Goal: Task Accomplishment & Management: Complete application form

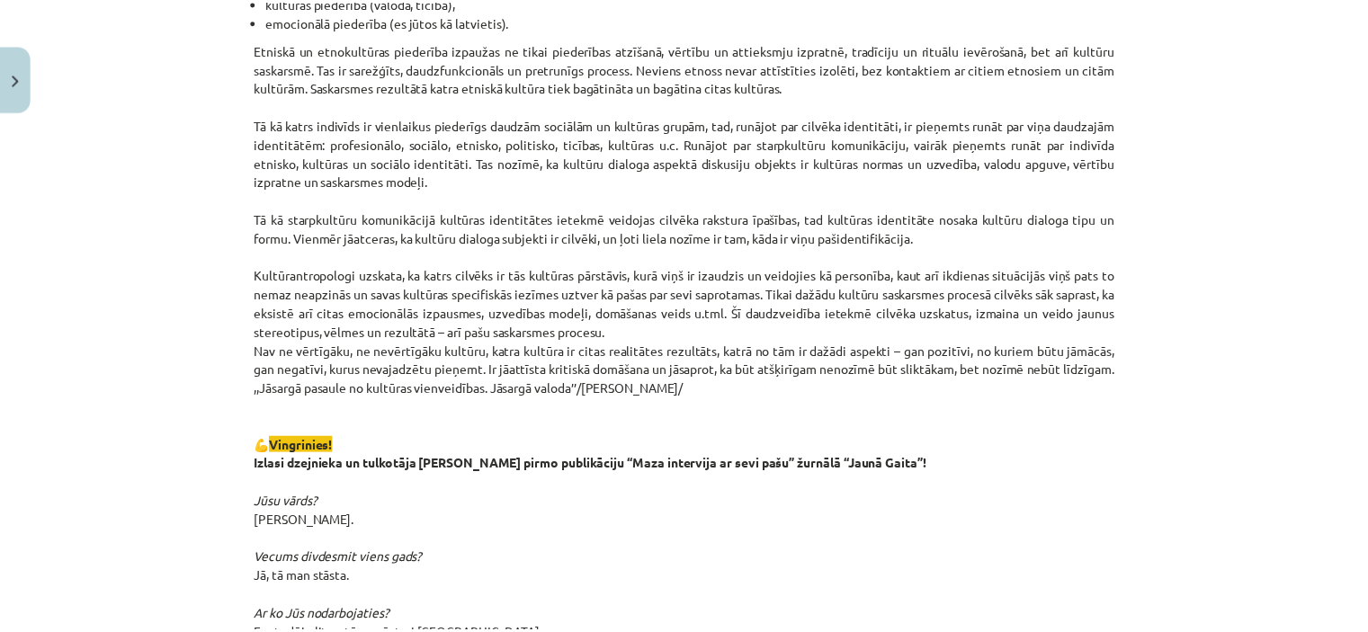
scroll to position [719, 0]
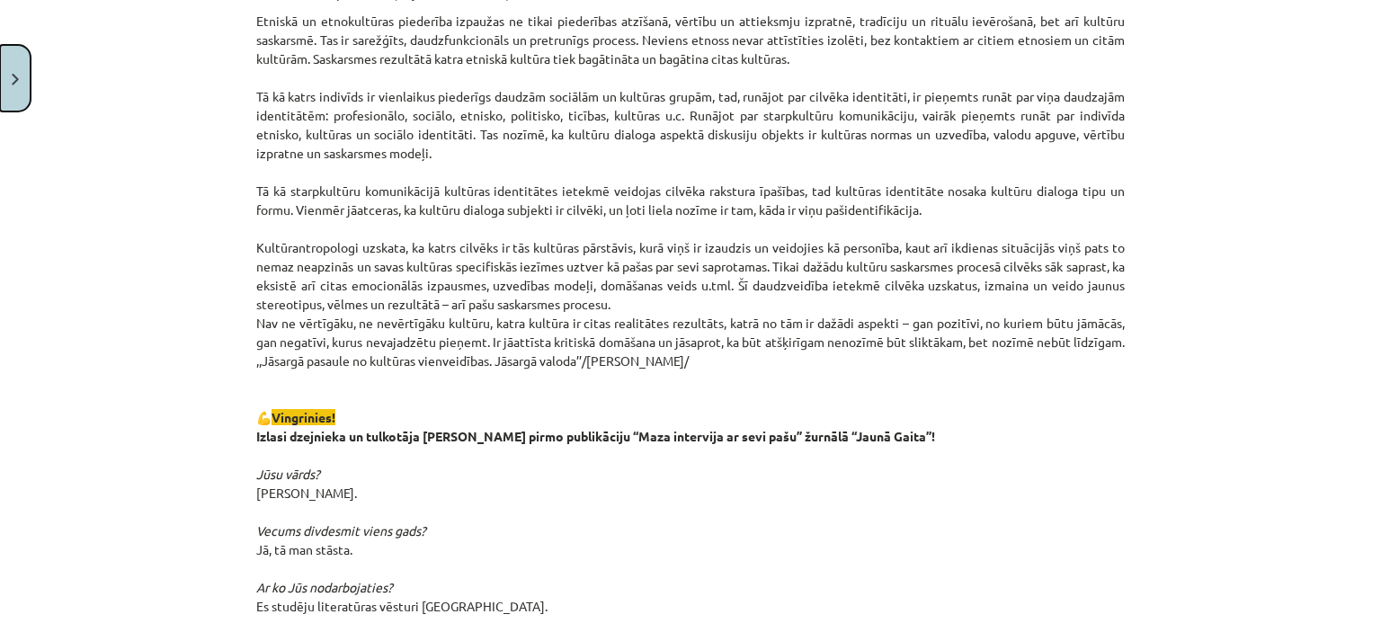
click at [18, 67] on button "Close" at bounding box center [15, 78] width 31 height 67
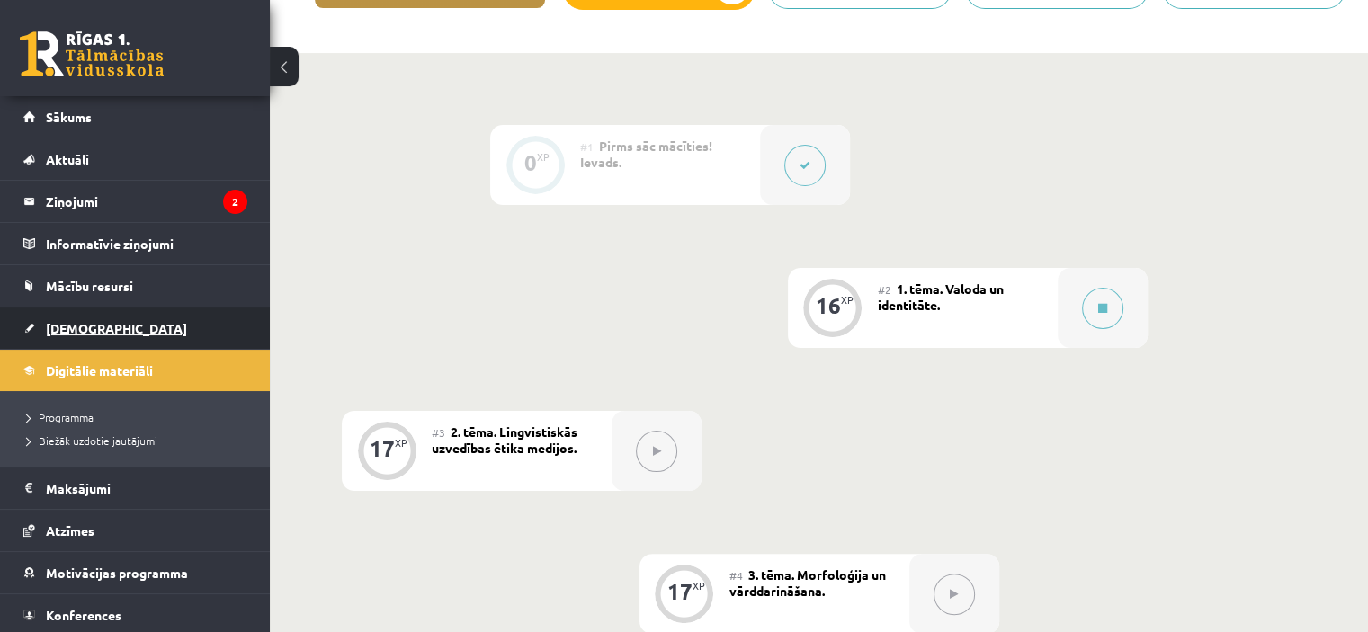
click at [72, 324] on span "[DEMOGRAPHIC_DATA]" at bounding box center [116, 328] width 141 height 16
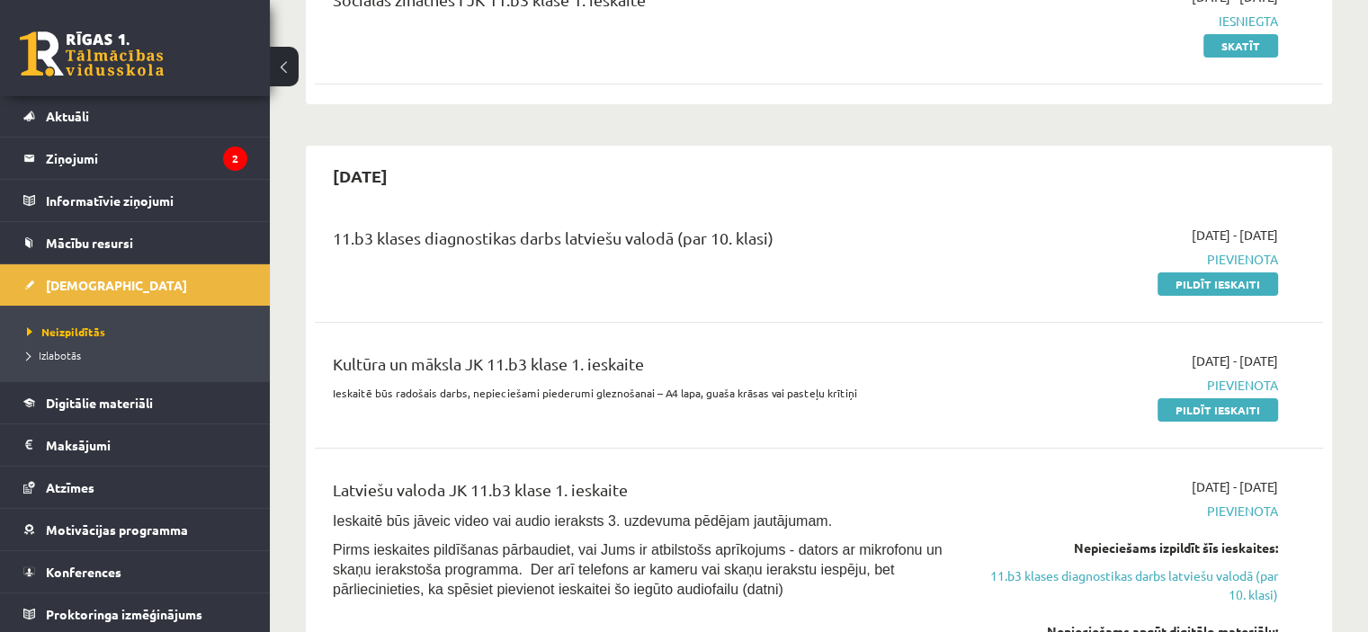
scroll to position [90, 0]
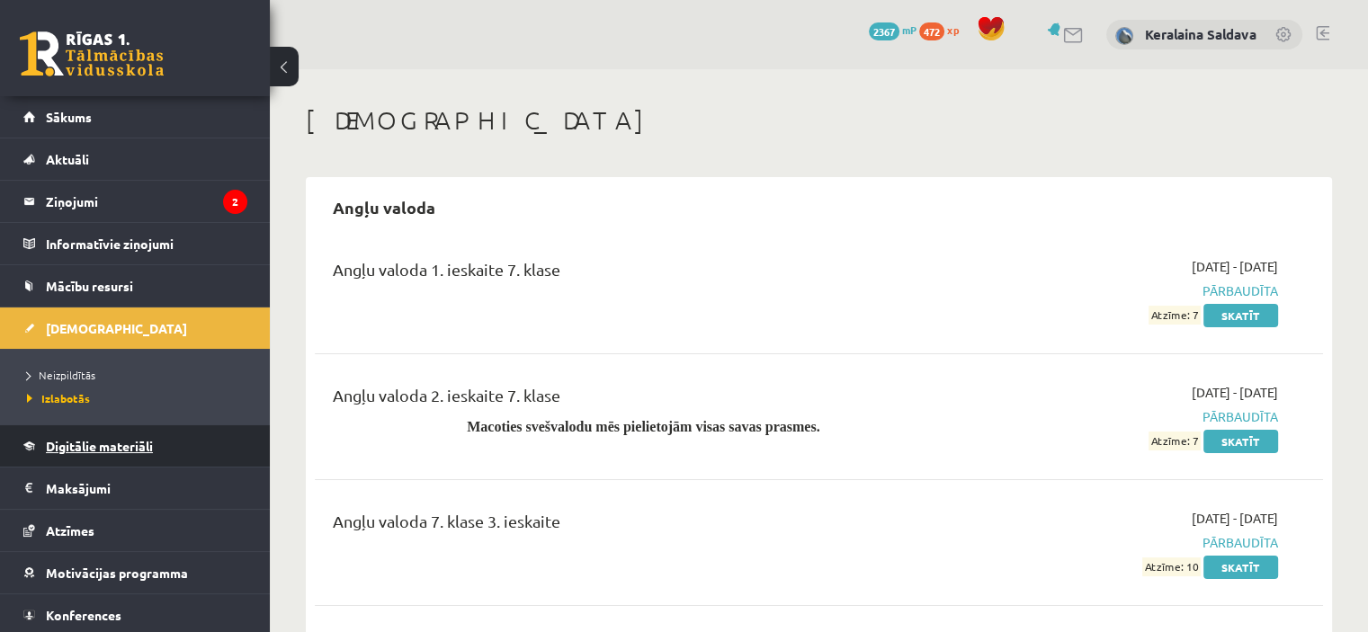
click at [95, 440] on span "Digitālie materiāli" at bounding box center [99, 446] width 107 height 16
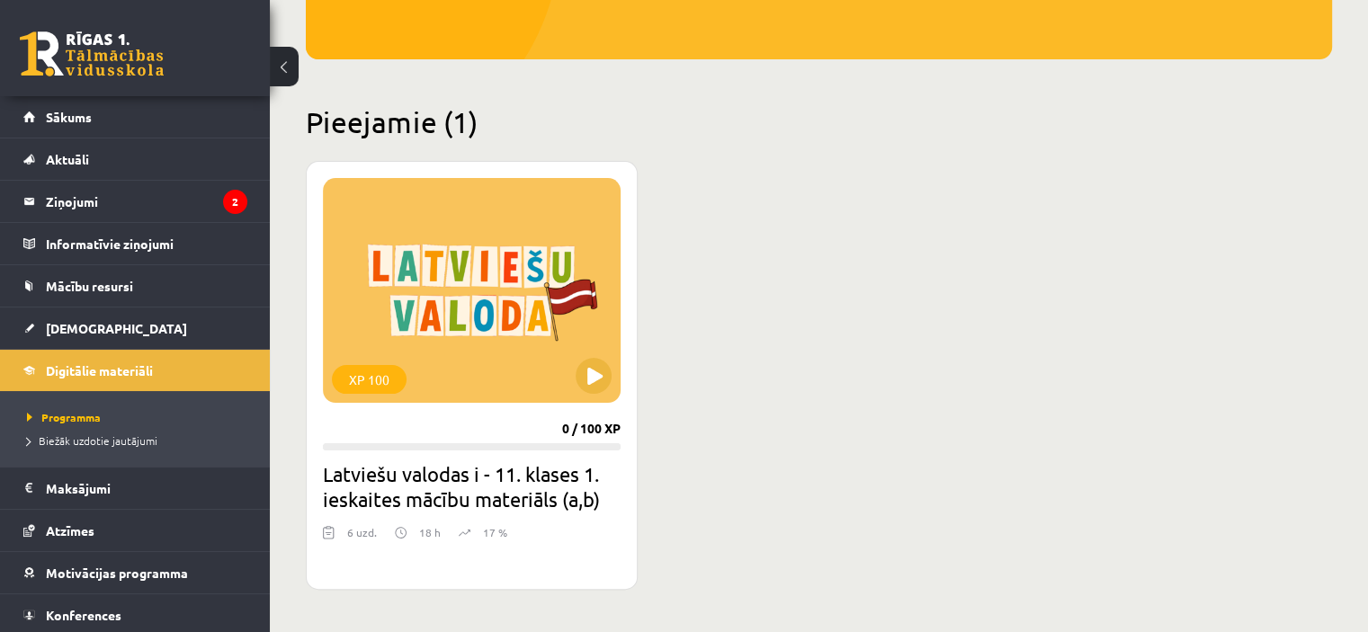
scroll to position [450, 0]
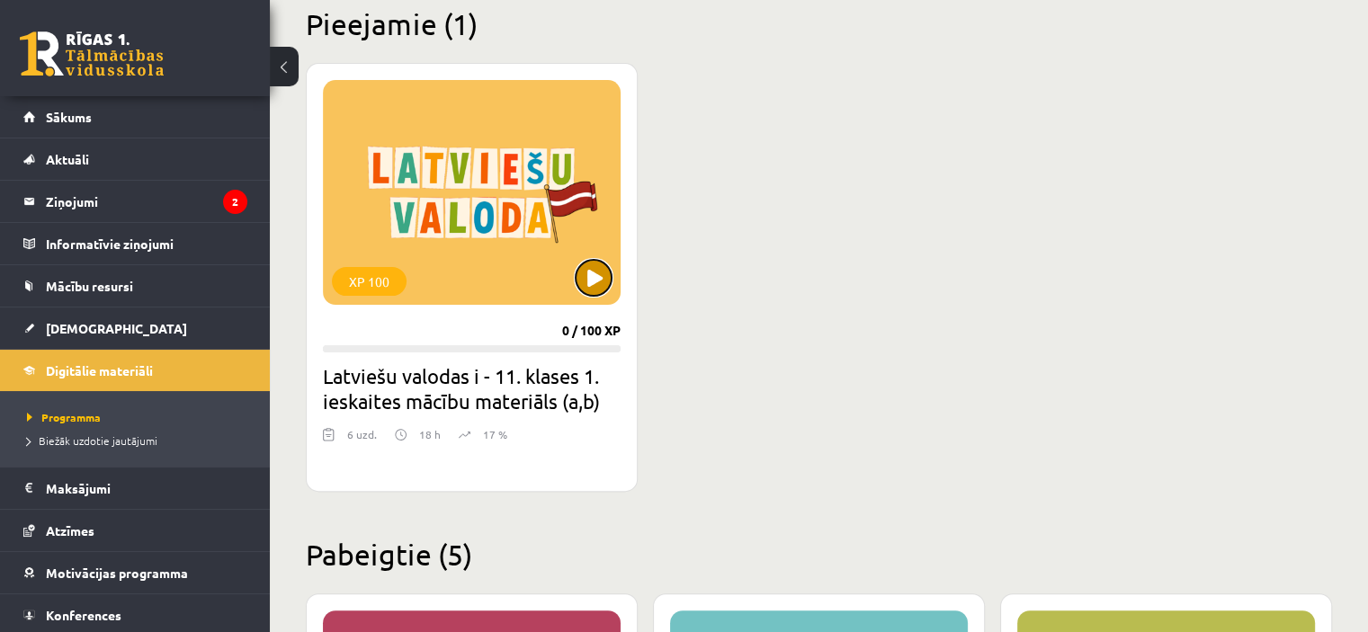
click at [590, 279] on button at bounding box center [593, 278] width 36 height 36
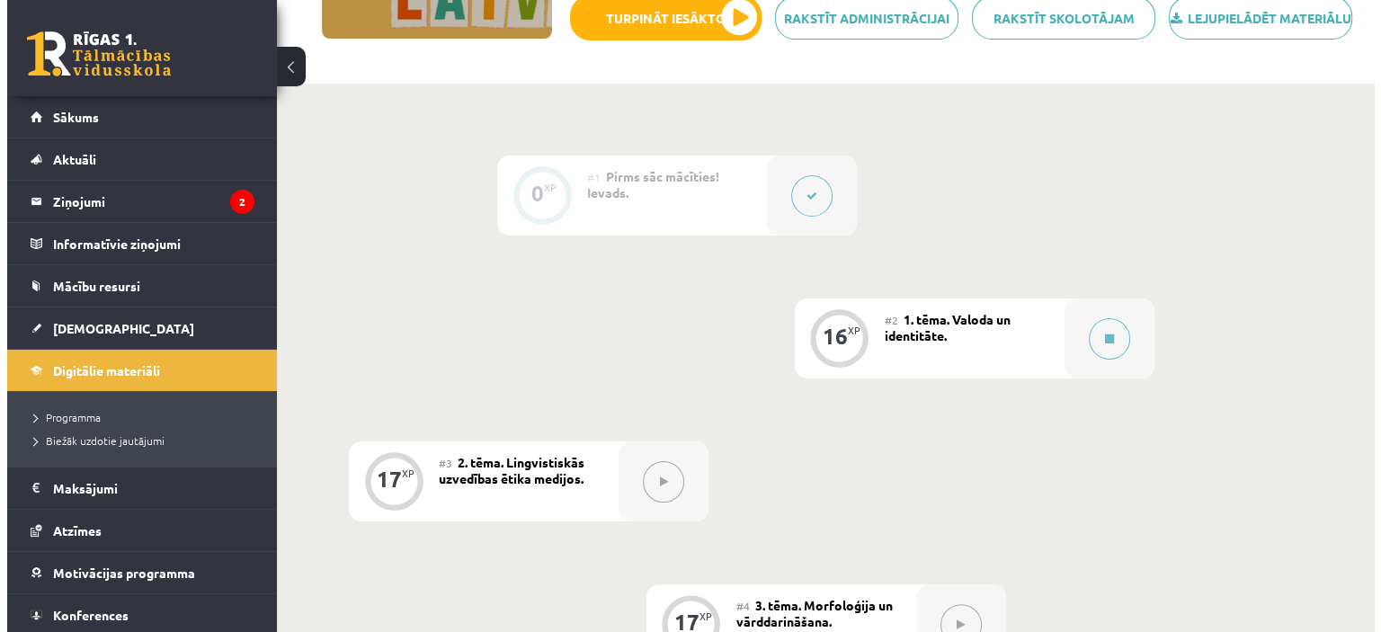
scroll to position [360, 0]
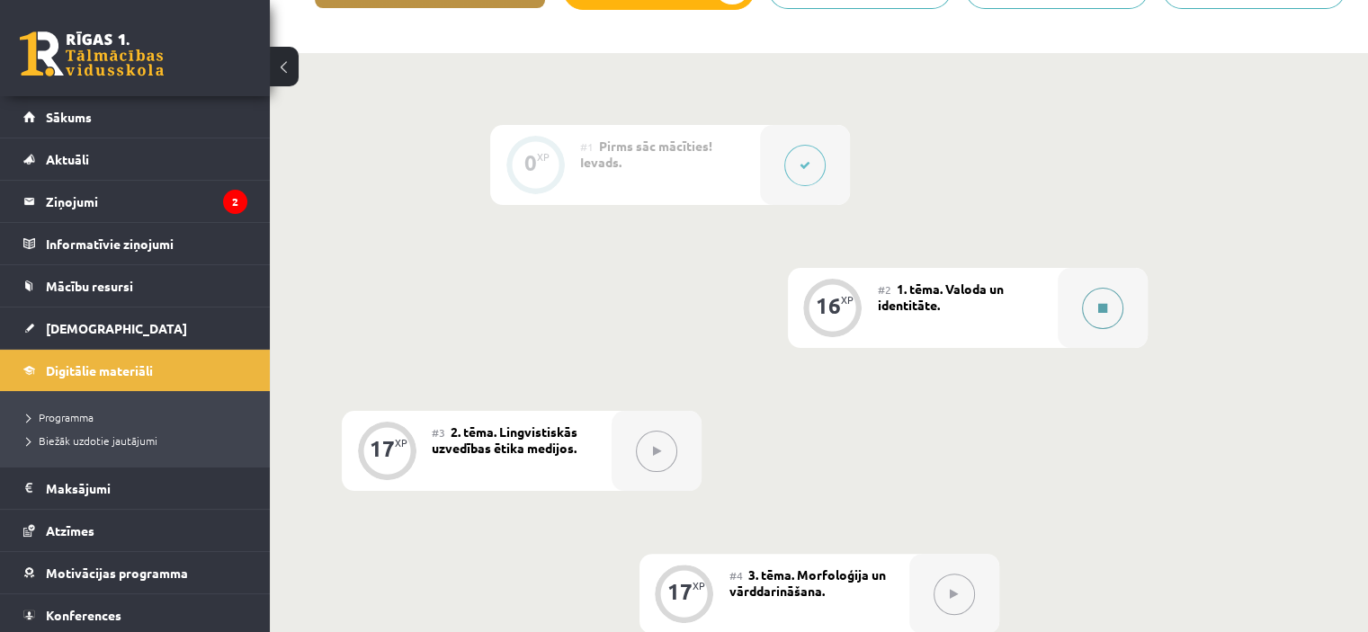
click at [1075, 317] on div at bounding box center [1102, 308] width 90 height 80
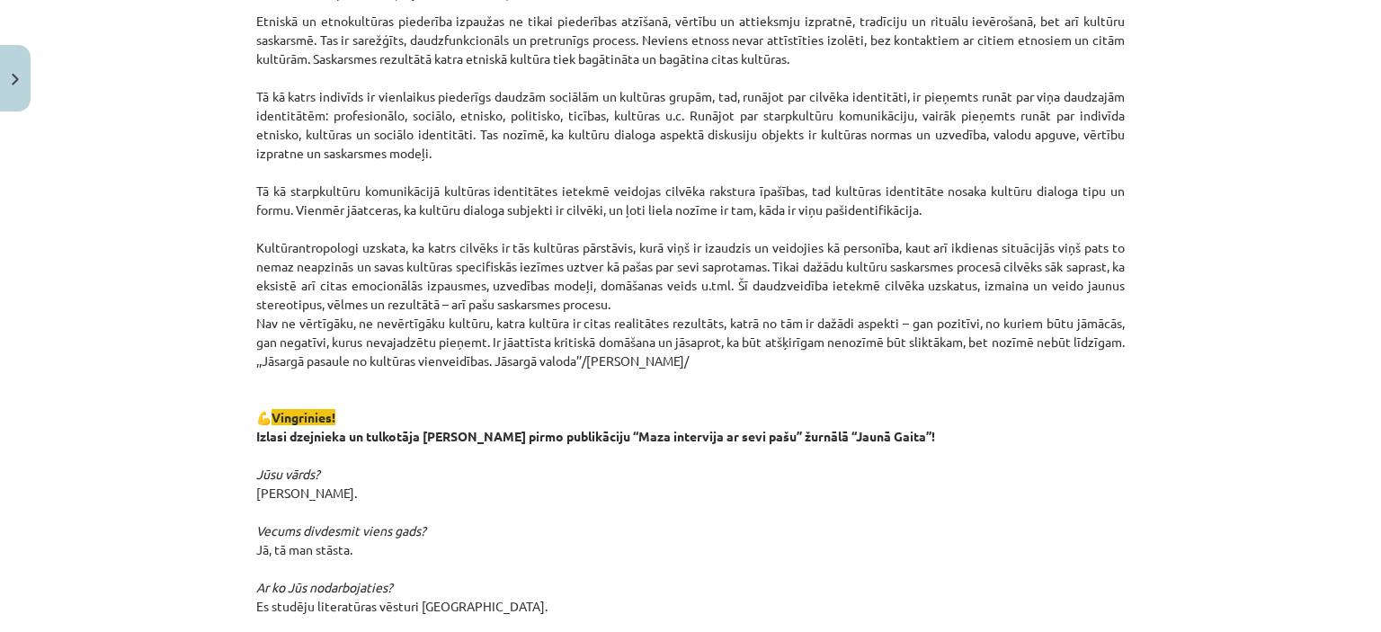
scroll to position [899, 0]
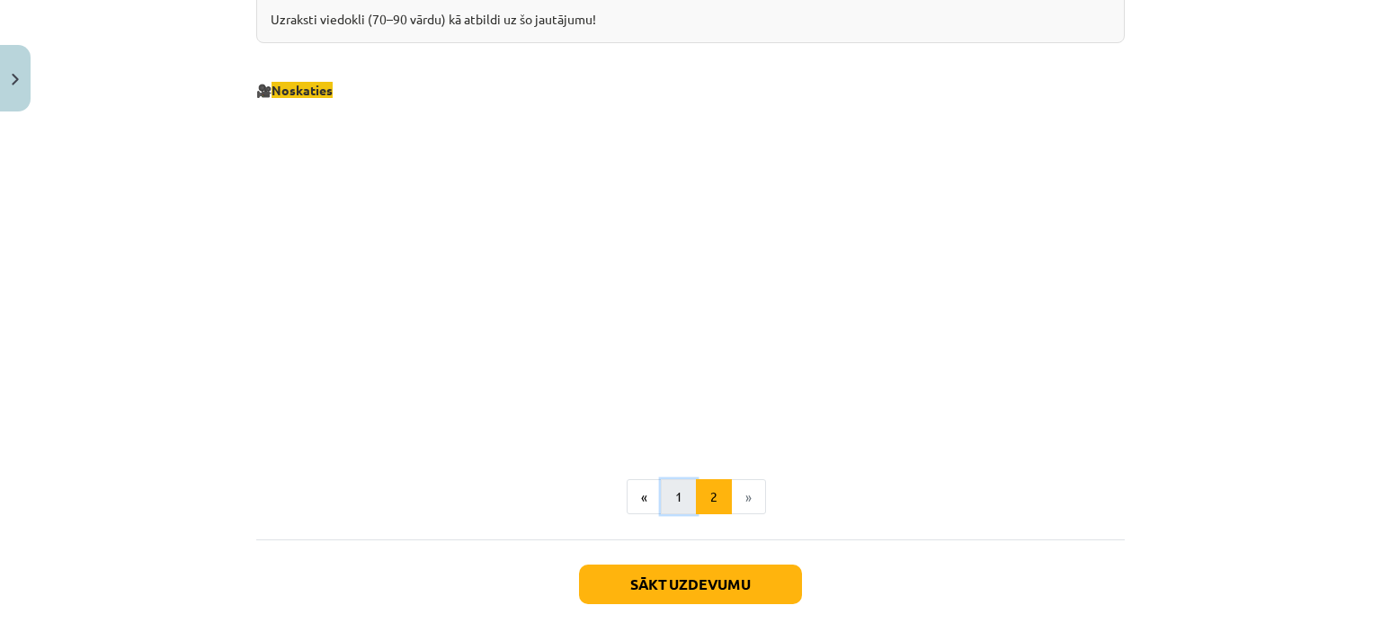
click at [665, 499] on button "1" at bounding box center [679, 497] width 36 height 36
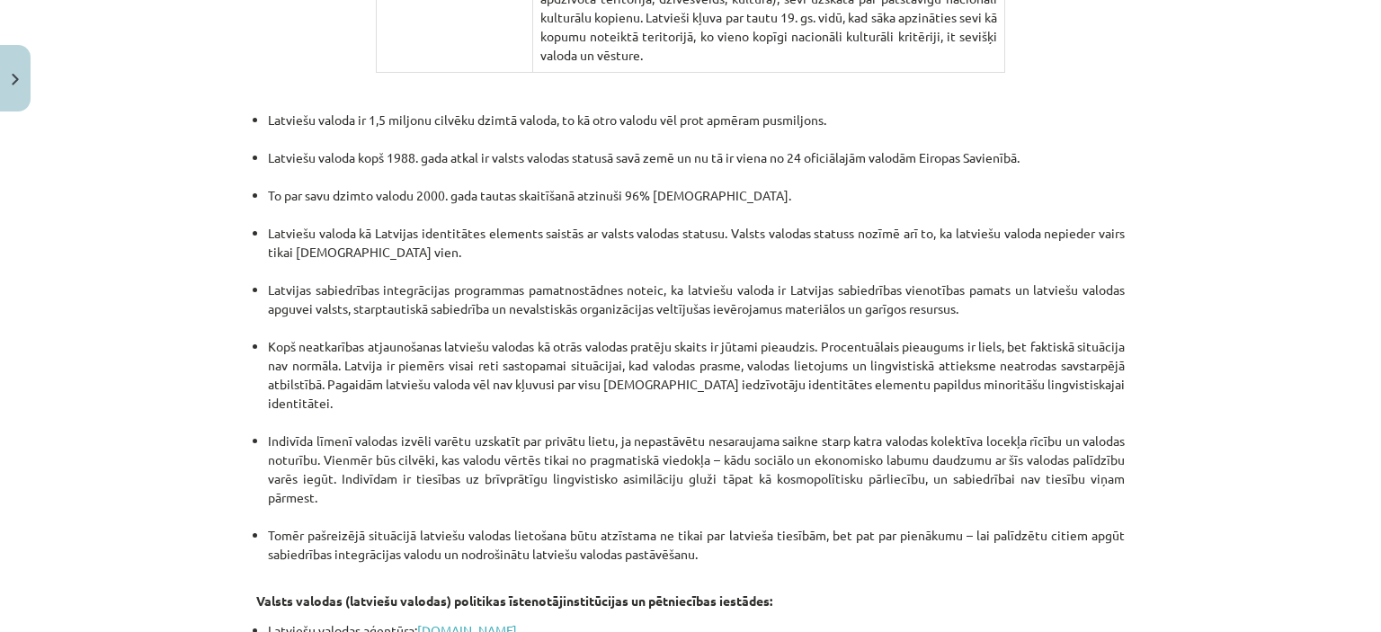
scroll to position [3809, 0]
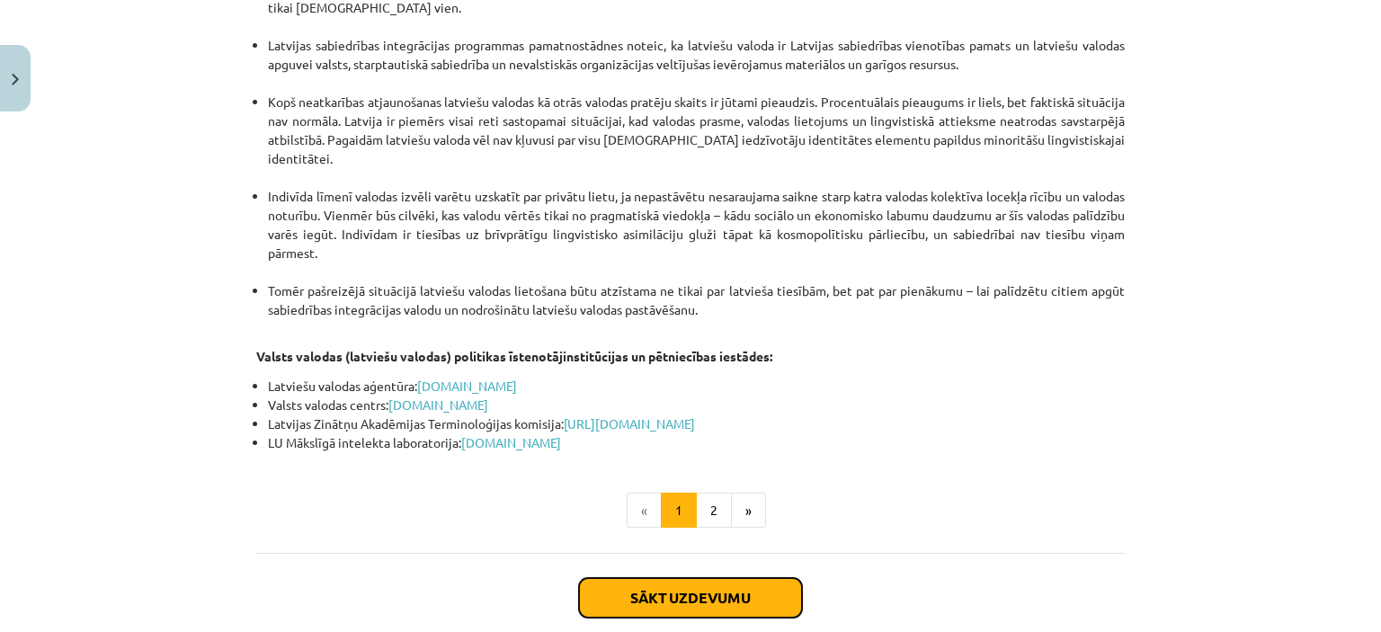
click at [696, 578] on button "Sākt uzdevumu" at bounding box center [690, 598] width 223 height 40
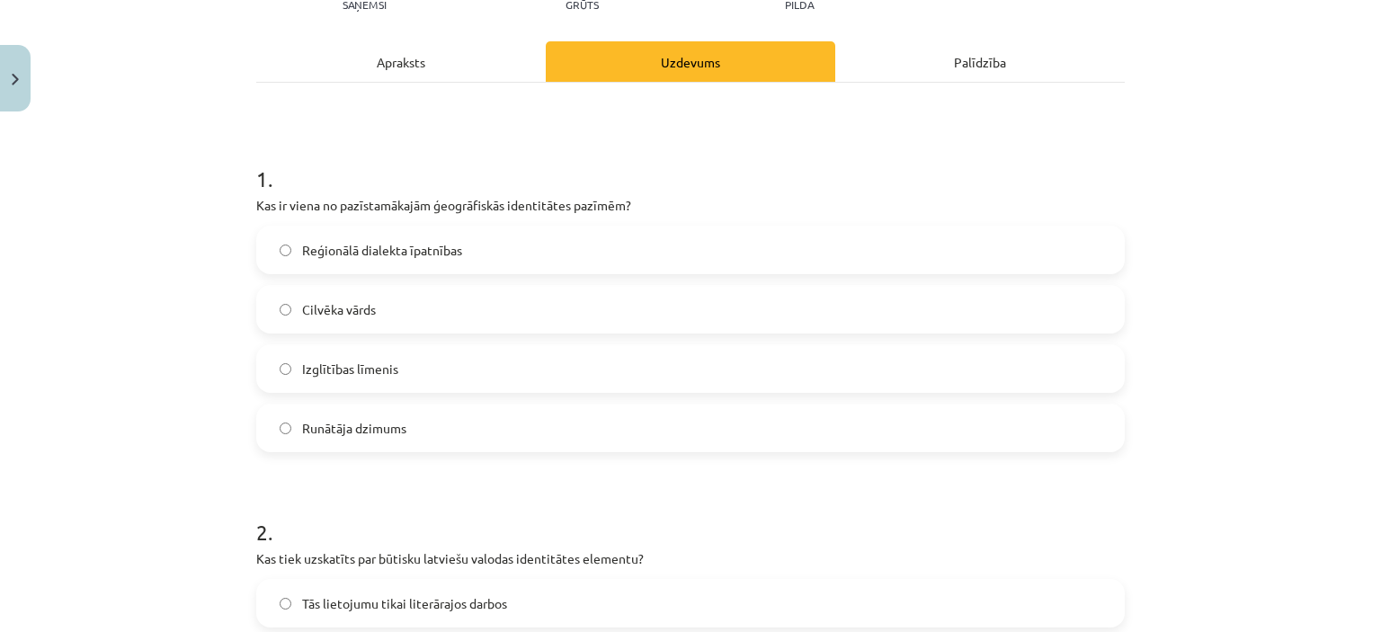
scroll to position [225, 0]
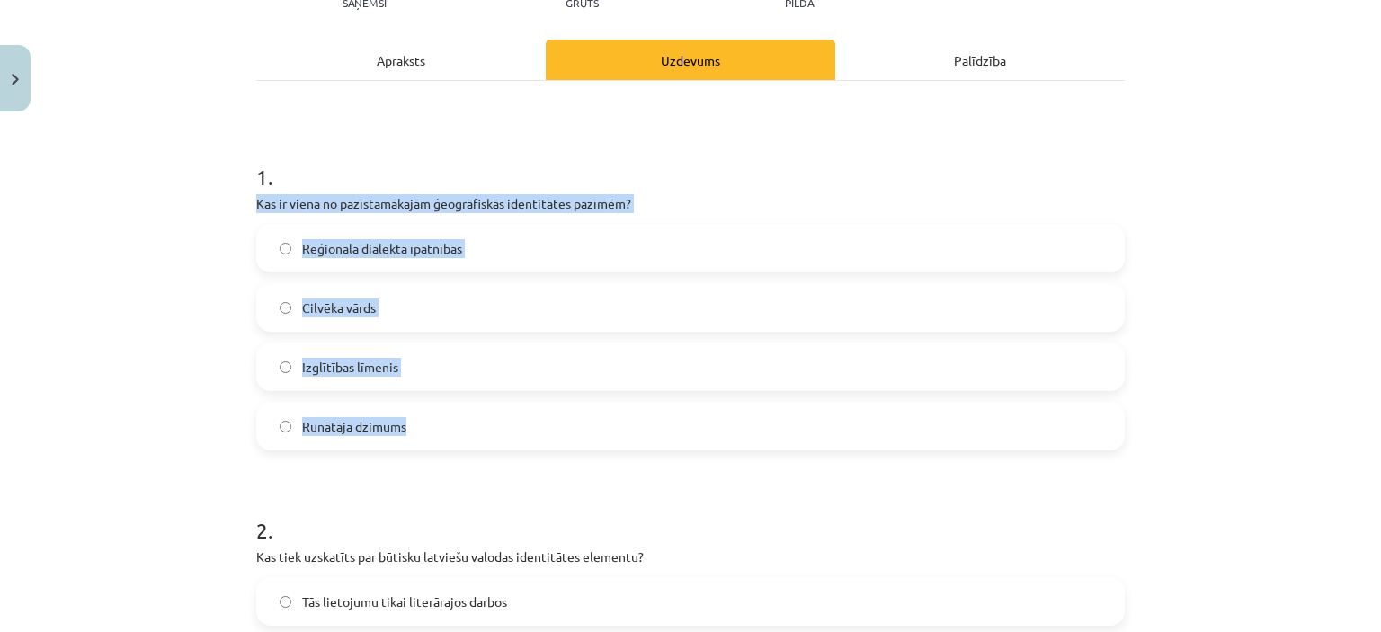
drag, startPoint x: 242, startPoint y: 201, endPoint x: 470, endPoint y: 418, distance: 315.4
copy div "Kas ir viena no pazīstamākajām ģeogrāfiskās identitātes pazīmēm? Reģionālā dial…"
click at [385, 258] on label "Reģionālā dialekta īpatnības" at bounding box center [690, 248] width 865 height 45
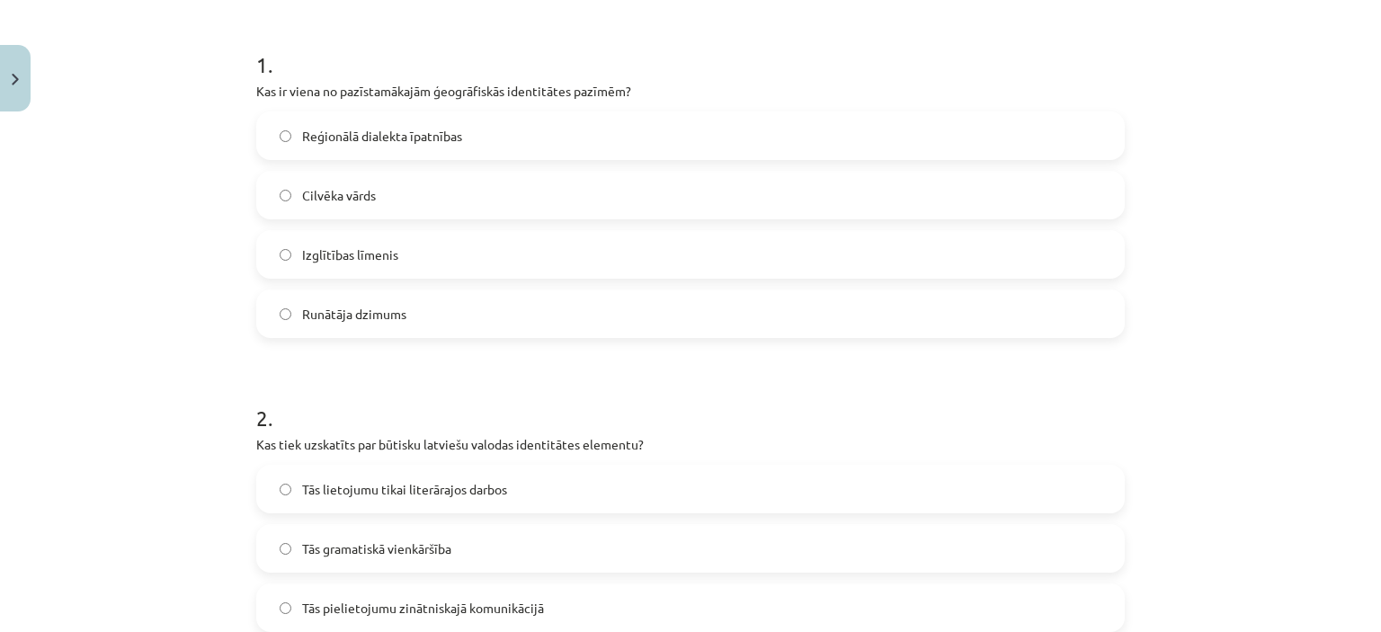
scroll to position [495, 0]
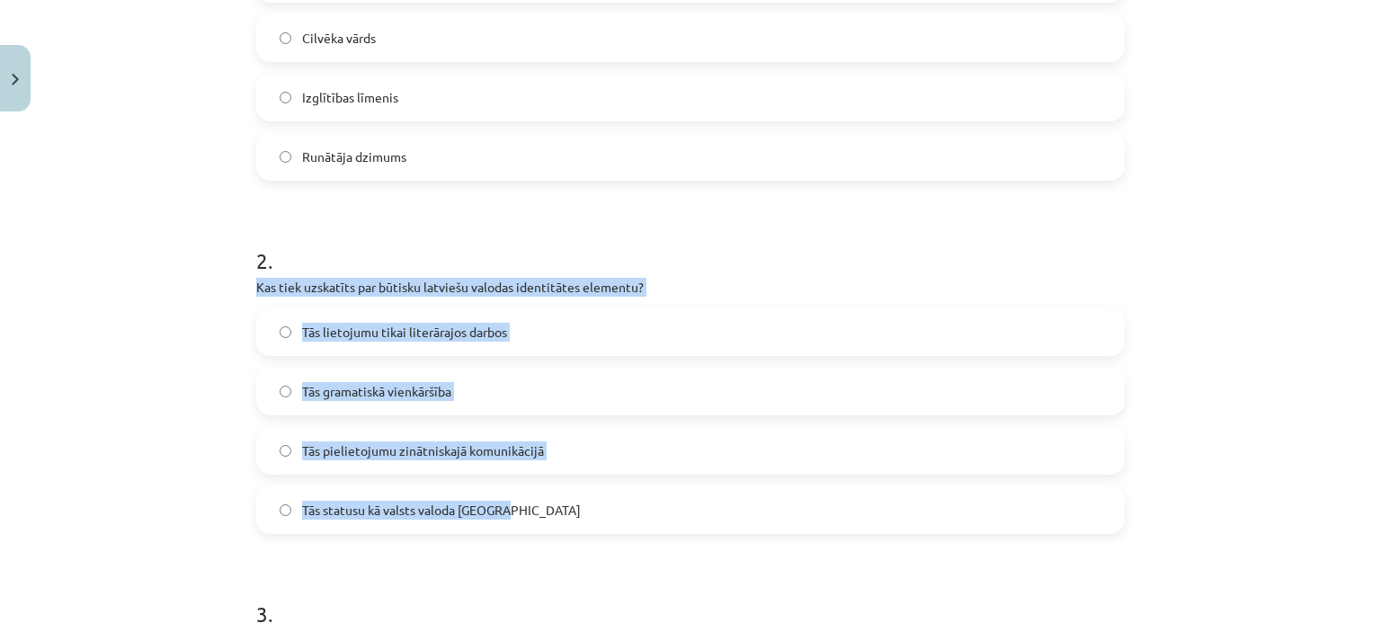
drag, startPoint x: 240, startPoint y: 284, endPoint x: 520, endPoint y: 503, distance: 354.9
copy div "Kas tiek uzskatīts par būtisku latviešu valodas identitātes elementu? Tās lieto…"
drag, startPoint x: 461, startPoint y: 517, endPoint x: 586, endPoint y: 197, distance: 343.6
click at [461, 517] on span "Tās statusu kā valsts valoda Latvijā" at bounding box center [441, 510] width 279 height 19
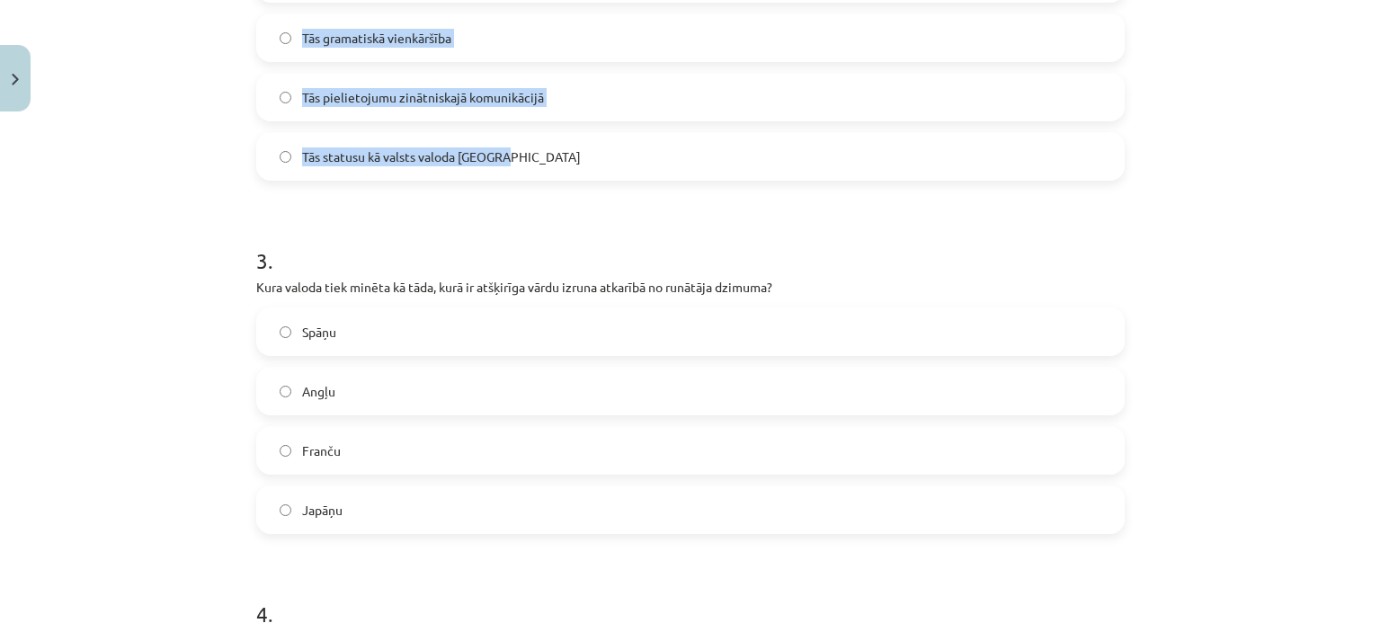
scroll to position [944, 0]
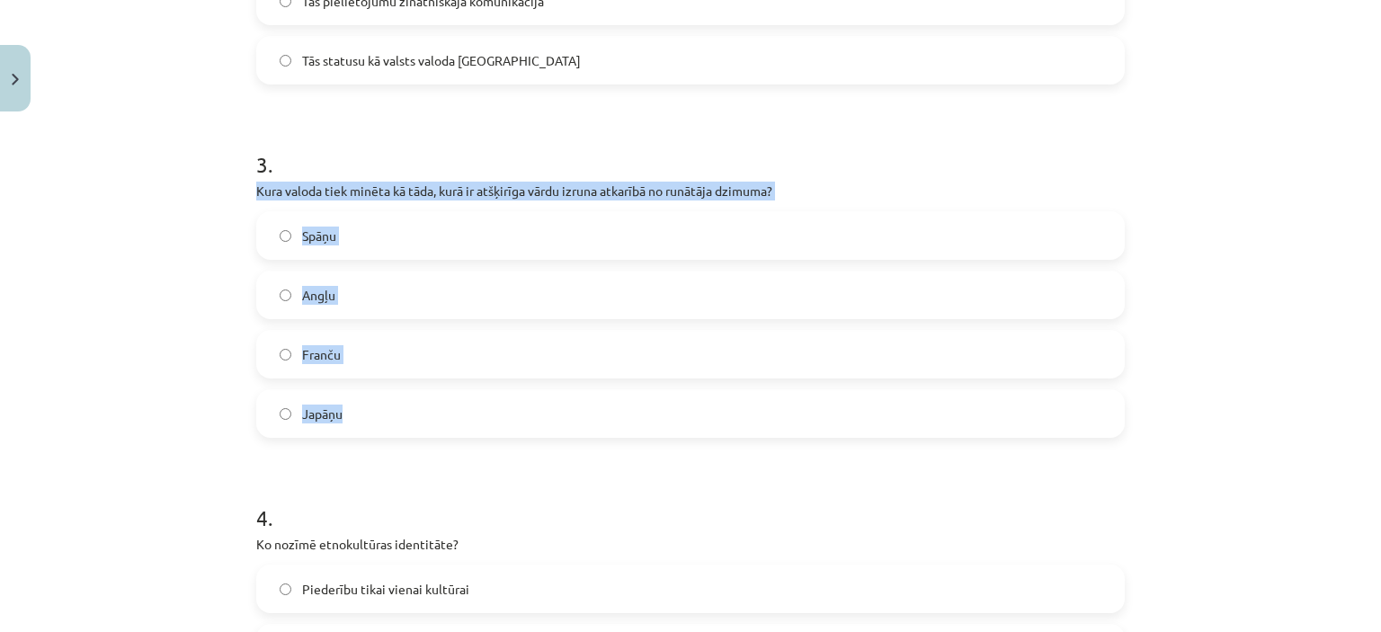
drag, startPoint x: 245, startPoint y: 194, endPoint x: 404, endPoint y: 413, distance: 269.8
click at [404, 413] on div "16 XP Saņemsi Grūts 434 pilda Apraksts Uzdevums Palīdzība 1 . Kas ir viena no p…" at bounding box center [690, 242] width 890 height 2133
copy div "Kura valoda tiek minēta kā tāda, kurā ir atšķirīga vārdu izruna atkarībā no run…"
click at [179, 391] on div "Mācību tēma: Latviešu valodas i - 11. klases 1. ieskaites mācību materiāls (a,b…" at bounding box center [690, 316] width 1381 height 632
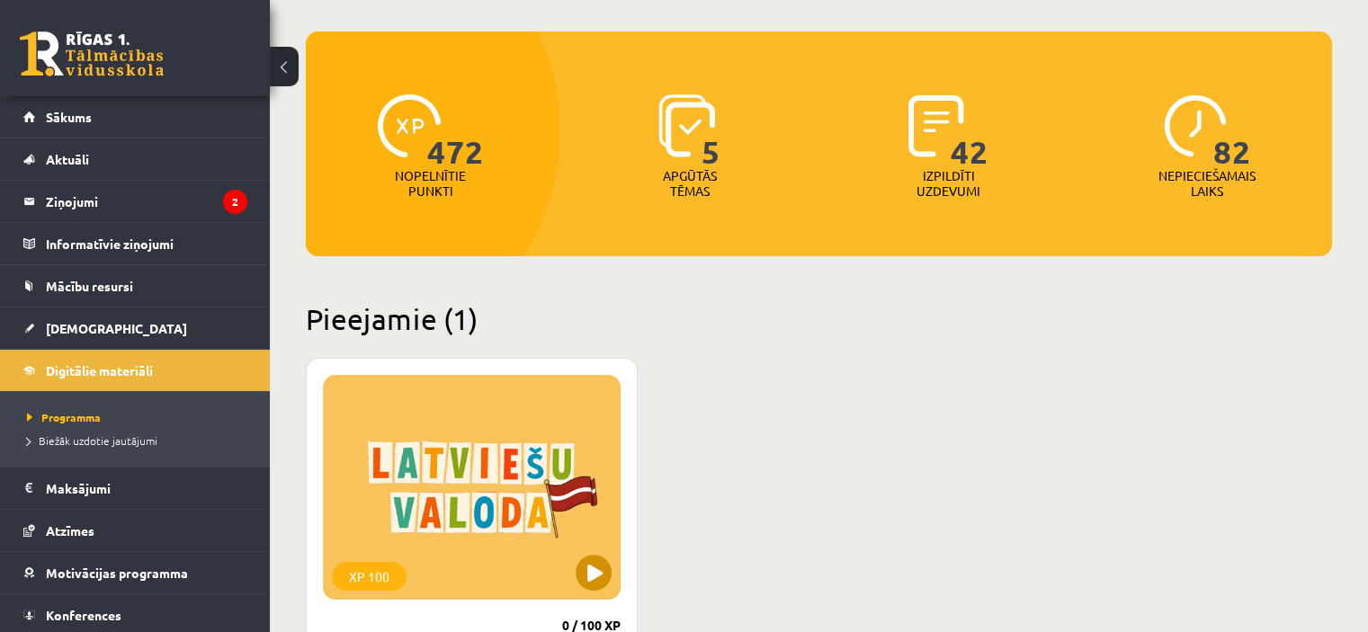
scroll to position [180, 0]
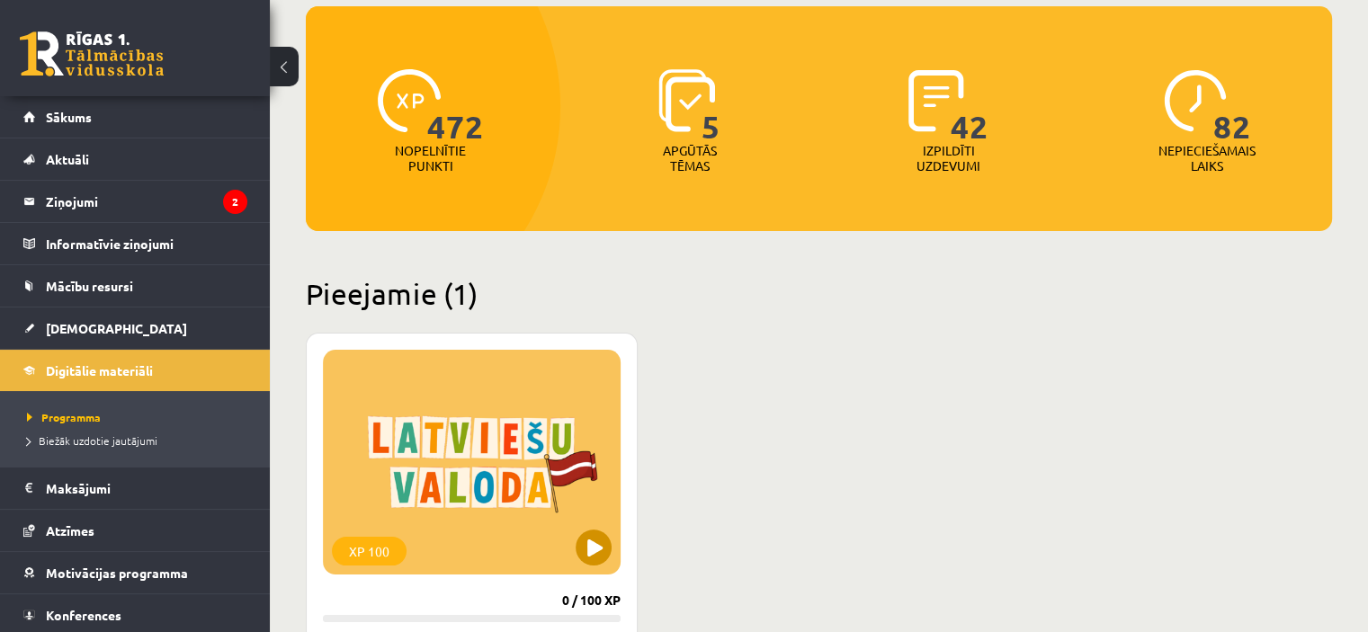
click at [580, 560] on div "XP 100" at bounding box center [472, 462] width 298 height 225
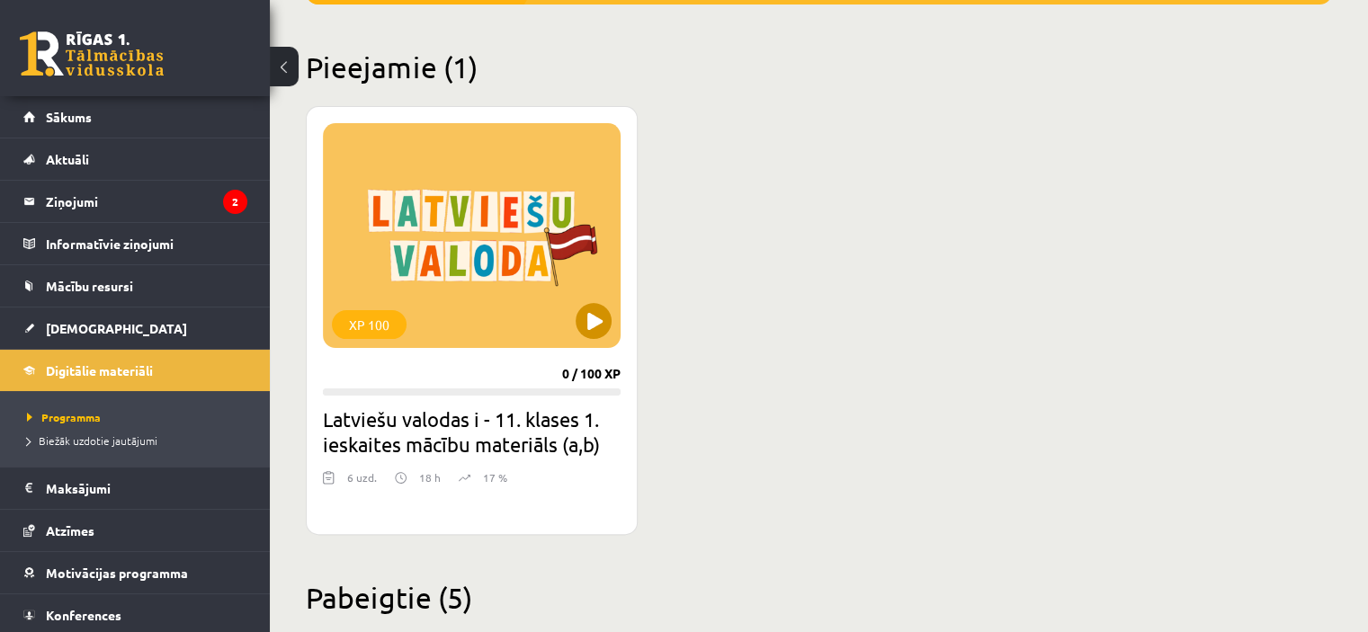
scroll to position [450, 0]
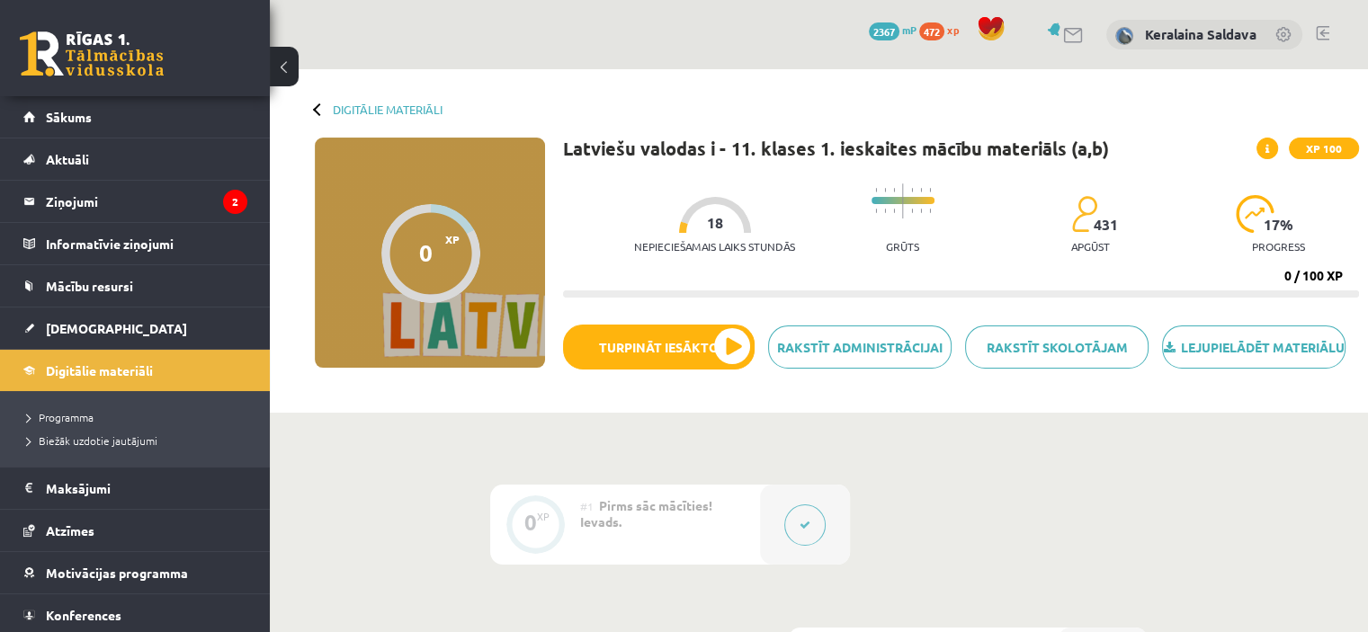
drag, startPoint x: 1133, startPoint y: 420, endPoint x: 931, endPoint y: 539, distance: 235.0
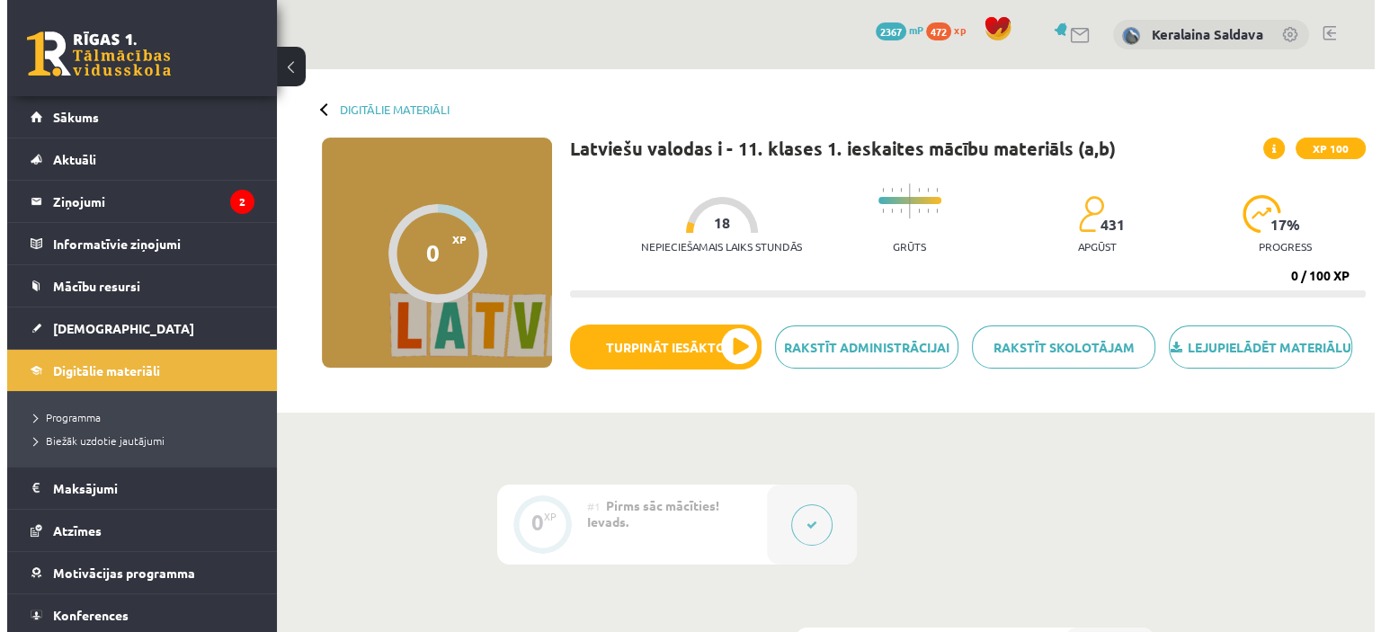
scroll to position [270, 0]
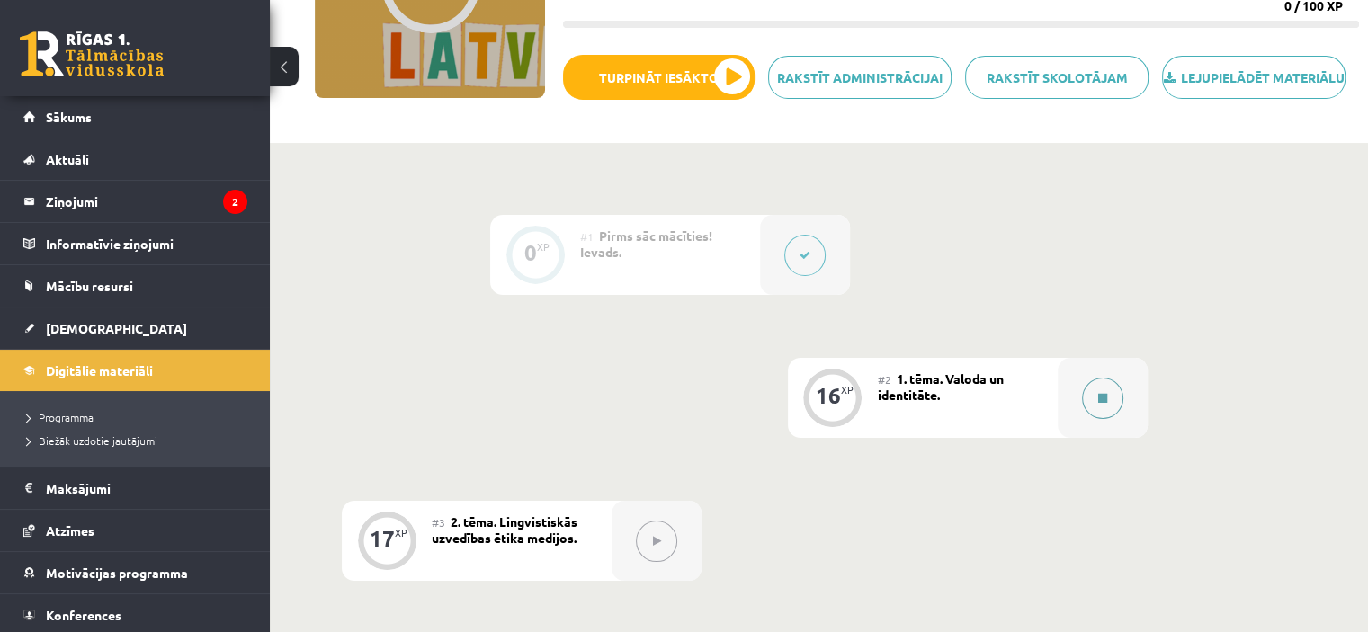
click at [1093, 403] on button at bounding box center [1102, 398] width 41 height 41
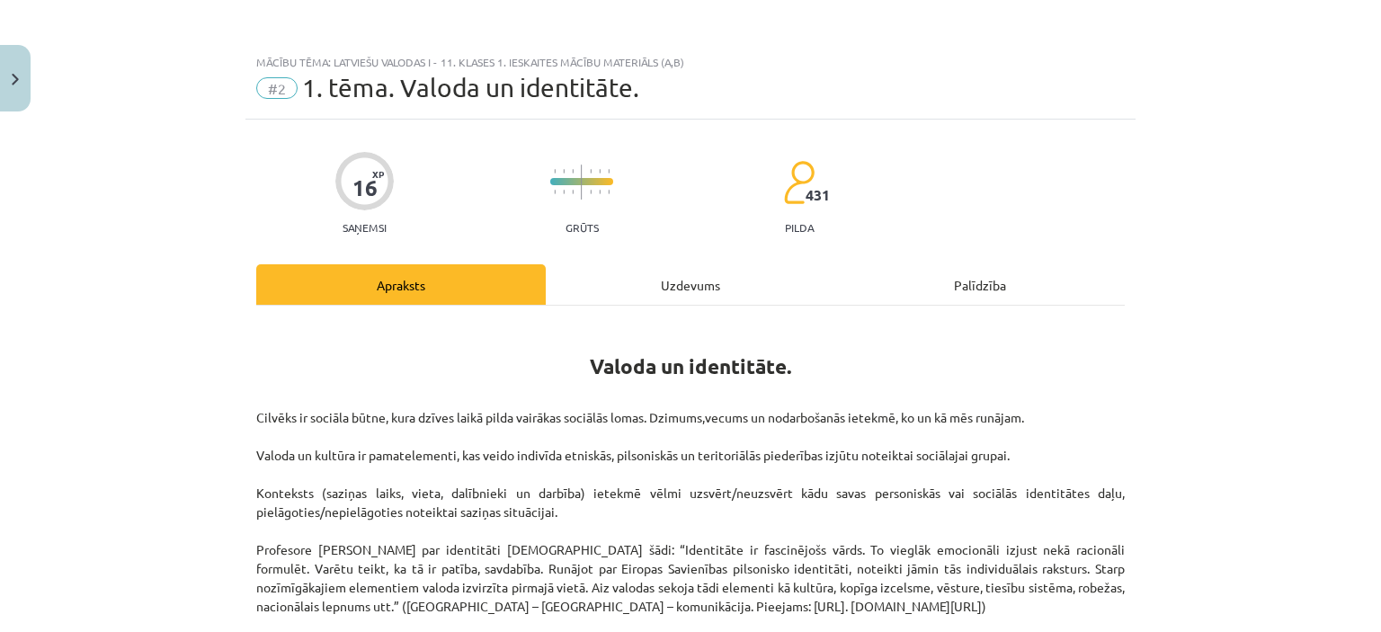
click at [638, 277] on div "Uzdevums" at bounding box center [691, 284] width 290 height 40
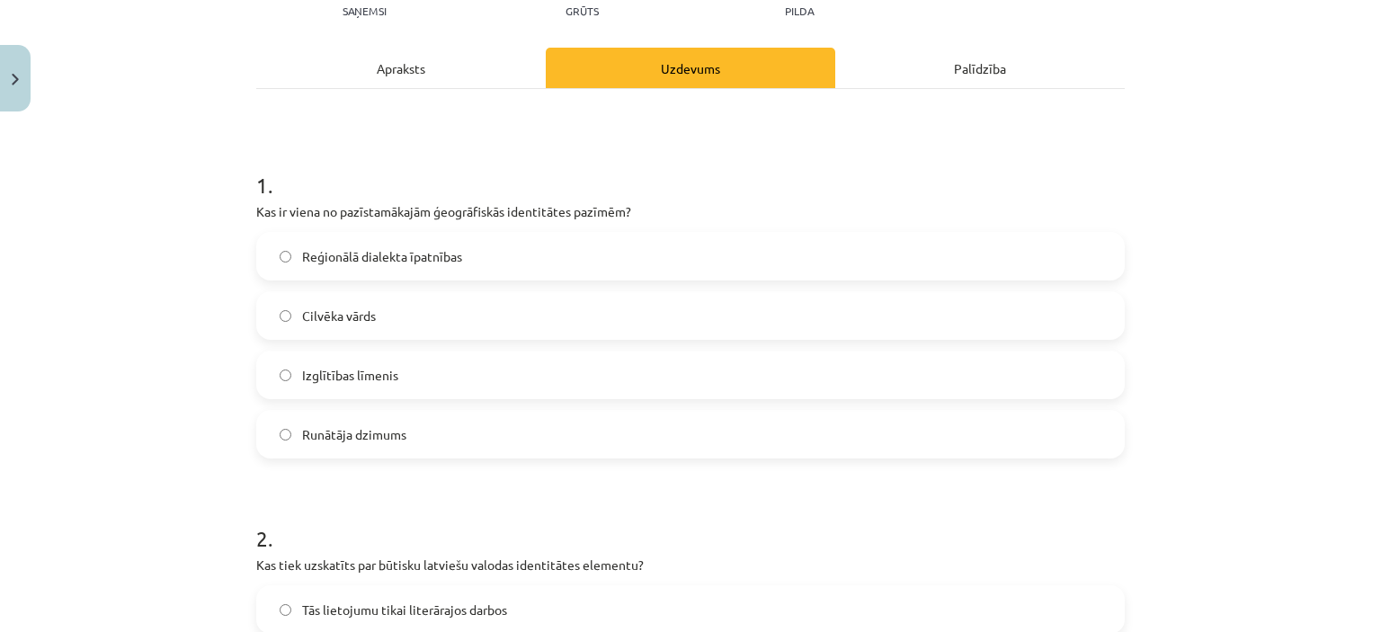
scroll to position [225, 0]
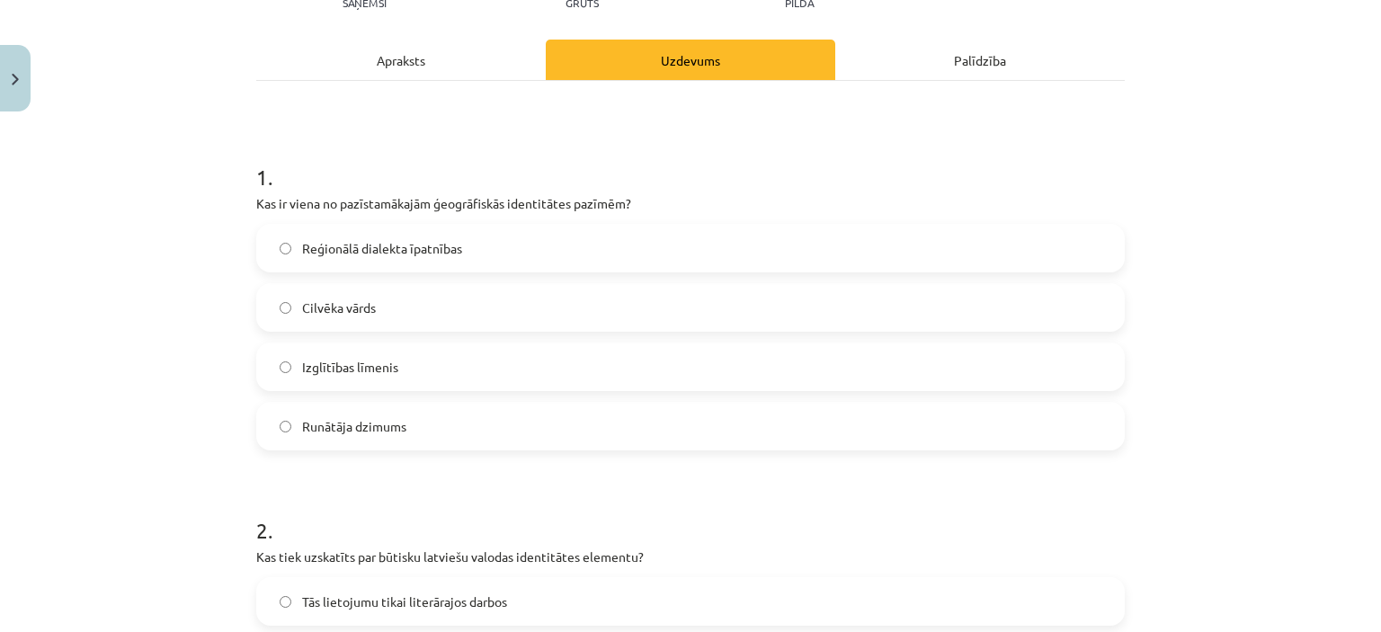
click at [285, 240] on label "Reģionālā dialekta īpatnības" at bounding box center [690, 248] width 865 height 45
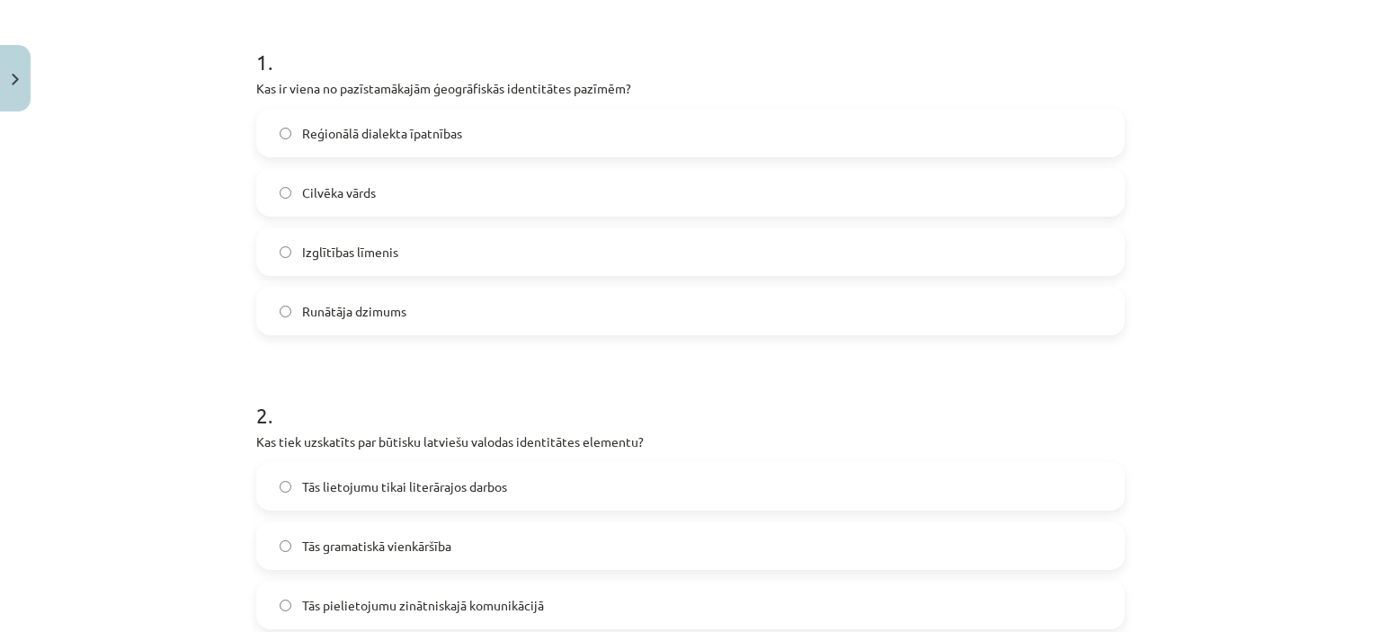
scroll to position [495, 0]
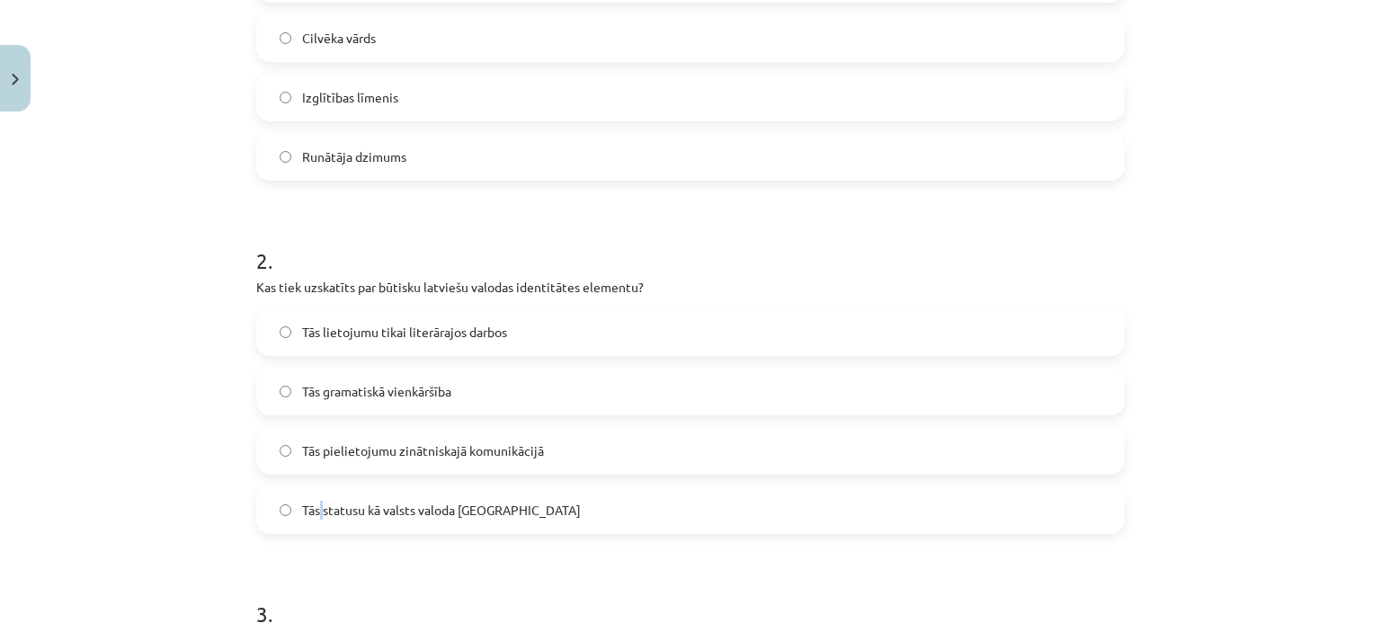
click at [315, 506] on span "Tās statusu kā valsts valoda Latvijā" at bounding box center [441, 510] width 279 height 19
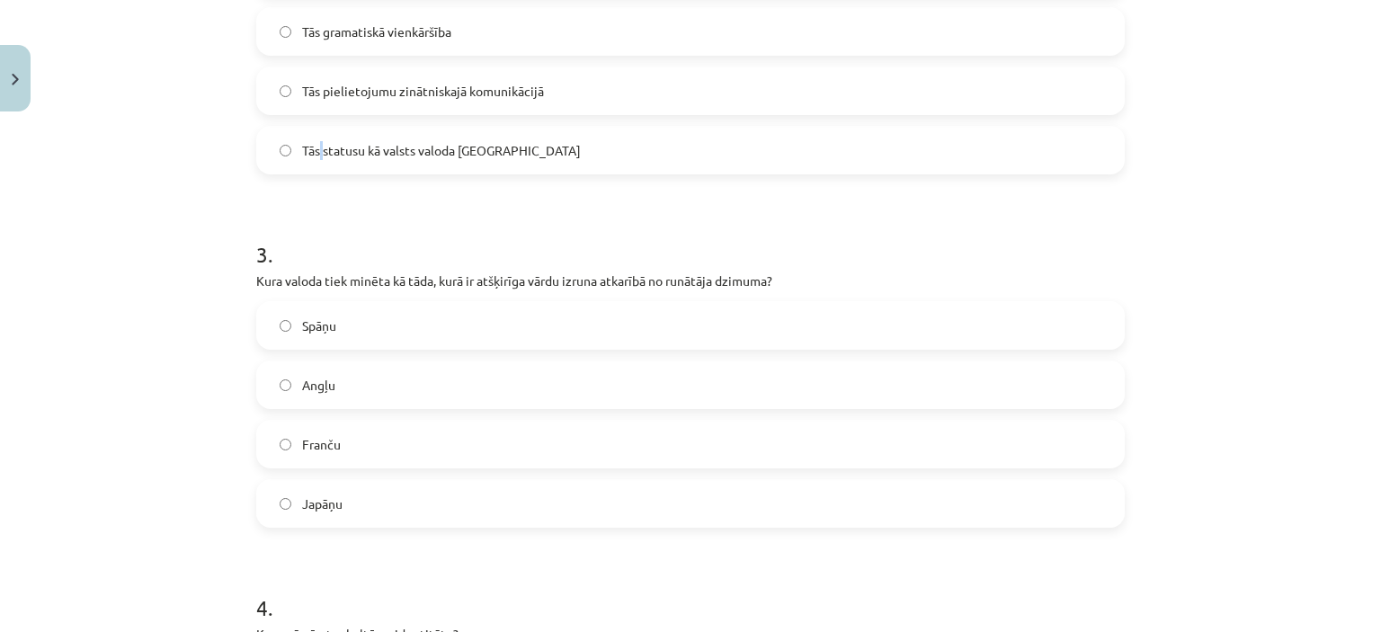
scroll to position [944, 0]
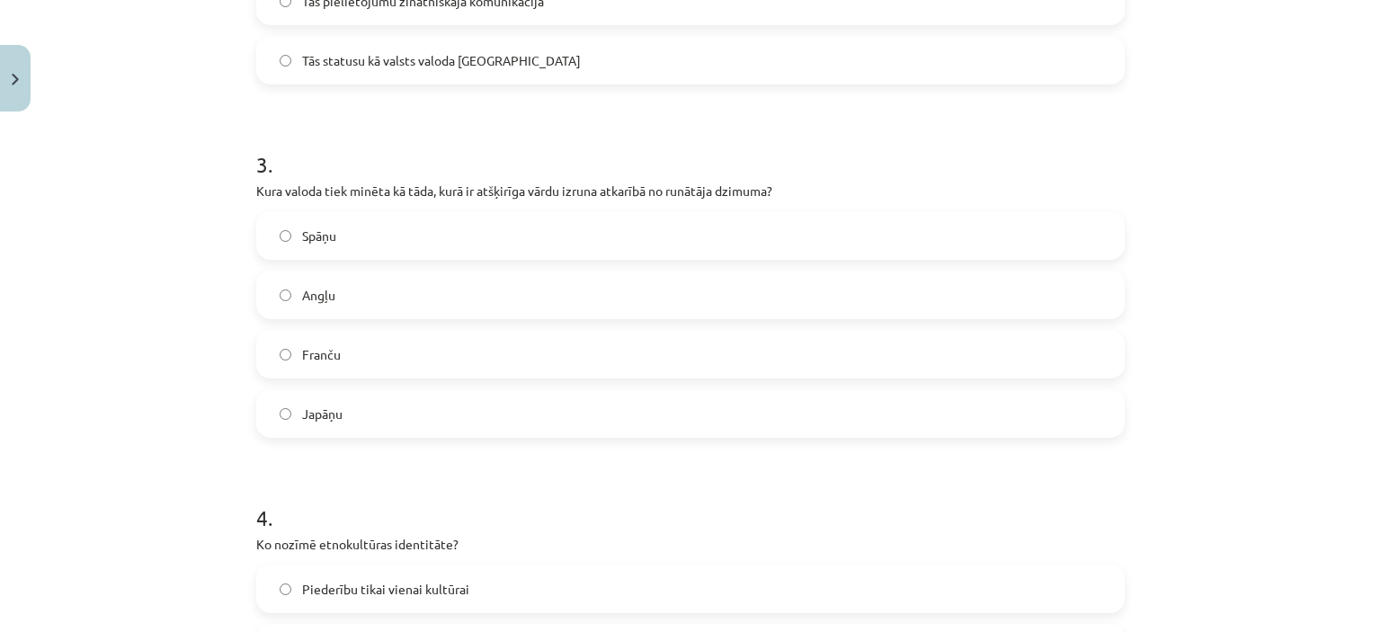
click at [269, 56] on label "Tās statusu kā valsts valoda Latvijā" at bounding box center [690, 60] width 865 height 45
click at [269, 423] on label "Japāņu" at bounding box center [690, 413] width 865 height 45
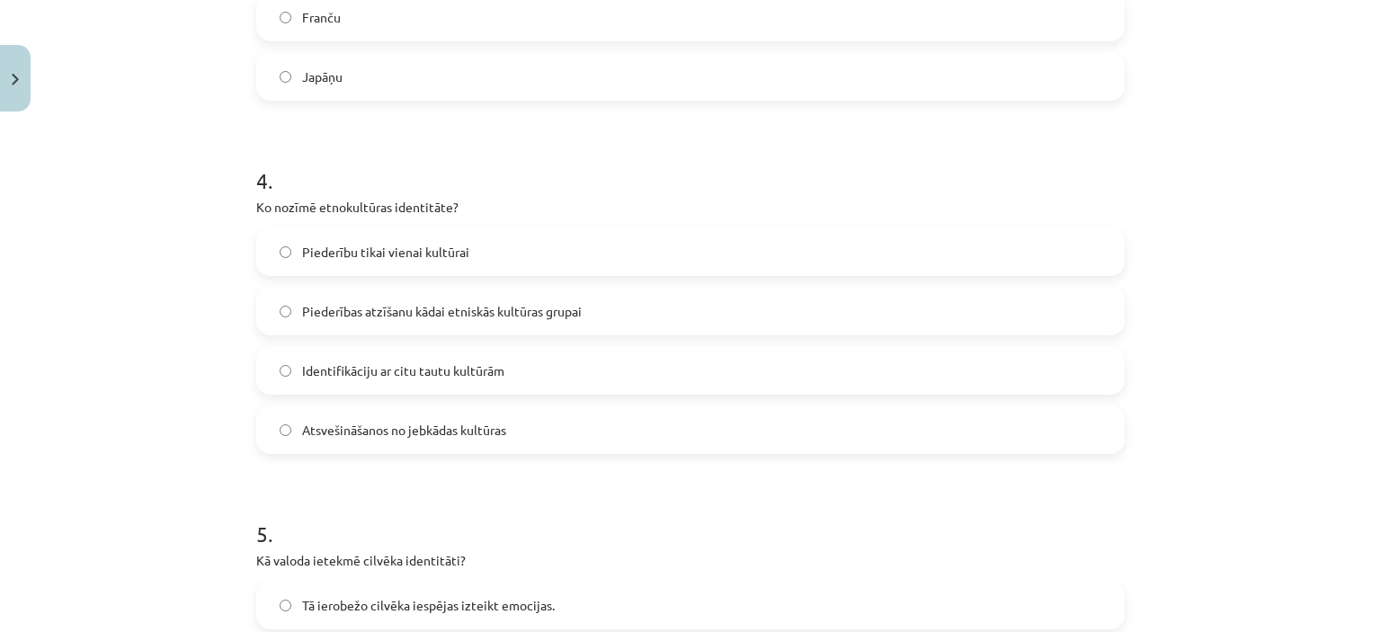
scroll to position [1304, 0]
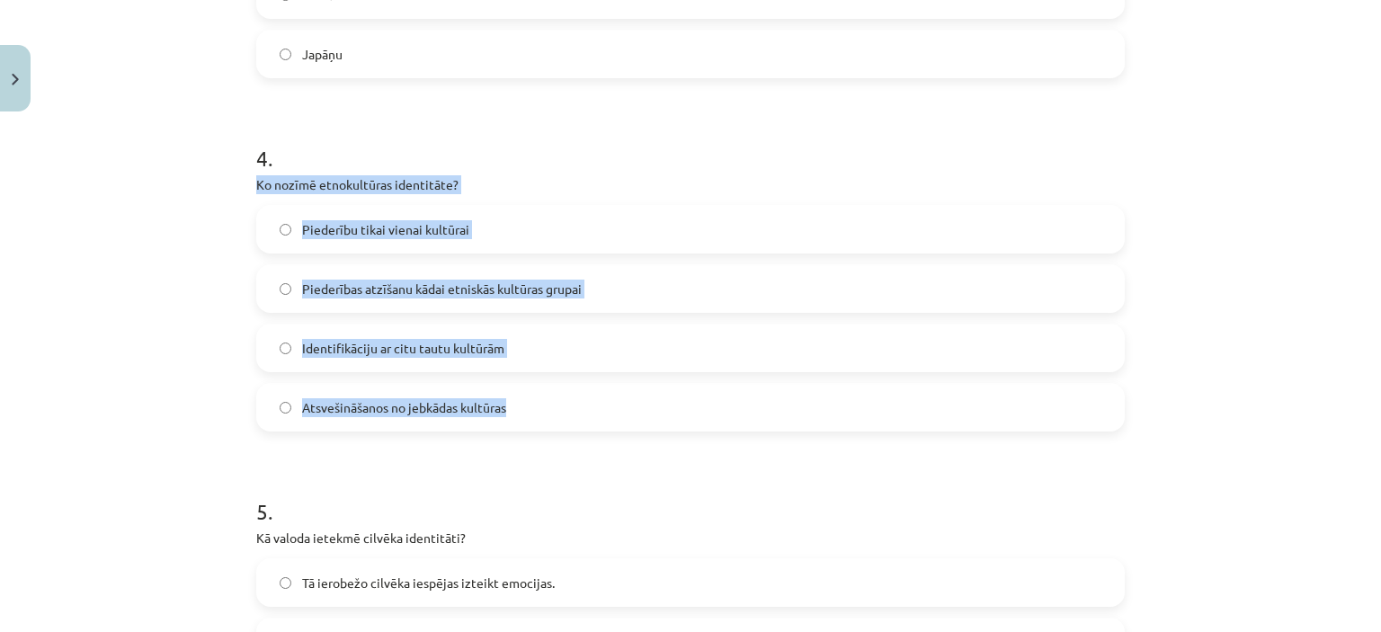
drag, startPoint x: 240, startPoint y: 176, endPoint x: 550, endPoint y: 391, distance: 377.4
copy div "Ko nozīmē etnokultūras identitāte? Piederību tikai vienai kultūrai Piederības a…"
click at [443, 296] on span "Piederības atzīšanu kādai etniskās kultūras grupai" at bounding box center [442, 289] width 280 height 19
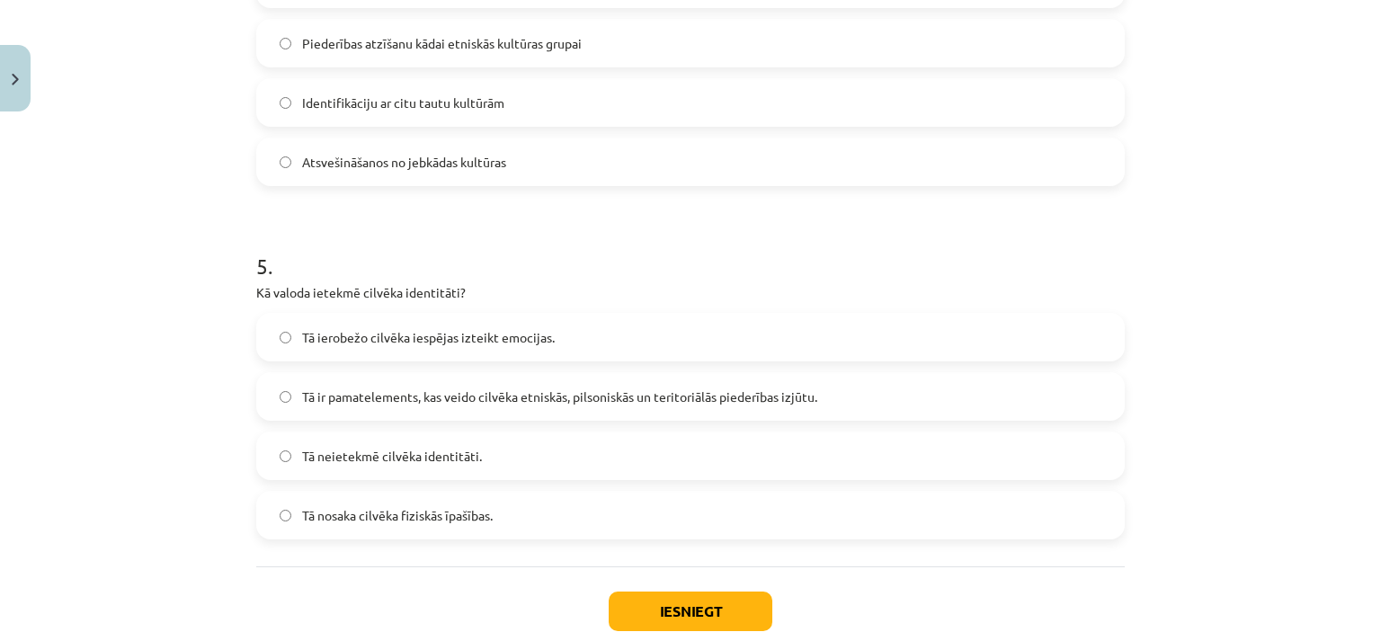
scroll to position [1663, 0]
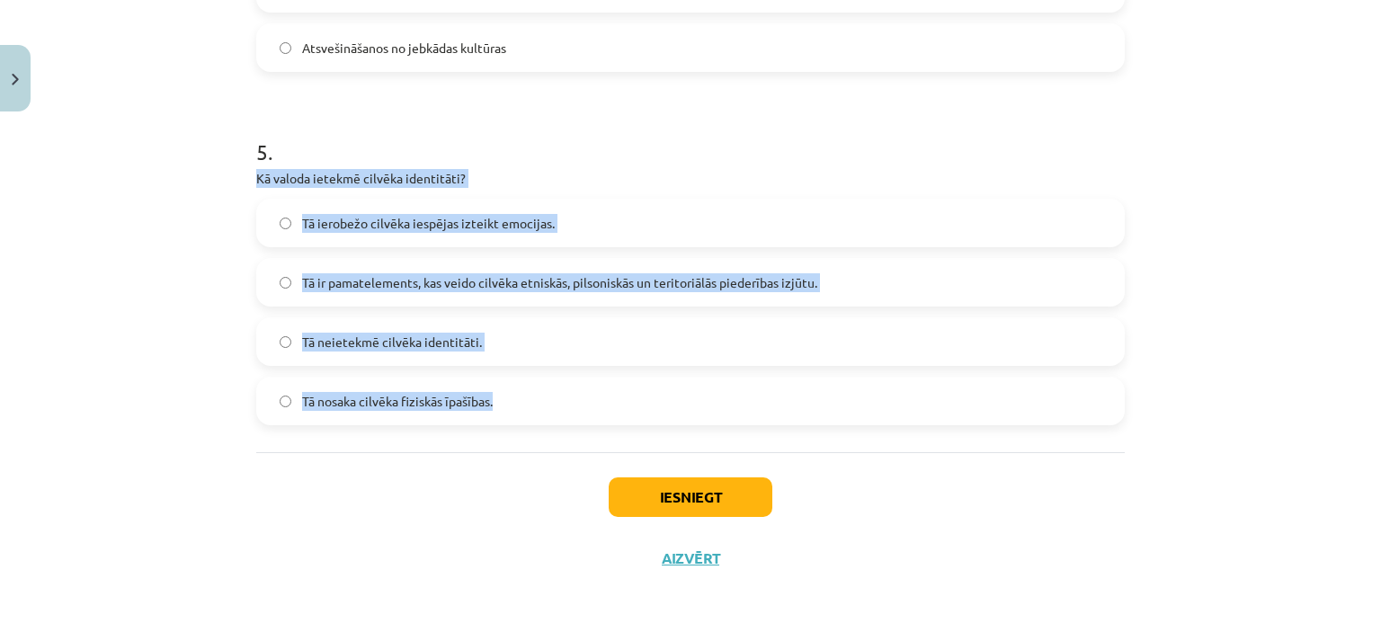
drag, startPoint x: 292, startPoint y: 211, endPoint x: 536, endPoint y: 423, distance: 323.1
copy div "Kā valoda ietekmē cilvēka identitāti? Tā ierobežo cilvēka iespējas izteikt emoc…"
click at [553, 289] on span "Tā ir pamatelements, kas veido cilvēka etniskās, pilsoniskās un teritoriālās pi…" at bounding box center [559, 282] width 515 height 19
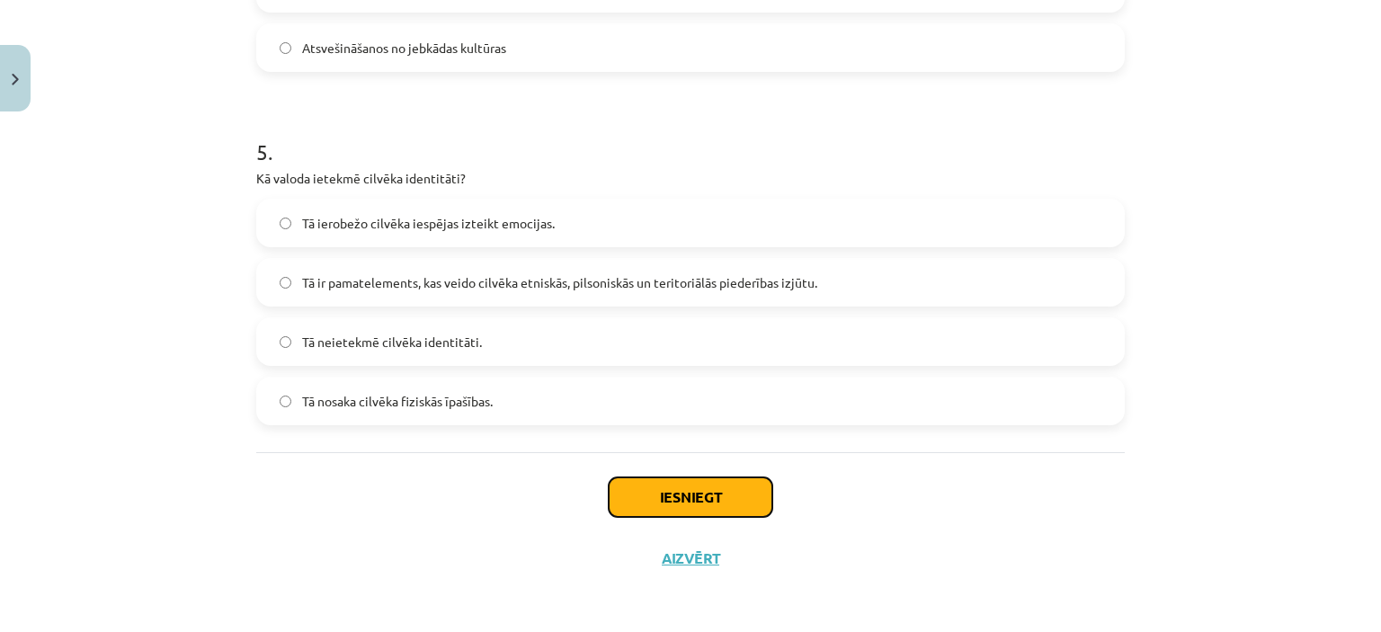
click at [678, 504] on button "Iesniegt" at bounding box center [691, 497] width 164 height 40
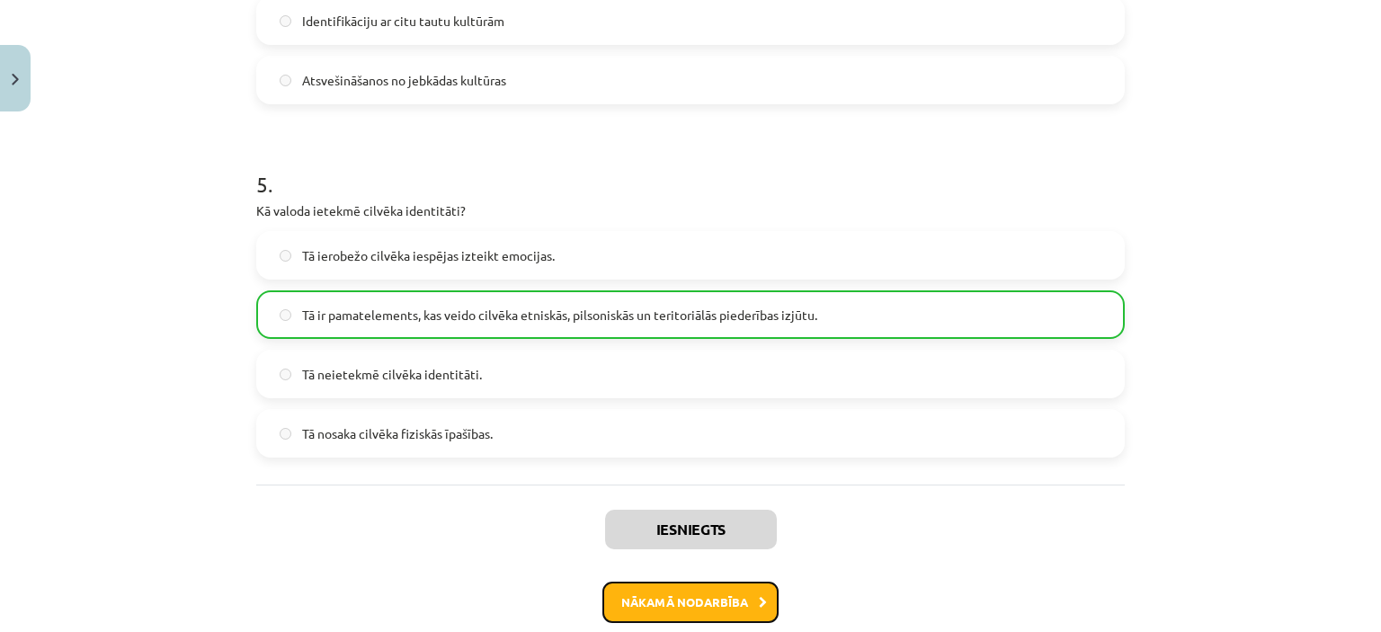
click at [699, 610] on button "Nākamā nodarbība" at bounding box center [690, 602] width 176 height 41
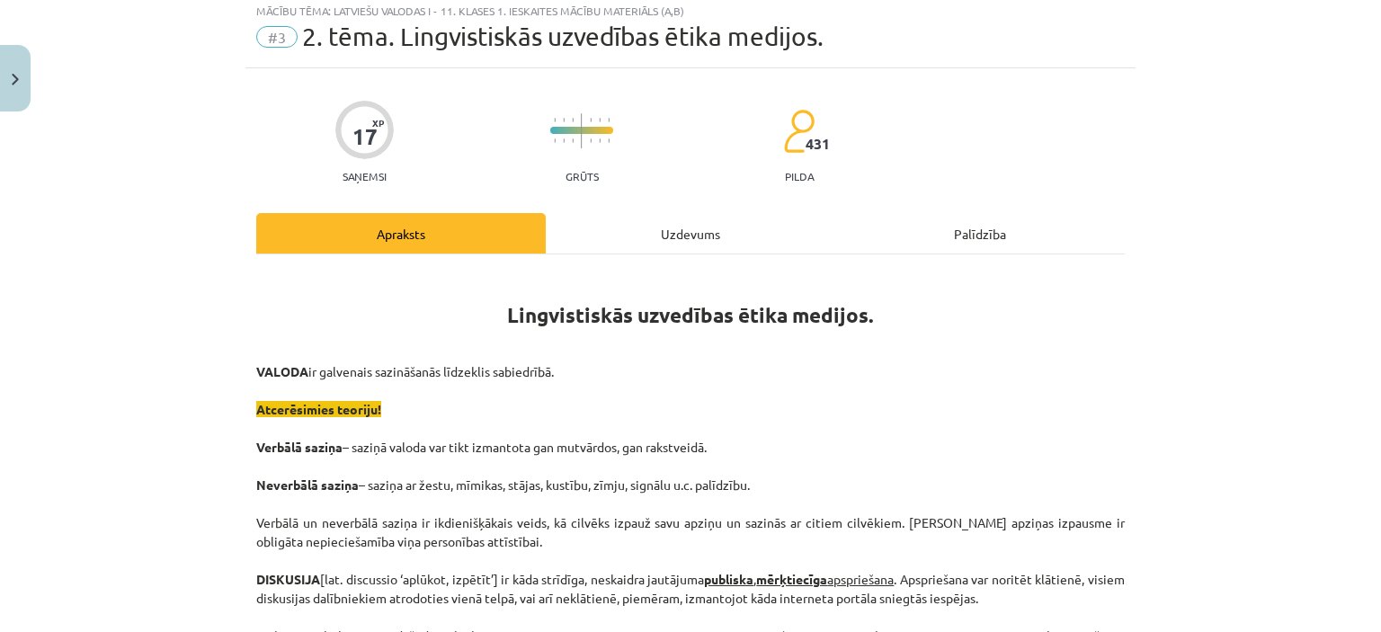
scroll to position [45, 0]
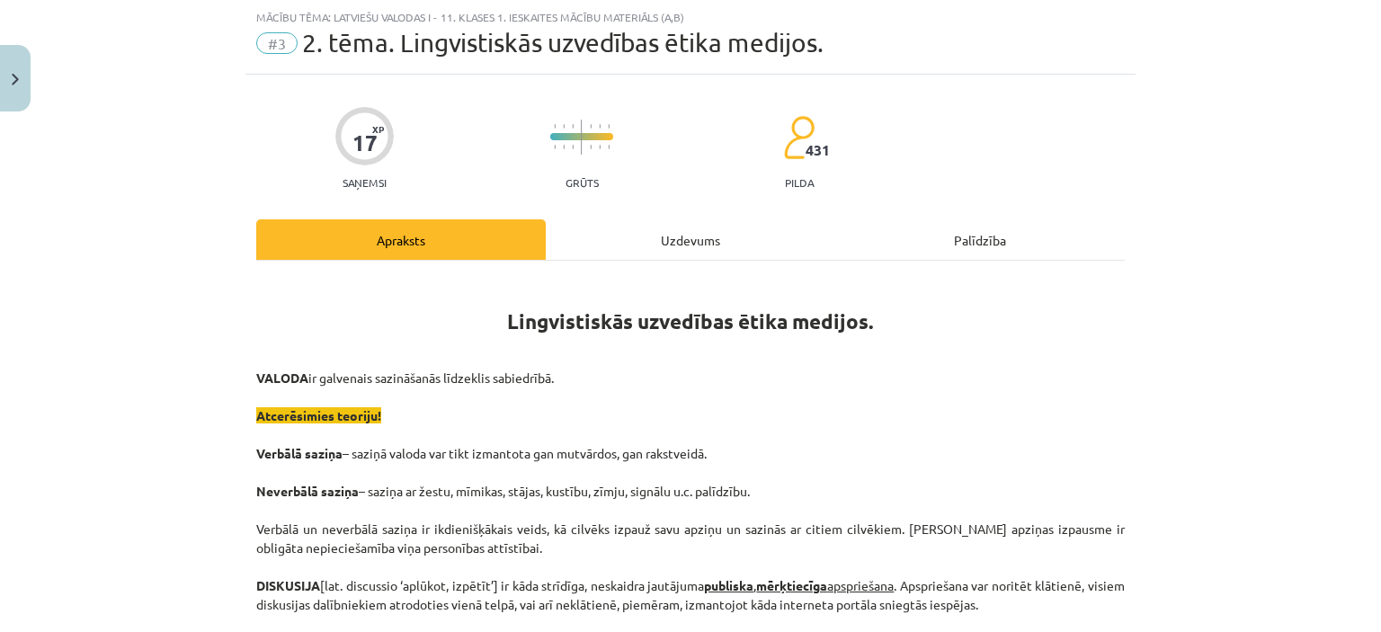
click at [744, 225] on div "Uzdevums" at bounding box center [691, 239] width 290 height 40
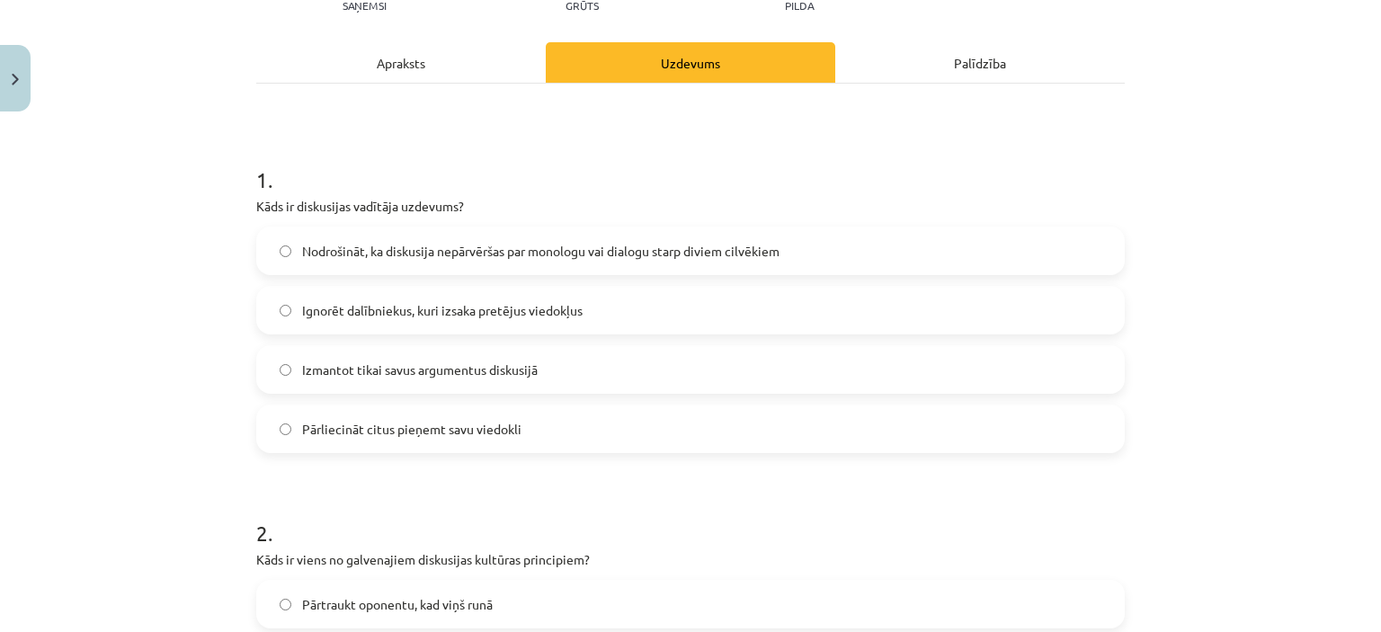
scroll to position [225, 0]
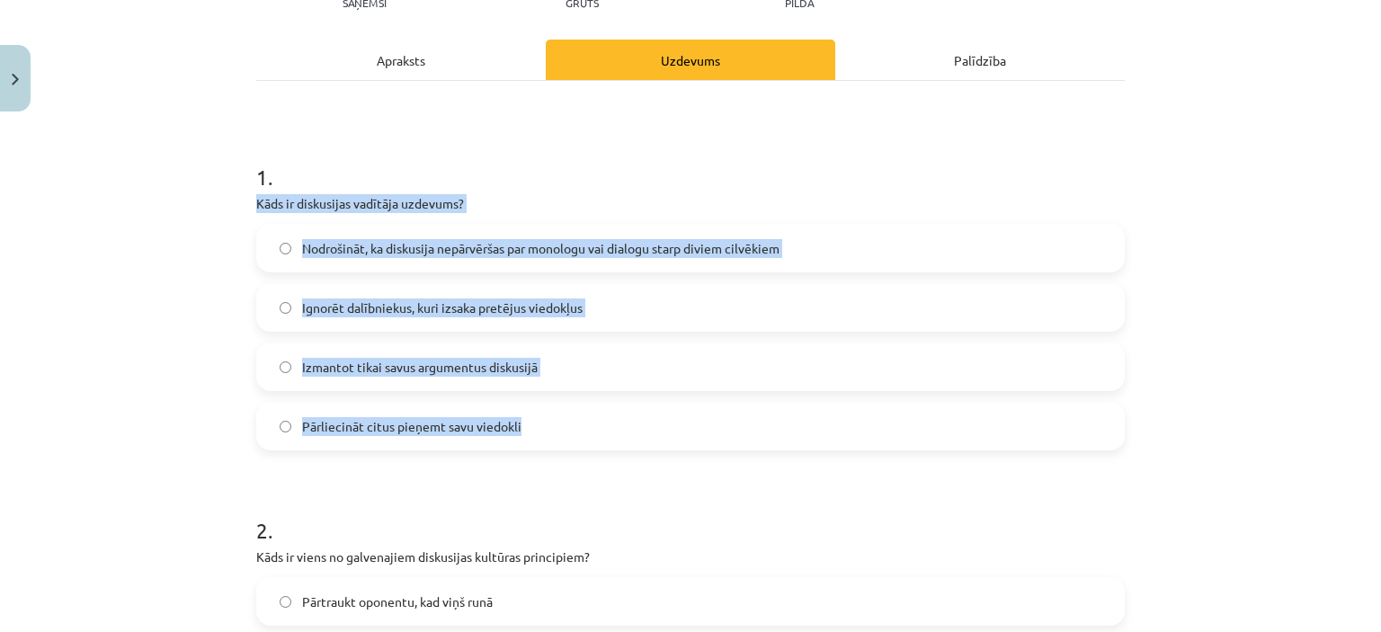
drag, startPoint x: 293, startPoint y: 241, endPoint x: 557, endPoint y: 411, distance: 313.5
copy div "Kāds ir diskusijas vadītāja uzdevums? Nodrošināt, ka diskusija nepārvēršas par …"
click at [388, 240] on span "Nodrošināt, ka diskusija nepārvēršas par monologu vai dialogu starp diviem cilv…" at bounding box center [540, 248] width 477 height 19
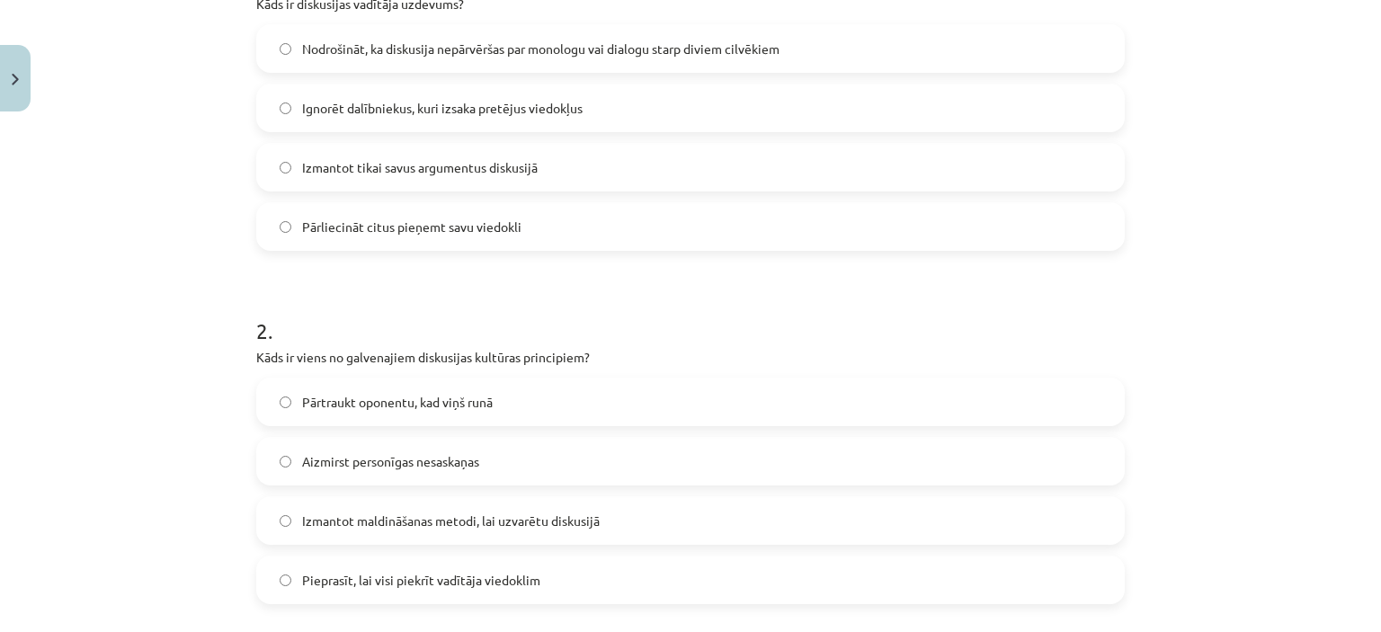
scroll to position [495, 0]
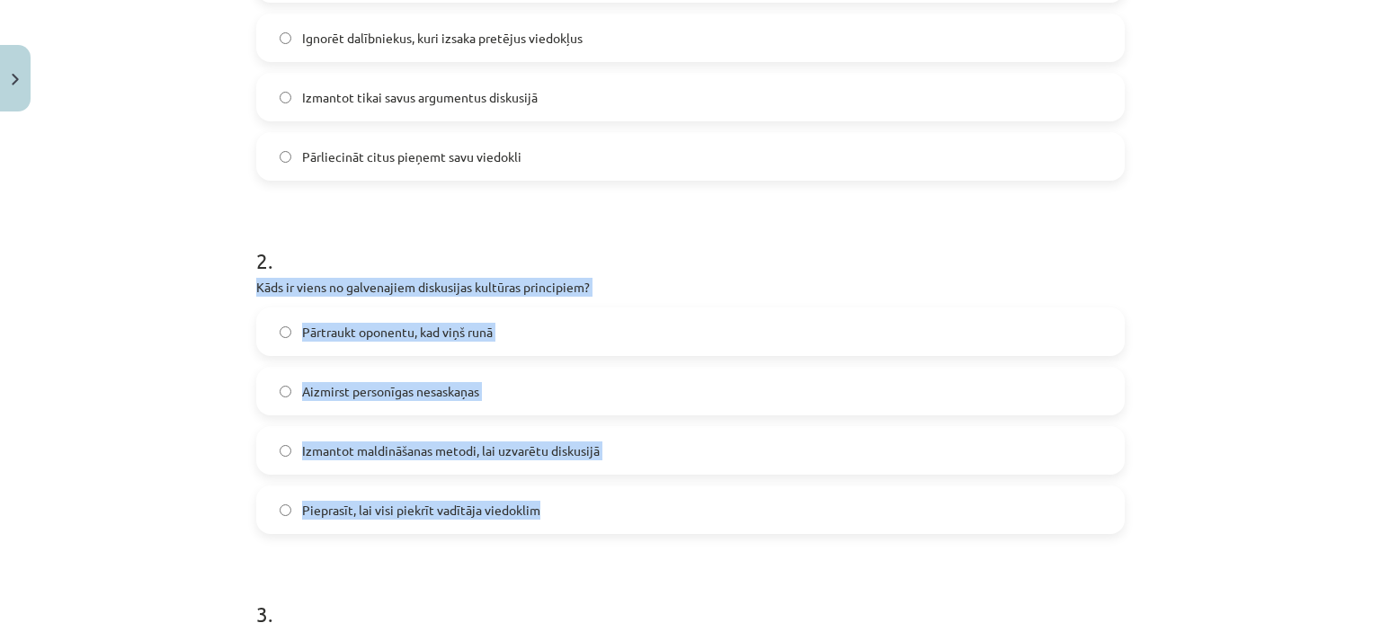
drag, startPoint x: 238, startPoint y: 283, endPoint x: 601, endPoint y: 528, distance: 437.1
copy div "Kāds ir viens no galvenajiem diskusijas kultūras principiem? Pārtraukt oponentu…"
click at [349, 384] on span "Aizmirst personīgas nesaskaņas" at bounding box center [390, 391] width 177 height 19
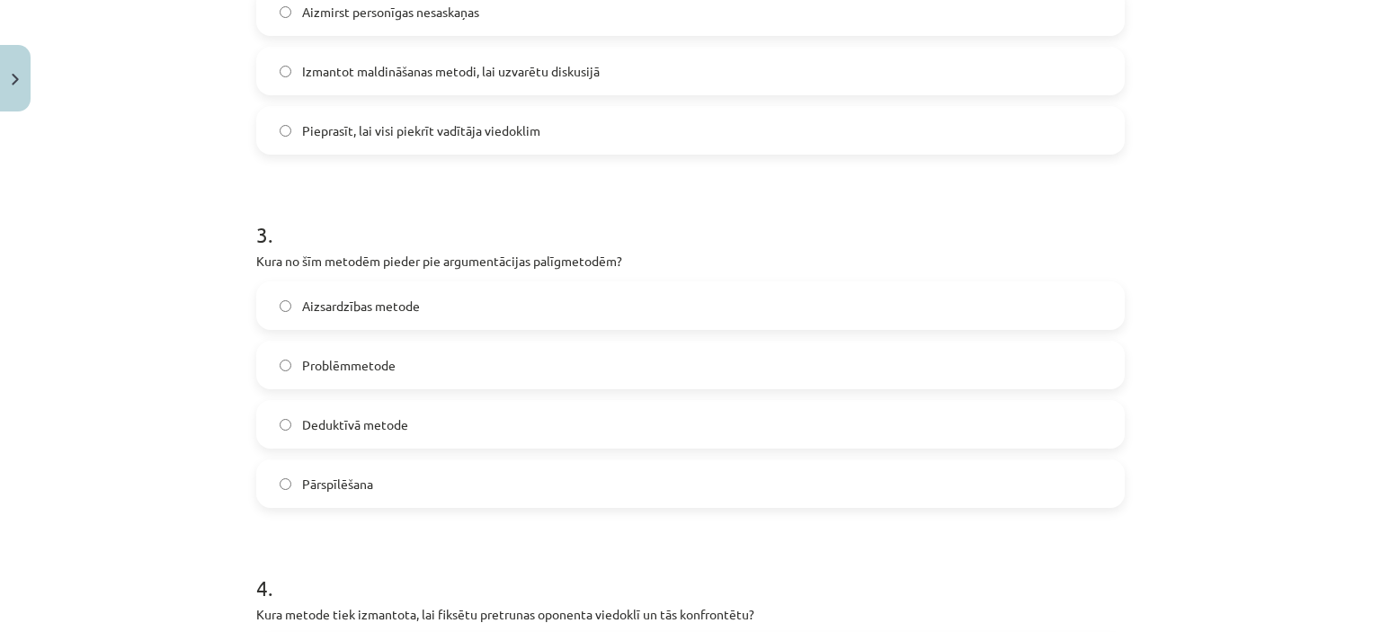
scroll to position [944, 0]
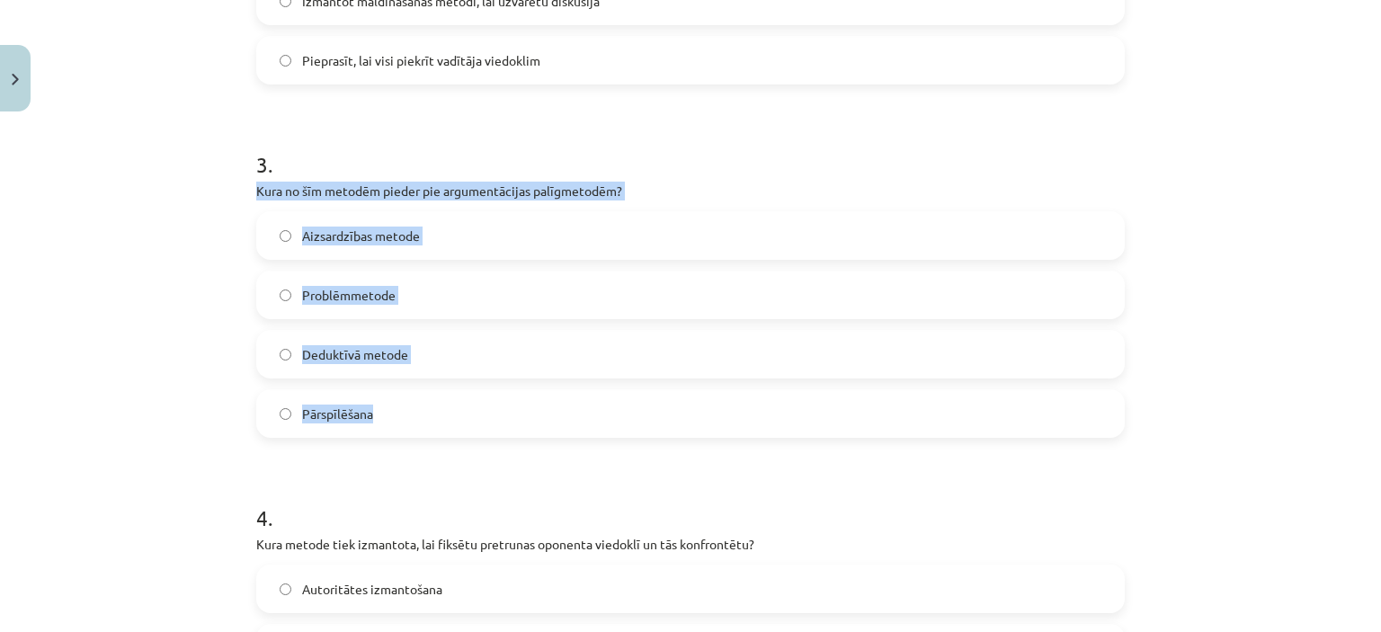
drag, startPoint x: 244, startPoint y: 192, endPoint x: 460, endPoint y: 412, distance: 308.4
click at [460, 412] on div "17 XP Saņemsi Grūts 431 pilda Apraksts Uzdevums Palīdzība 1 . Kāds ir diskusija…" at bounding box center [690, 242] width 890 height 2133
copy div "Kura no šīm metodēm pieder pie argumentācijas palīgmetodēm? Aizsardzības metode…"
click at [411, 431] on label "Pārspīlēšana" at bounding box center [690, 413] width 865 height 45
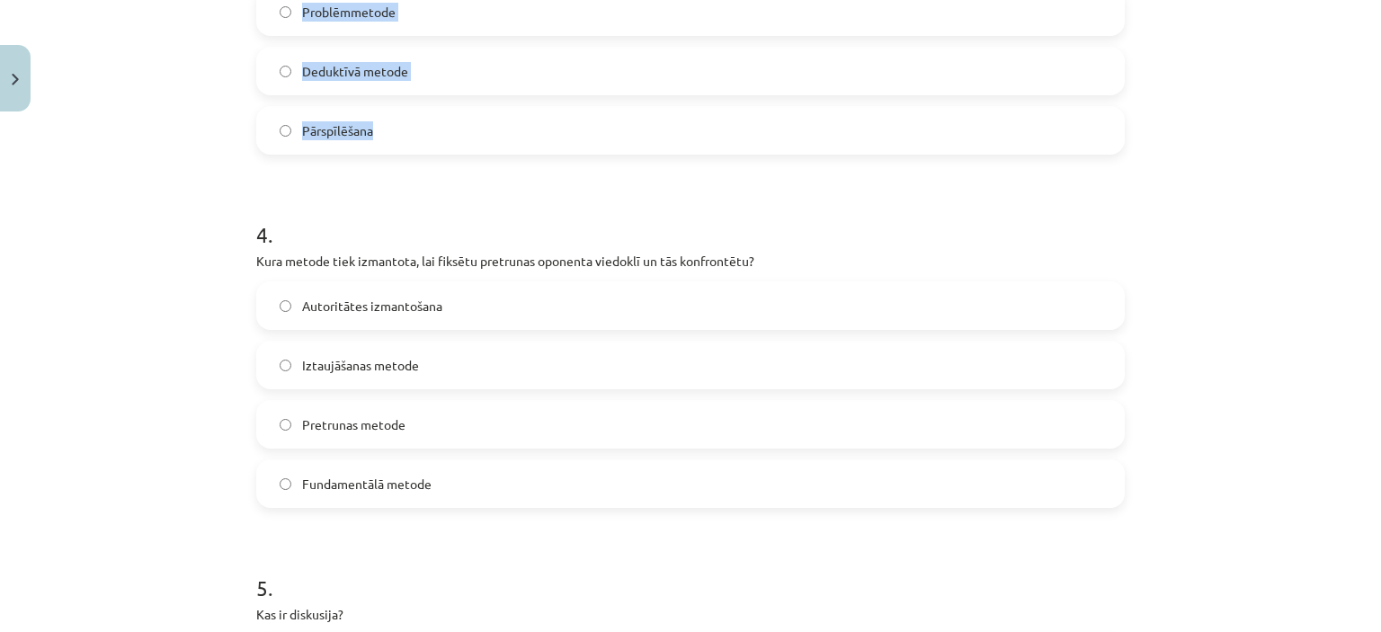
scroll to position [1304, 0]
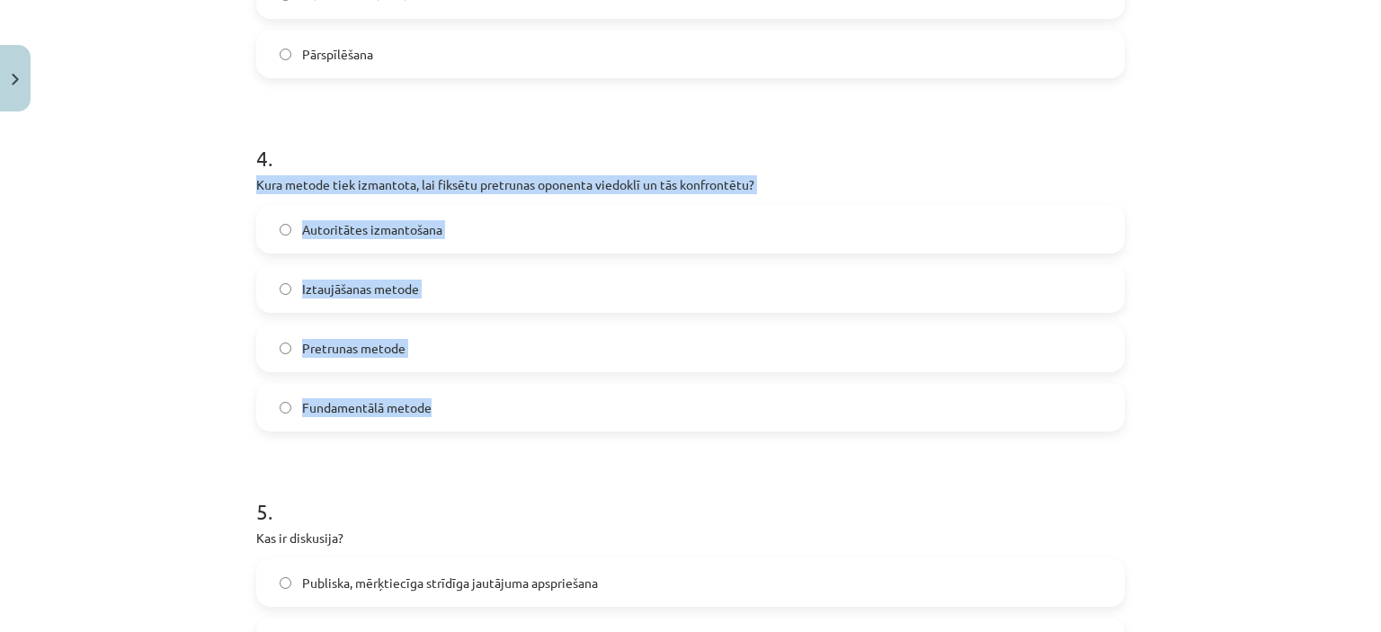
drag, startPoint x: 245, startPoint y: 190, endPoint x: 493, endPoint y: 402, distance: 326.5
copy div "Kura metode tiek izmantota, lai fiksētu pretrunas oponenta viedoklī un tās konf…"
click at [357, 350] on span "Pretrunas metode" at bounding box center [353, 348] width 103 height 19
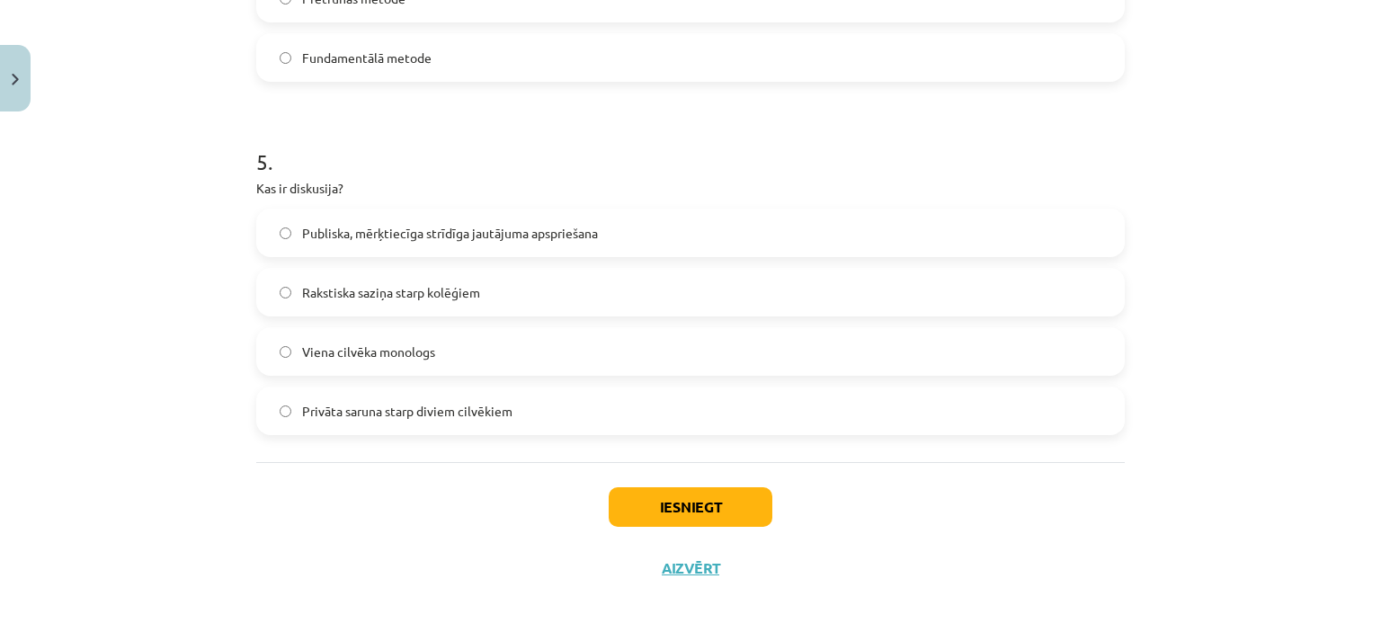
scroll to position [1663, 0]
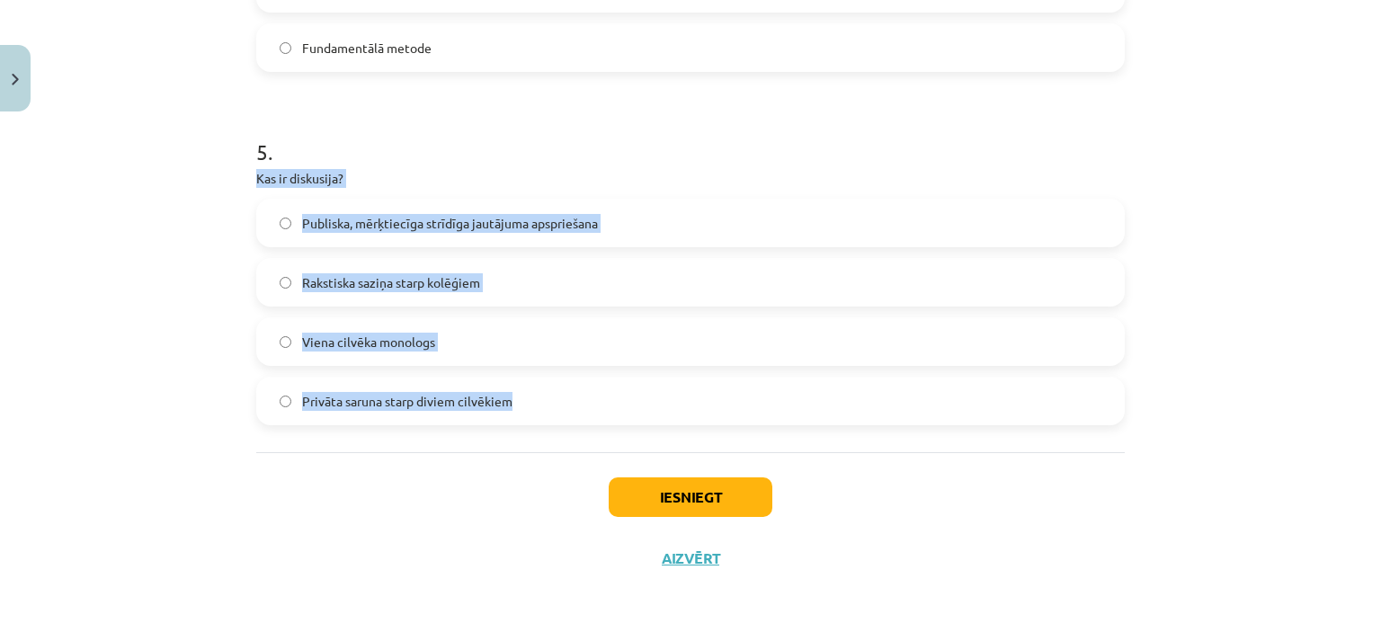
drag, startPoint x: 237, startPoint y: 172, endPoint x: 550, endPoint y: 402, distance: 388.4
click at [550, 402] on div "Mācību tēma: Latviešu valodas i - 11. klases 1. ieskaites mācību materiāls (a,b…" at bounding box center [690, 316] width 1381 height 632
copy div "Kas ir diskusija? Publiska, mērķtiecīga strīdīga jautājuma apspriešana Rakstisk…"
click at [523, 219] on span "Publiska, mērķtiecīga strīdīga jautājuma apspriešana" at bounding box center [450, 223] width 296 height 19
click at [723, 506] on button "Iesniegt" at bounding box center [691, 497] width 164 height 40
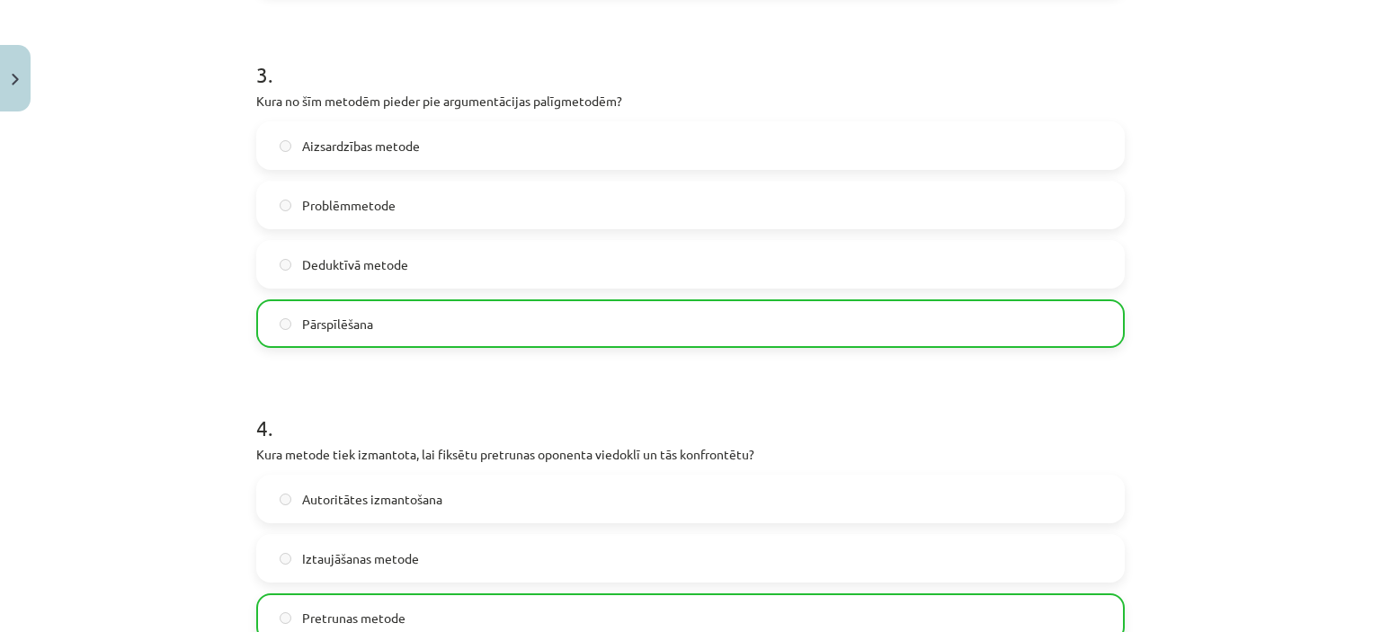
click at [1230, 384] on div "Mācību tēma: Latviešu valodas i - 11. klases 1. ieskaites mācību materiāls (a,b…" at bounding box center [690, 316] width 1381 height 632
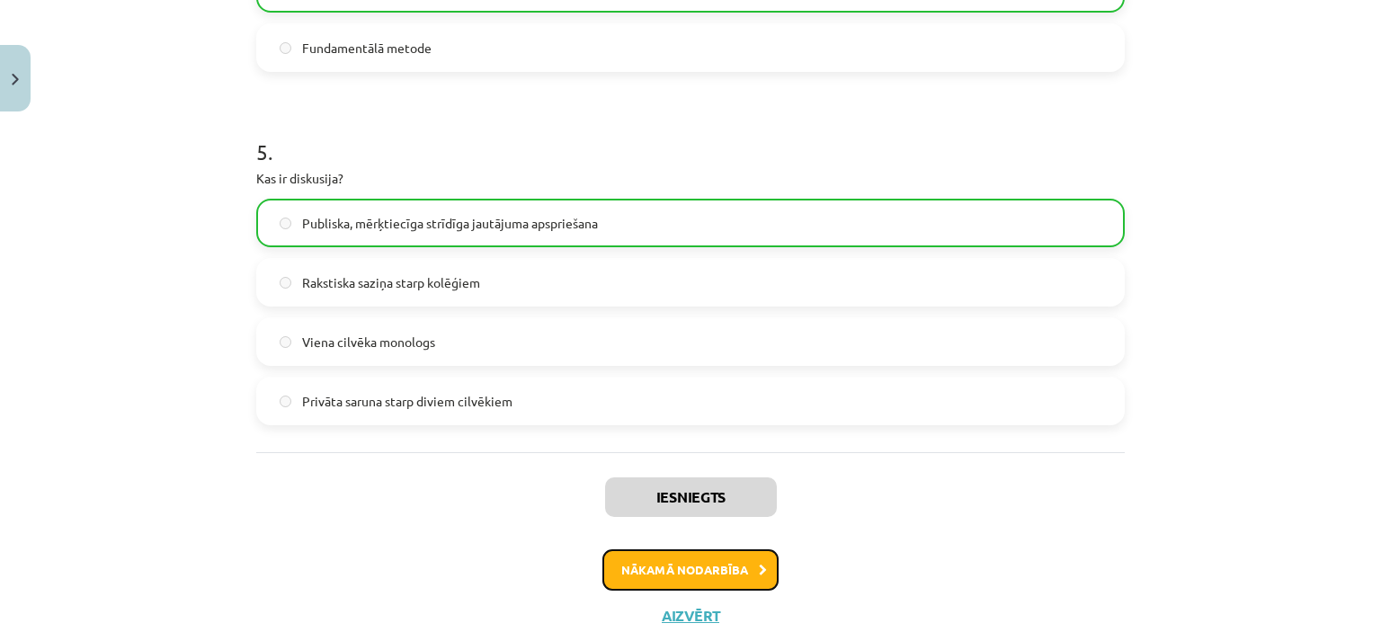
click at [700, 560] on button "Nākamā nodarbība" at bounding box center [690, 569] width 176 height 41
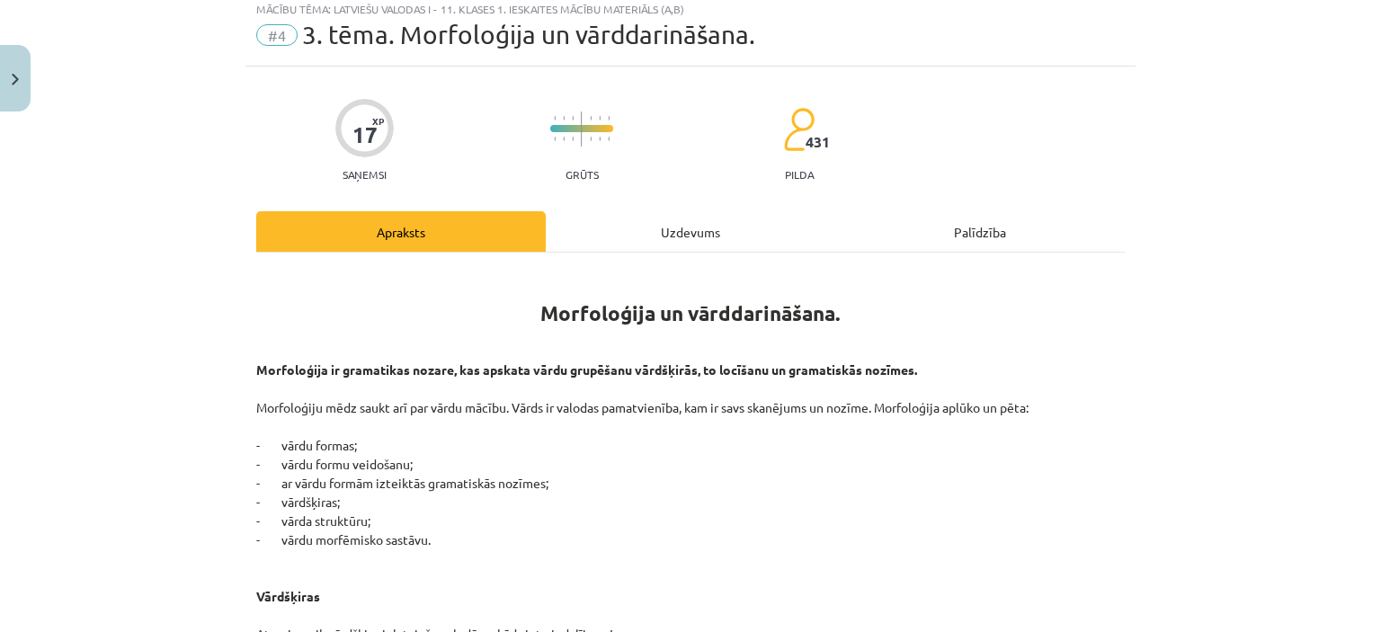
scroll to position [45, 0]
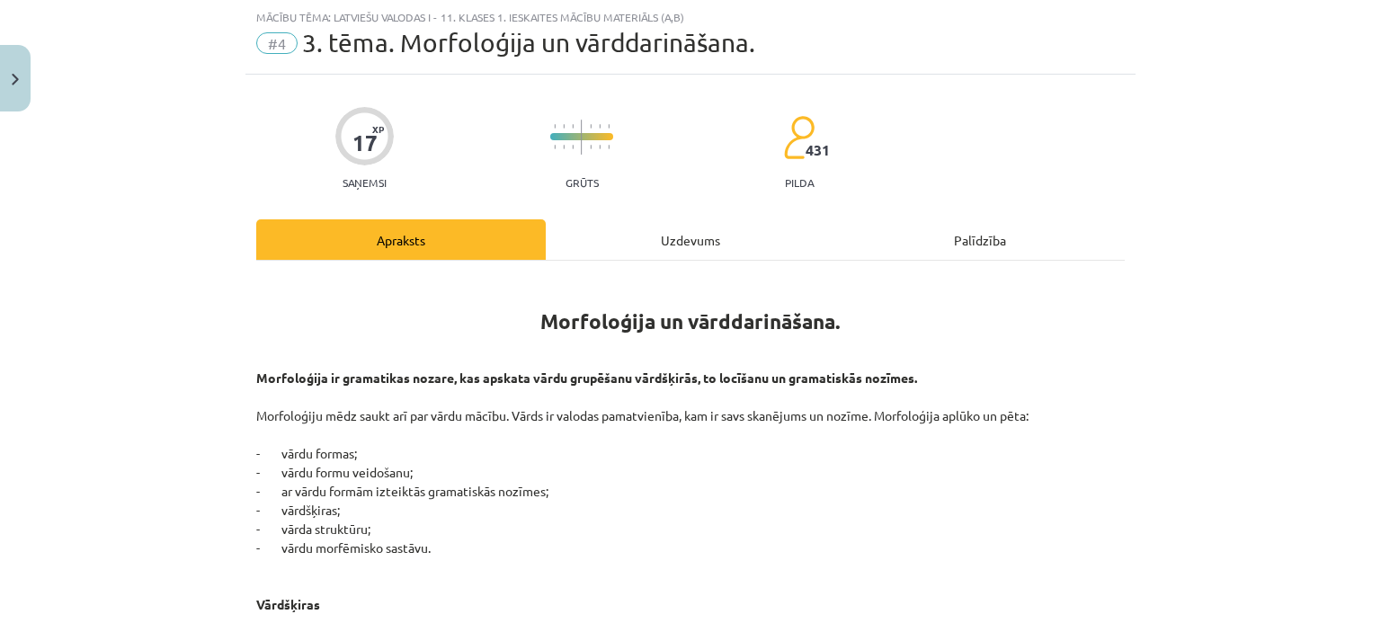
click at [730, 239] on div "Uzdevums" at bounding box center [691, 239] width 290 height 40
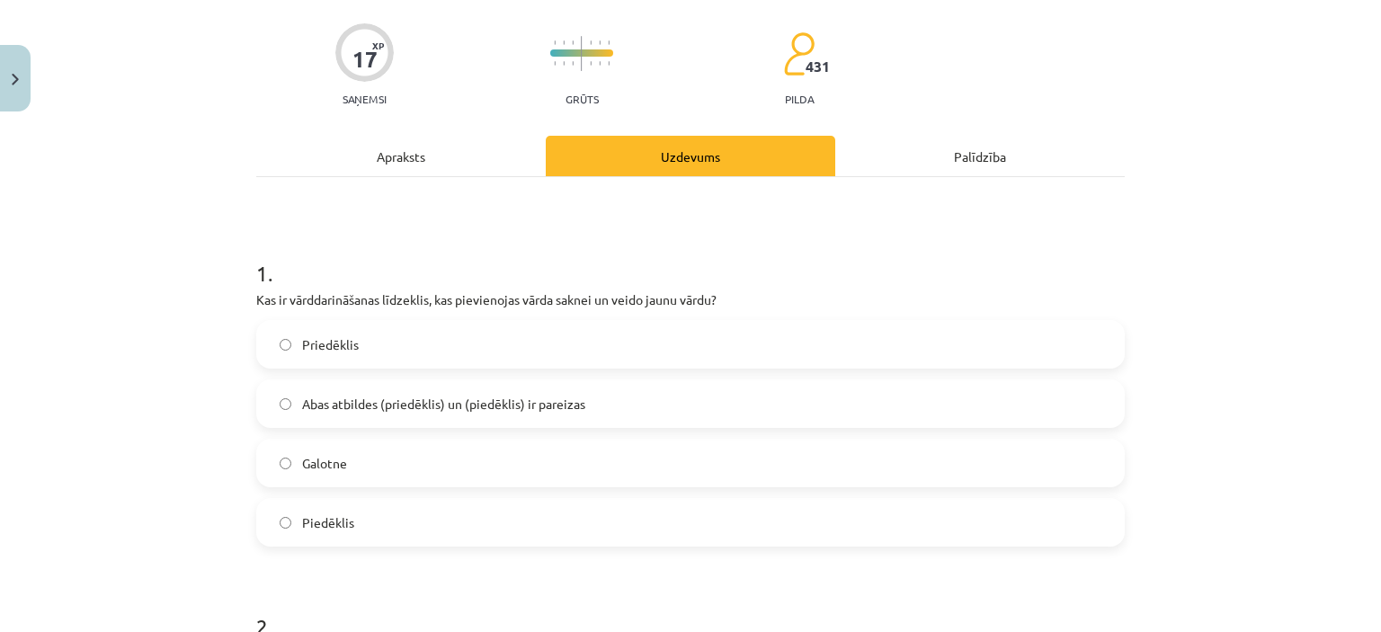
scroll to position [225, 0]
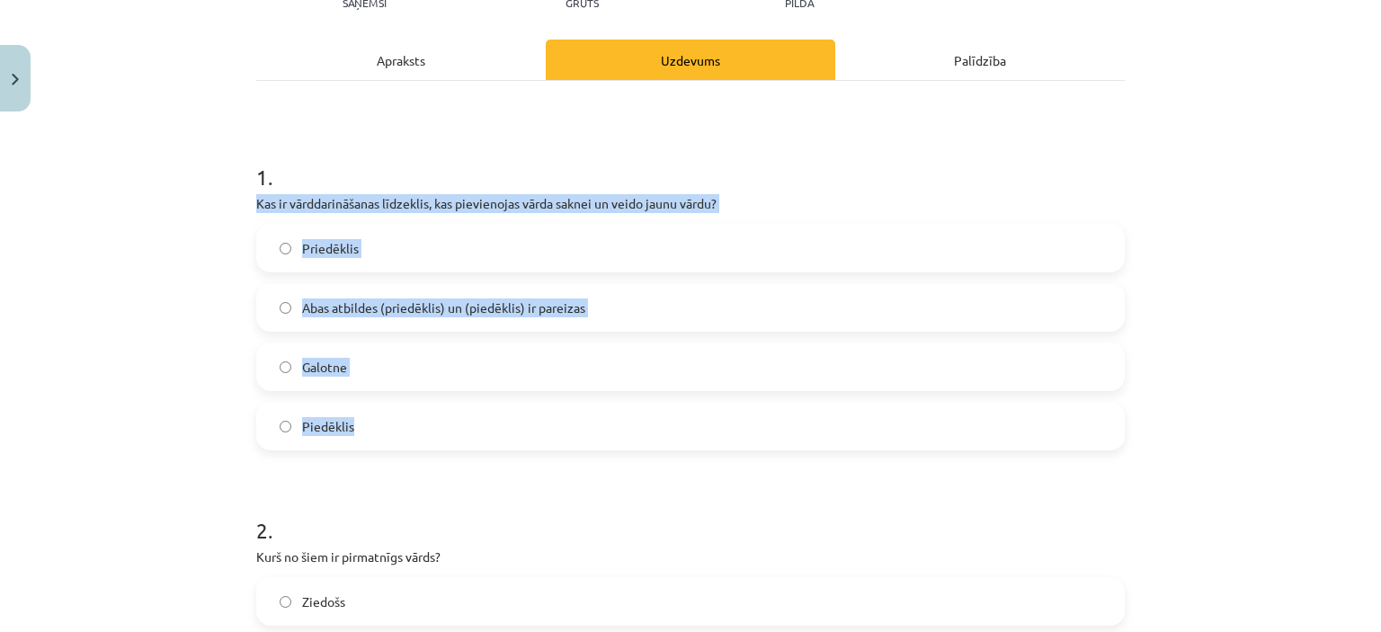
drag, startPoint x: 240, startPoint y: 191, endPoint x: 408, endPoint y: 416, distance: 281.4
copy div "Kas ir vārddarināšanas līdzeklis, kas pievienojas vārda saknei un veido jaunu v…"
click at [397, 423] on label "Piedēklis" at bounding box center [690, 426] width 865 height 45
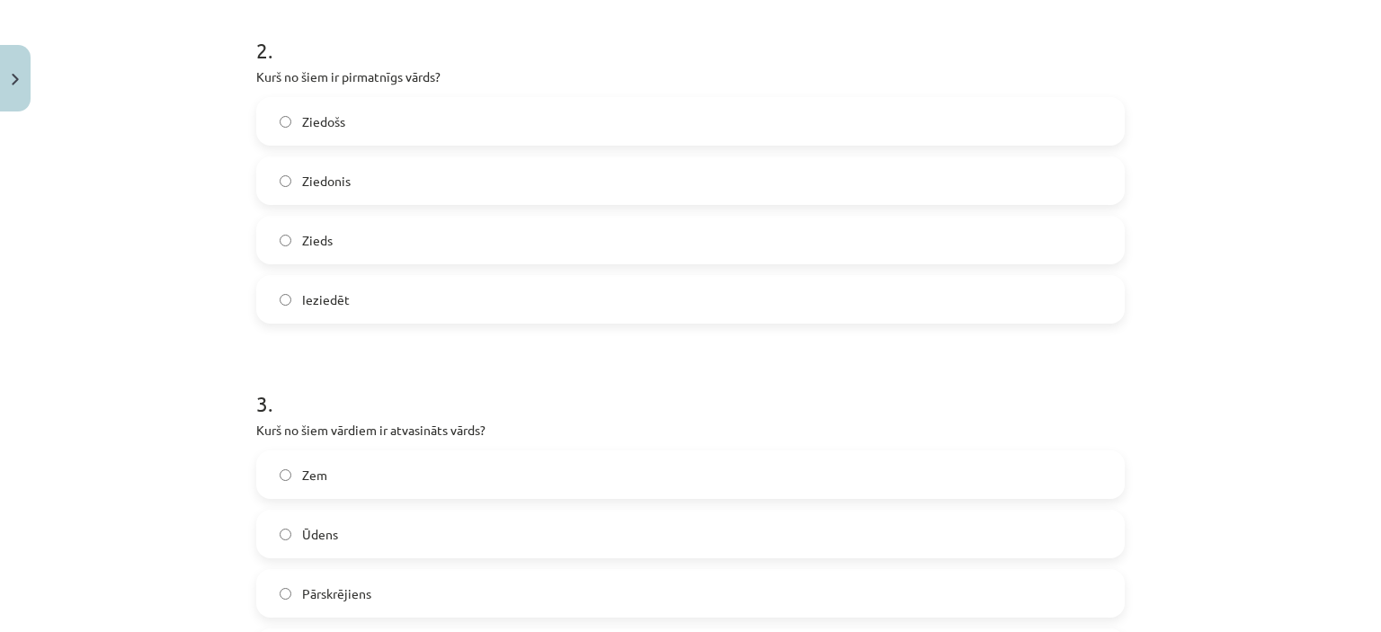
scroll to position [674, 0]
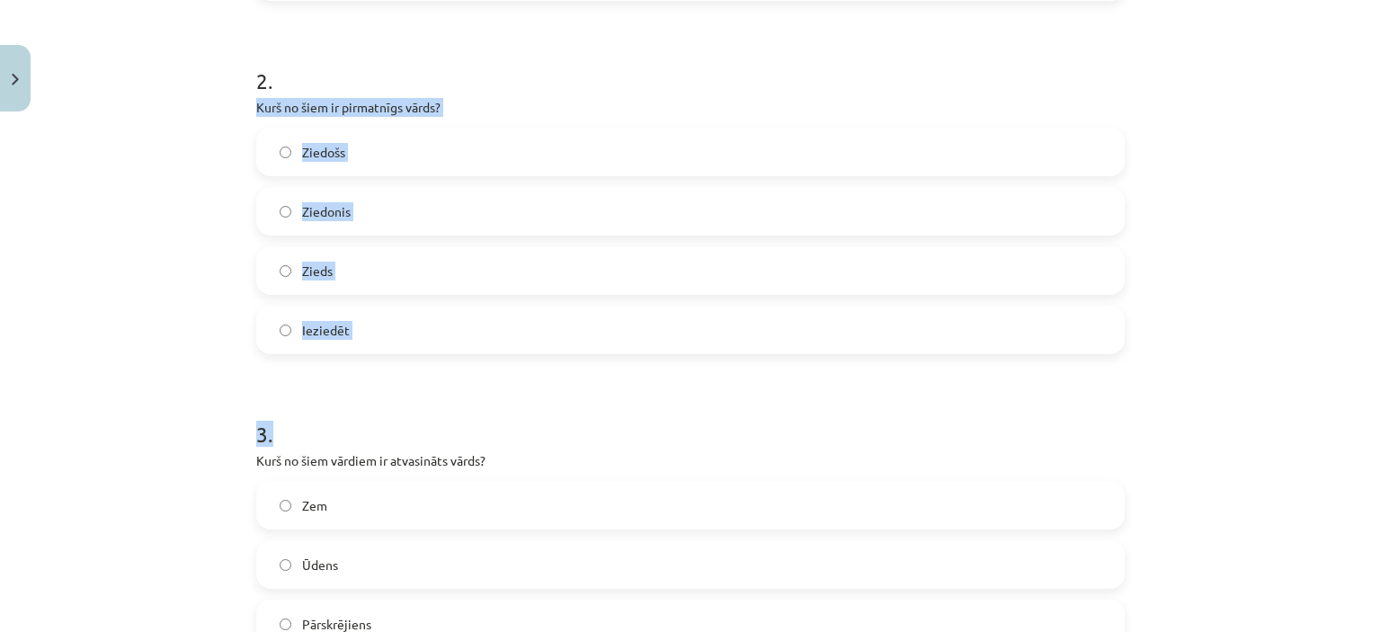
drag, startPoint x: 237, startPoint y: 102, endPoint x: 441, endPoint y: 358, distance: 326.9
click at [441, 358] on div "17 XP Saņemsi Grūts 431 pilda Apraksts Uzdevums Palīdzība 1 . Kas ir vārddarinā…" at bounding box center [690, 511] width 890 height 2133
copy form "Kurš no šiem ir pirmatnīgs vārds? Ziedošs Ziedonis Zieds Ieziedēt 3 ."
click at [352, 262] on label "Zieds" at bounding box center [690, 270] width 865 height 45
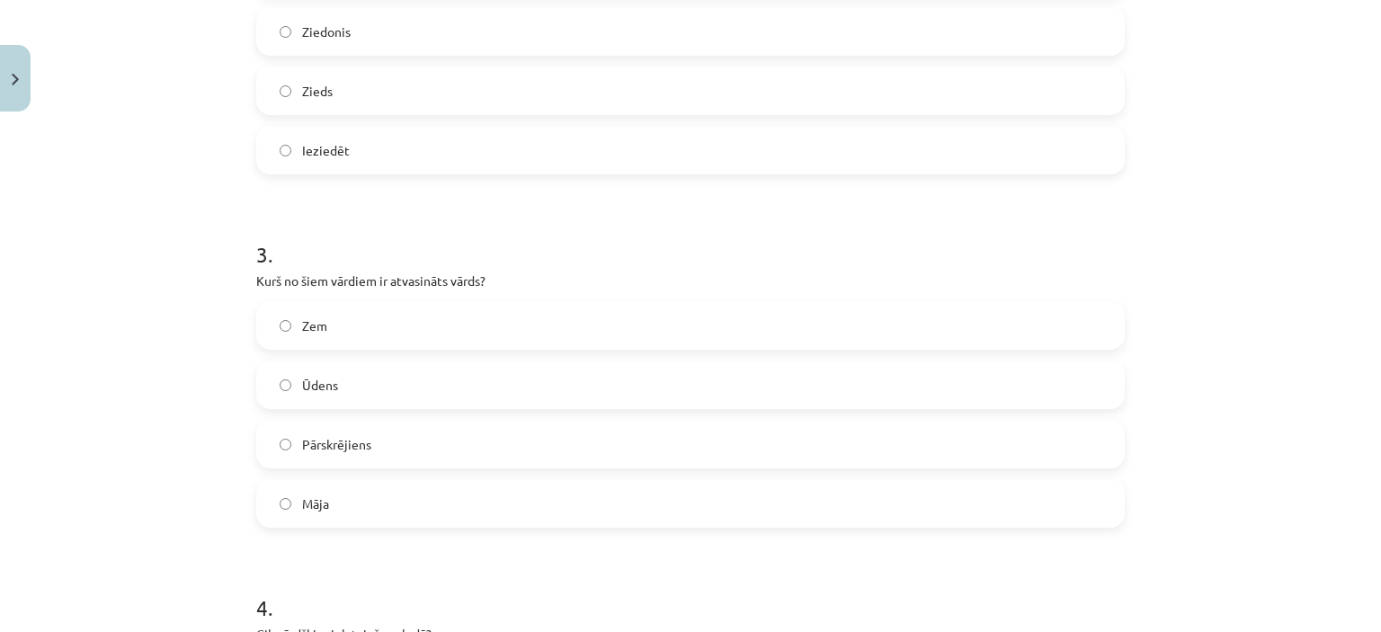
scroll to position [944, 0]
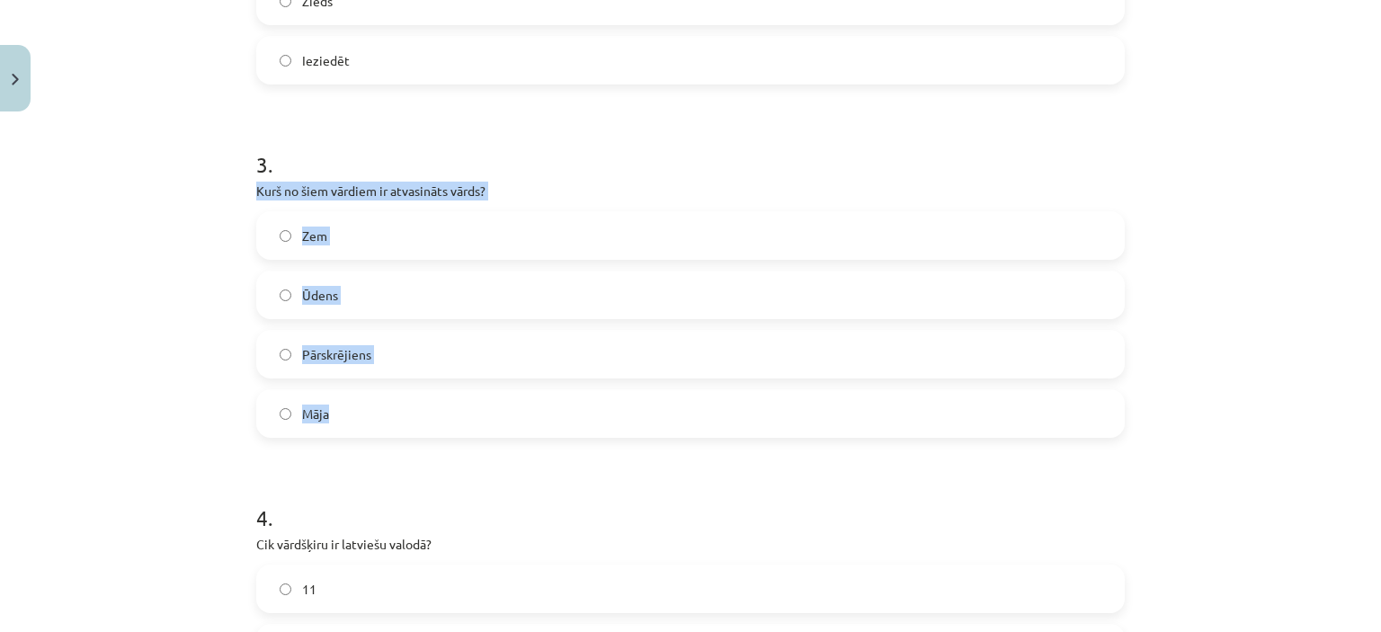
drag, startPoint x: 245, startPoint y: 188, endPoint x: 378, endPoint y: 387, distance: 239.1
click at [378, 387] on div "17 XP Saņemsi Grūts 431 pilda Apraksts Uzdevums Palīdzība 1 . Kas ir vārddarinā…" at bounding box center [690, 242] width 890 height 2133
copy div "Kurš no šiem vārdiem ir atvasināts vārds? Zem Ūdens Pārskrējiens Māja"
click at [411, 356] on label "Pārskrējiens" at bounding box center [690, 354] width 865 height 45
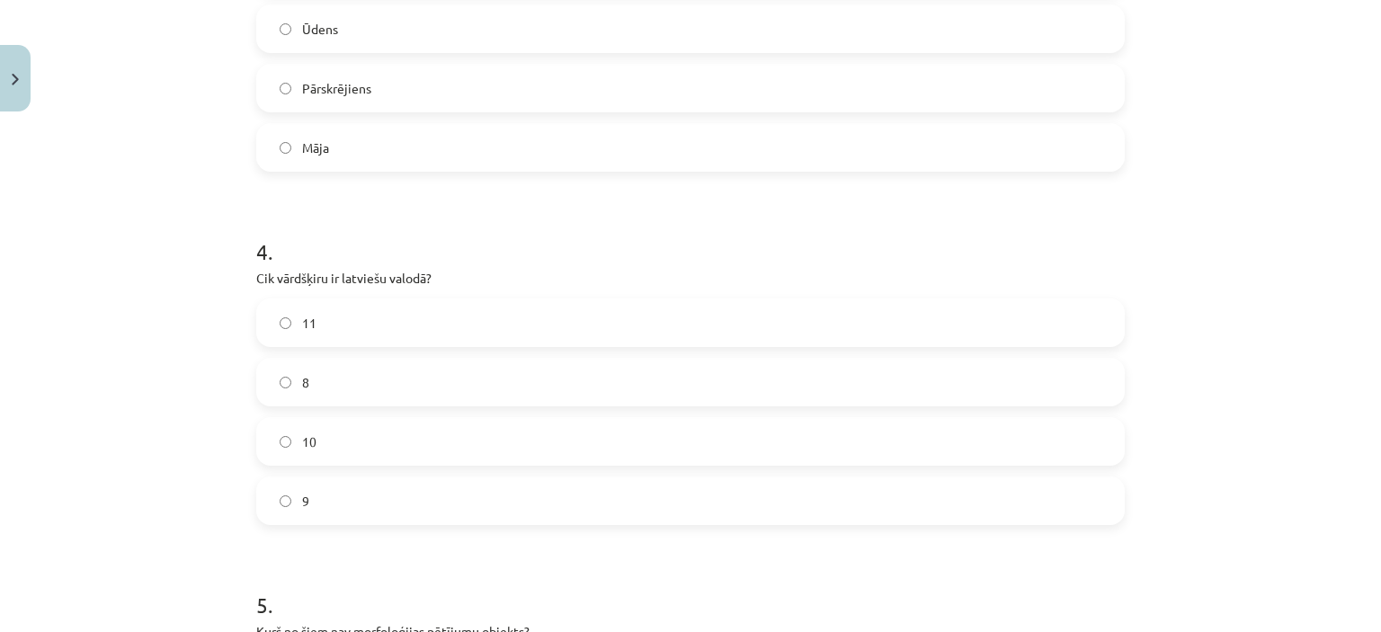
scroll to position [1214, 0]
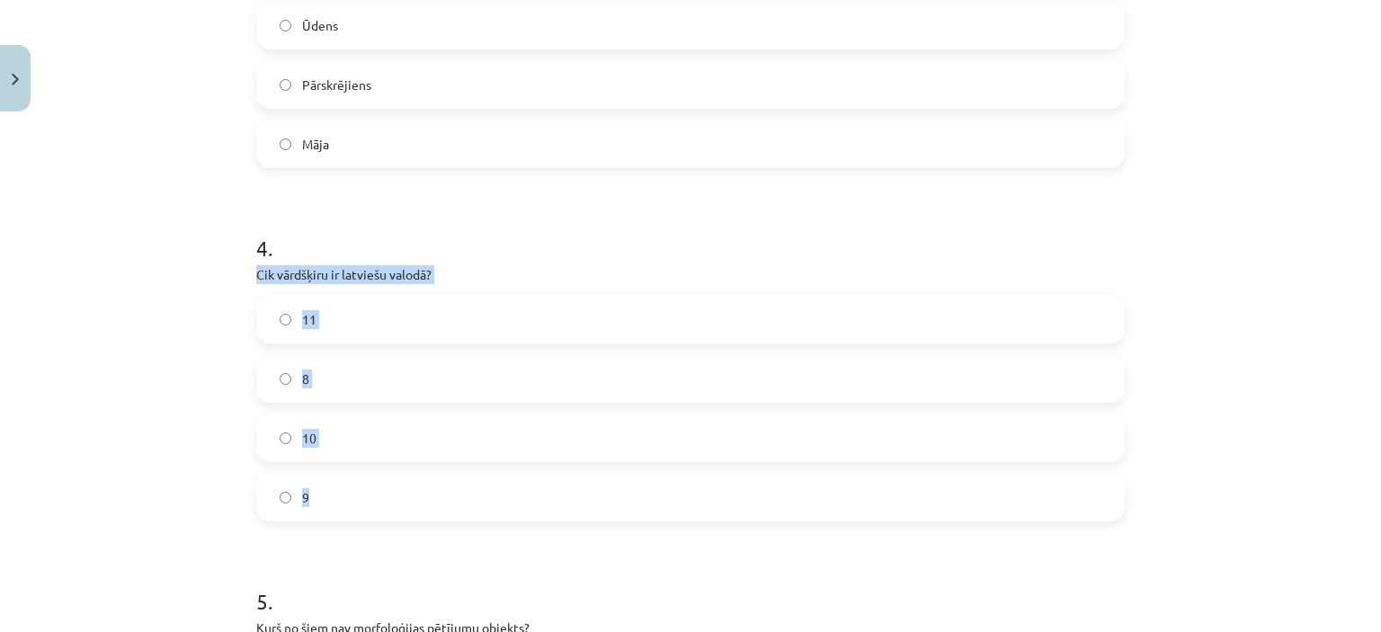
drag, startPoint x: 241, startPoint y: 269, endPoint x: 414, endPoint y: 464, distance: 260.5
click at [320, 442] on label "10" at bounding box center [690, 437] width 865 height 45
drag, startPoint x: 432, startPoint y: 277, endPoint x: 241, endPoint y: 278, distance: 191.5
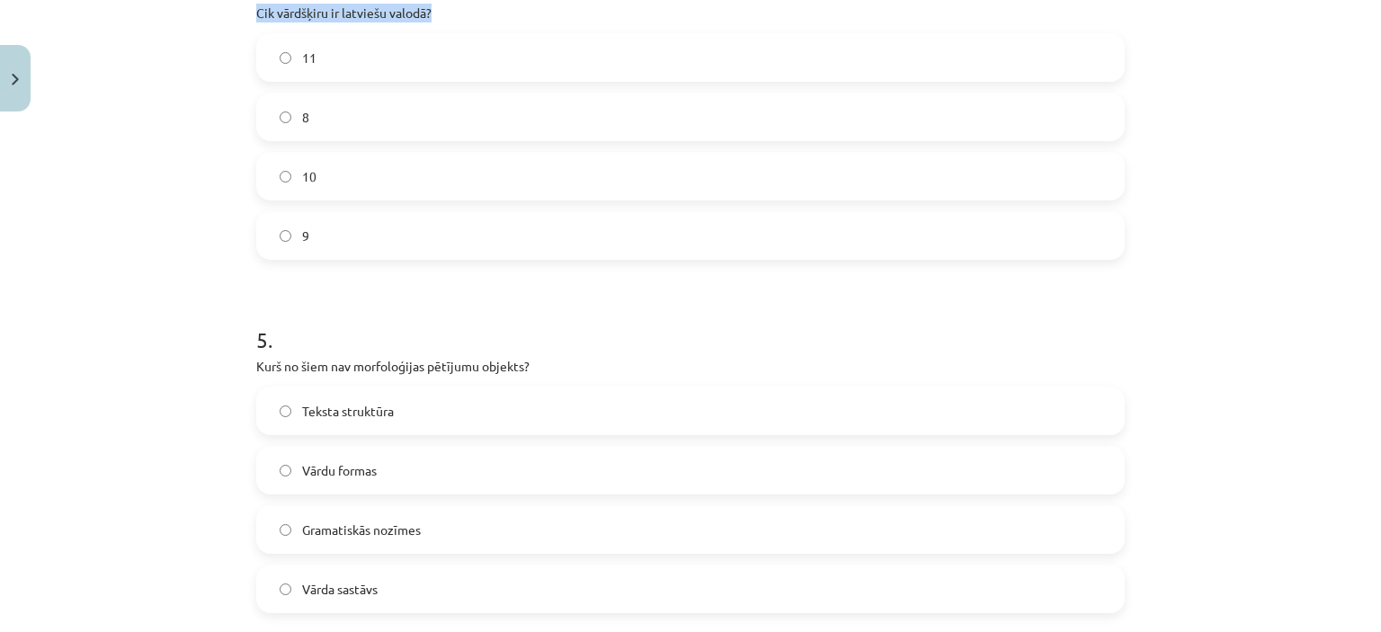
scroll to position [1573, 0]
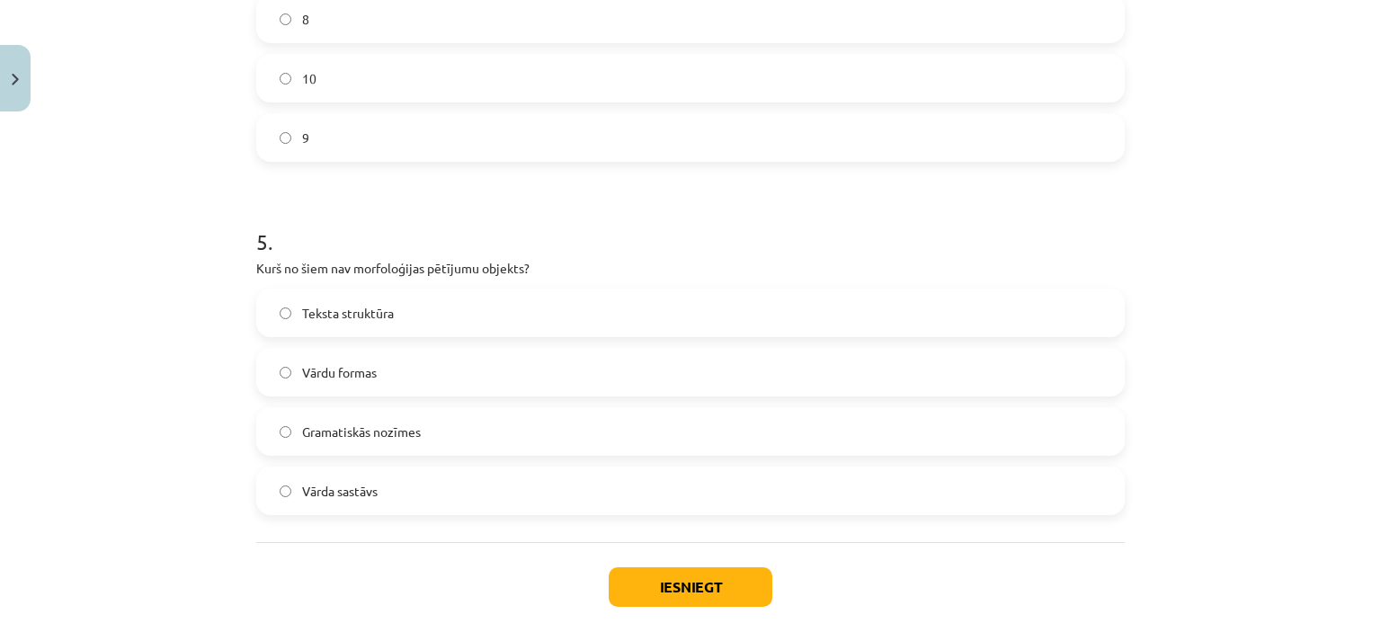
click at [256, 270] on p "Kurš no šiem nav morfoloģijas pētījumu objekts?" at bounding box center [690, 268] width 869 height 19
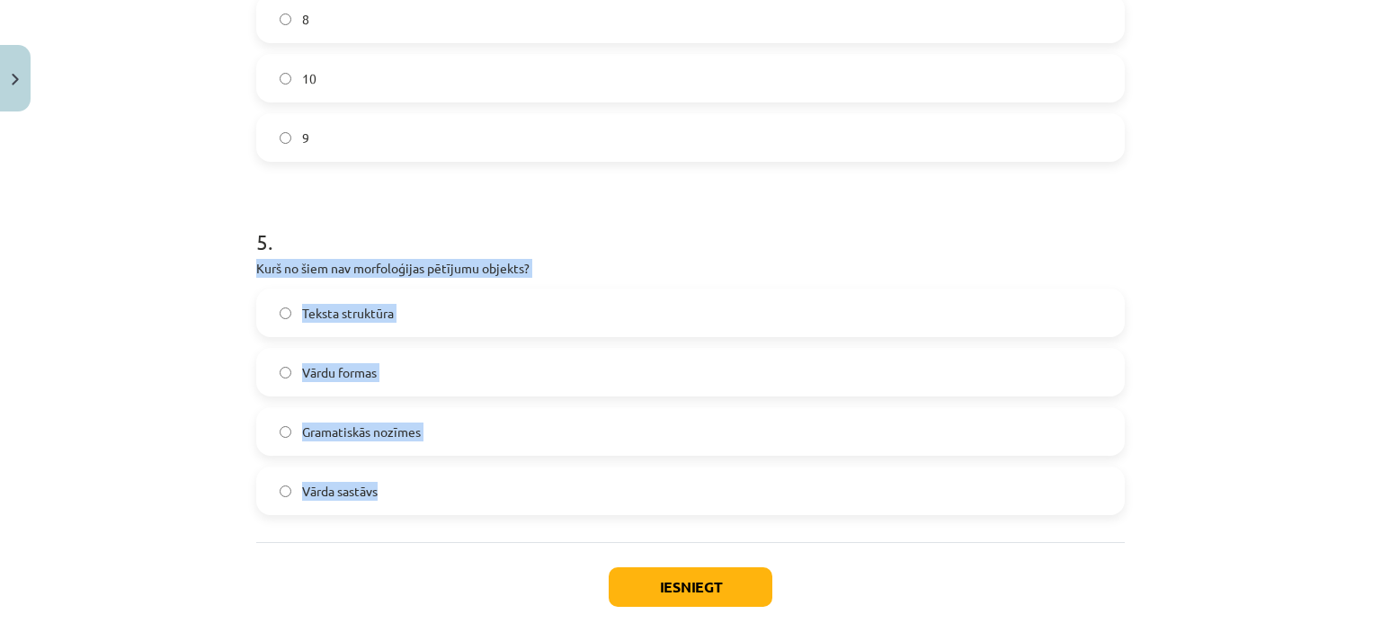
drag, startPoint x: 245, startPoint y: 265, endPoint x: 439, endPoint y: 515, distance: 316.5
click at [375, 315] on span "Teksta struktūra" at bounding box center [348, 313] width 92 height 19
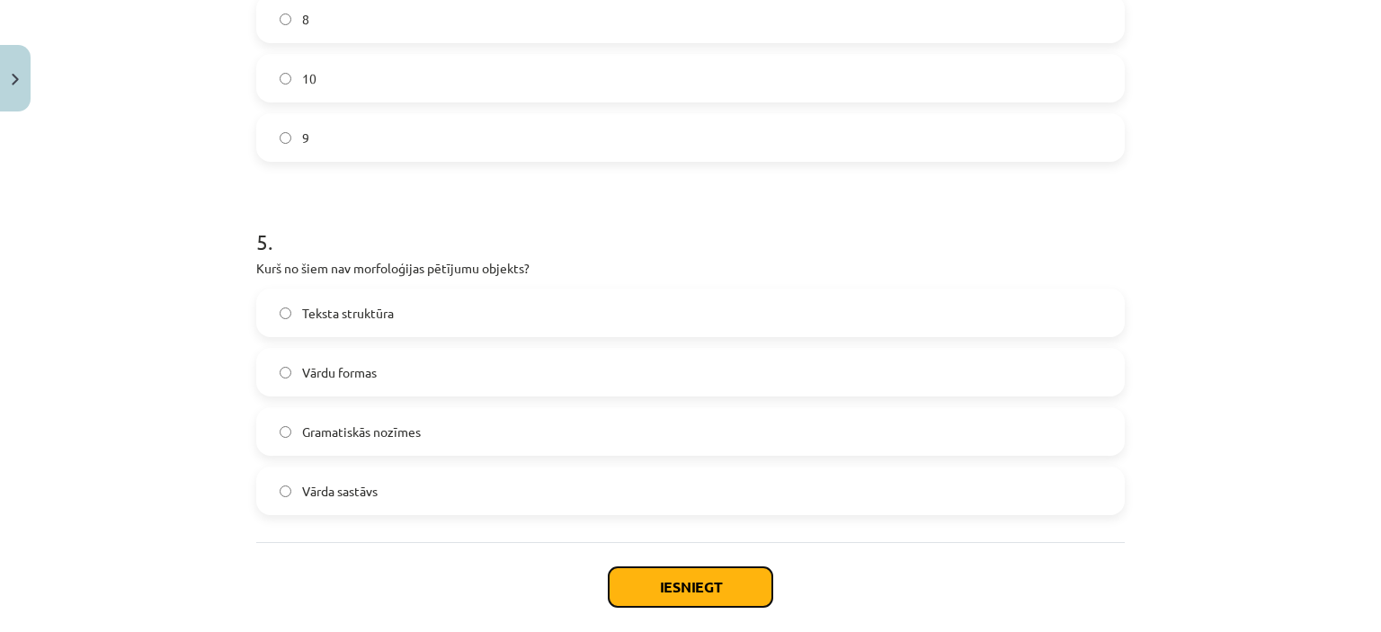
click at [675, 587] on button "Iesniegt" at bounding box center [691, 587] width 164 height 40
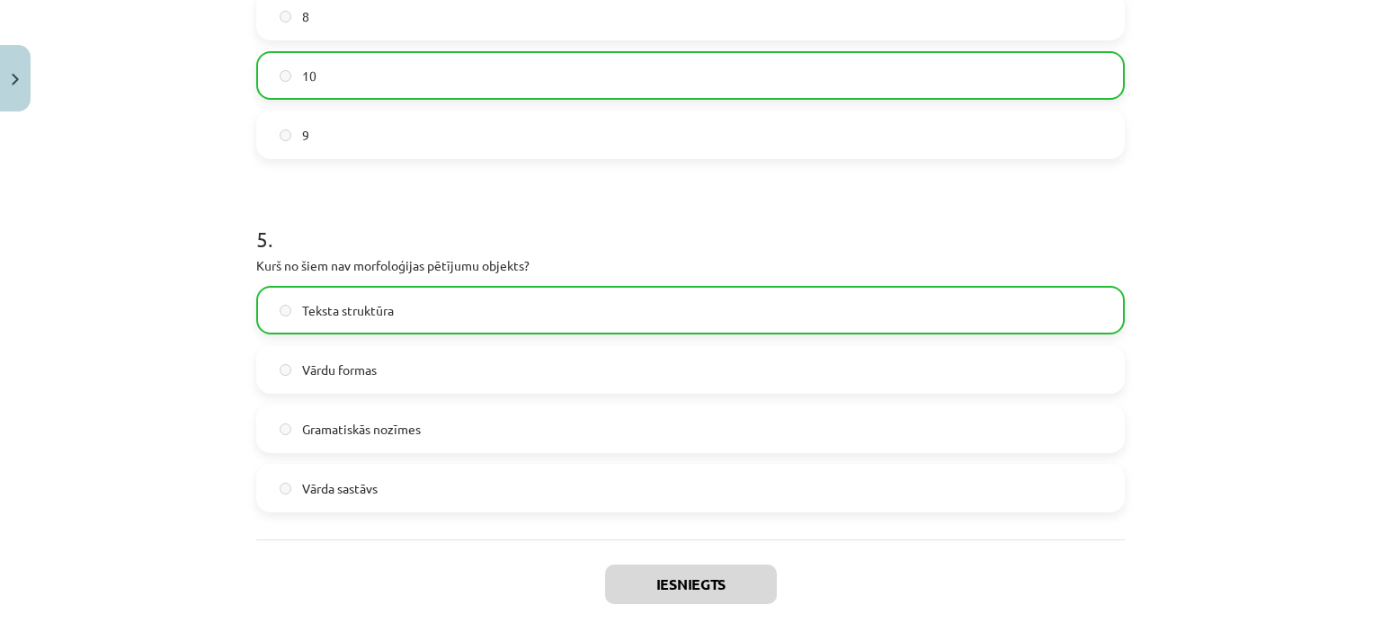
scroll to position [1721, 0]
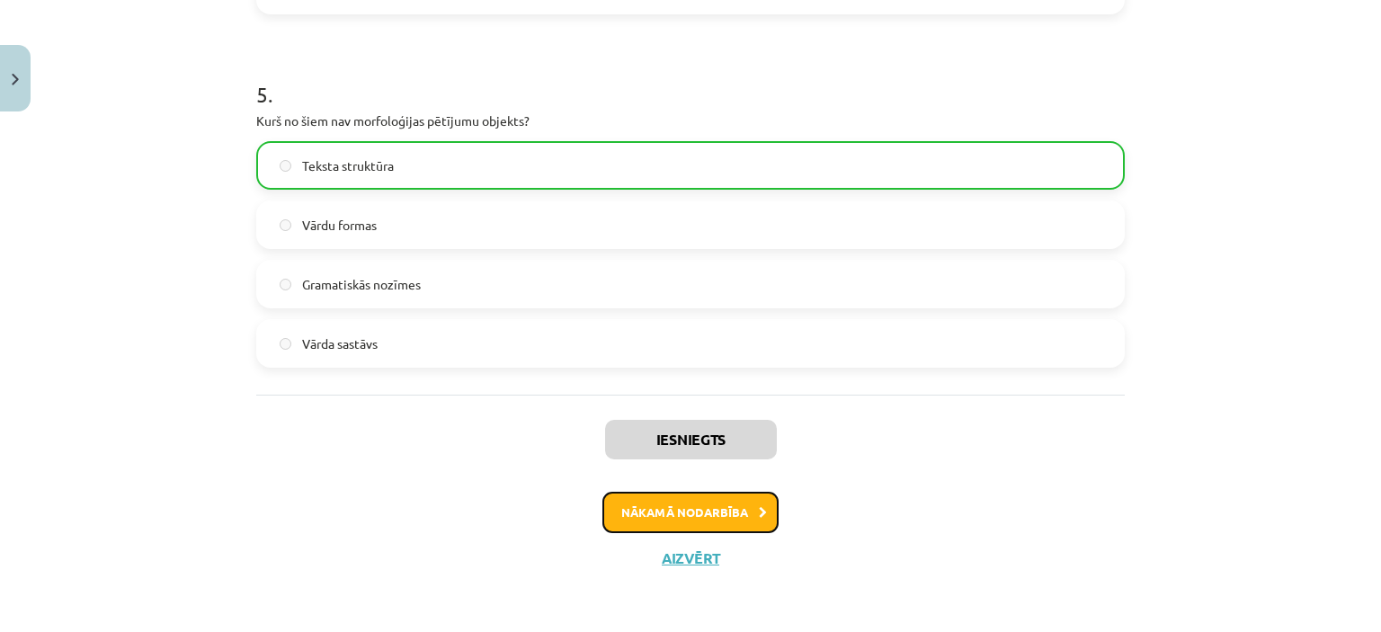
click at [664, 510] on button "Nākamā nodarbība" at bounding box center [690, 512] width 176 height 41
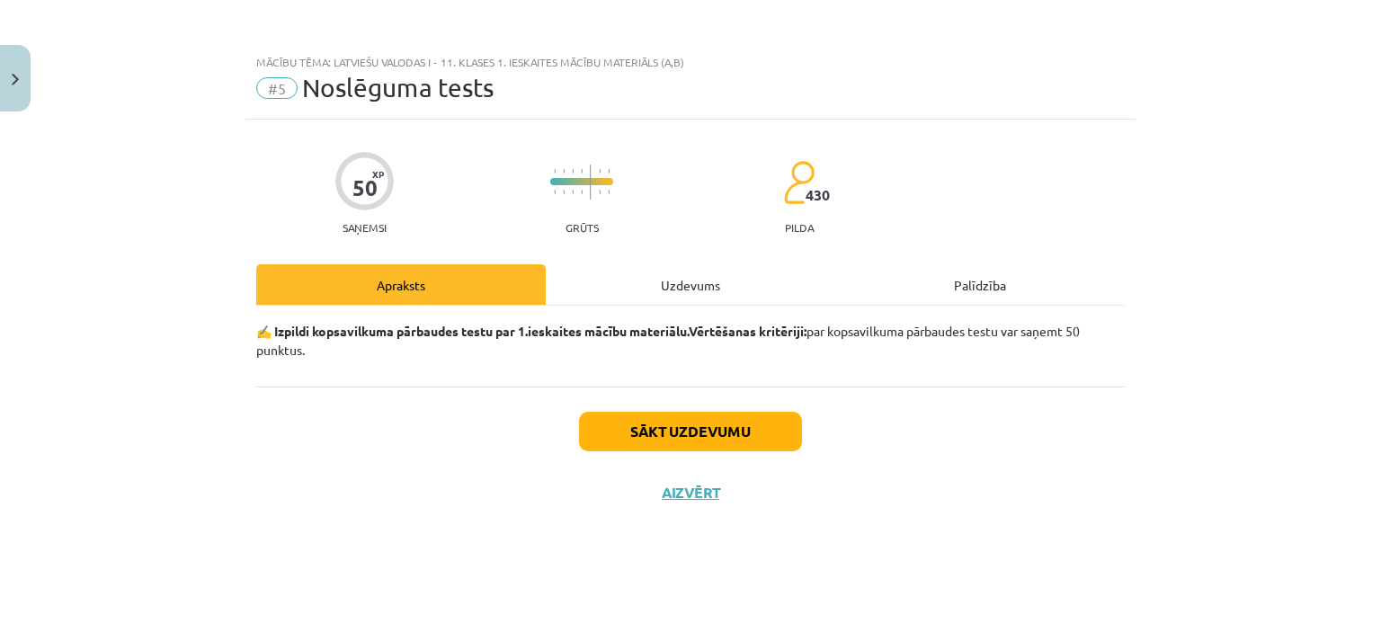
click at [663, 281] on div "Uzdevums" at bounding box center [691, 284] width 290 height 40
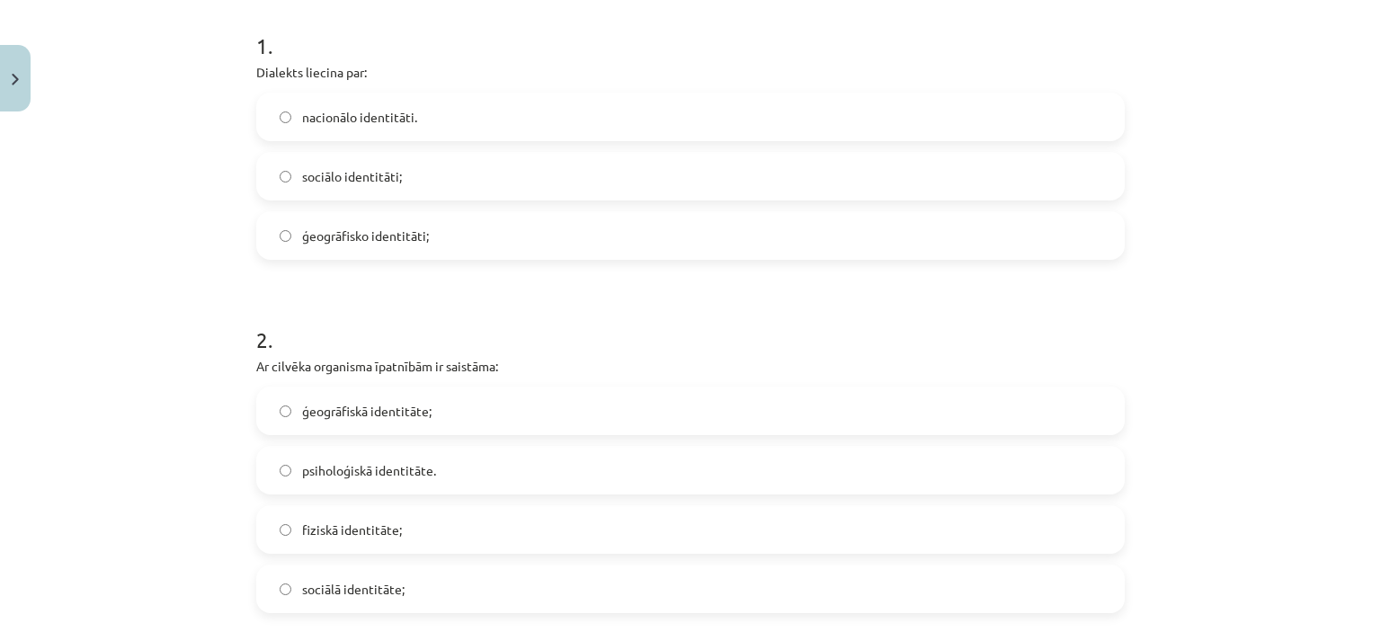
scroll to position [360, 0]
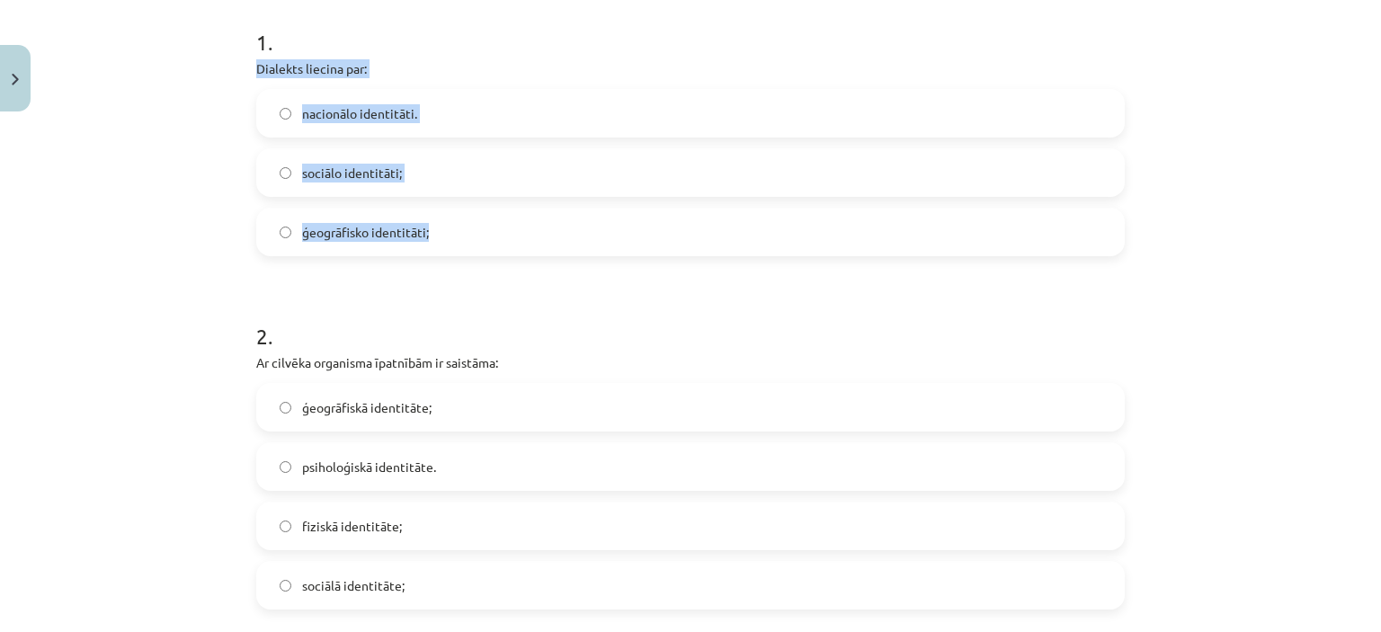
drag, startPoint x: 242, startPoint y: 58, endPoint x: 484, endPoint y: 217, distance: 289.0
click at [349, 240] on span "ģeogrāfisko identitāti;" at bounding box center [365, 232] width 127 height 19
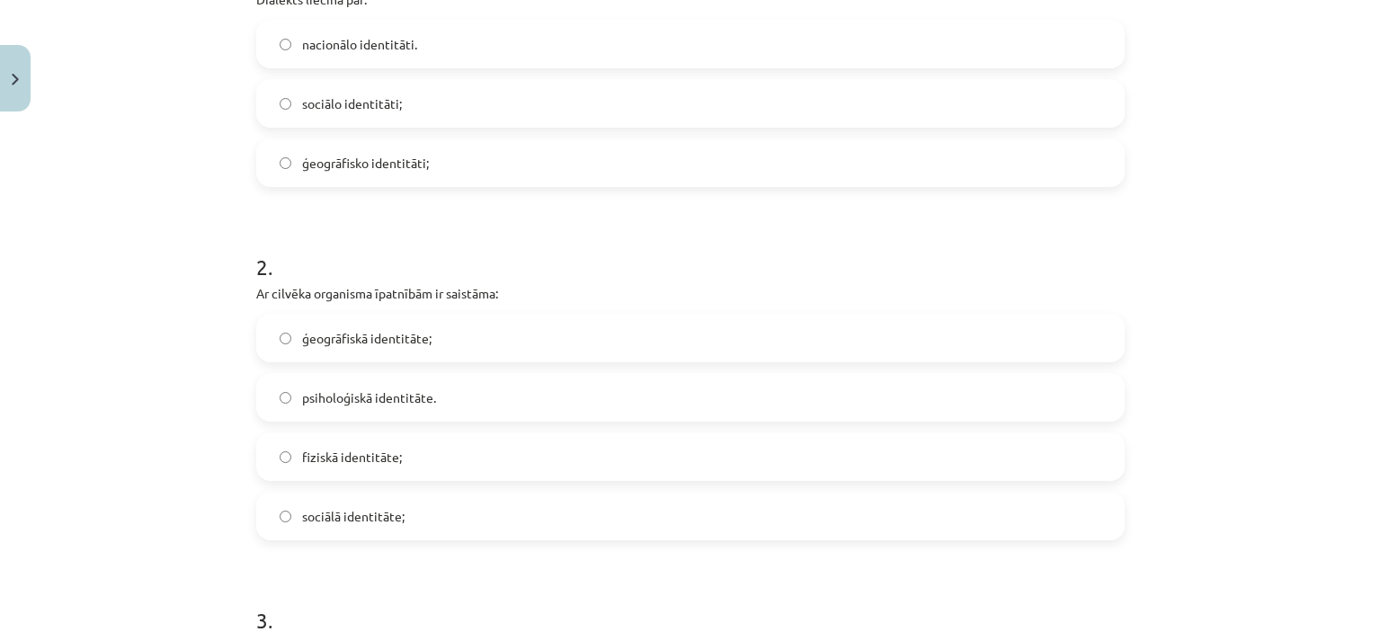
scroll to position [539, 0]
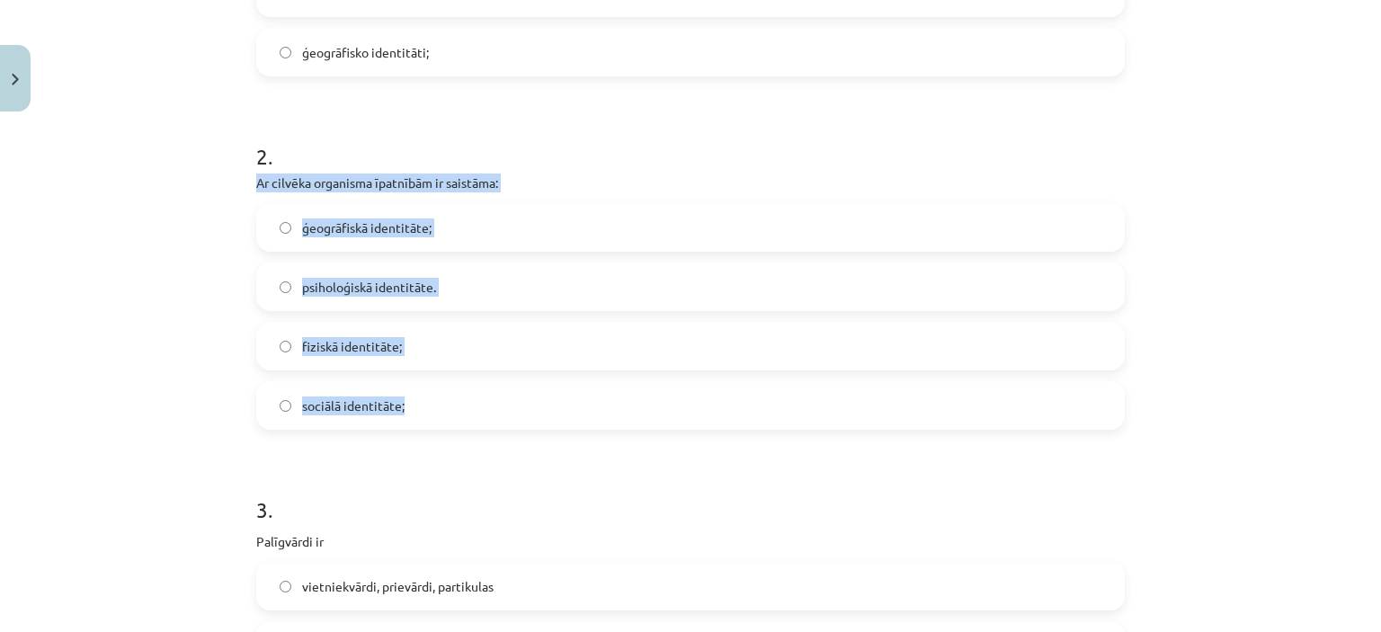
drag, startPoint x: 241, startPoint y: 183, endPoint x: 442, endPoint y: 401, distance: 297.1
click at [381, 338] on span "fiziskā identitāte;" at bounding box center [352, 346] width 100 height 19
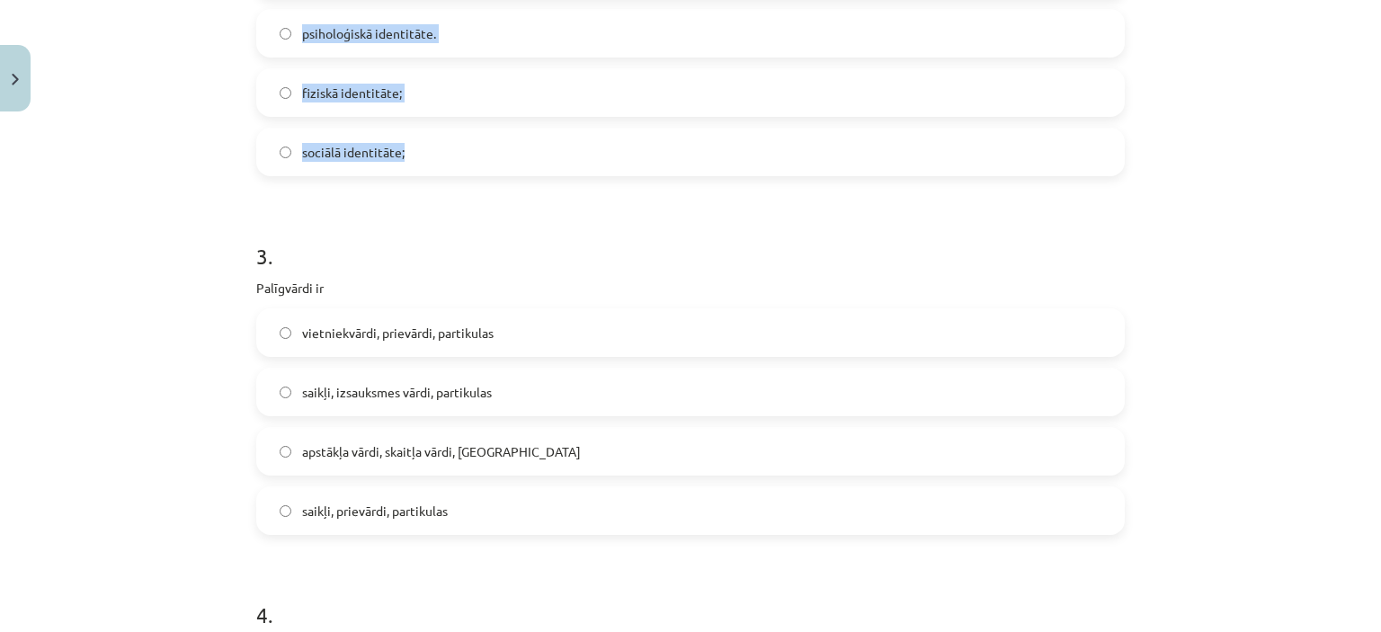
scroll to position [899, 0]
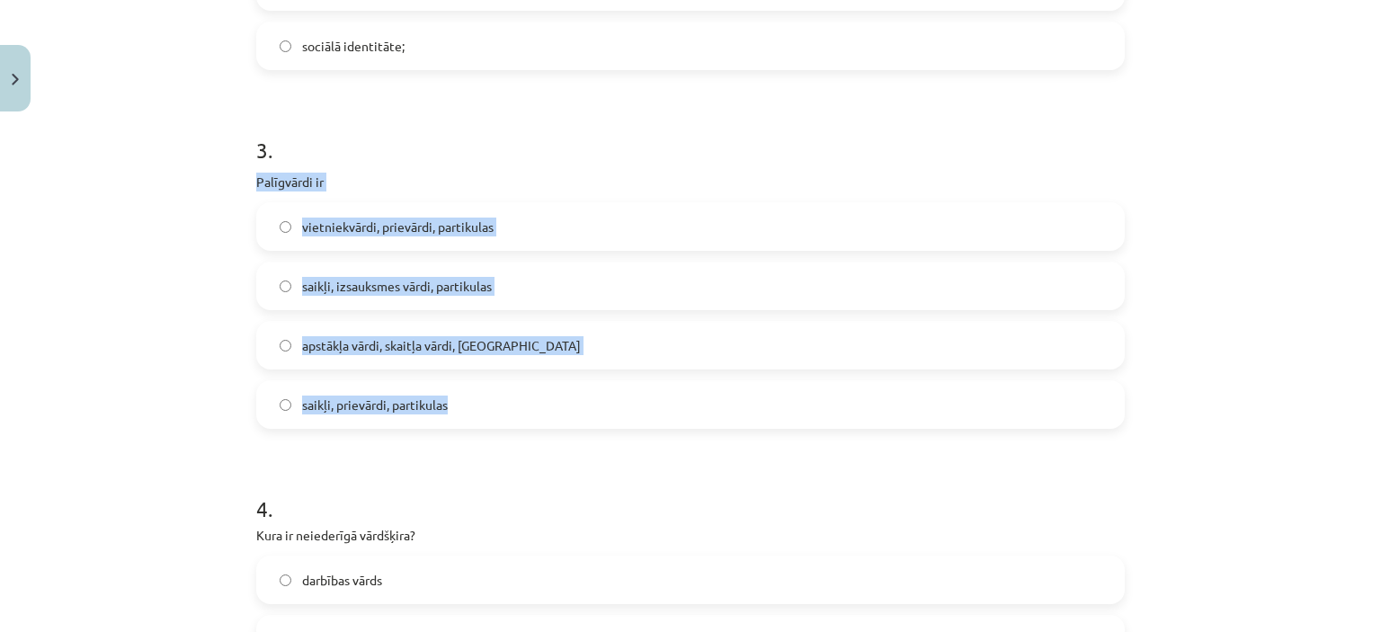
drag, startPoint x: 259, startPoint y: 185, endPoint x: 511, endPoint y: 405, distance: 334.5
click at [406, 290] on span "saikļi, izsauksmes vārdi, partikulas" at bounding box center [397, 286] width 190 height 19
click at [85, 413] on div "Mācību tēma: Latviešu valodas i - 11. klases 1. ieskaites mācību materiāls (a,b…" at bounding box center [690, 316] width 1381 height 632
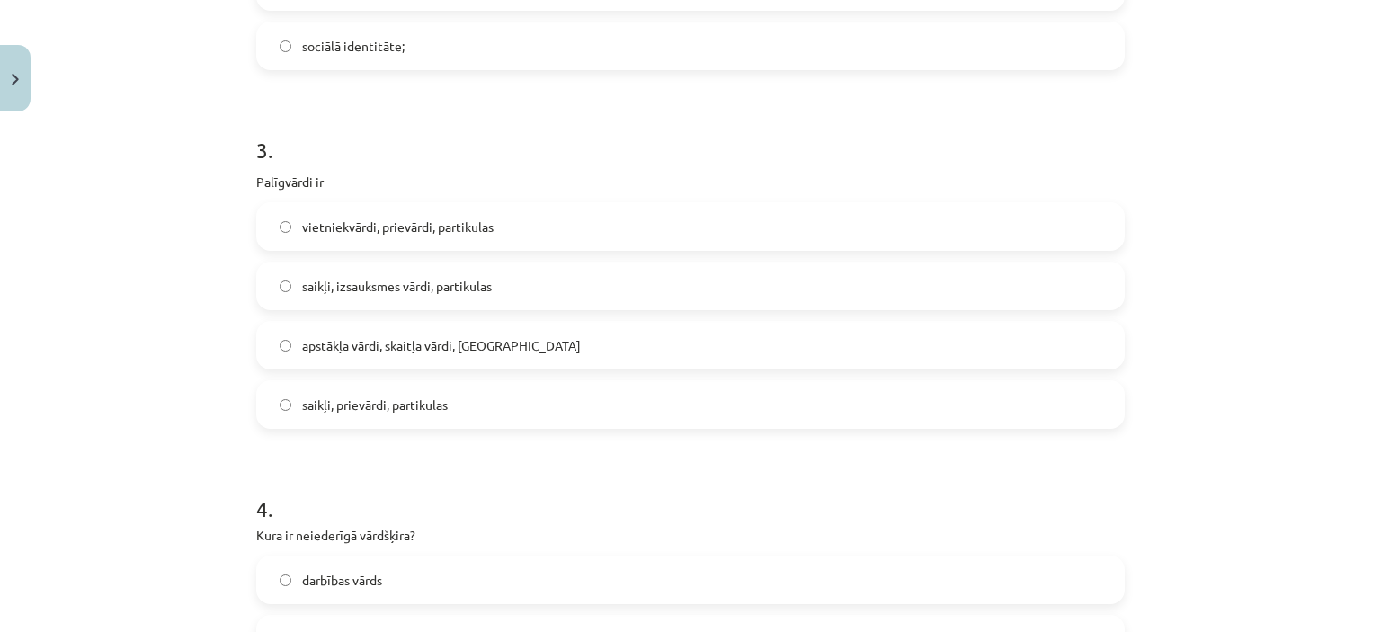
scroll to position [1169, 0]
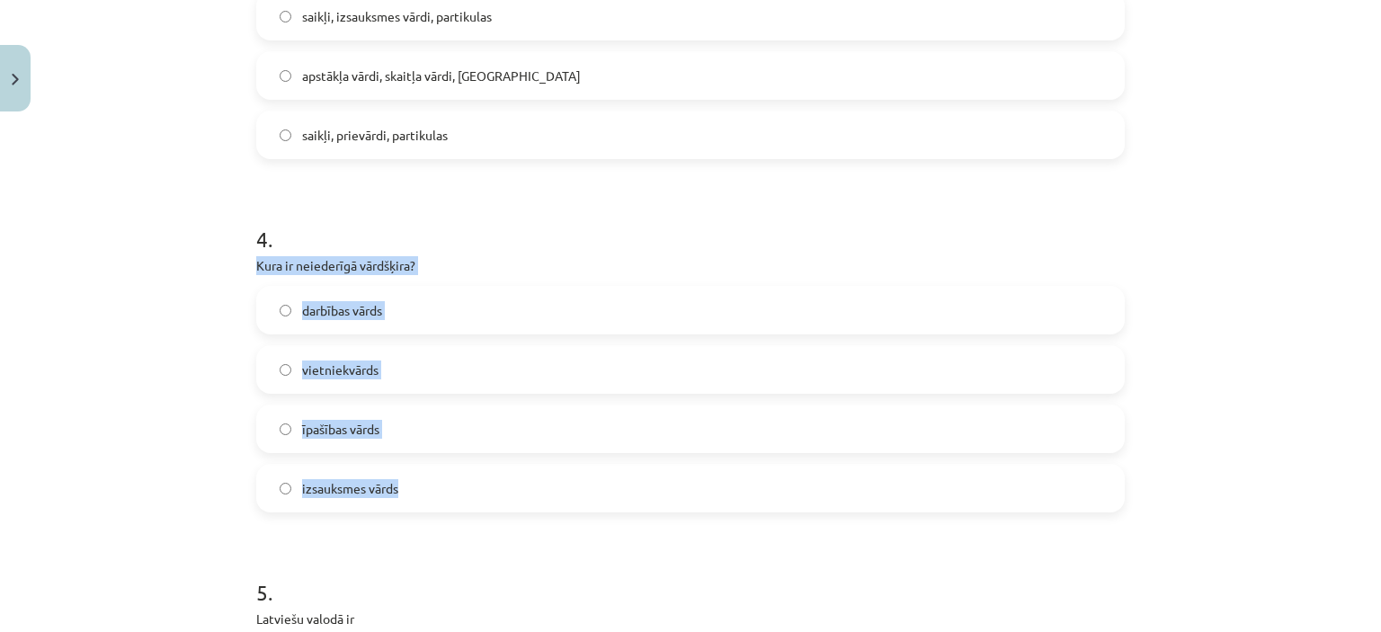
drag, startPoint x: 245, startPoint y: 257, endPoint x: 446, endPoint y: 479, distance: 299.8
click at [378, 427] on label "īpašības vārds" at bounding box center [690, 428] width 865 height 45
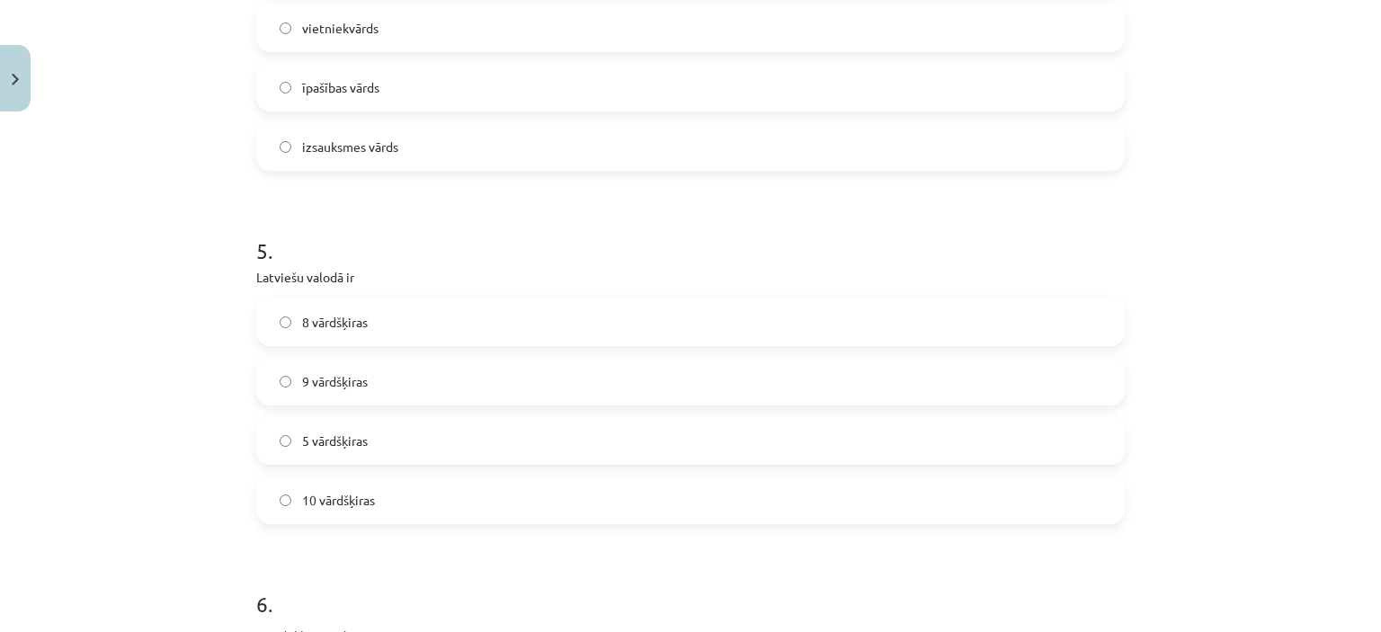
scroll to position [1528, 0]
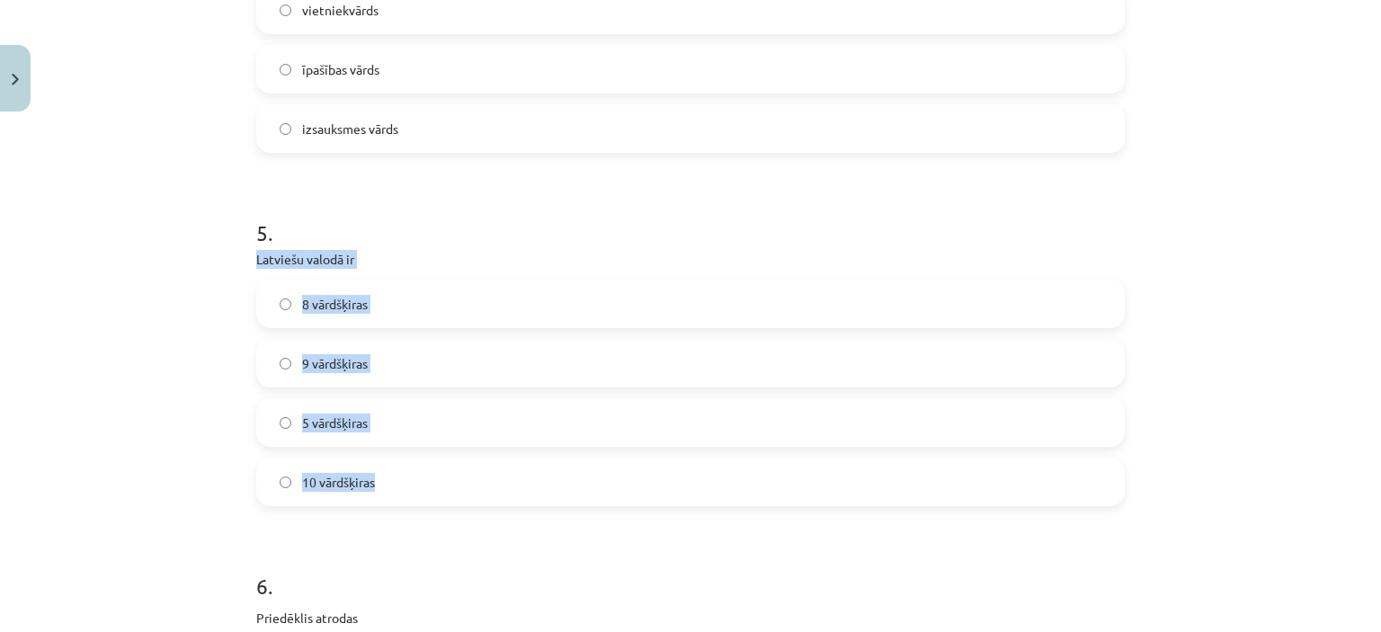
drag, startPoint x: 250, startPoint y: 254, endPoint x: 536, endPoint y: 488, distance: 369.9
click at [536, 488] on div "50 XP Saņemsi Grūts 430 pilda Apraksts Uzdevums Palīdzība 1 . Dialekts liecina …" at bounding box center [690, 400] width 890 height 3619
click at [379, 491] on label "10 vārdšķiras" at bounding box center [690, 481] width 865 height 45
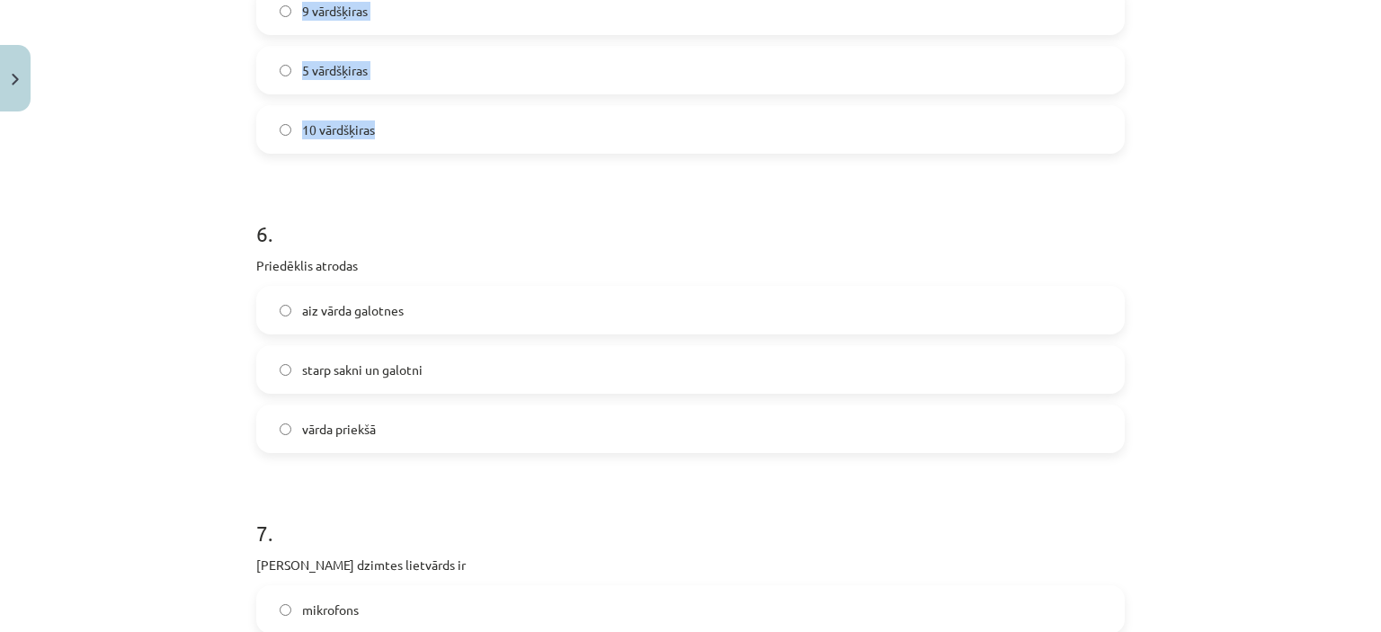
scroll to position [1888, 0]
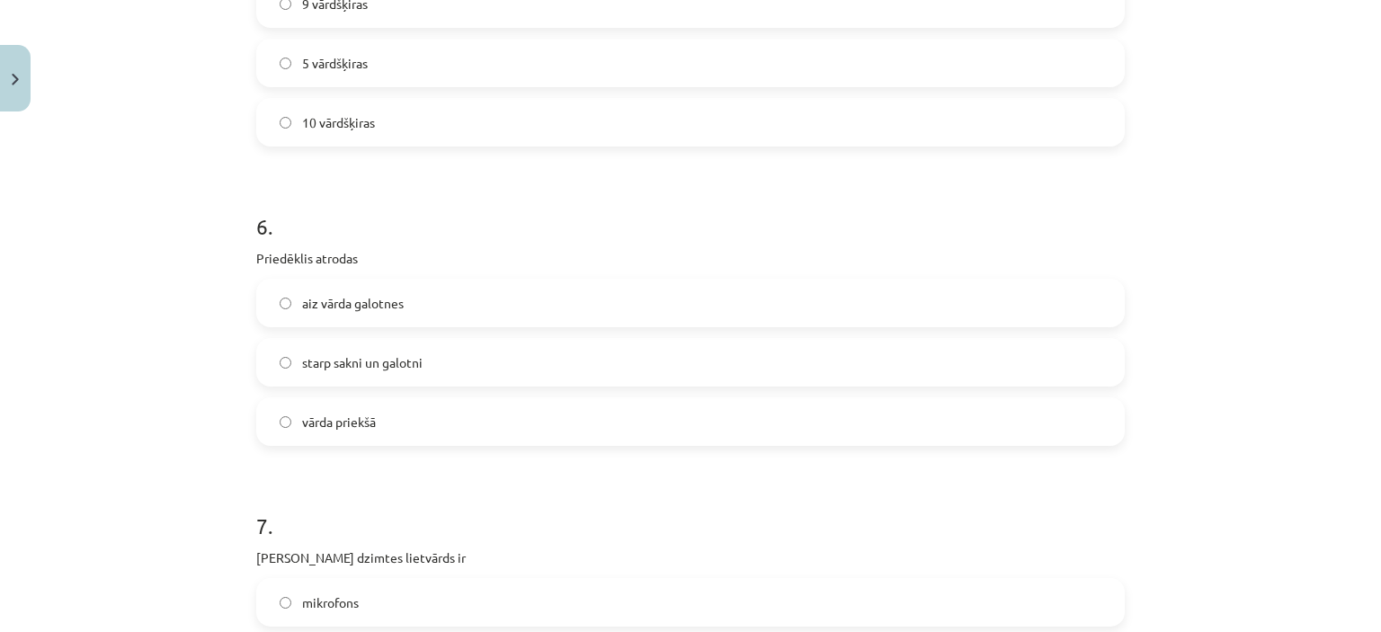
click at [212, 291] on div "Mācību tēma: Latviešu valodas i - 11. klases 1. ieskaites mācību materiāls (a,b…" at bounding box center [690, 316] width 1381 height 632
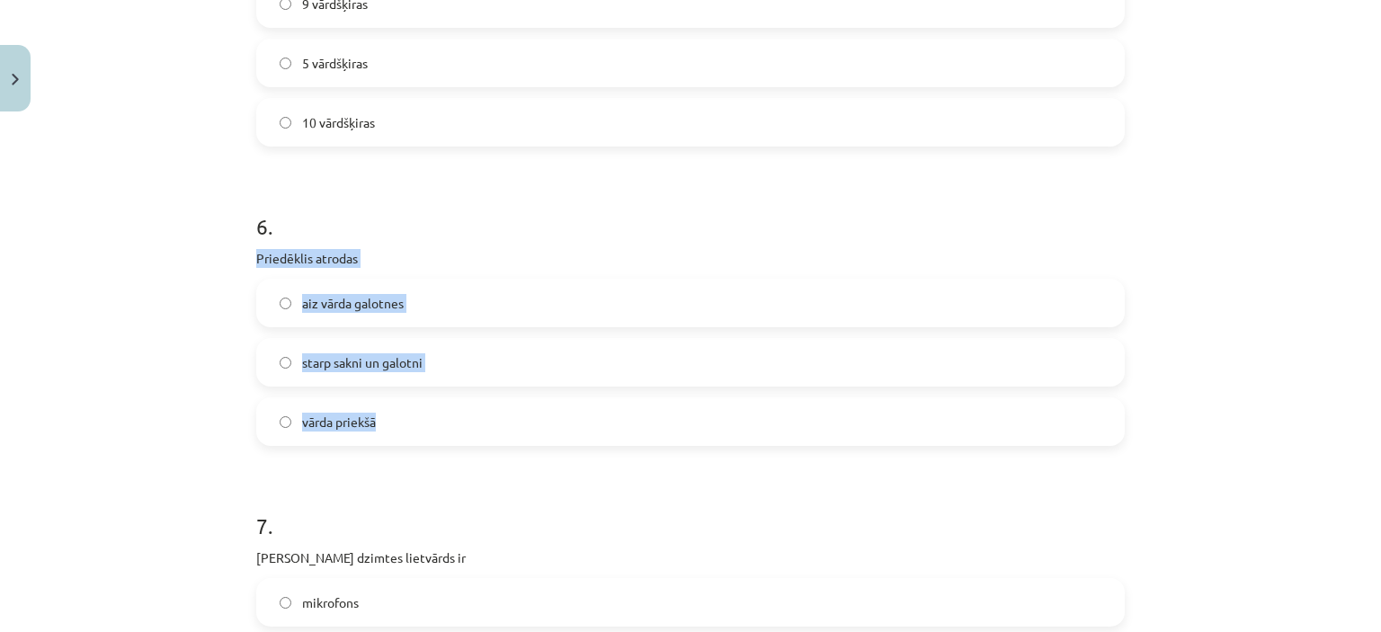
drag, startPoint x: 235, startPoint y: 252, endPoint x: 446, endPoint y: 416, distance: 267.8
click at [446, 416] on div "Mācību tēma: Latviešu valodas i - 11. klases 1. ieskaites mācību materiāls (a,b…" at bounding box center [690, 316] width 1381 height 632
click at [370, 405] on label "vārda priekšā" at bounding box center [690, 421] width 865 height 45
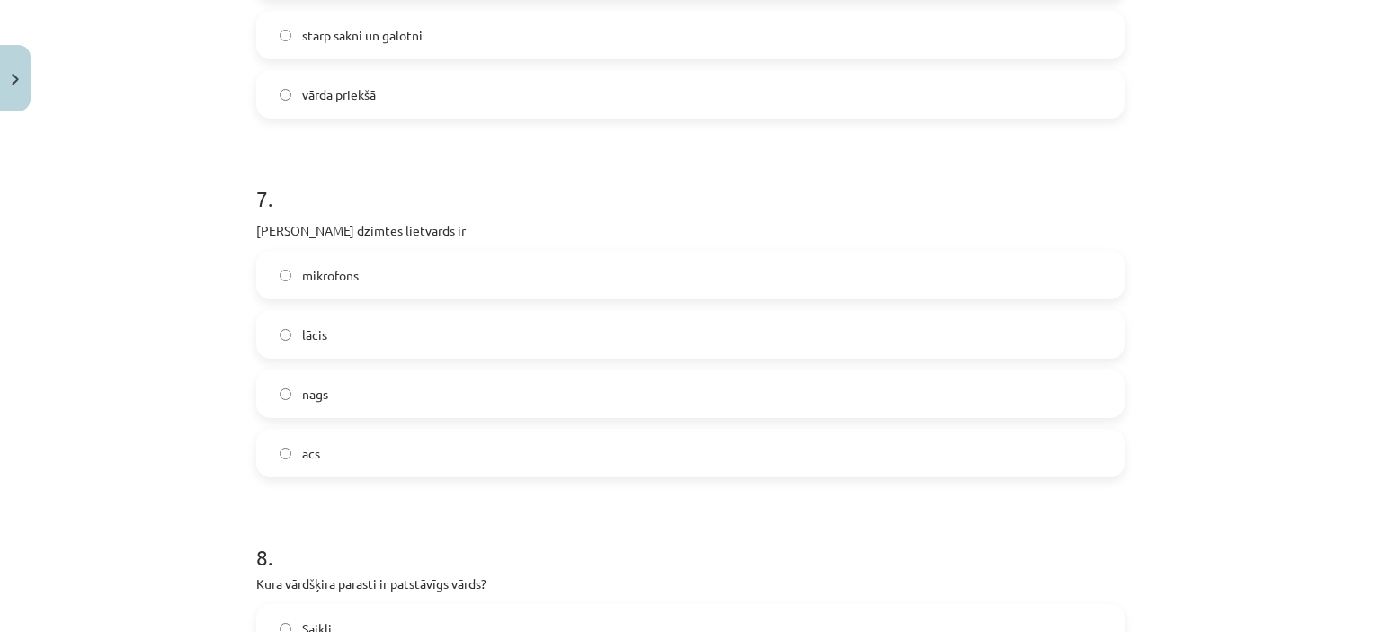
scroll to position [2248, 0]
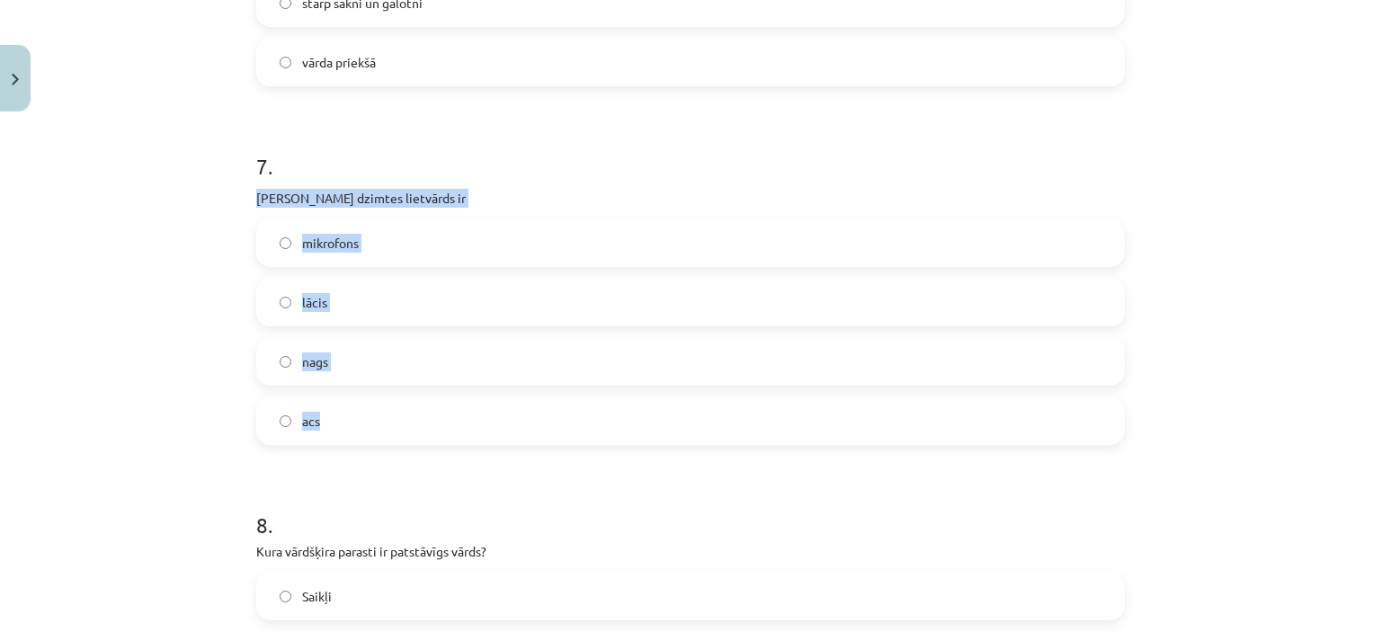
drag, startPoint x: 240, startPoint y: 195, endPoint x: 442, endPoint y: 388, distance: 279.2
click at [147, 369] on div "Mācību tēma: Latviešu valodas i - 11. klases 1. ieskaites mācību materiāls (a,b…" at bounding box center [690, 316] width 1381 height 632
click at [153, 363] on div "Mācību tēma: Latviešu valodas i - 11. klases 1. ieskaites mācību materiāls (a,b…" at bounding box center [690, 316] width 1381 height 632
click at [526, 178] on div "7 . Sieviešu dzimtes lietvārds ir mikrofons lācis nags acs" at bounding box center [690, 283] width 869 height 323
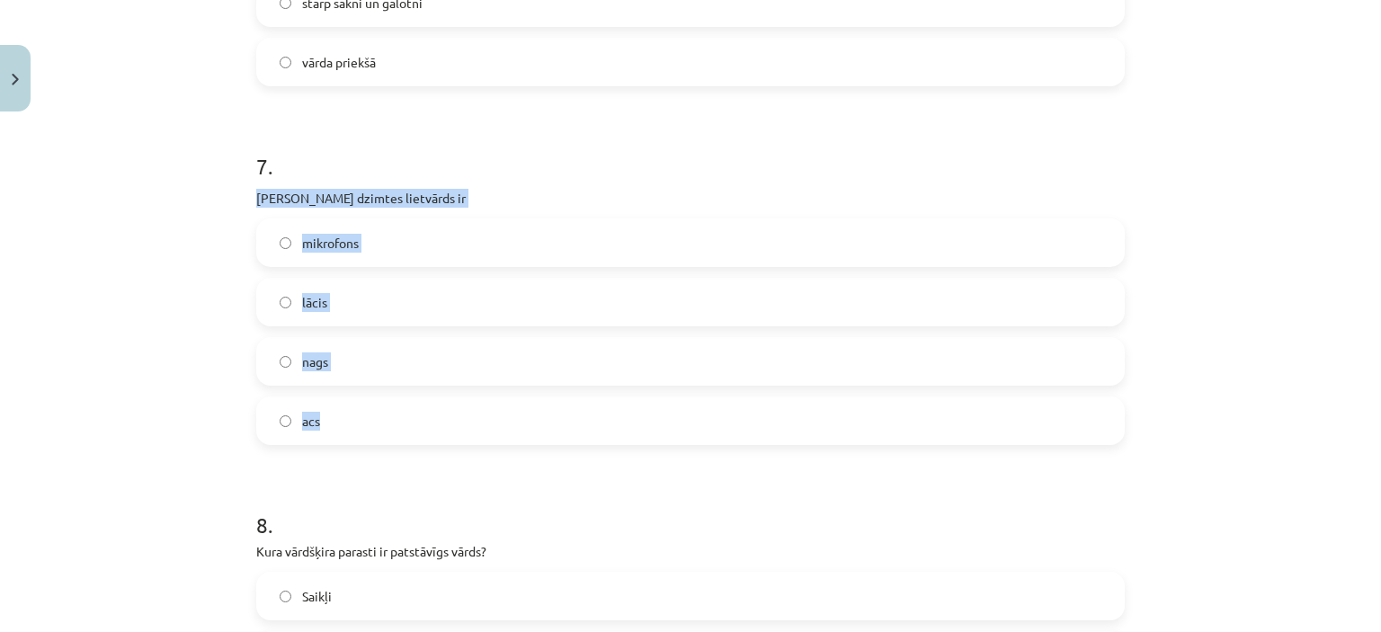
drag, startPoint x: 247, startPoint y: 198, endPoint x: 392, endPoint y: 397, distance: 245.8
click at [314, 418] on label "acs" at bounding box center [690, 420] width 865 height 45
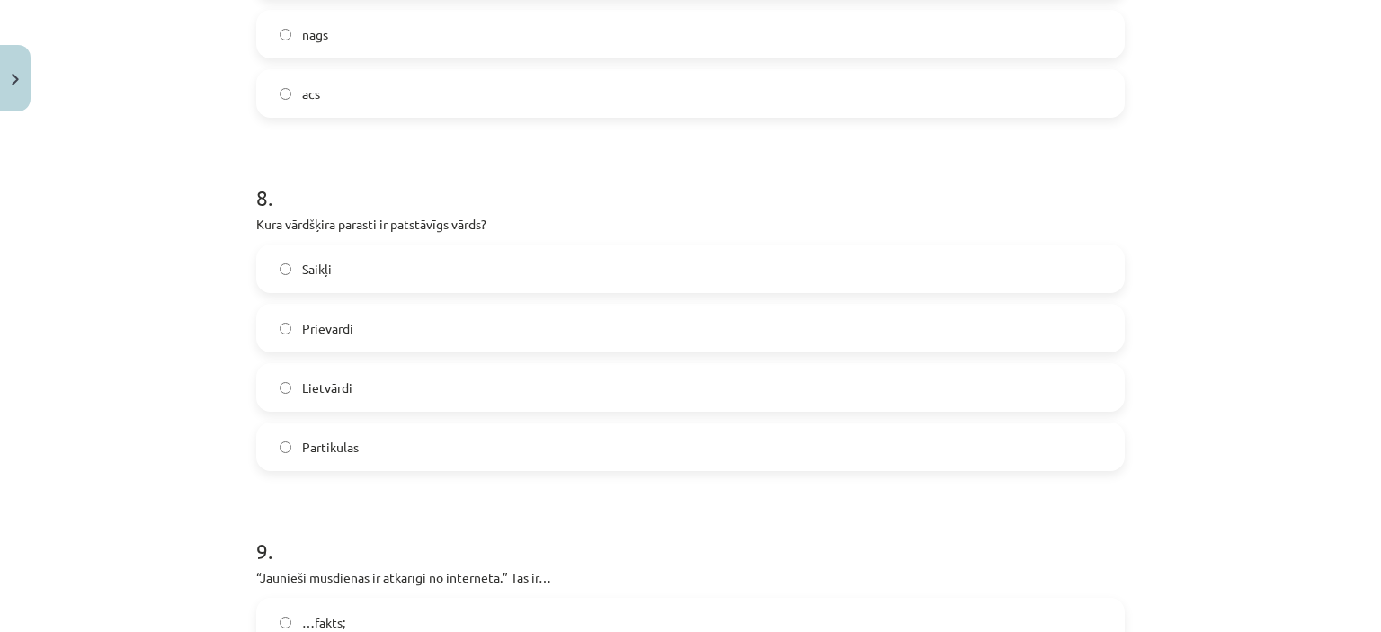
scroll to position [2607, 0]
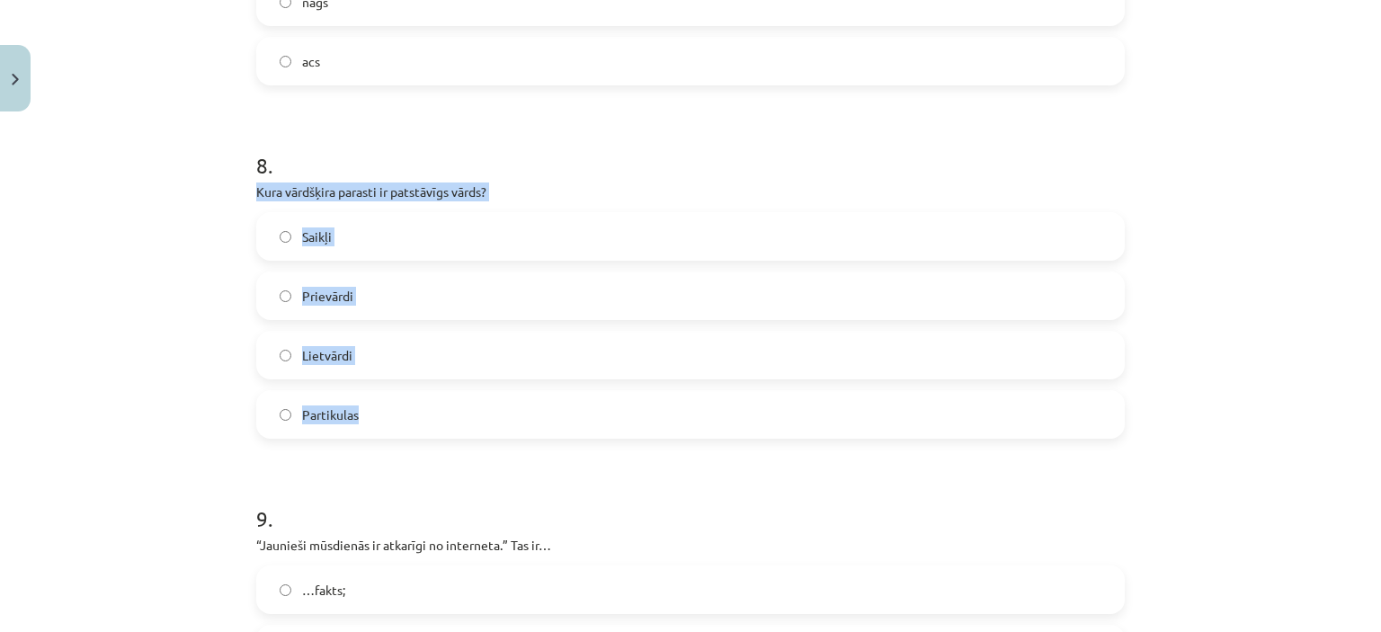
drag, startPoint x: 244, startPoint y: 186, endPoint x: 441, endPoint y: 391, distance: 284.9
click at [354, 351] on label "Lietvārdi" at bounding box center [690, 355] width 865 height 45
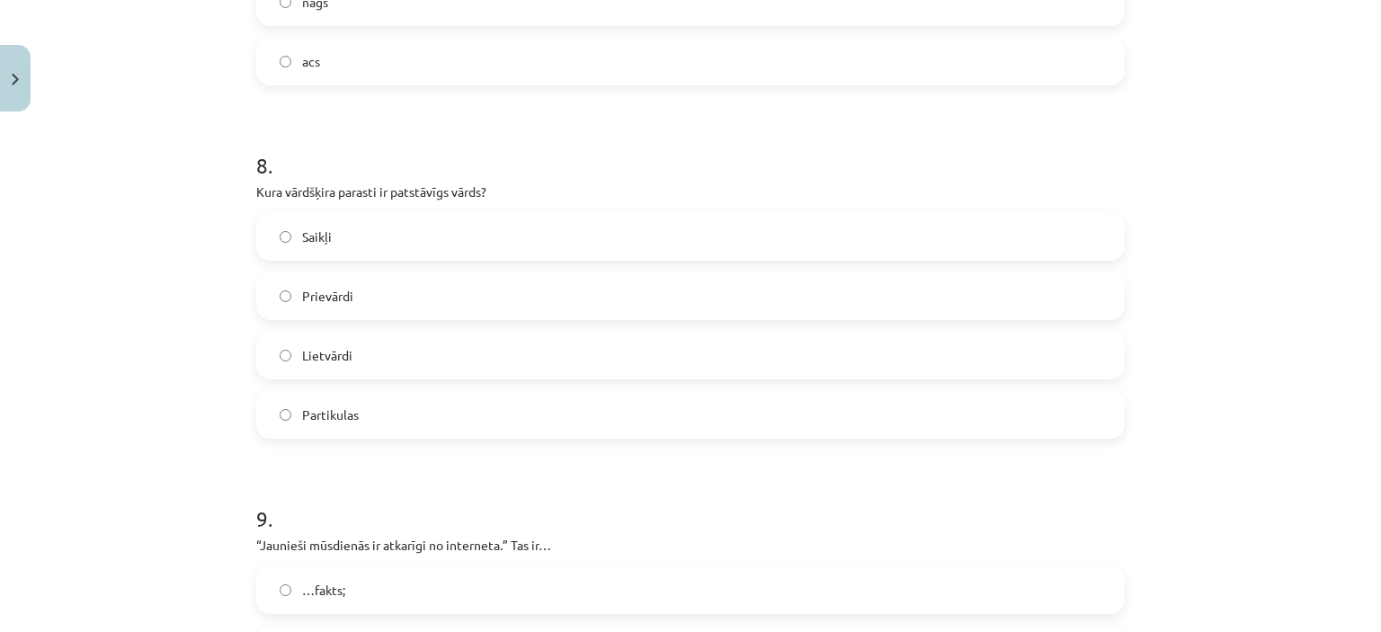
scroll to position [2877, 0]
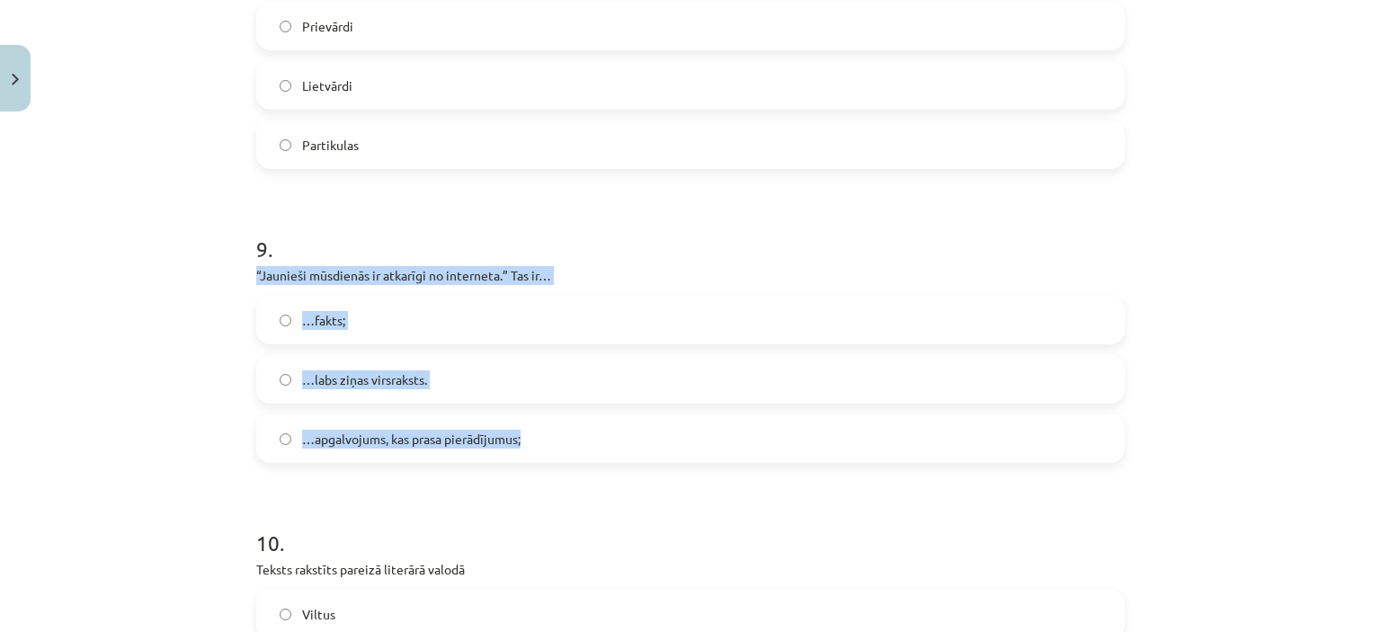
drag, startPoint x: 237, startPoint y: 272, endPoint x: 586, endPoint y: 441, distance: 388.0
click at [438, 448] on label "…apgalvojums, kas prasa pierādījumus;" at bounding box center [690, 438] width 865 height 45
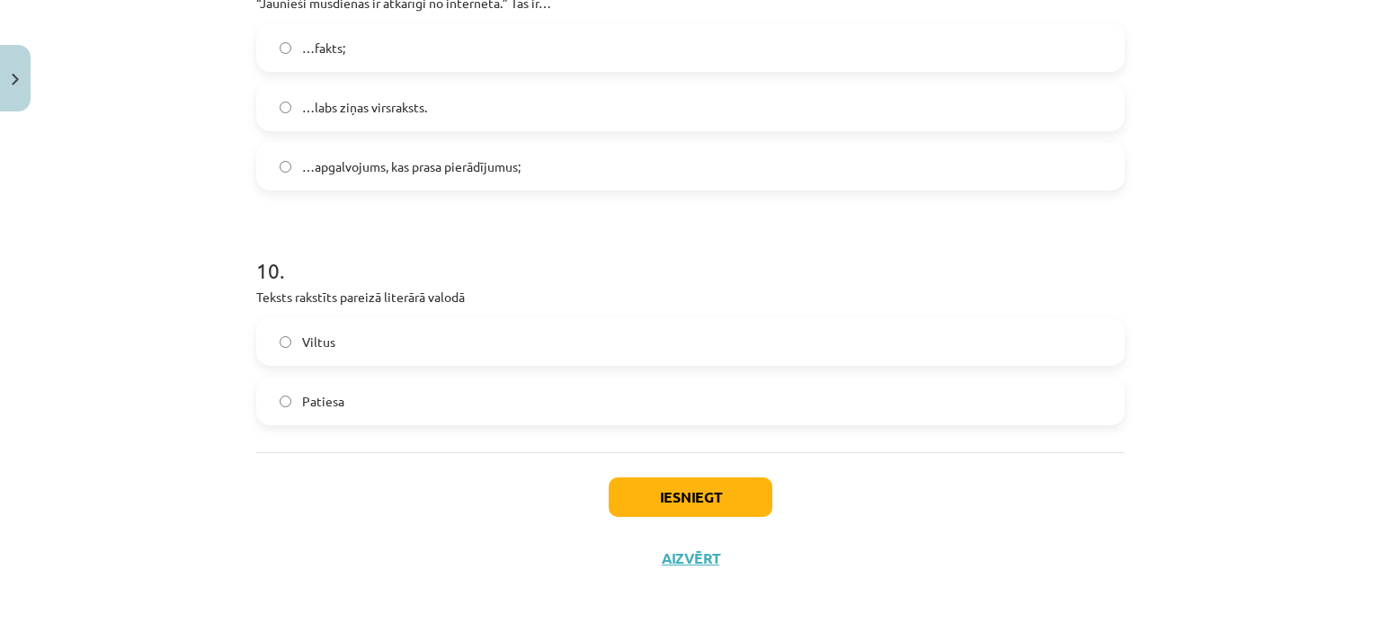
scroll to position [3150, 0]
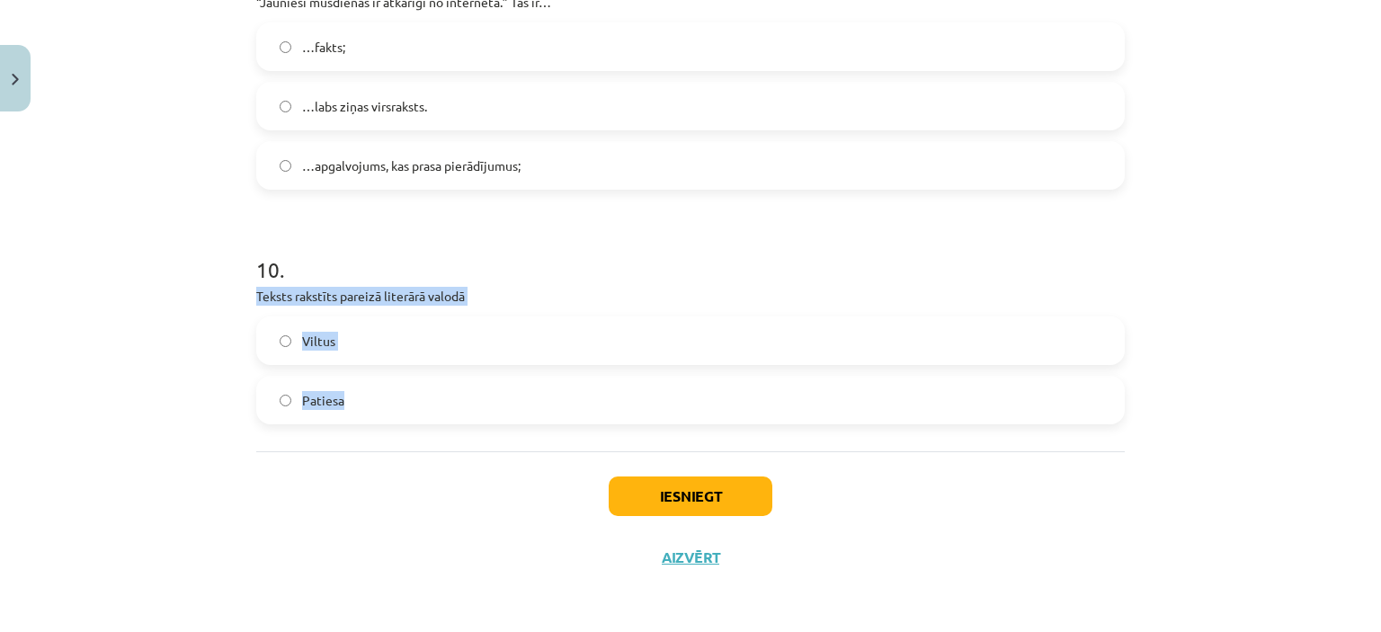
drag, startPoint x: 242, startPoint y: 291, endPoint x: 419, endPoint y: 413, distance: 214.7
click at [405, 465] on div "Iesniegt Aizvērt" at bounding box center [690, 514] width 869 height 126
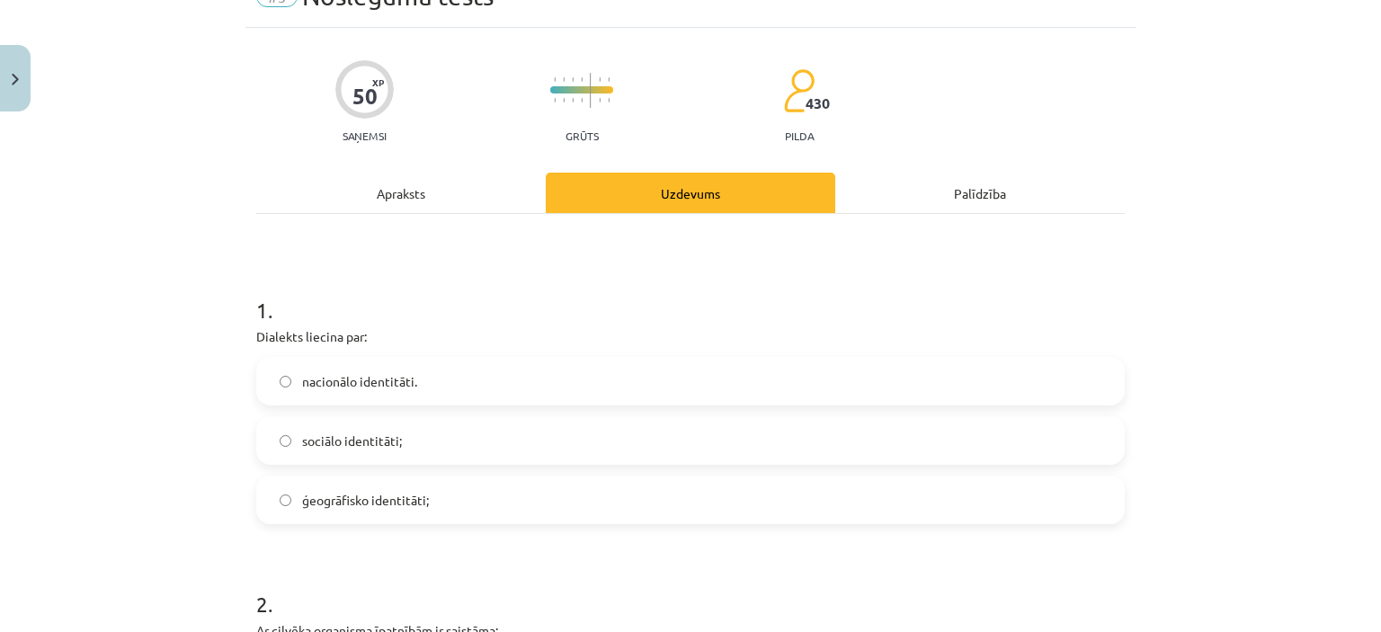
scroll to position [65, 0]
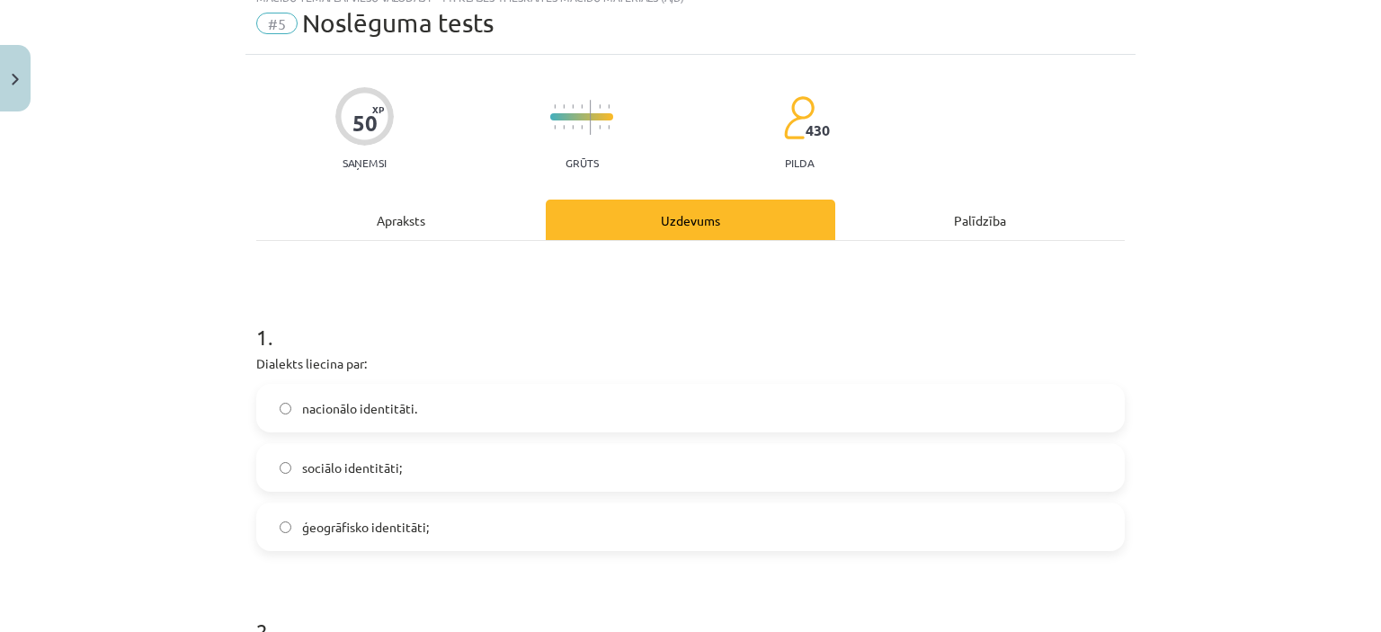
click at [466, 208] on div "Apraksts" at bounding box center [401, 220] width 290 height 40
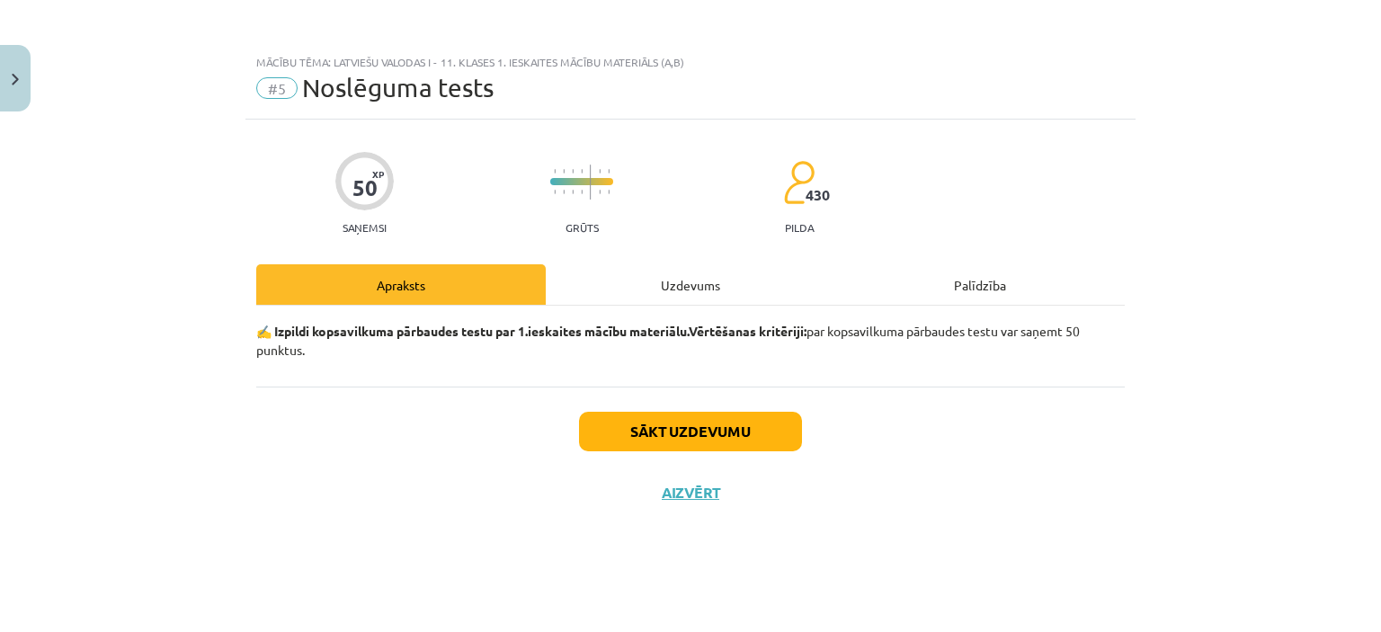
click at [691, 293] on div "Uzdevums" at bounding box center [691, 284] width 290 height 40
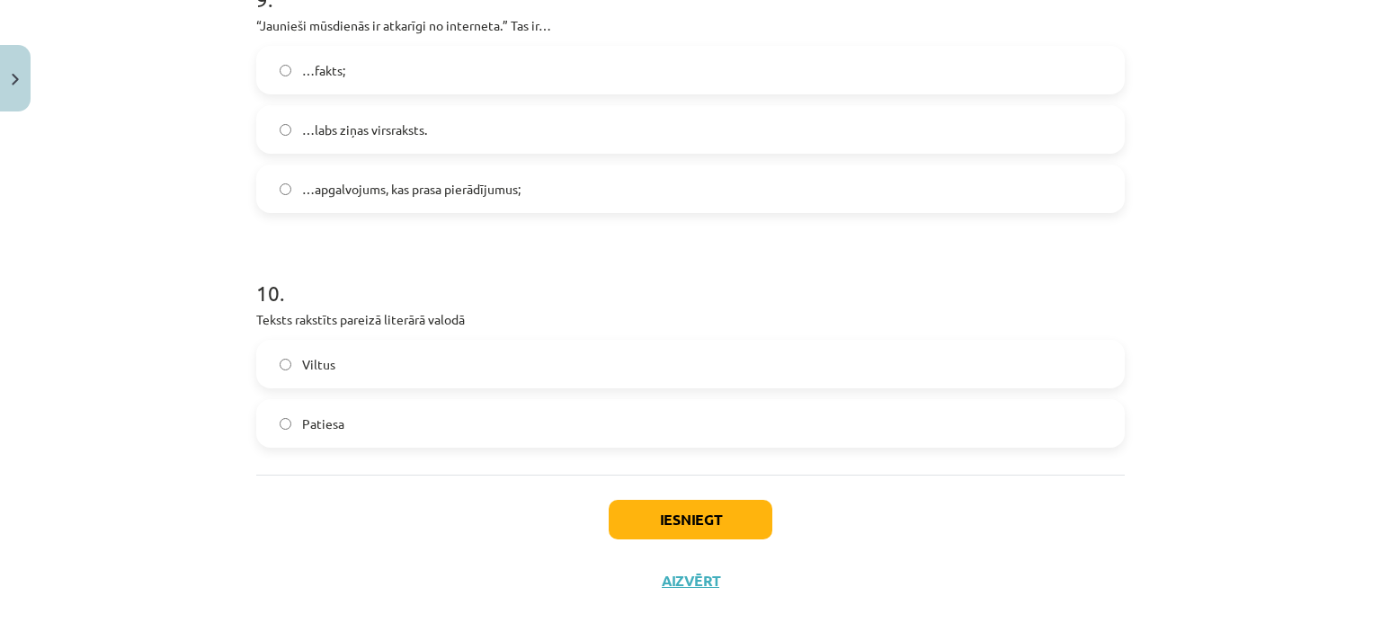
scroll to position [3061, 0]
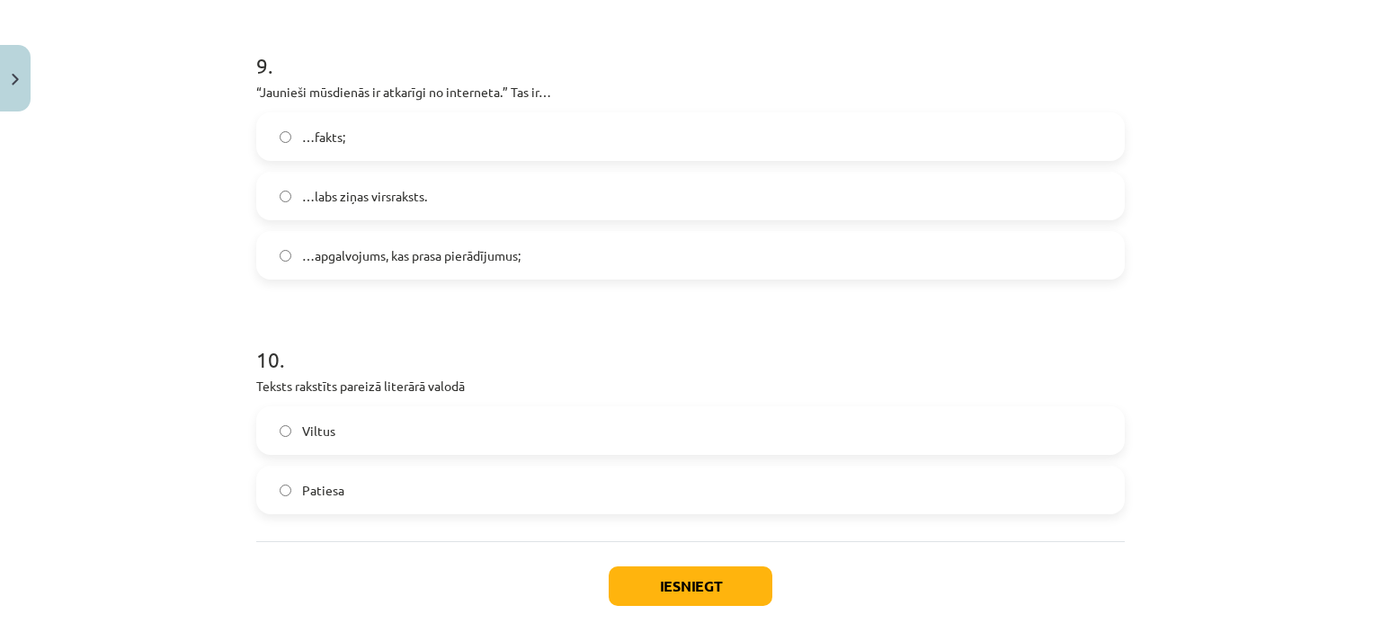
click at [370, 495] on label "Patiesa" at bounding box center [690, 490] width 865 height 45
click at [698, 588] on button "Iesniegt" at bounding box center [691, 586] width 164 height 40
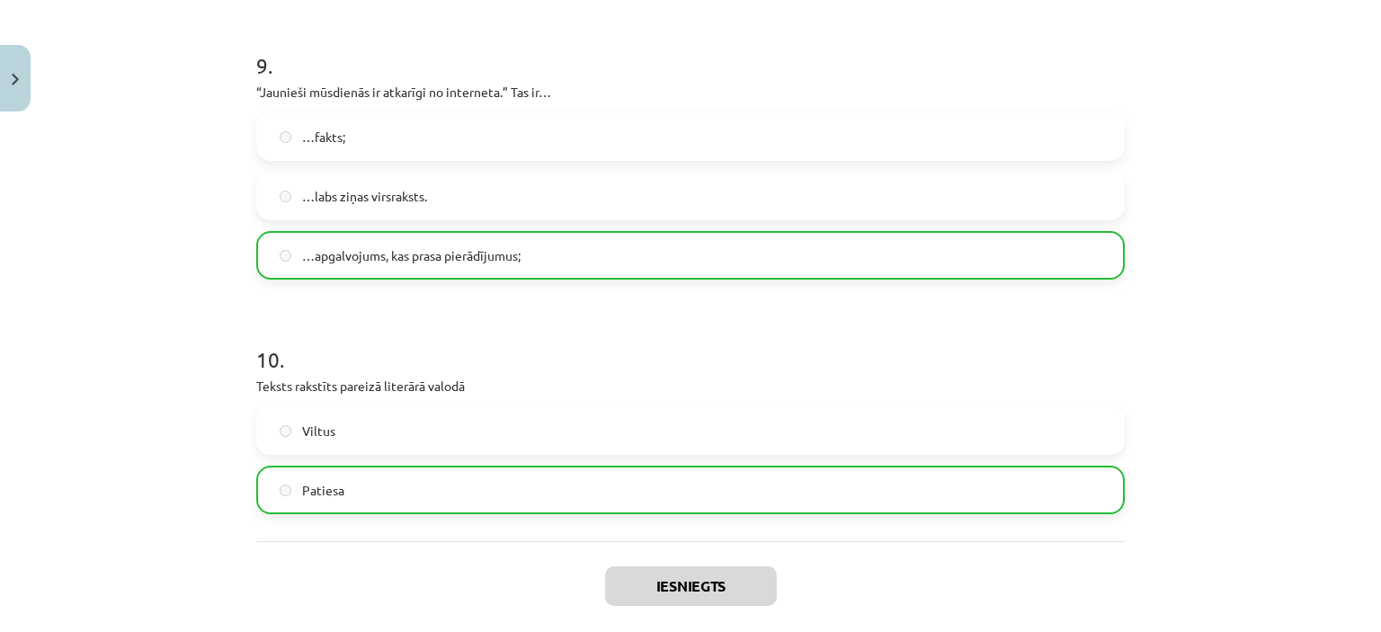
scroll to position [3207, 0]
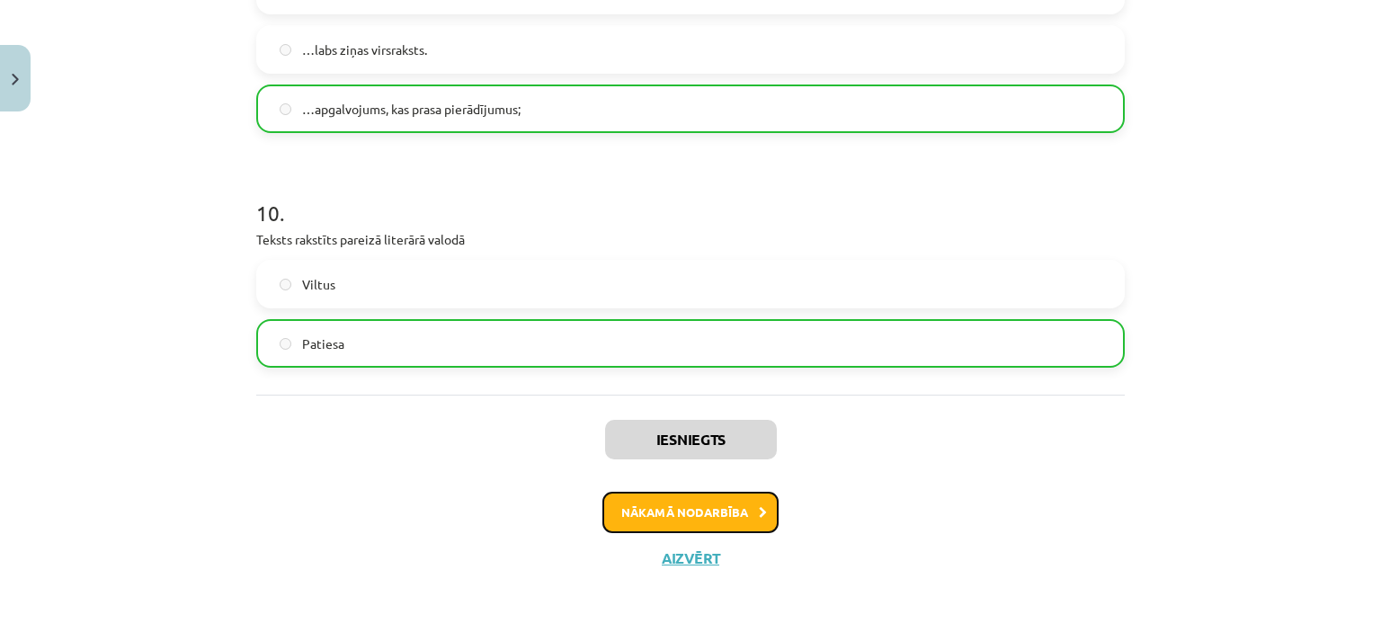
click at [683, 504] on button "Nākamā nodarbība" at bounding box center [690, 512] width 176 height 41
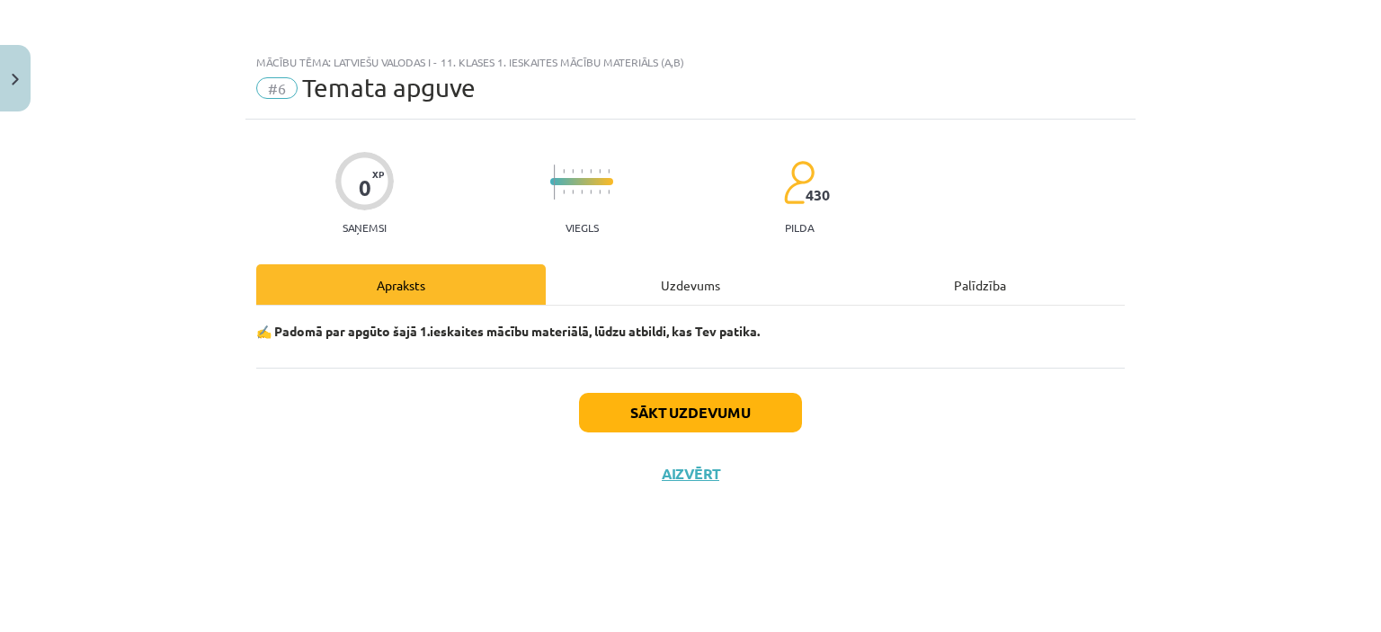
click at [693, 292] on div "Uzdevums" at bounding box center [691, 284] width 290 height 40
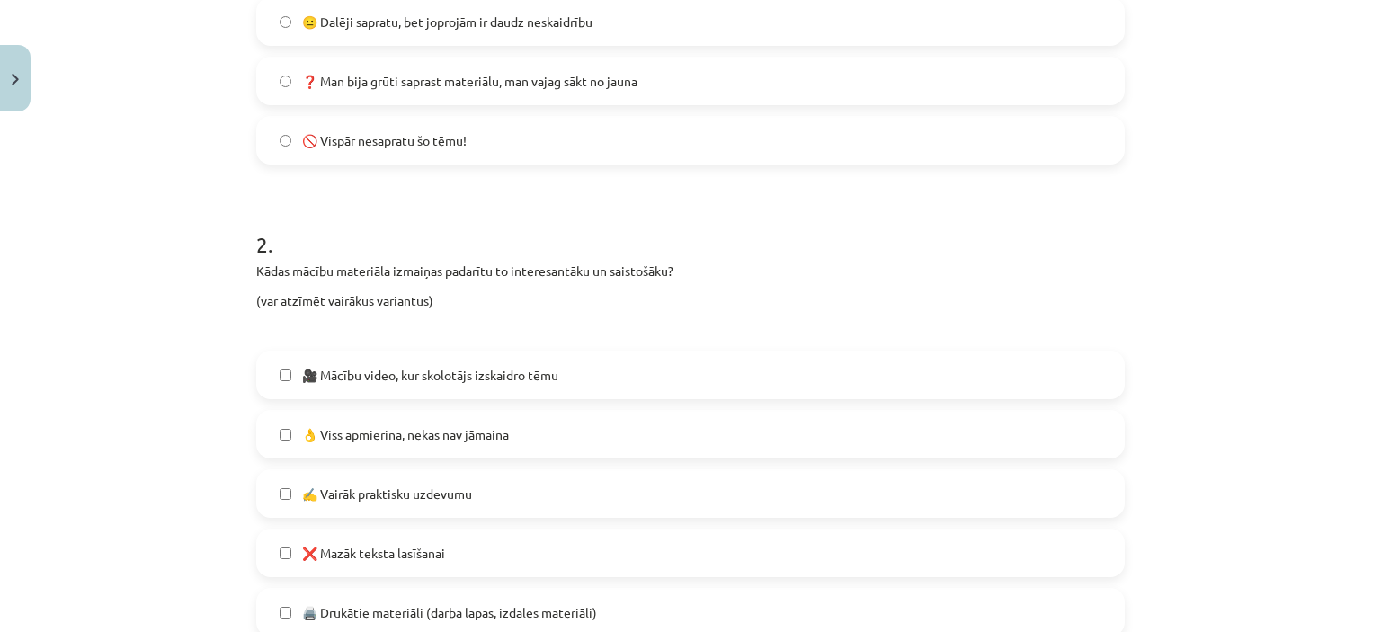
scroll to position [809, 0]
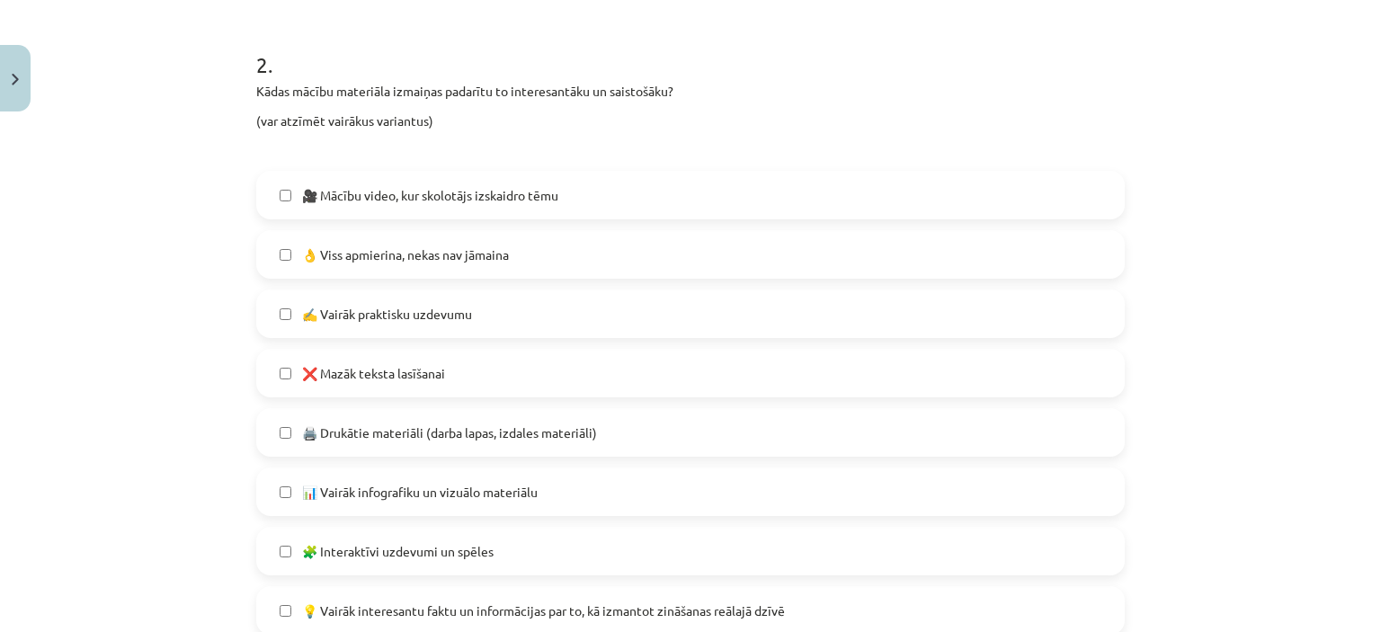
click at [278, 261] on label "👌 Viss apmierina, nekas nav jāmaina" at bounding box center [690, 254] width 865 height 45
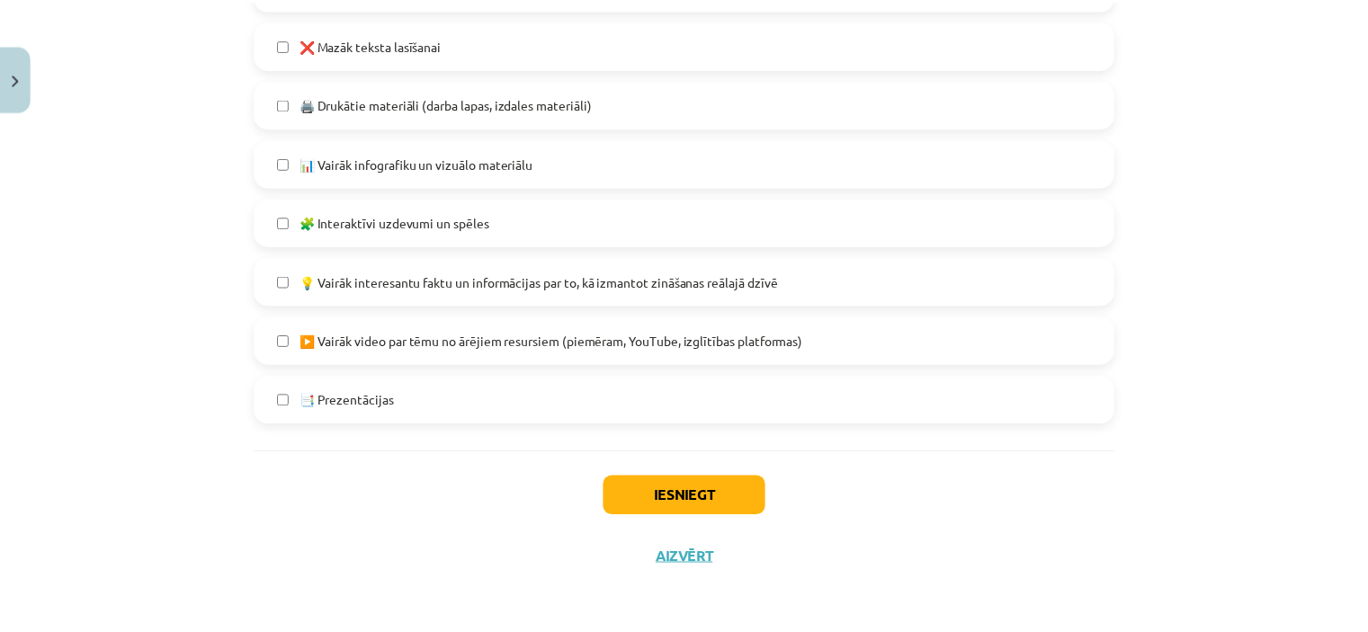
scroll to position [1138, 0]
click at [673, 492] on button "Iesniegt" at bounding box center [691, 497] width 164 height 40
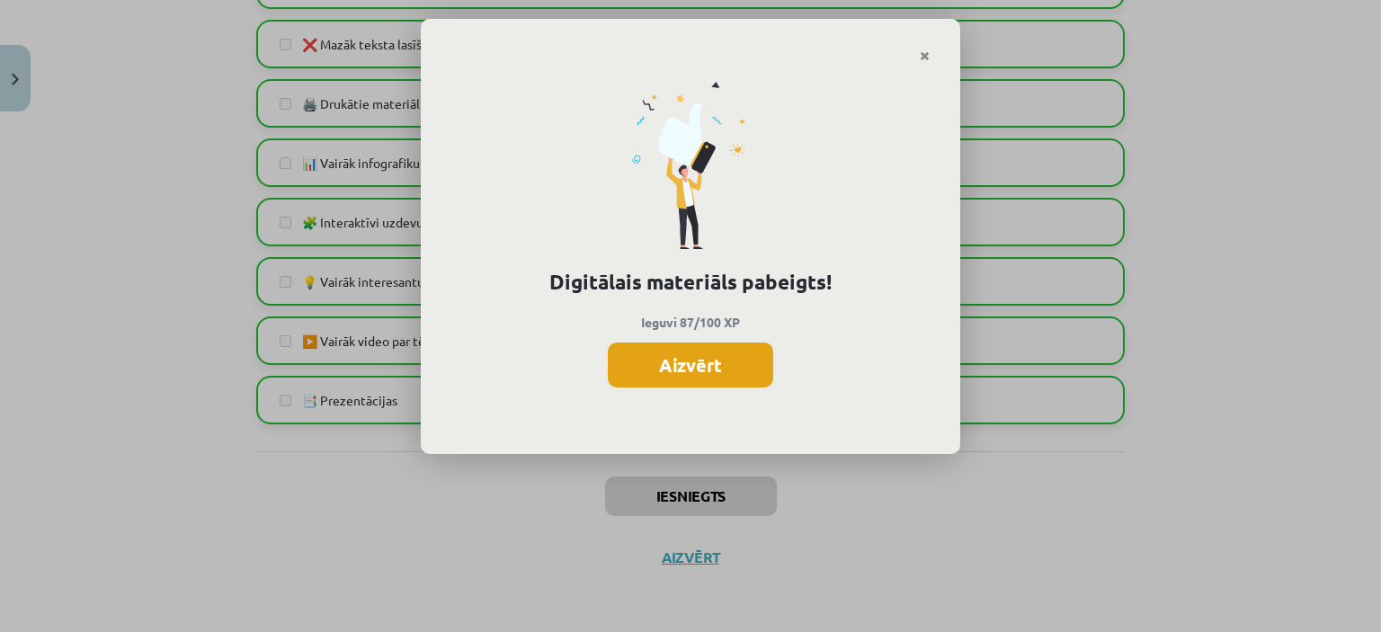
click at [719, 370] on button "Aizvērt" at bounding box center [690, 365] width 165 height 45
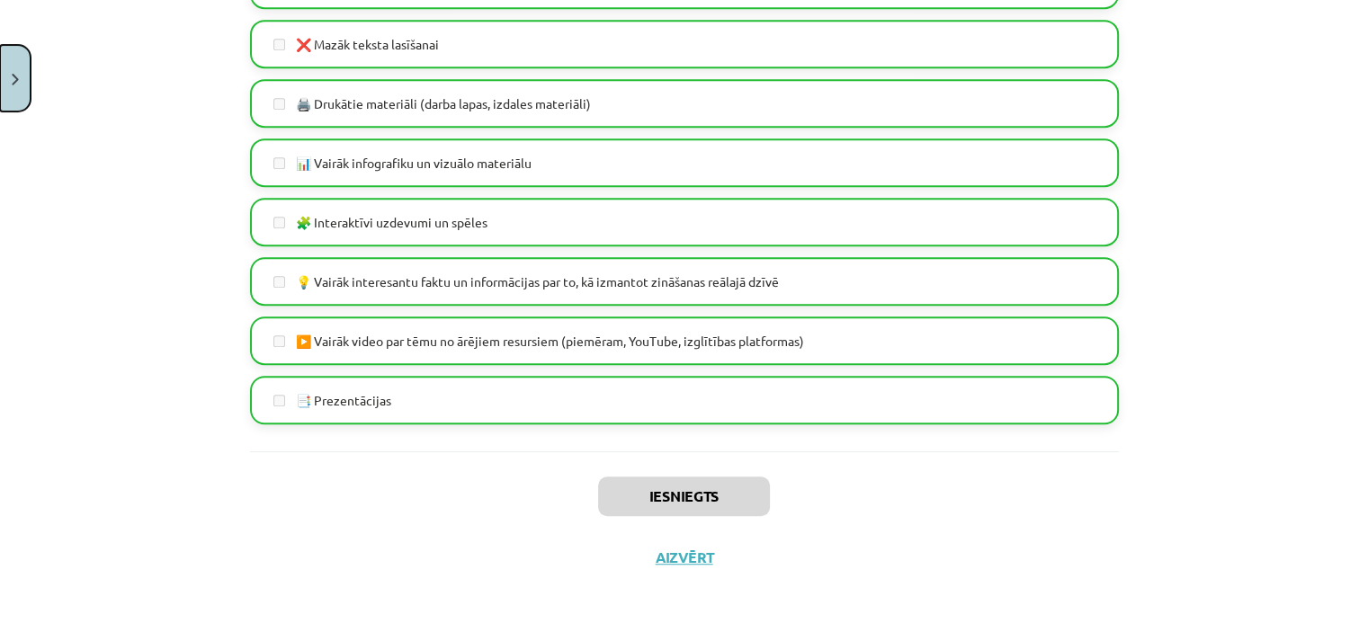
click at [16, 76] on img "Close" at bounding box center [15, 80] width 7 height 12
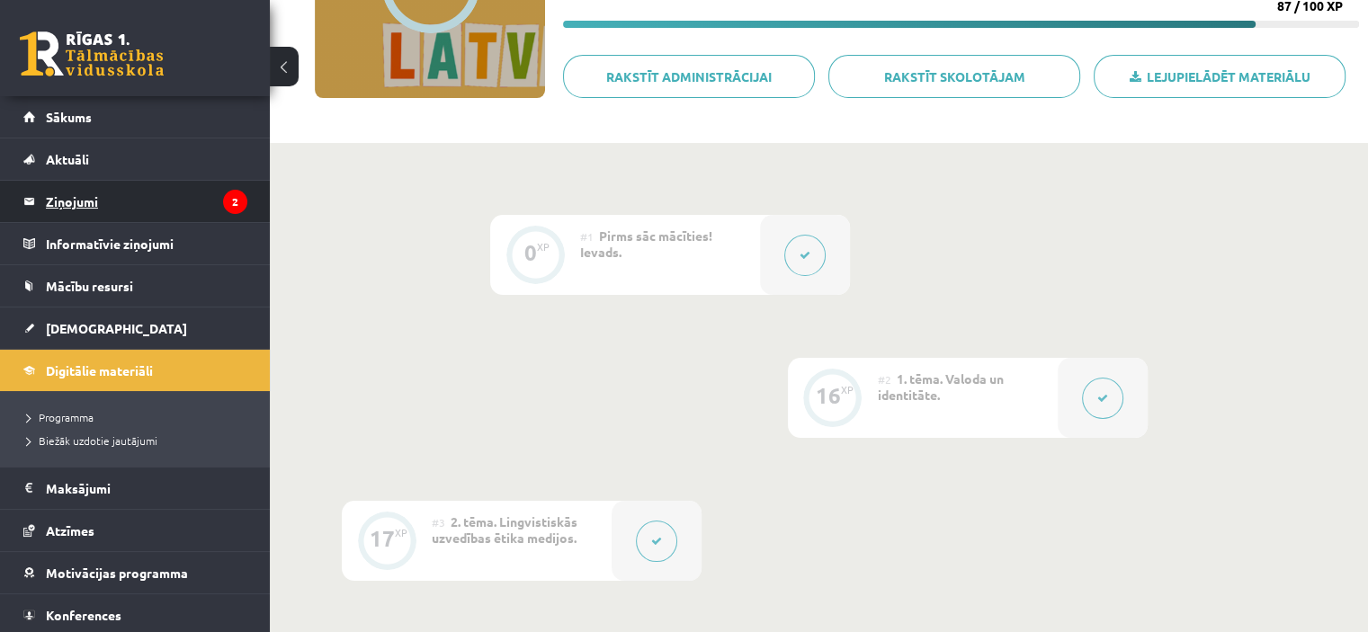
click at [158, 207] on legend "Ziņojumi 2" at bounding box center [146, 201] width 201 height 41
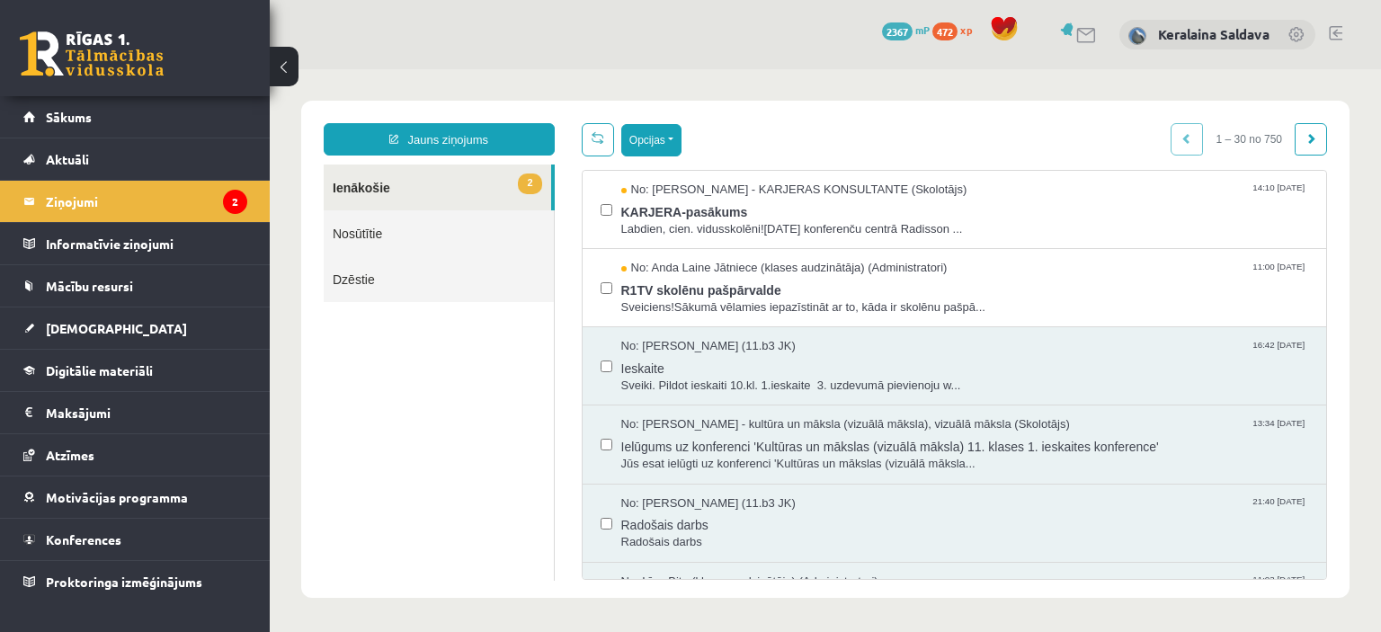
click at [655, 140] on button "Opcijas" at bounding box center [651, 140] width 60 height 32
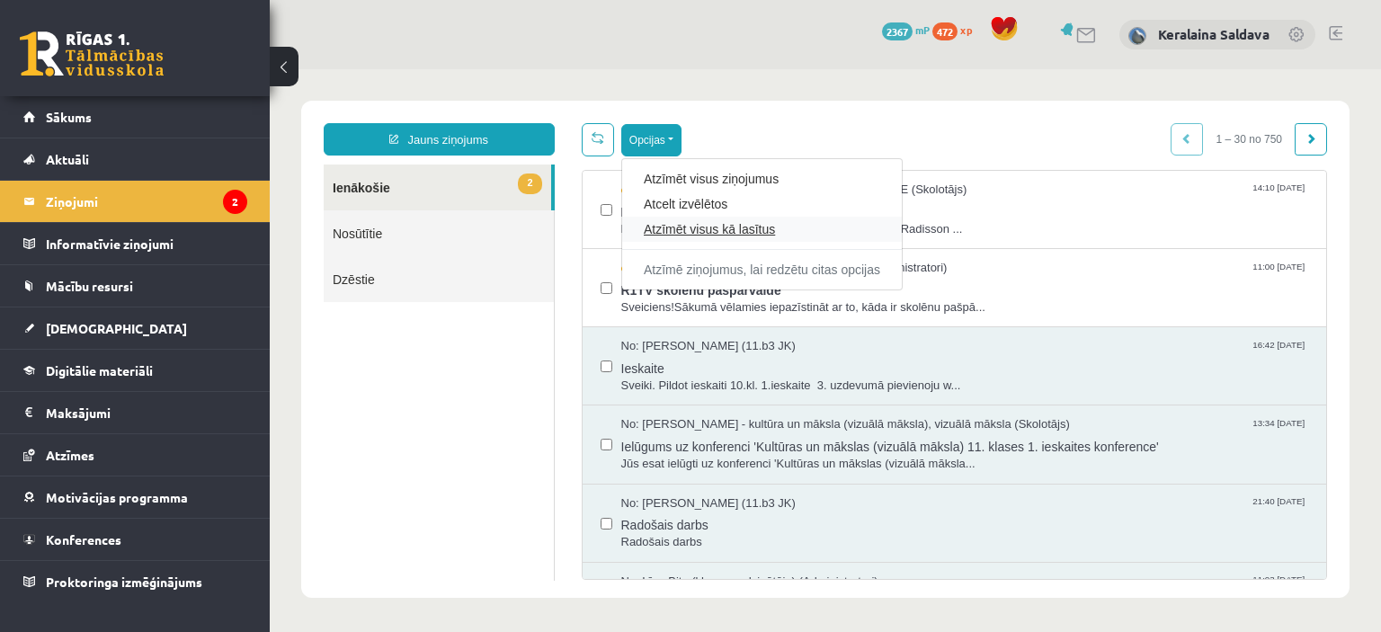
click at [694, 235] on link "Atzīmēt visus kā lasītus" at bounding box center [762, 229] width 236 height 18
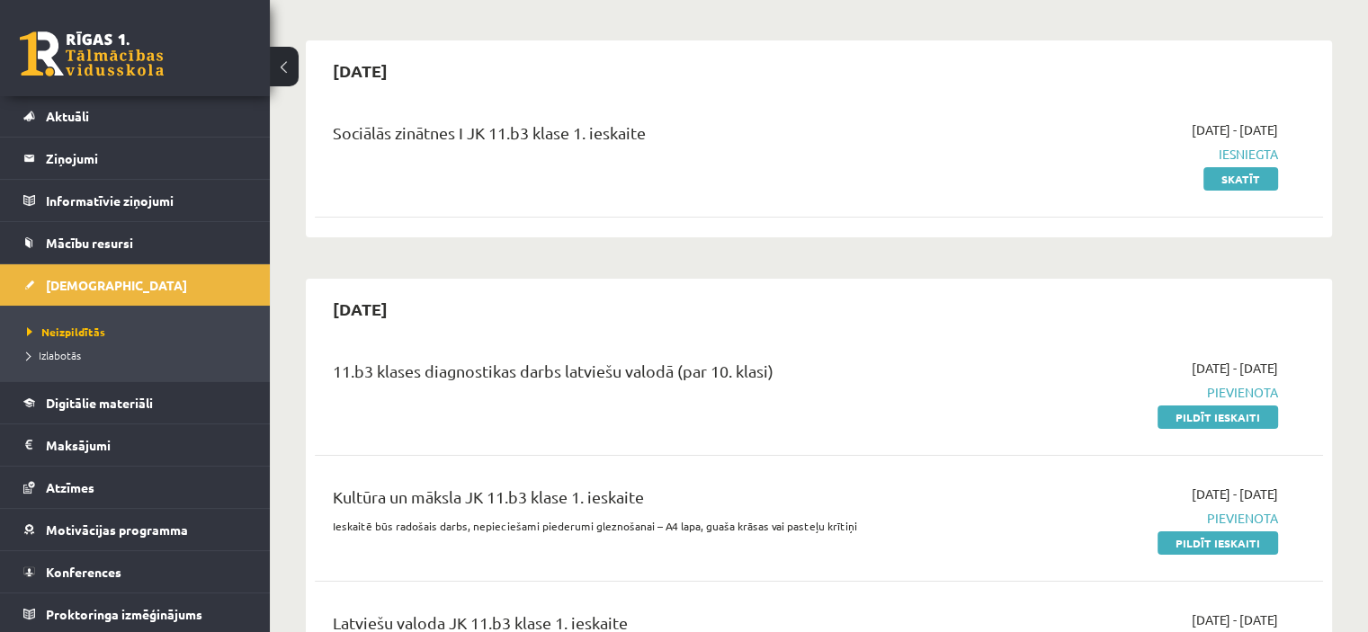
scroll to position [180, 0]
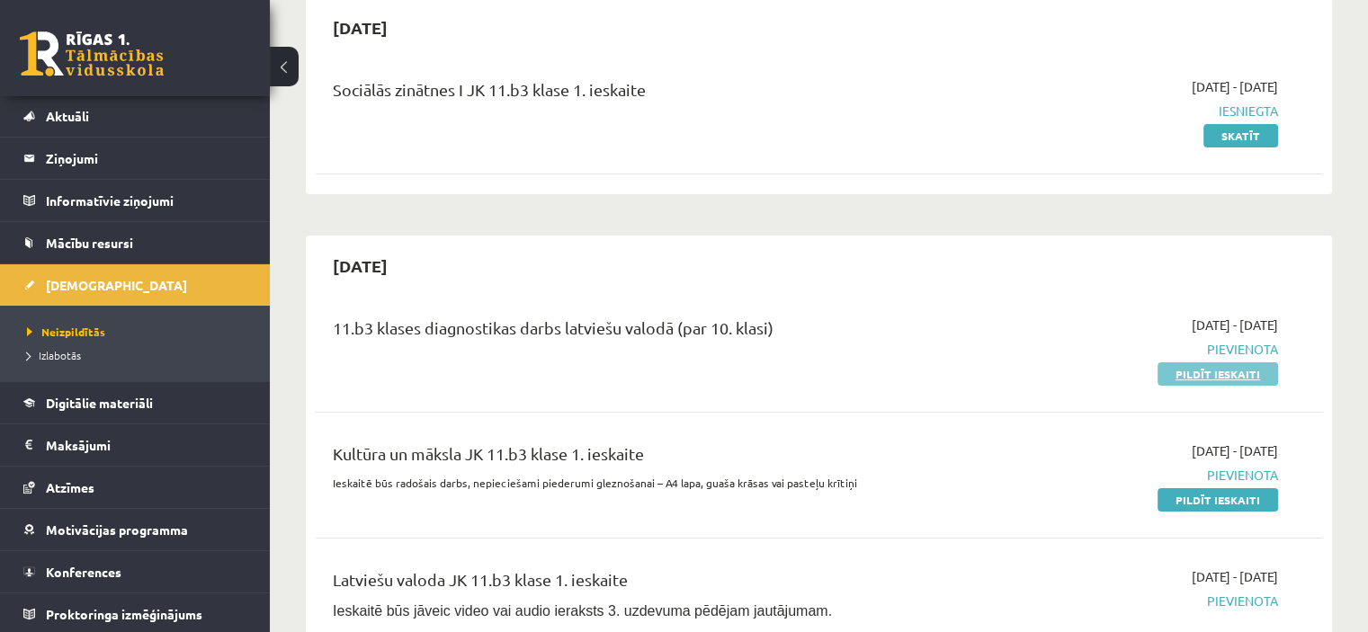
click at [1236, 373] on link "Pildīt ieskaiti" at bounding box center [1217, 373] width 120 height 23
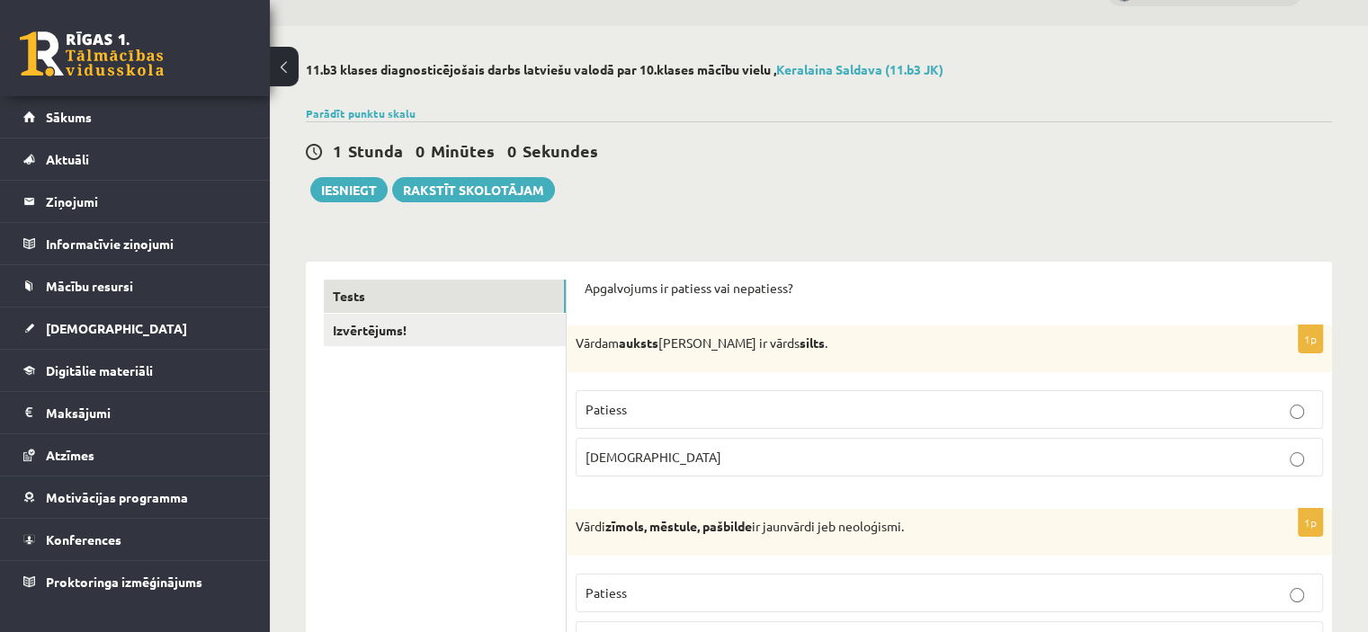
scroll to position [180, 0]
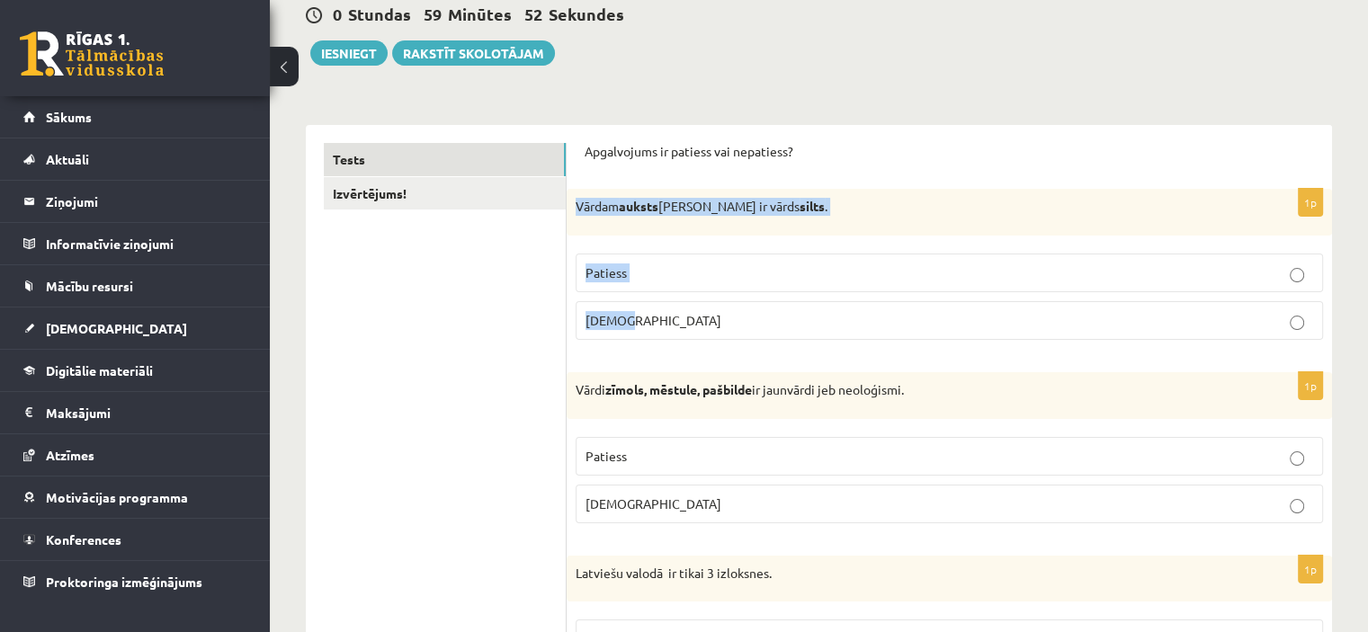
drag, startPoint x: 569, startPoint y: 201, endPoint x: 661, endPoint y: 319, distance: 149.3
click at [661, 319] on div "1p Vārdam auksts antonīms ir vārds silts . Patiess Aplams" at bounding box center [948, 271] width 765 height 165
copy div "Vārdam auksts antonīms ir vārds silts . Patiess Aplams"
click at [612, 266] on span "Patiess" at bounding box center [605, 272] width 41 height 16
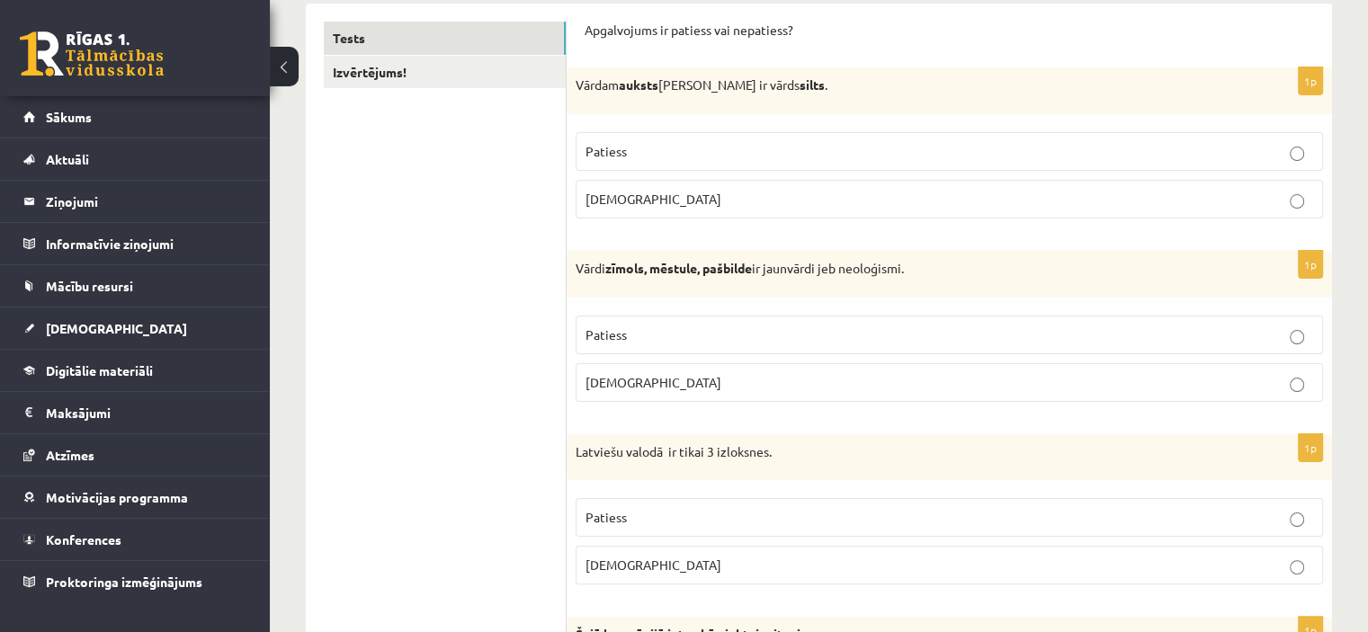
scroll to position [270, 0]
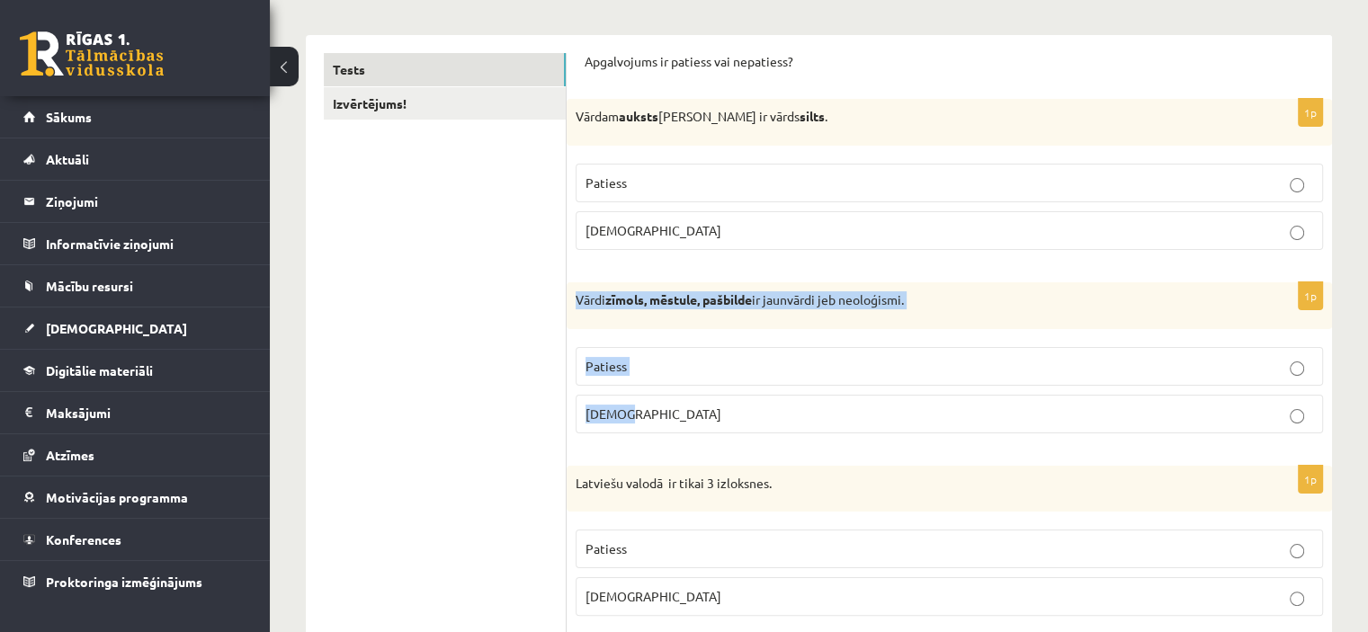
drag, startPoint x: 575, startPoint y: 294, endPoint x: 664, endPoint y: 397, distance: 136.4
click at [664, 397] on div "1p Vārdi zīmols, mēstule, pašbilde ir jaunvārdi jeb neoloģismi. Patiess Aplams" at bounding box center [948, 364] width 765 height 165
copy div "Vārdi zīmols, mēstule, pašbilde ir jaunvārdi jeb neoloģismi. Patiess Aplams"
click at [654, 366] on p "Patiess" at bounding box center [948, 366] width 727 height 19
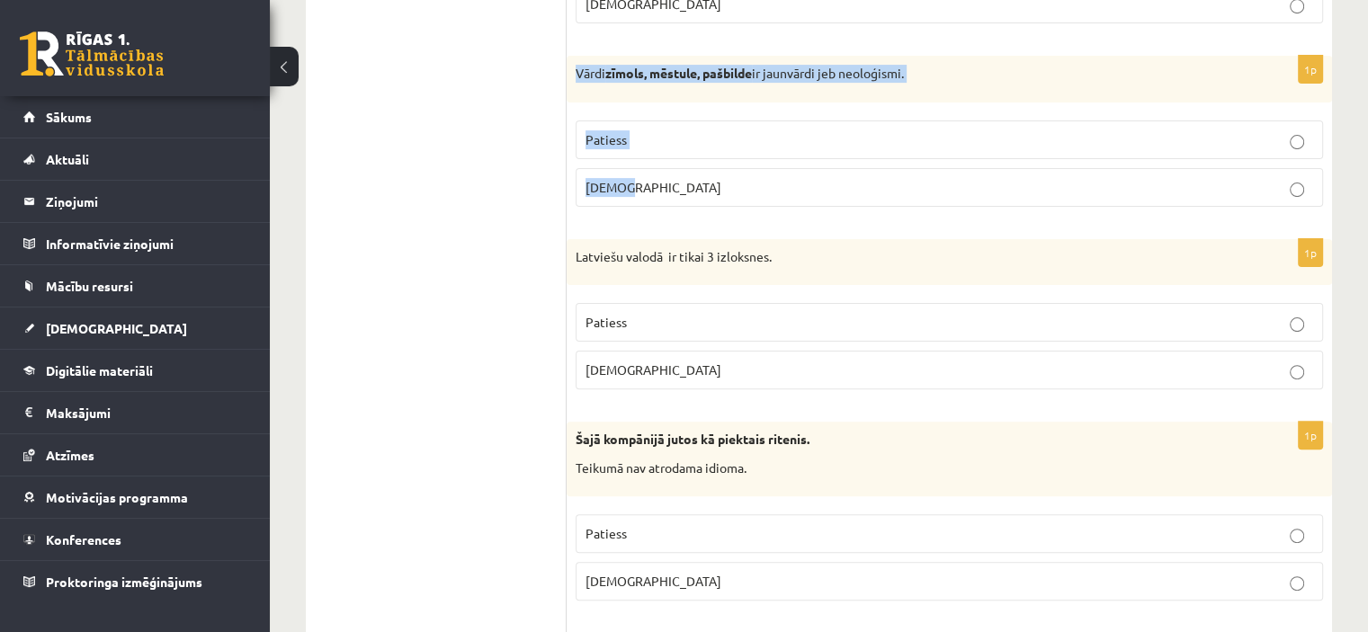
scroll to position [539, 0]
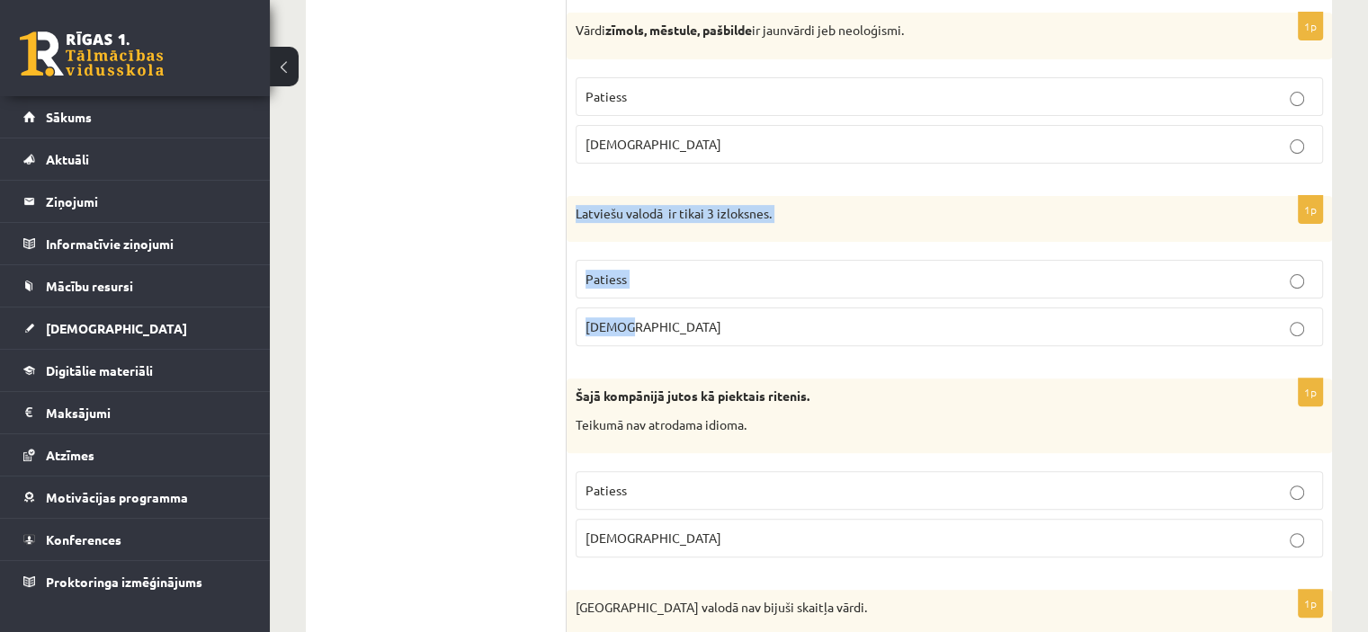
drag, startPoint x: 575, startPoint y: 207, endPoint x: 663, endPoint y: 325, distance: 147.3
click at [663, 325] on div "1p Latviešu valodā ir tikai 3 izloksnes. Patiess Aplams" at bounding box center [948, 278] width 765 height 165
copy div "Latviešu valodā ir tikai 3 izloksnes. Patiess Aplams"
click at [640, 317] on p "Aplams" at bounding box center [948, 326] width 727 height 19
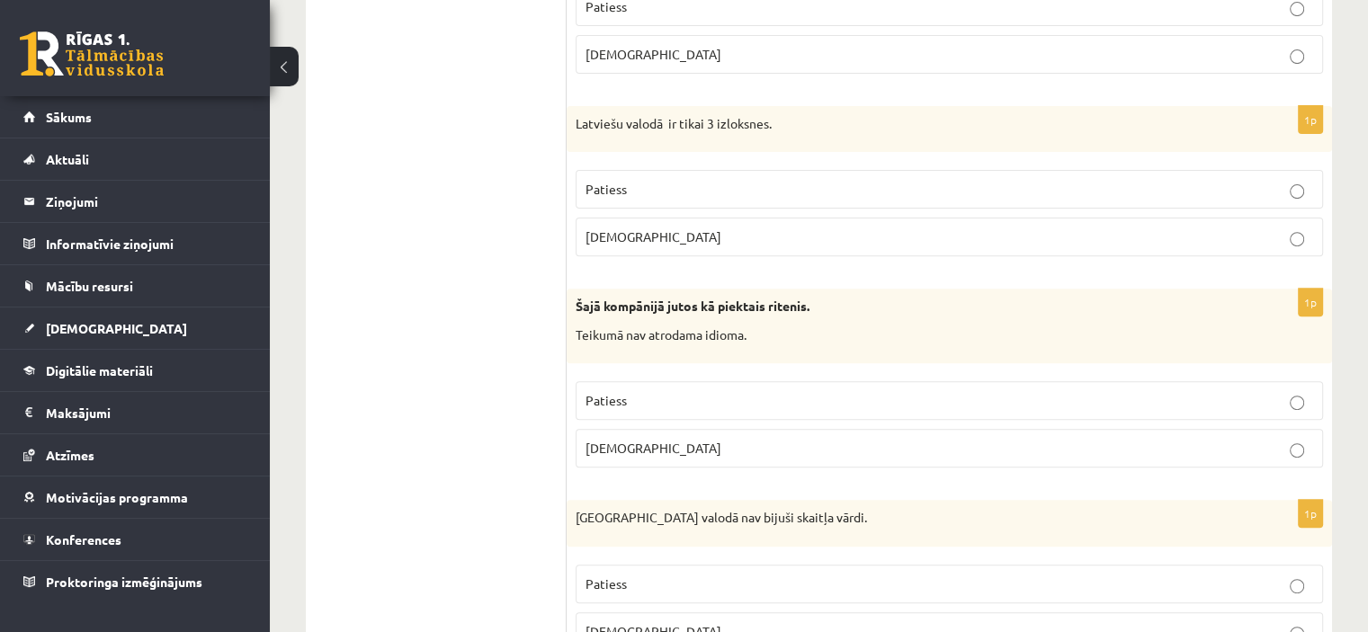
scroll to position [719, 0]
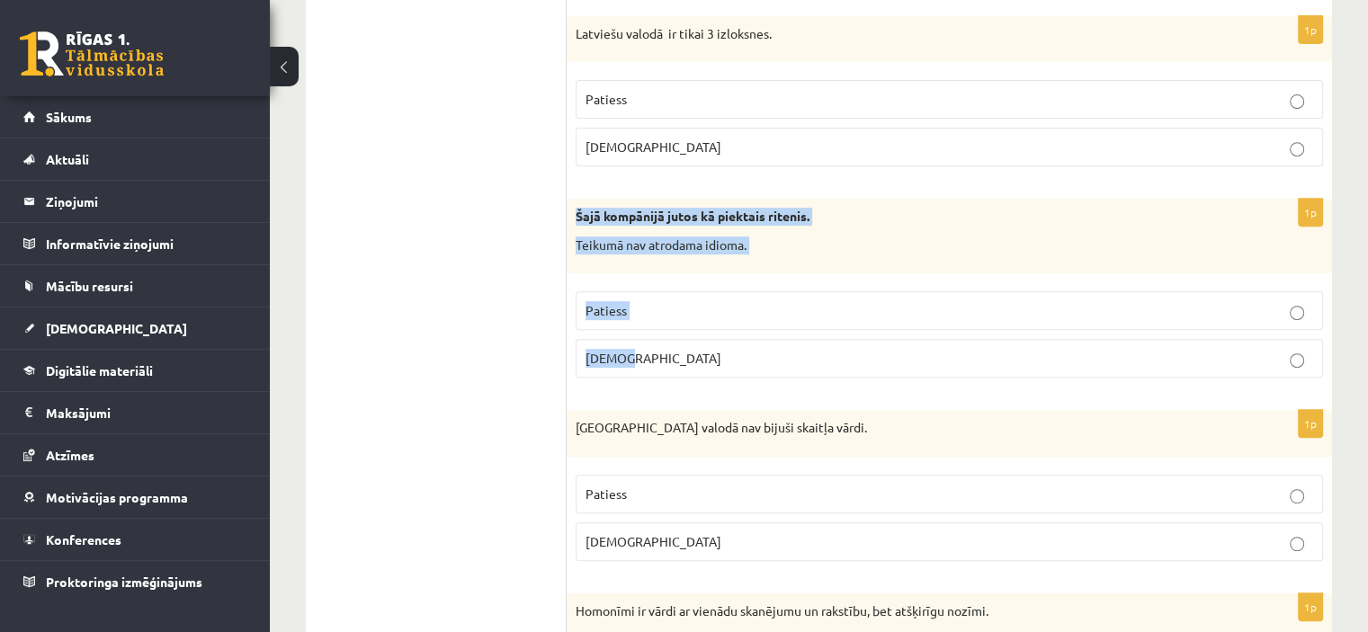
drag, startPoint x: 569, startPoint y: 204, endPoint x: 650, endPoint y: 344, distance: 161.9
click at [650, 344] on div "1p Šajā kompānijā jutos kā piektais ritenis. Teikumā nav atrodama idioma. Patie…" at bounding box center [948, 295] width 765 height 193
copy div "Šajā kompānijā jutos kā piektais ritenis. Teikumā nav atrodama idioma. Patiess …"
click at [612, 355] on span "Aplams" at bounding box center [653, 358] width 136 height 16
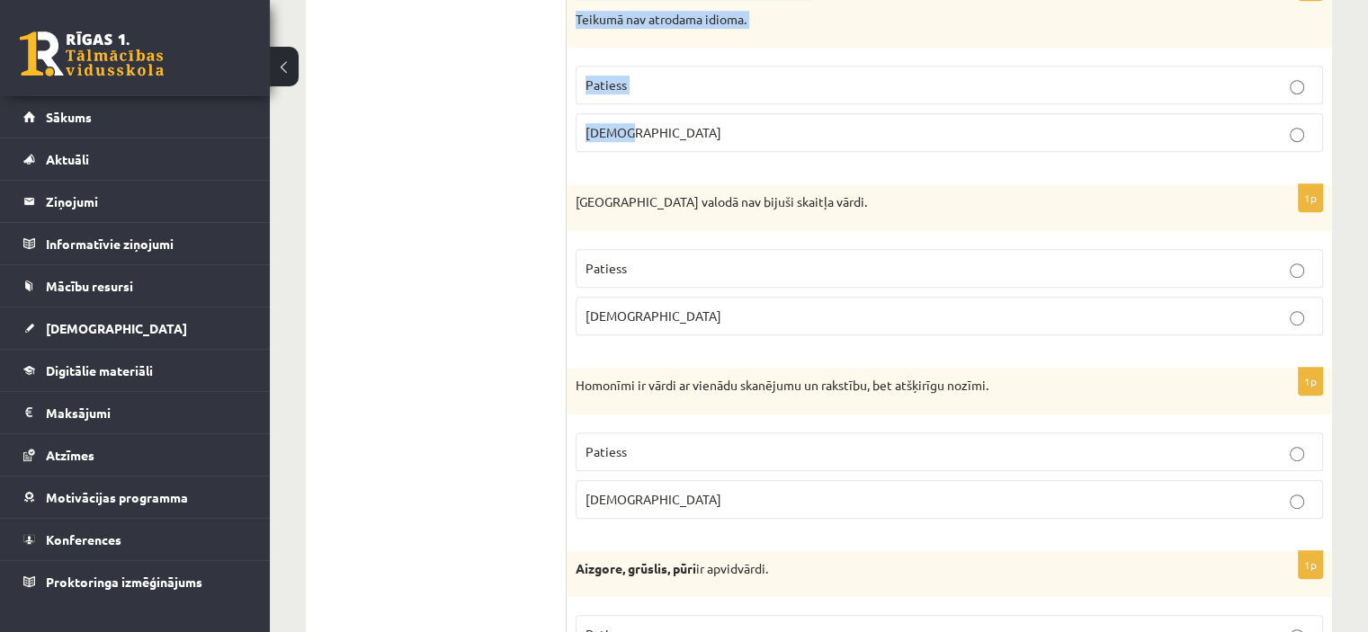
scroll to position [989, 0]
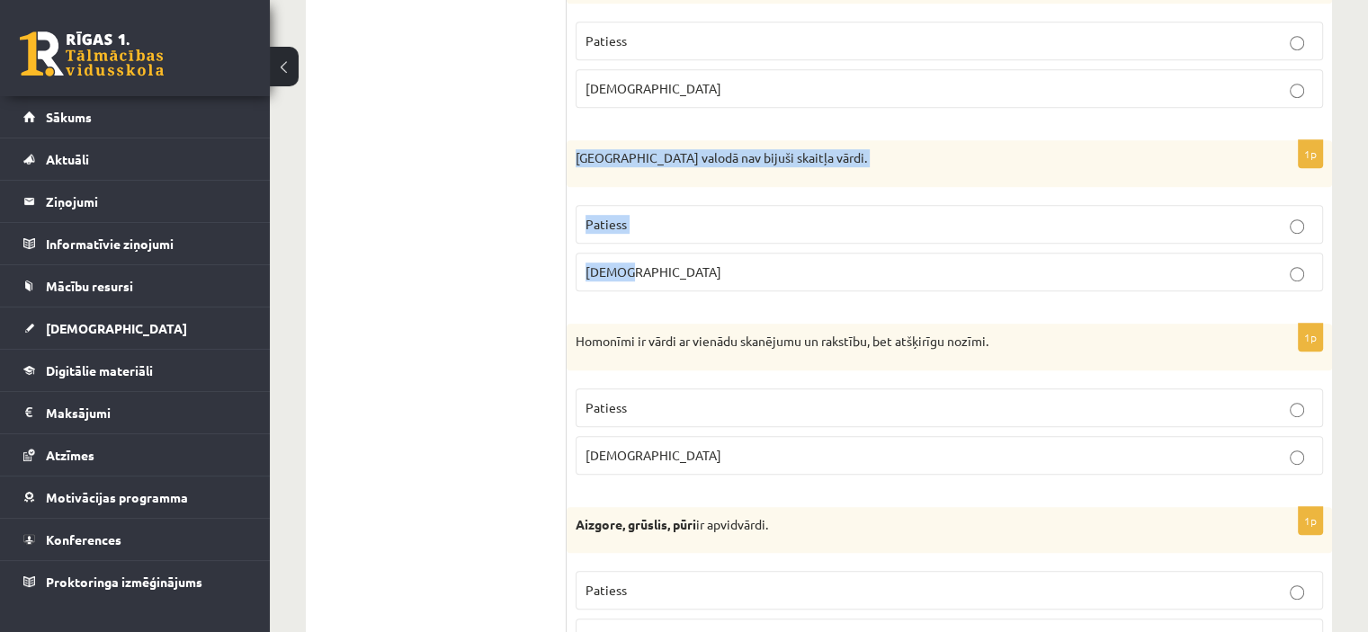
drag, startPoint x: 569, startPoint y: 143, endPoint x: 673, endPoint y: 257, distance: 154.6
click at [673, 255] on div "1p Pirmatnējā valodā nav bijuši skaitļa vārdi. Patiess Aplams" at bounding box center [948, 222] width 765 height 165
copy div "Pirmatnējā valodā nav bijuši skaitļa vārdi. Patiess Aplams"
click at [648, 215] on p "Patiess" at bounding box center [948, 224] width 727 height 19
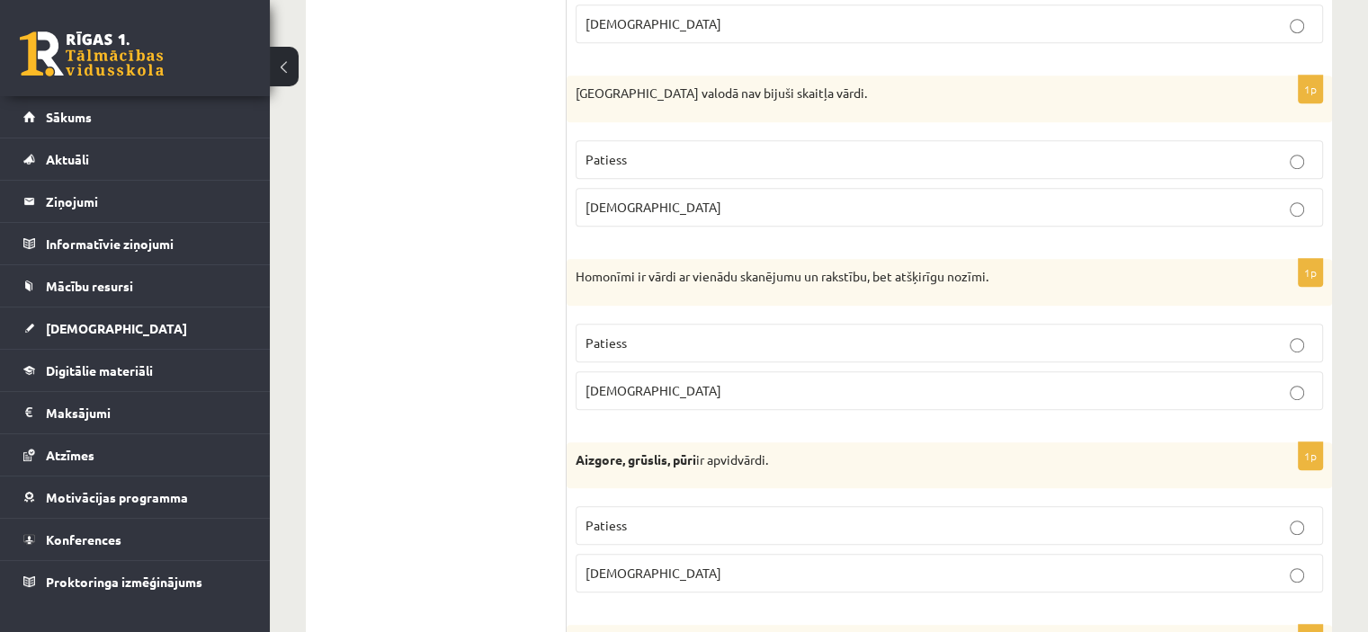
scroll to position [1169, 0]
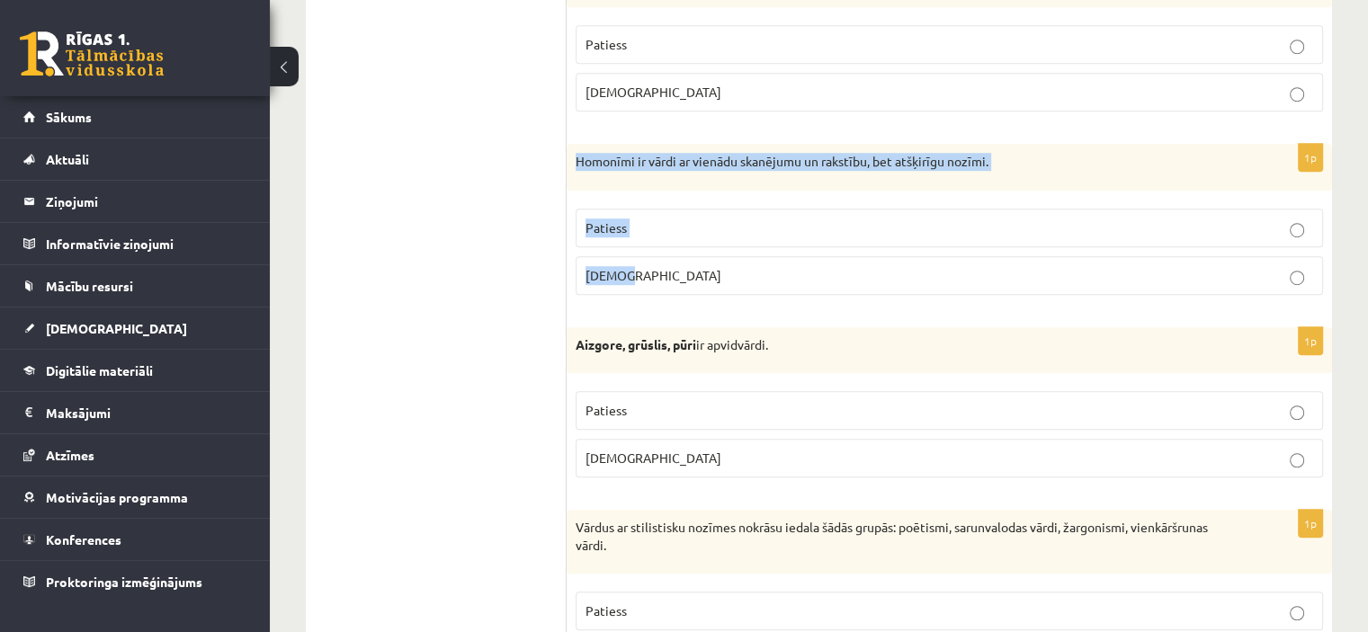
drag, startPoint x: 566, startPoint y: 147, endPoint x: 658, endPoint y: 263, distance: 147.9
click at [658, 263] on div "1p Homonīmi ir vārdi ar vienādu skanējumu un rakstību, bet atšķirīgu nozīmi. Pa…" at bounding box center [948, 226] width 765 height 165
copy div "Homonīmi ir vārdi ar vienādu skanējumu un rakstību, bet atšķirīgu nozīmi. Patie…"
click at [667, 231] on label "Patiess" at bounding box center [948, 228] width 747 height 39
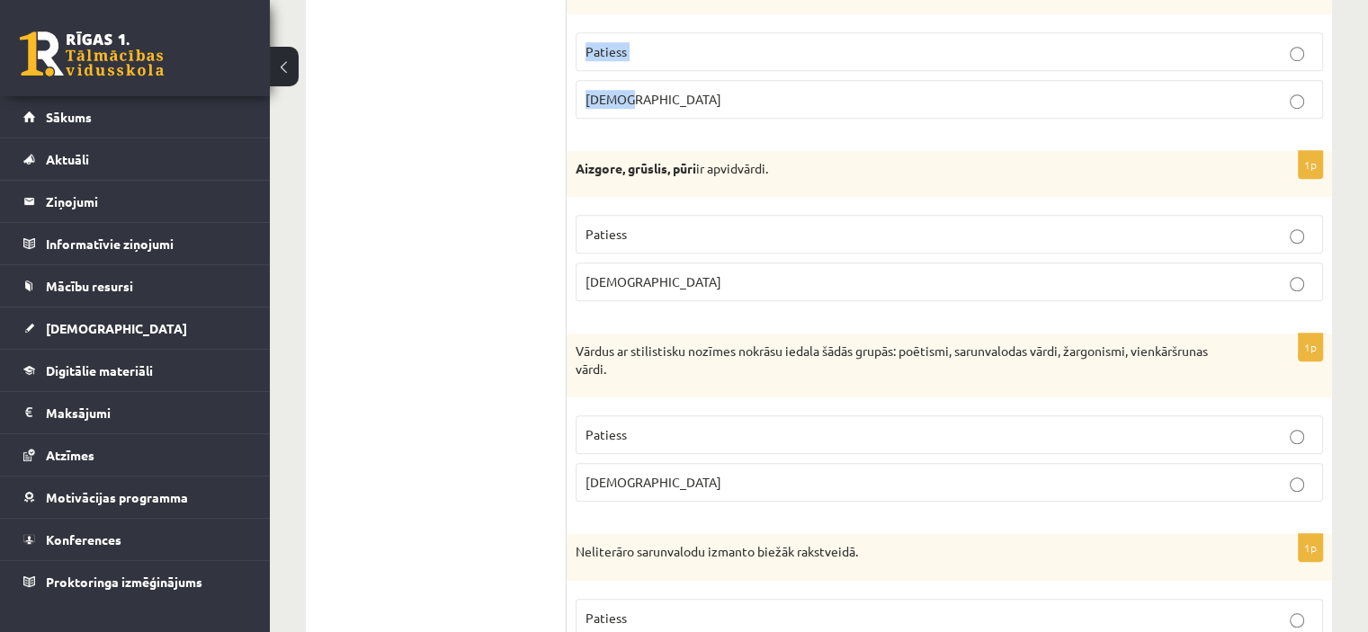
scroll to position [1349, 0]
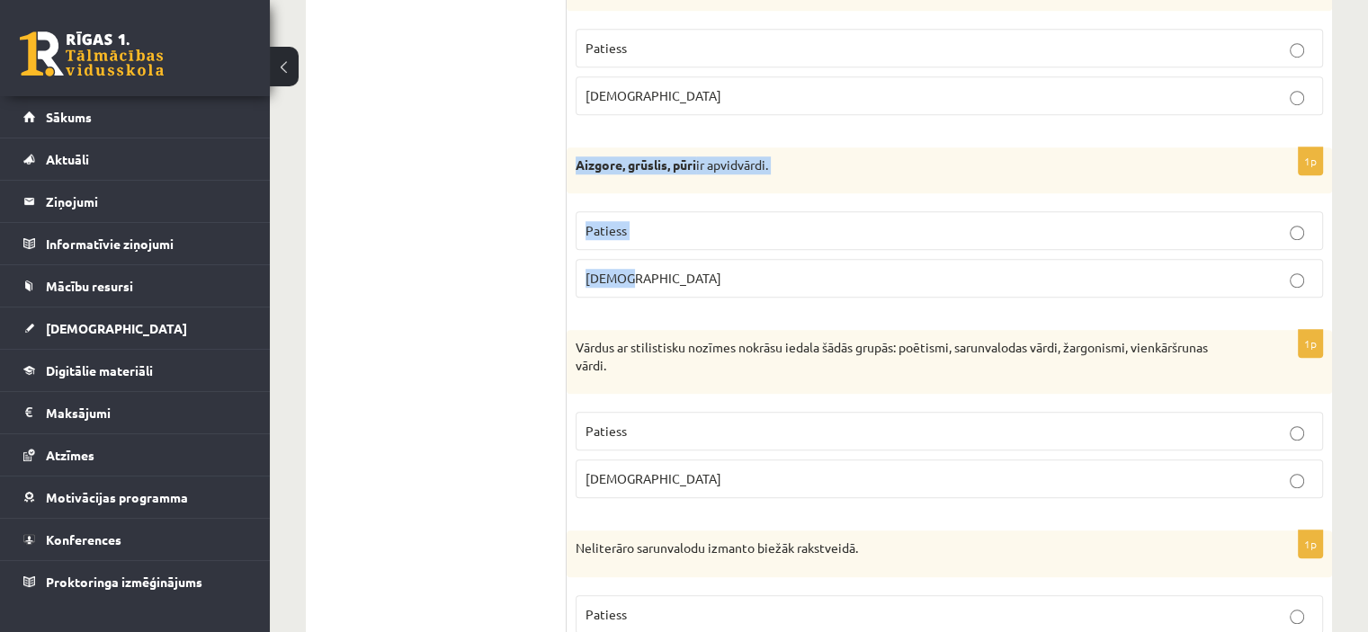
drag, startPoint x: 569, startPoint y: 153, endPoint x: 671, endPoint y: 254, distance: 143.7
click at [671, 254] on div "1p Aizgore, grūslis, pūri ir apvidvārdi. Patiess Aplams" at bounding box center [948, 229] width 765 height 165
copy div "Aizgore, grūslis, pūri ir apvidvārdi. Patiess Aplams"
click at [646, 226] on p "Patiess" at bounding box center [948, 230] width 727 height 19
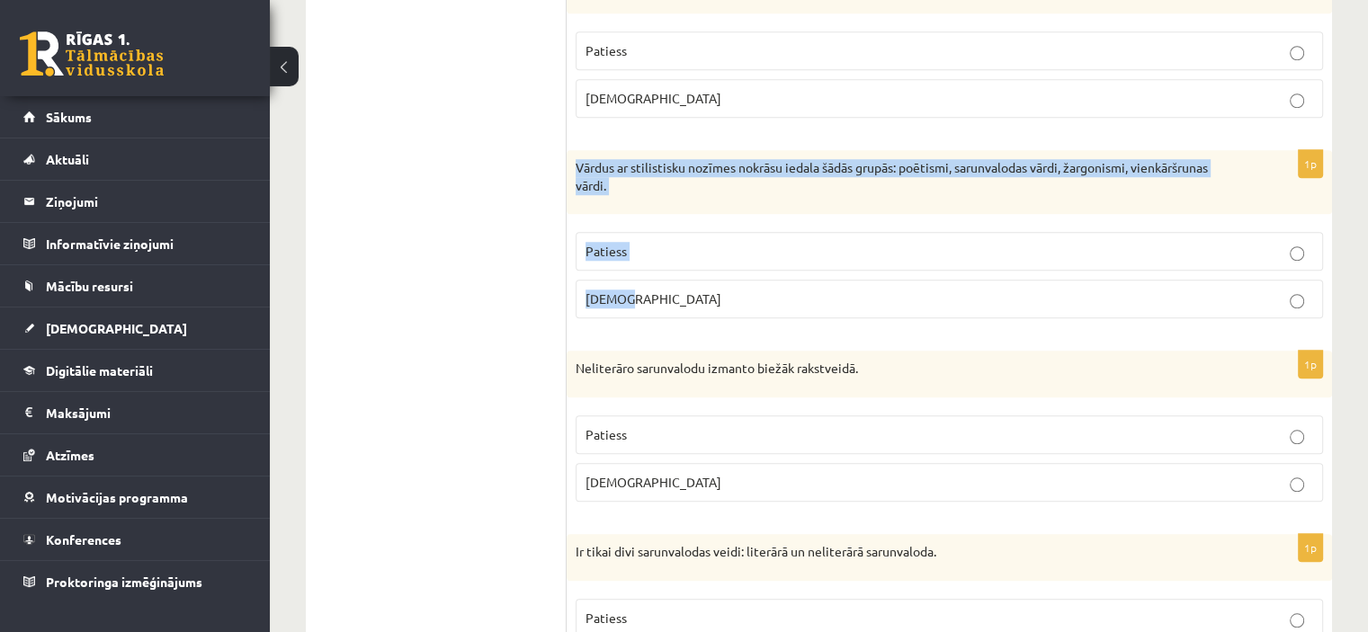
drag, startPoint x: 568, startPoint y: 156, endPoint x: 670, endPoint y: 282, distance: 162.5
click at [670, 282] on div "1p Vārdus ar stilistisku nozīmes nokrāsu iedala šādās grupās: poētismi, sarunva…" at bounding box center [948, 241] width 765 height 183
copy div "Vārdus ar stilistisku nozīmes nokrāsu iedala šādās grupās: poētismi, sarunvalod…"
click at [655, 255] on label "Patiess" at bounding box center [948, 251] width 747 height 39
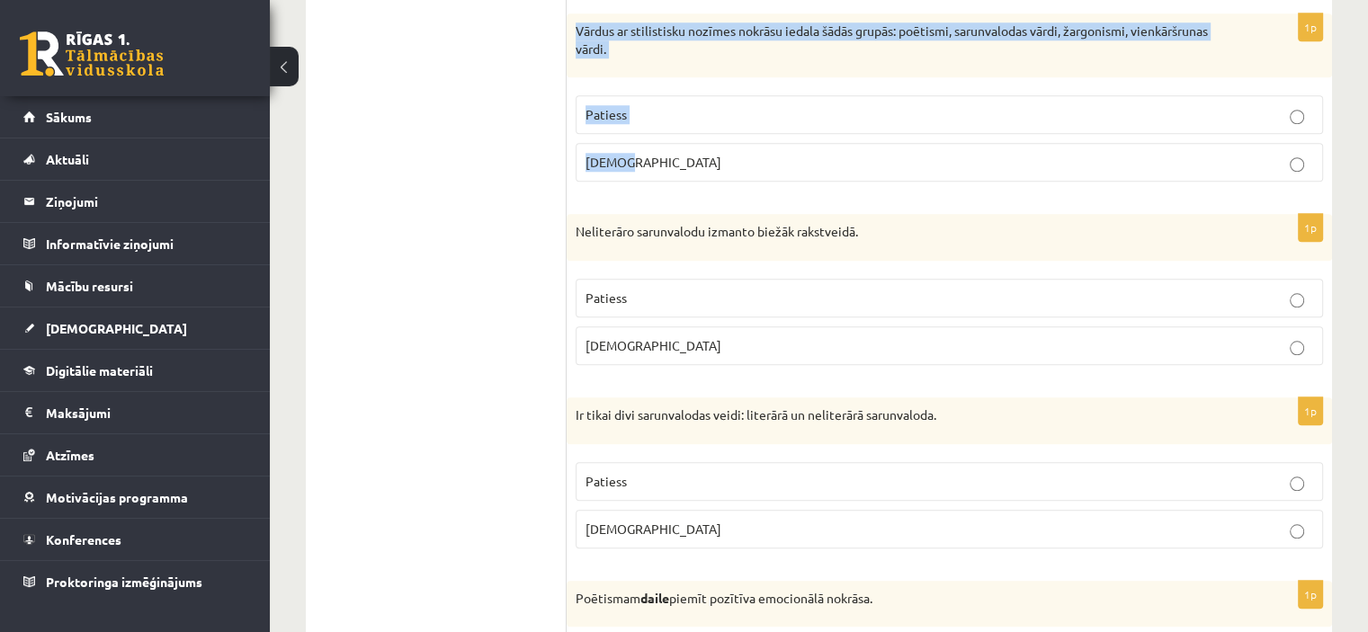
scroll to position [1708, 0]
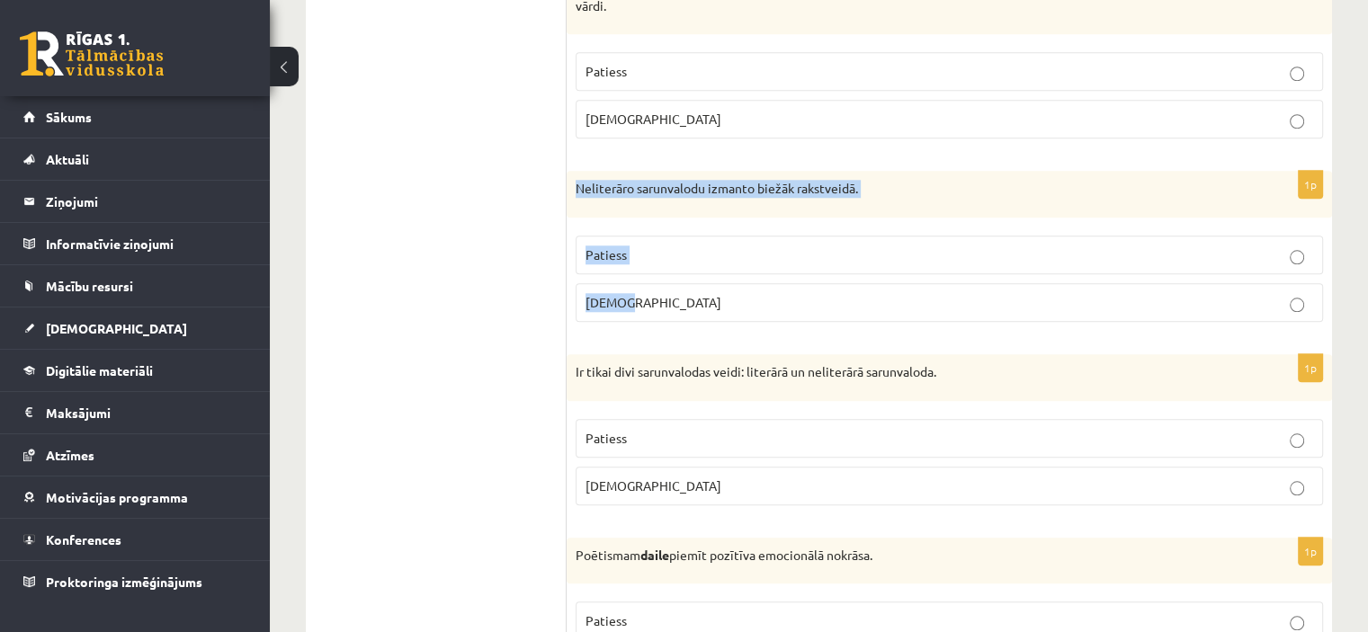
drag, startPoint x: 574, startPoint y: 177, endPoint x: 667, endPoint y: 276, distance: 136.1
click at [667, 275] on div "1p Neliterāro sarunvalodu izmanto biežāk rakstveidā. Patiess Aplams" at bounding box center [948, 253] width 765 height 165
copy div "Neliterāro sarunvalodu izmanto biežāk rakstveidā. Patiess Aplams"
click at [674, 293] on p "Aplams" at bounding box center [948, 302] width 727 height 19
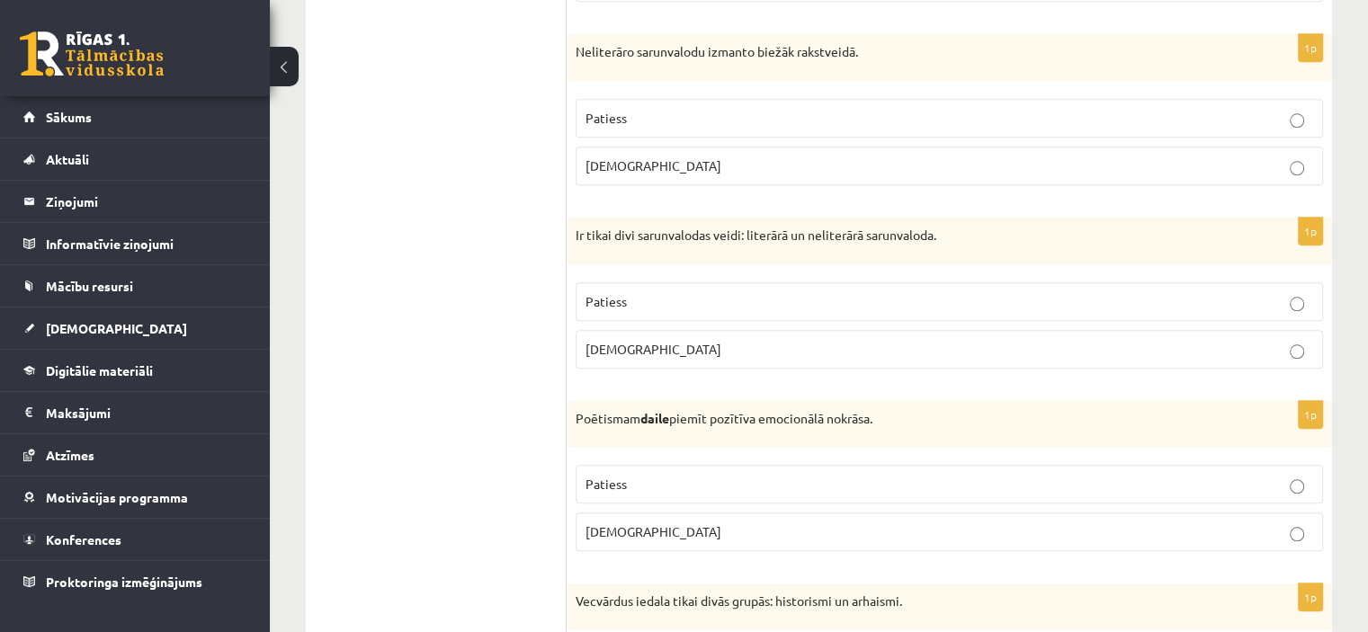
scroll to position [1888, 0]
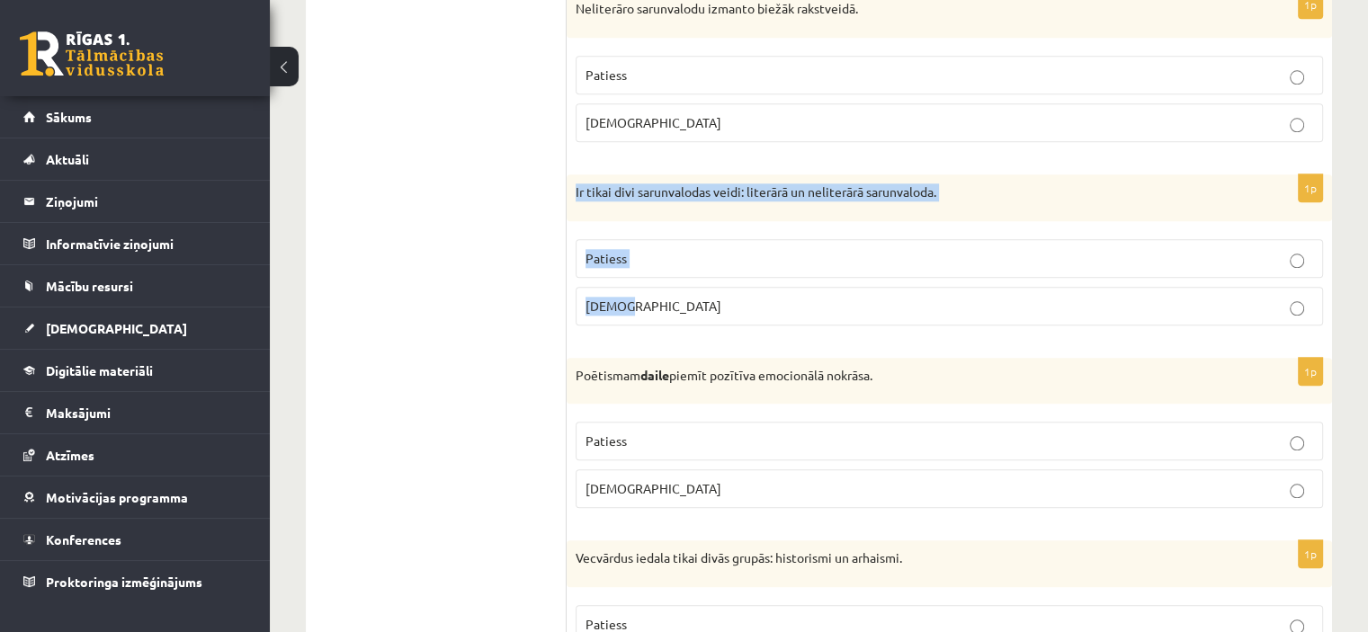
drag, startPoint x: 617, startPoint y: 208, endPoint x: 690, endPoint y: 297, distance: 115.0
click at [690, 297] on div "1p Ir tikai divi sarunvalodas veidi: literārā un neliterārā sarunvaloda. Paties…" at bounding box center [948, 256] width 765 height 165
copy div "Ir tikai divi sarunvalodas veidi: literārā un neliterārā sarunvaloda. Patiess A…"
click at [676, 249] on p "Patiess" at bounding box center [948, 258] width 727 height 19
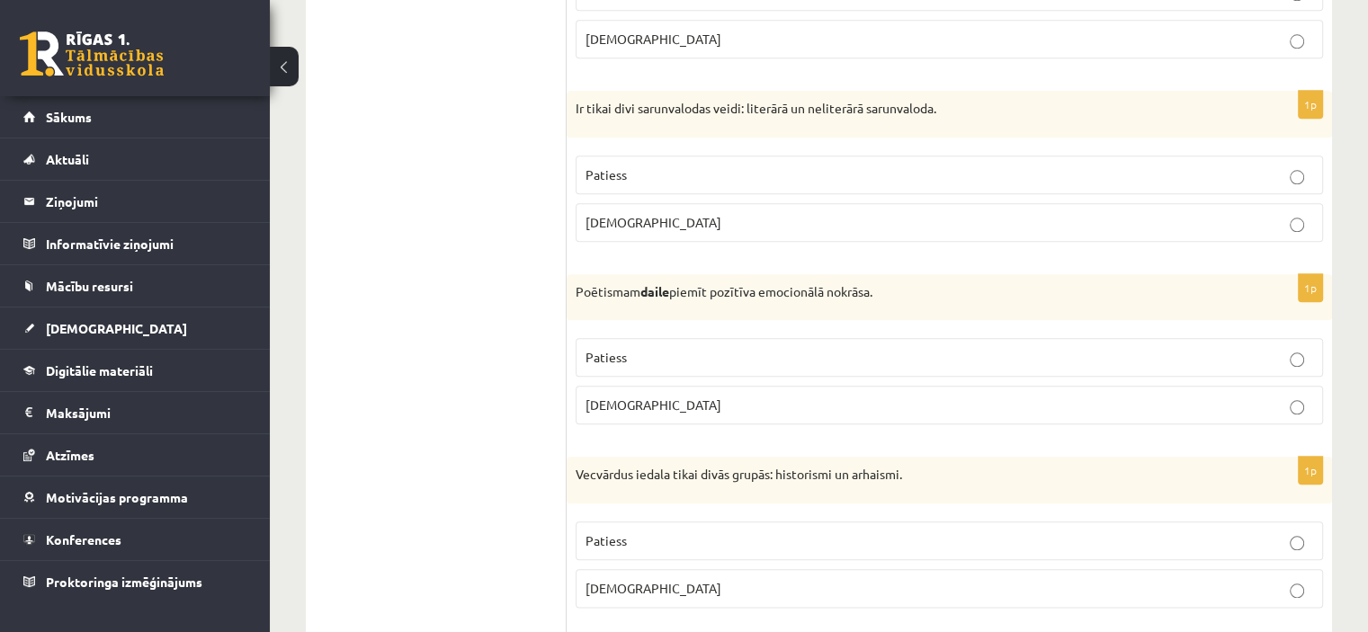
scroll to position [2068, 0]
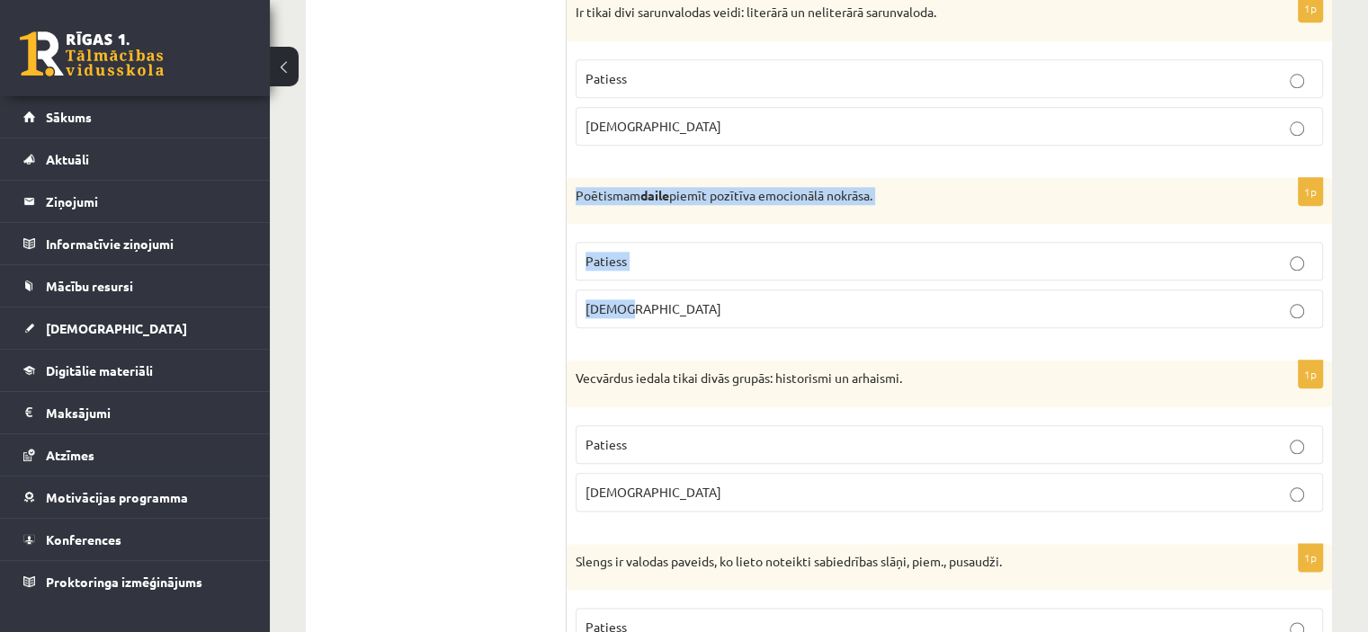
drag, startPoint x: 568, startPoint y: 185, endPoint x: 667, endPoint y: 282, distance: 138.6
click at [667, 282] on div "1p Poētismam daile piemīt pozītīva emocionālā nokrāsa. Patiess Aplams" at bounding box center [948, 260] width 765 height 165
click at [660, 264] on label "Patiess" at bounding box center [948, 261] width 747 height 39
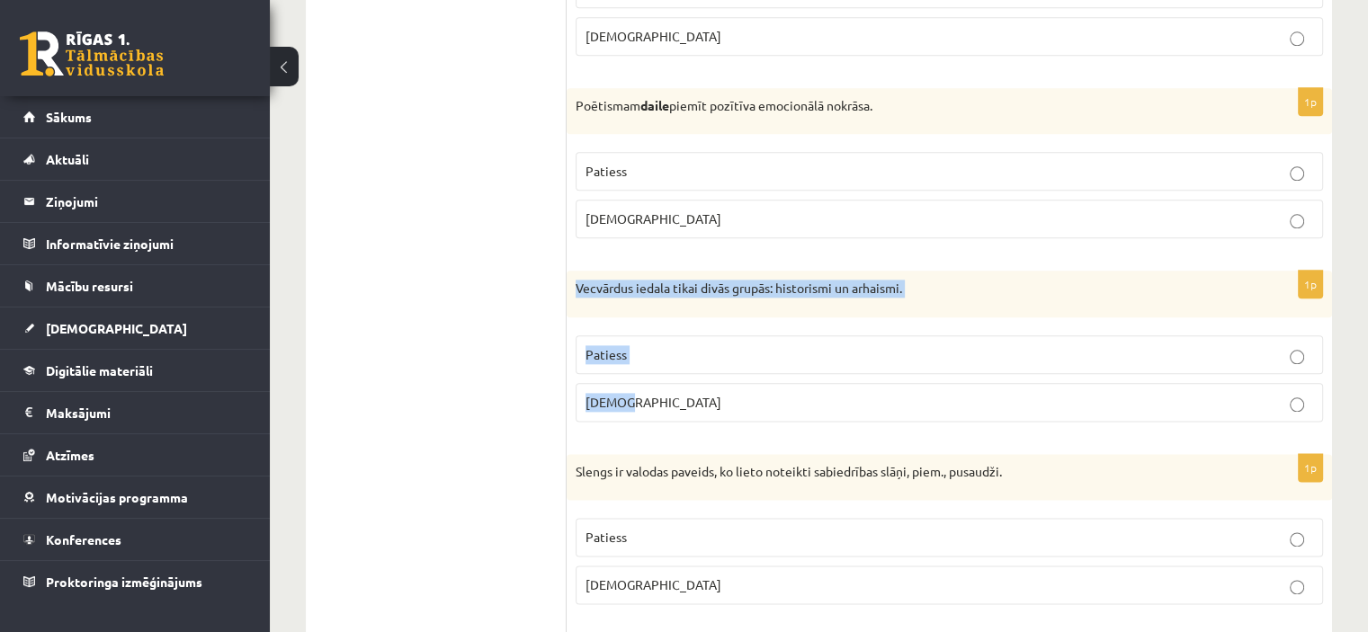
drag, startPoint x: 567, startPoint y: 277, endPoint x: 680, endPoint y: 378, distance: 150.9
click at [680, 378] on div "1p Vecvārdus iedala tikai divās grupās: historismi un arhaismi. Patiess Aplams" at bounding box center [948, 353] width 765 height 165
click at [753, 393] on p "Aplams" at bounding box center [948, 402] width 727 height 19
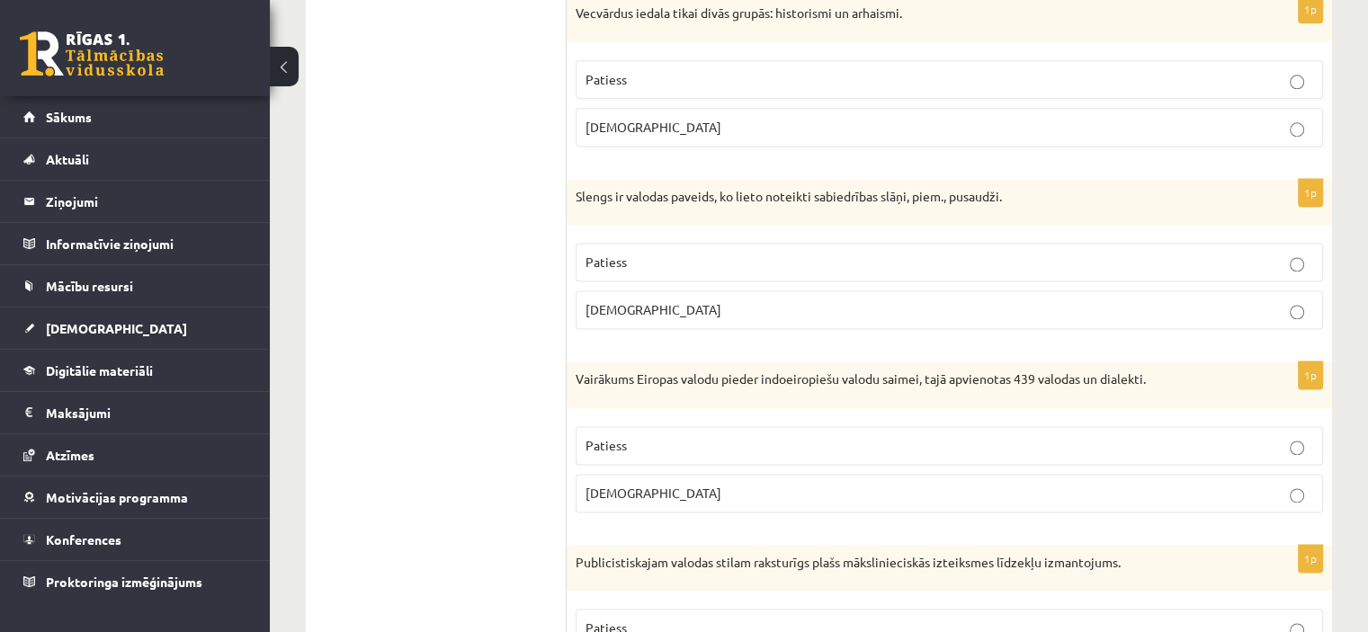
scroll to position [2517, 0]
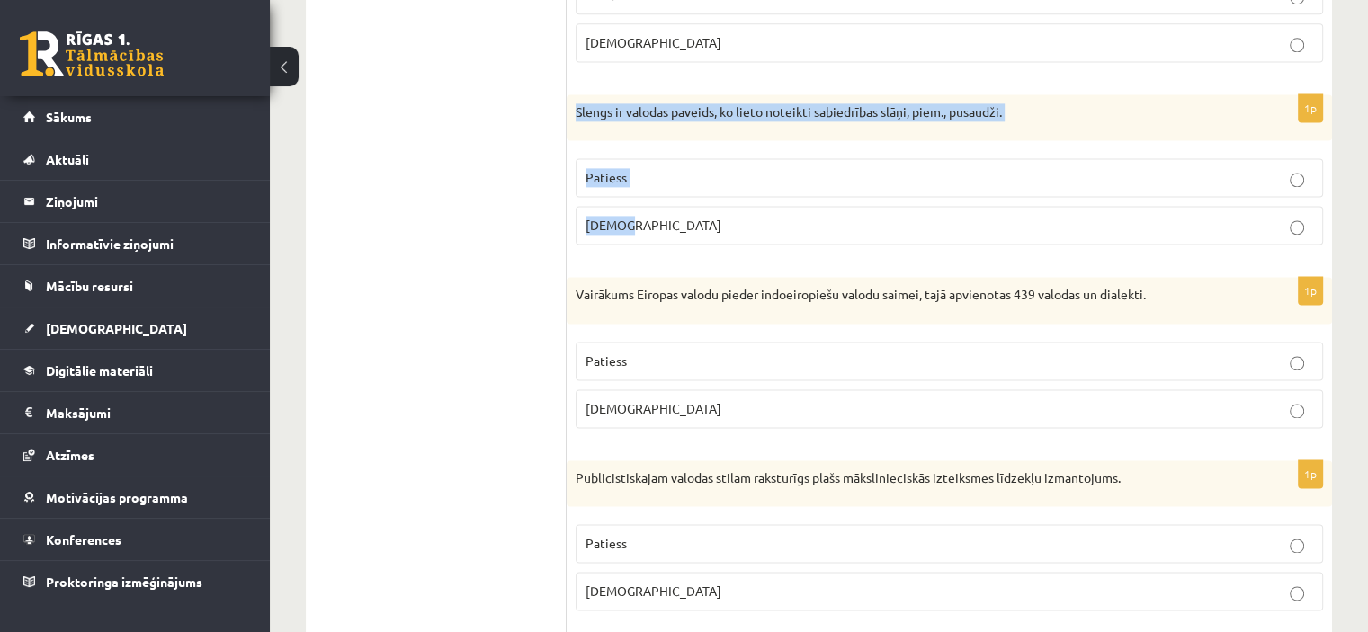
drag, startPoint x: 572, startPoint y: 98, endPoint x: 660, endPoint y: 197, distance: 132.5
click at [660, 197] on div "1p Slengs ir valodas paveids, ko lieto noteikti sabiedrības slāņi, piem., pusau…" at bounding box center [948, 176] width 765 height 165
click at [651, 158] on label "Patiess" at bounding box center [948, 177] width 747 height 39
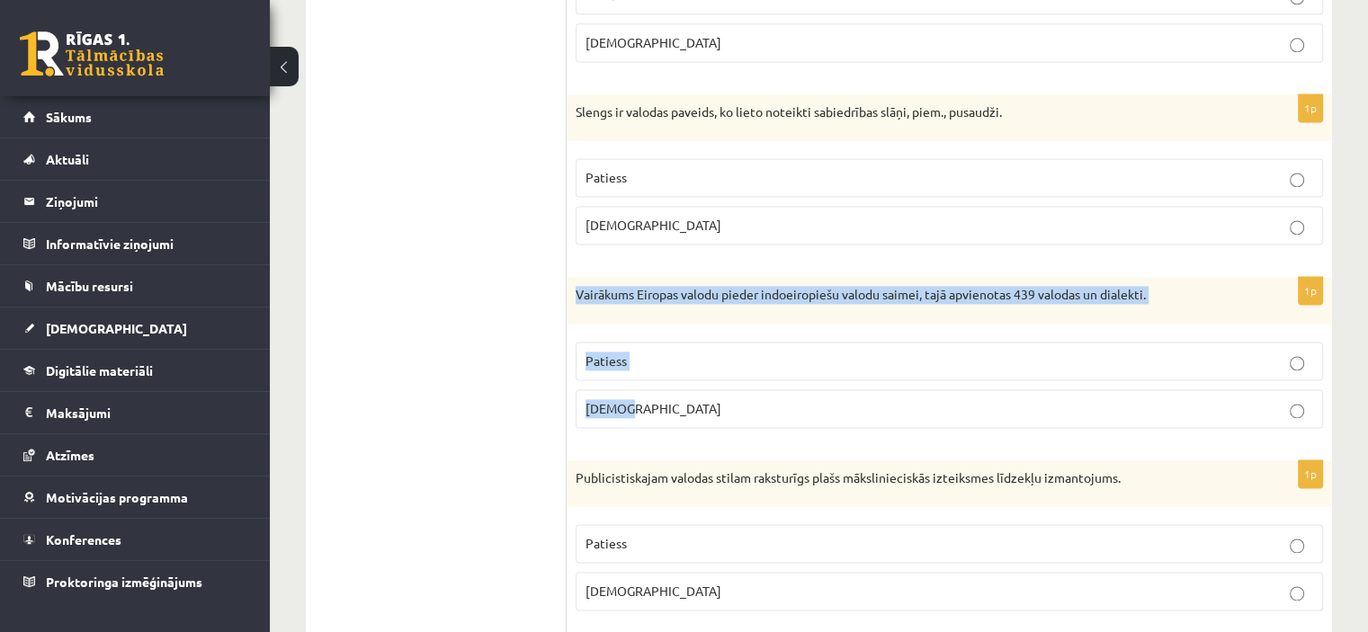
drag, startPoint x: 590, startPoint y: 302, endPoint x: 661, endPoint y: 379, distance: 104.3
click at [661, 379] on div "1p Vairākums Eiropas valodu pieder indoeiropiešu valodu saimei, tajā apvienotas…" at bounding box center [948, 359] width 765 height 165
click at [668, 399] on p "Aplams" at bounding box center [948, 408] width 727 height 19
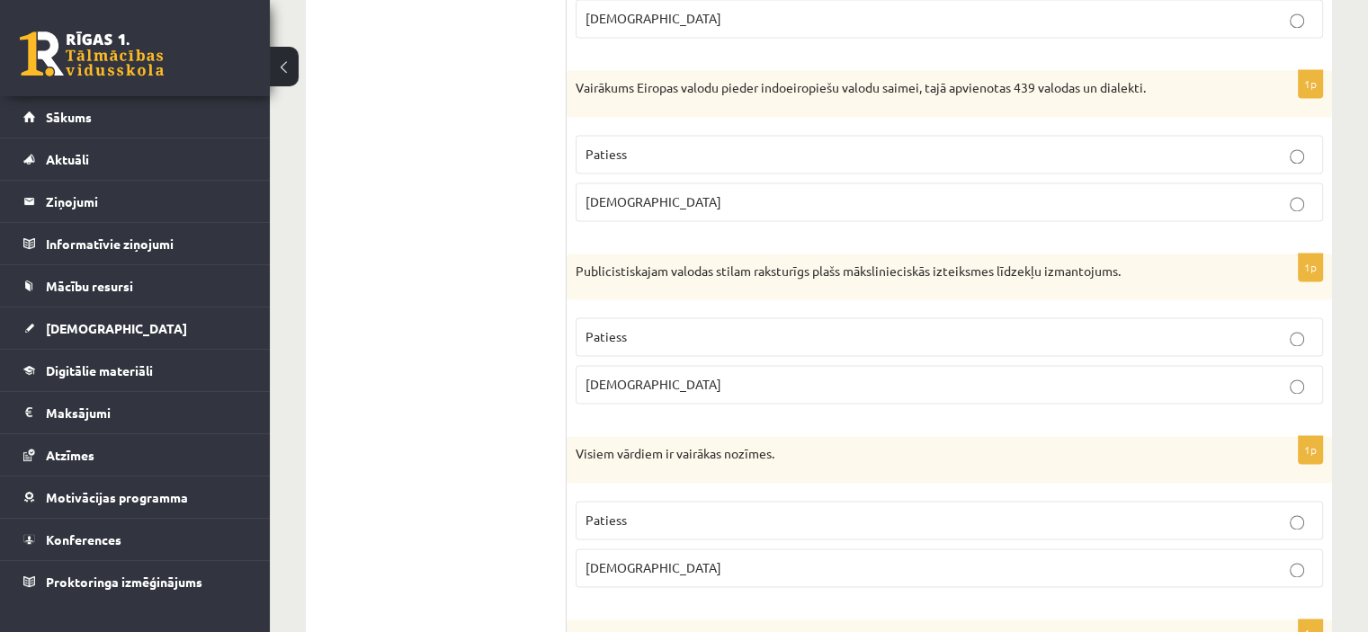
scroll to position [2787, 0]
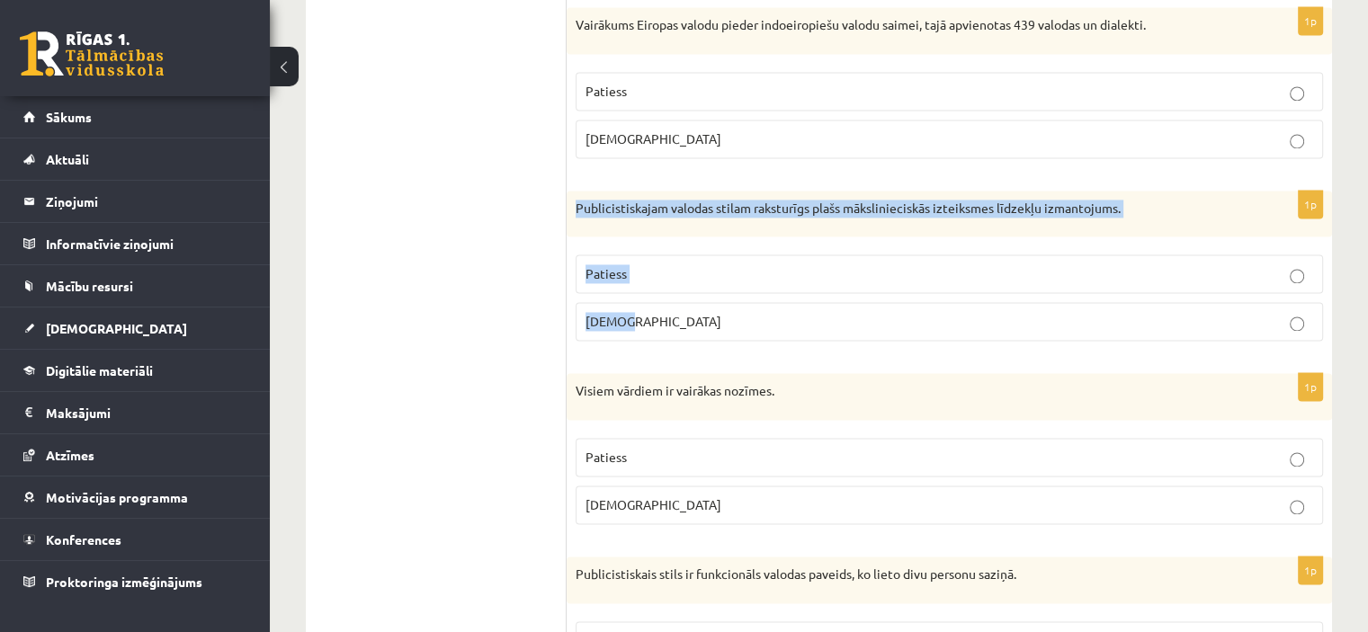
drag, startPoint x: 573, startPoint y: 188, endPoint x: 671, endPoint y: 319, distance: 163.8
click at [671, 319] on div "1p Publicistiskajam valodas stilam raksturīgs plašs mākslinieciskās izteiksmes …" at bounding box center [948, 273] width 765 height 165
click at [658, 325] on label "Aplams" at bounding box center [948, 321] width 747 height 39
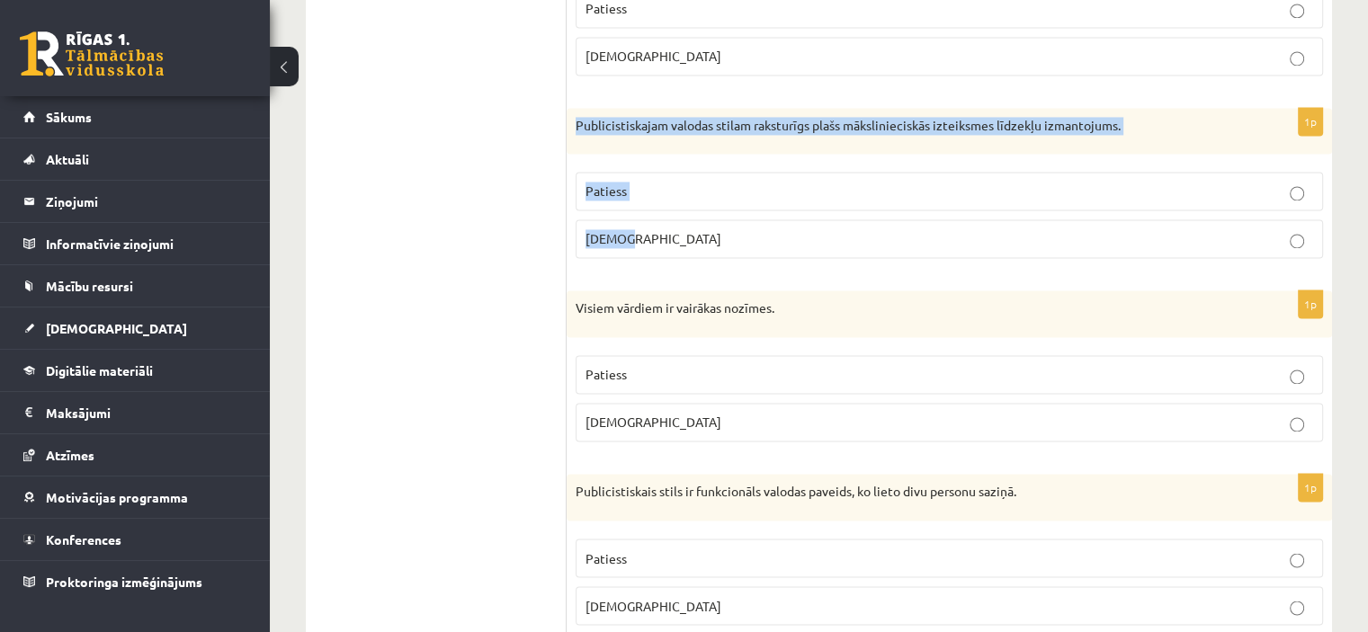
scroll to position [2967, 0]
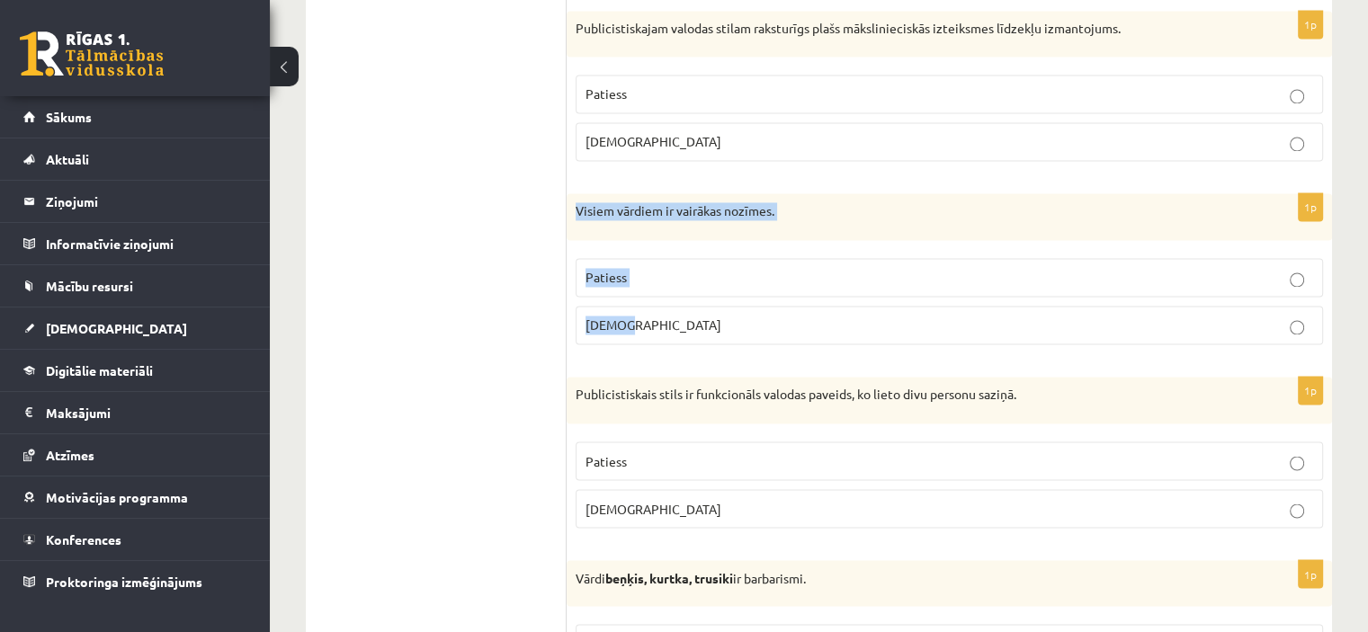
drag, startPoint x: 568, startPoint y: 190, endPoint x: 669, endPoint y: 309, distance: 156.3
click at [669, 309] on div "1p Visiem vārdiem ir vairākas nozīmes. Patiess Aplams" at bounding box center [948, 275] width 765 height 165
click at [618, 306] on label "Aplams" at bounding box center [948, 325] width 747 height 39
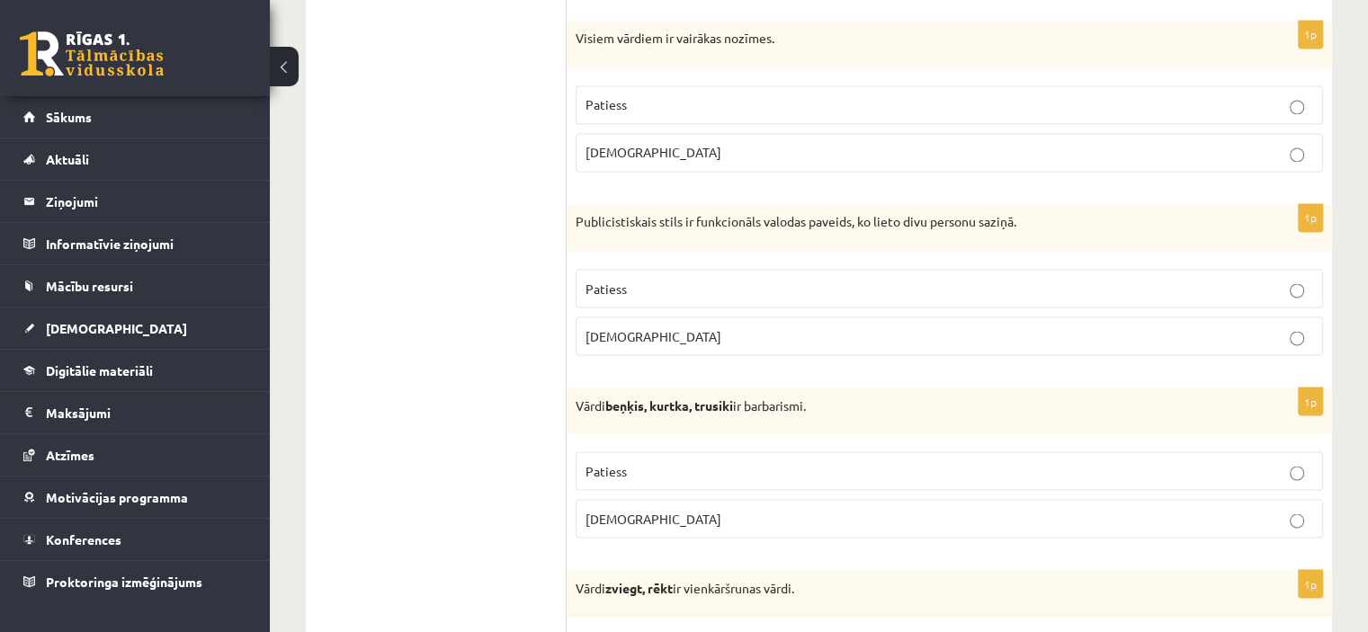
scroll to position [3147, 0]
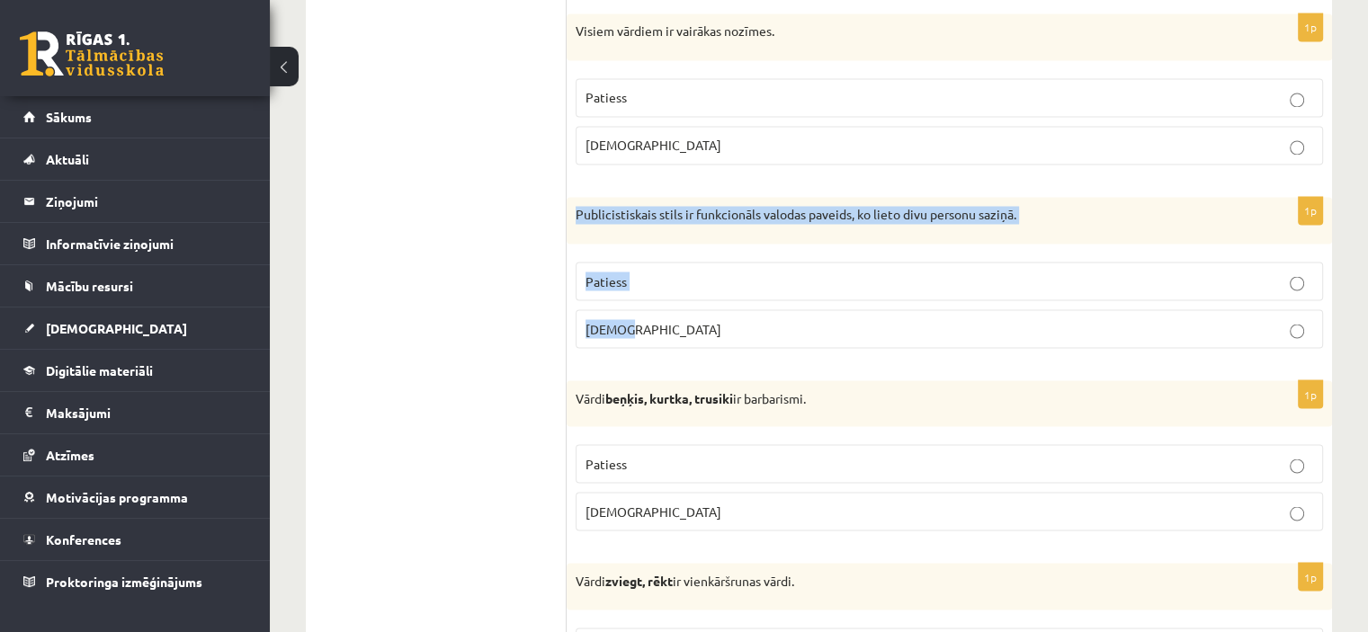
drag, startPoint x: 568, startPoint y: 194, endPoint x: 675, endPoint y: 331, distance: 173.6
click at [675, 331] on div "1p Publicistiskais stils ir funkcionāls valodas paveids, ko lieto divu personu …" at bounding box center [948, 279] width 765 height 165
click at [705, 309] on label "Aplams" at bounding box center [948, 328] width 747 height 39
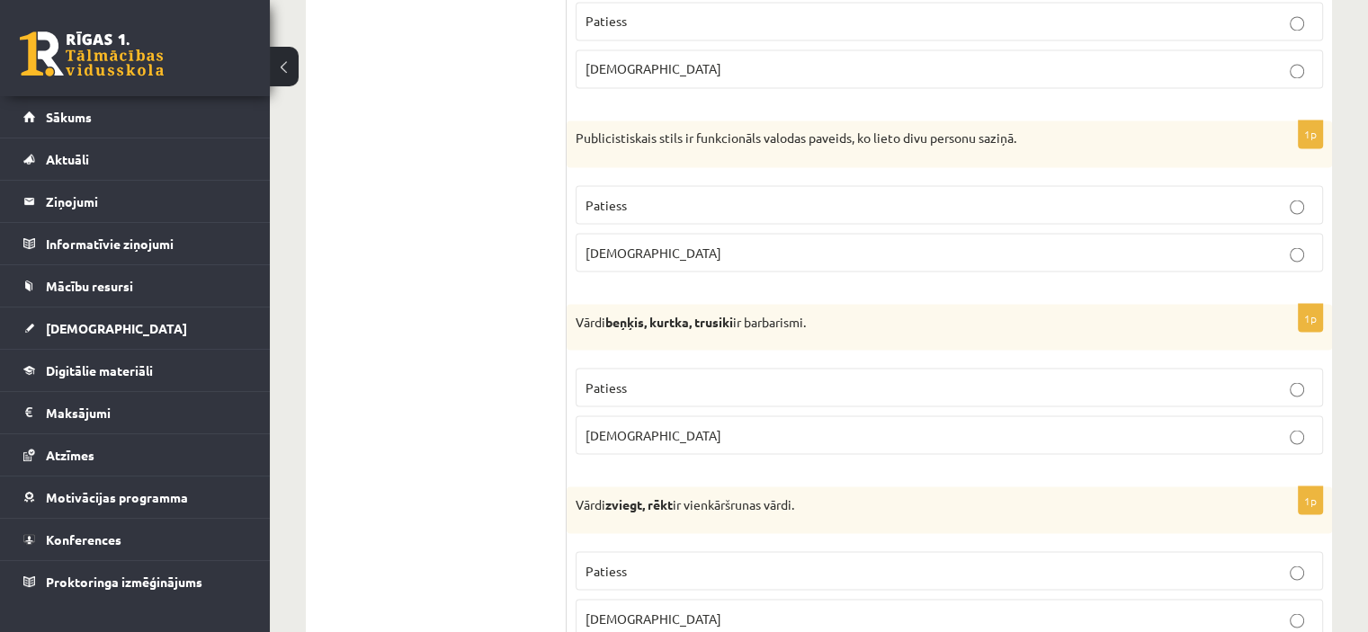
scroll to position [3417, 0]
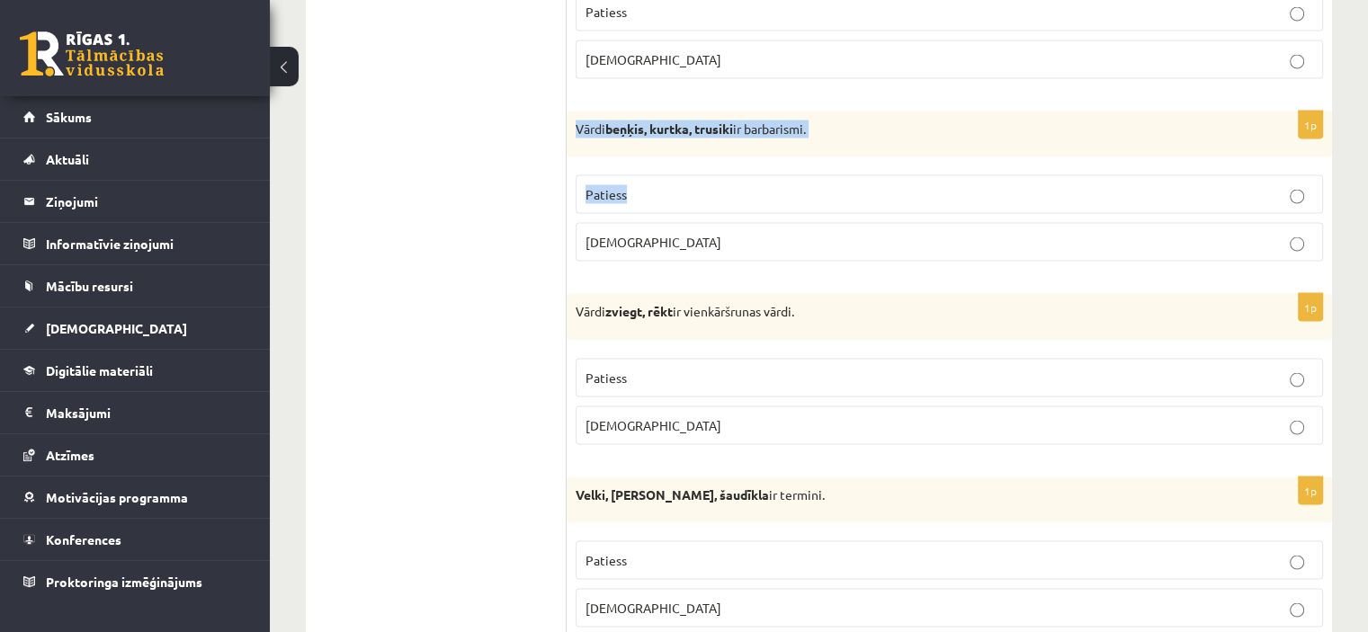
drag, startPoint x: 635, startPoint y: 149, endPoint x: 655, endPoint y: 191, distance: 45.8
click at [655, 191] on div "1p Vārdi beņķis, kurtka, trusiki ir barbarismi. Patiess Aplams" at bounding box center [948, 193] width 765 height 165
click at [766, 142] on div "Vārdi beņķis, kurtka, trusiki ir barbarismi." at bounding box center [948, 134] width 765 height 47
drag, startPoint x: 575, startPoint y: 107, endPoint x: 656, endPoint y: 217, distance: 136.3
click at [656, 217] on div "1p Vārdi beņķis, kurtka, trusiki ir barbarismi. Patiess Aplams" at bounding box center [948, 193] width 765 height 165
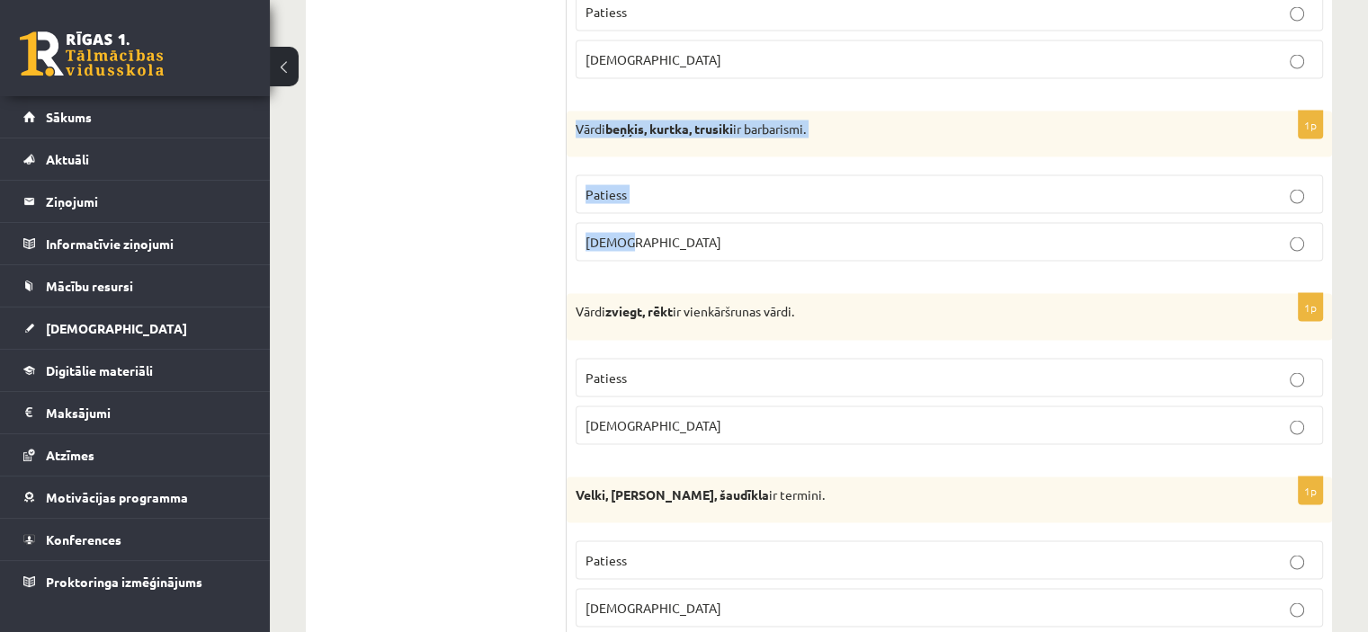
click at [655, 184] on p "Patiess" at bounding box center [948, 193] width 727 height 19
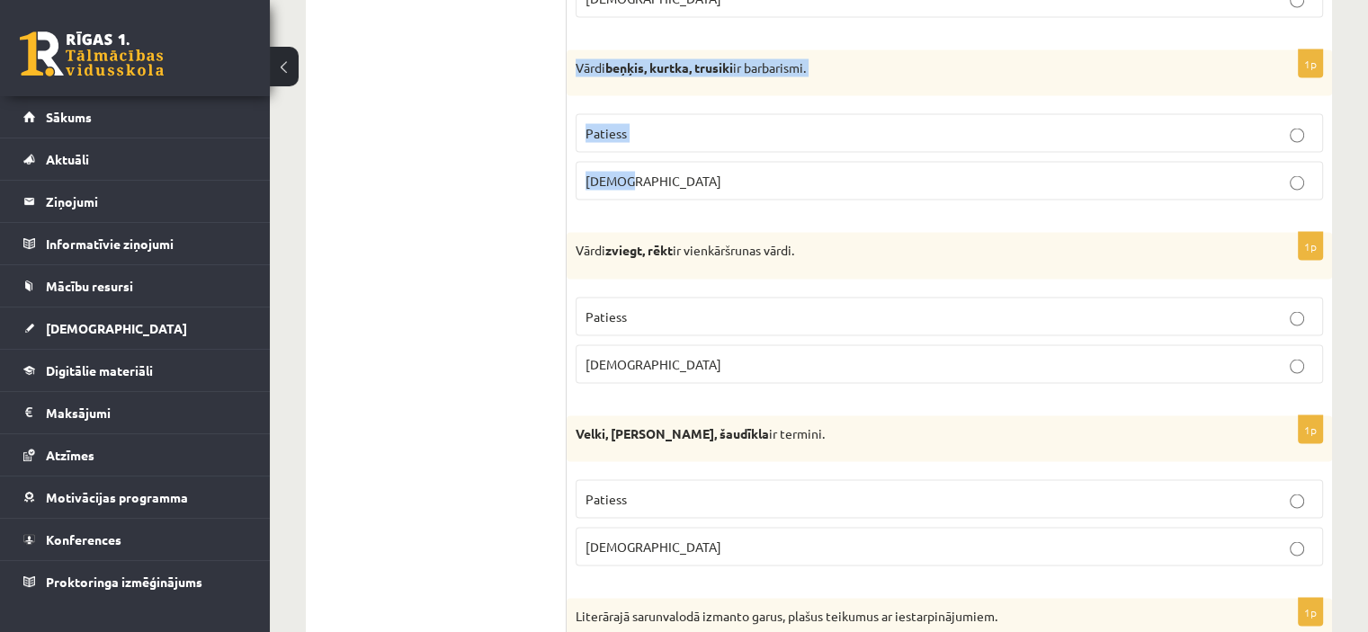
scroll to position [3507, 0]
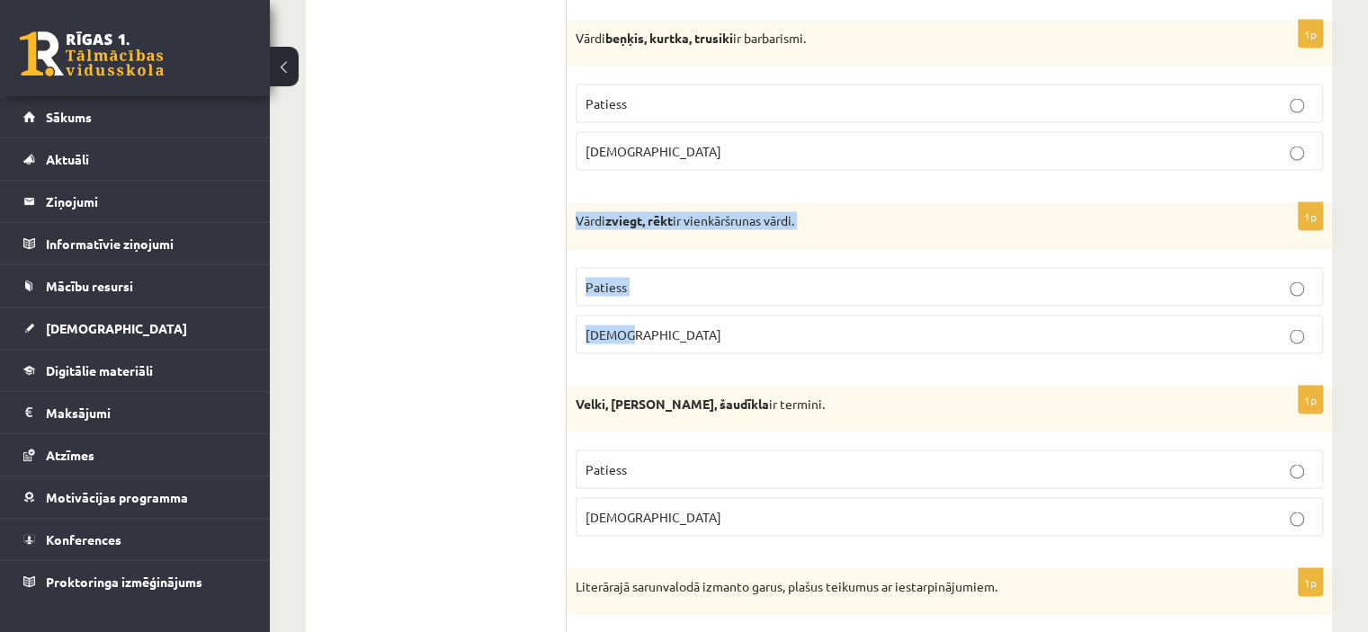
drag, startPoint x: 575, startPoint y: 200, endPoint x: 673, endPoint y: 319, distance: 154.0
click at [673, 319] on div "1p Vārdi zviegt, rēkt ir vienkāršrunas vārdi. Patiess Aplams" at bounding box center [948, 285] width 765 height 165
click at [629, 278] on p "Patiess" at bounding box center [948, 287] width 727 height 19
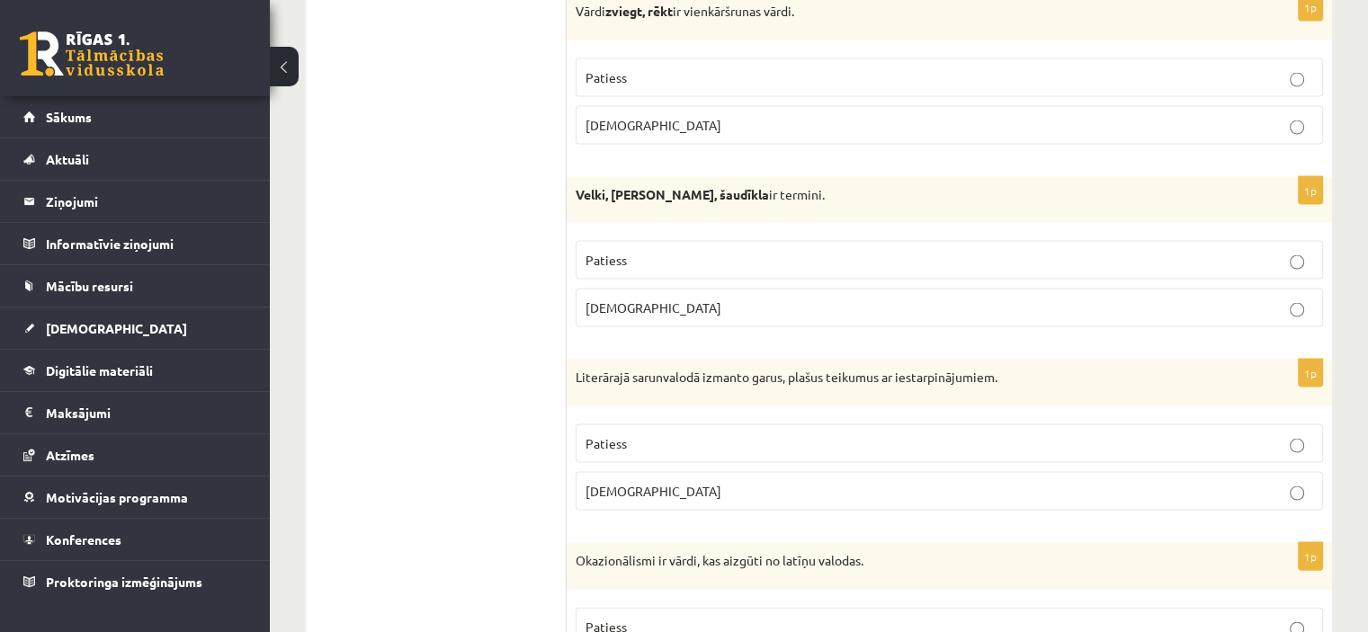
scroll to position [3776, 0]
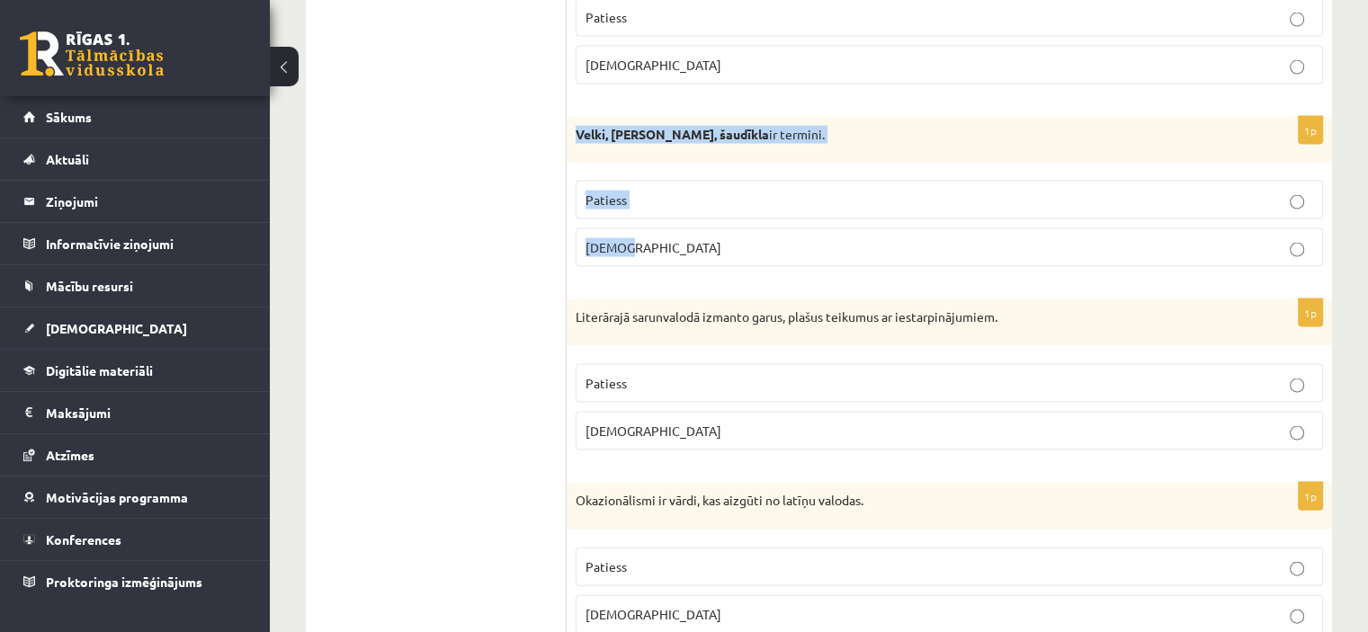
drag, startPoint x: 567, startPoint y: 109, endPoint x: 691, endPoint y: 254, distance: 190.8
click at [691, 254] on div "1p Velki, meti, šaudīkla ir termini. Patiess Aplams" at bounding box center [948, 199] width 765 height 165
click at [593, 192] on span "Patiess" at bounding box center [605, 200] width 41 height 16
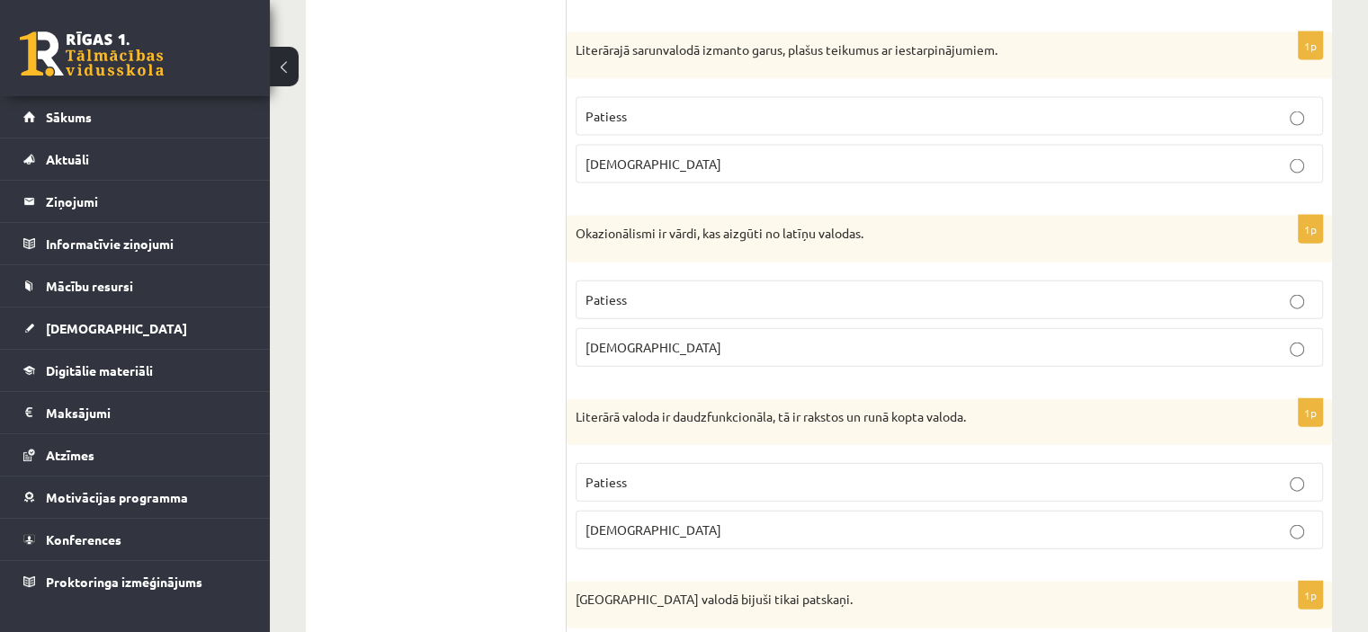
scroll to position [4046, 0]
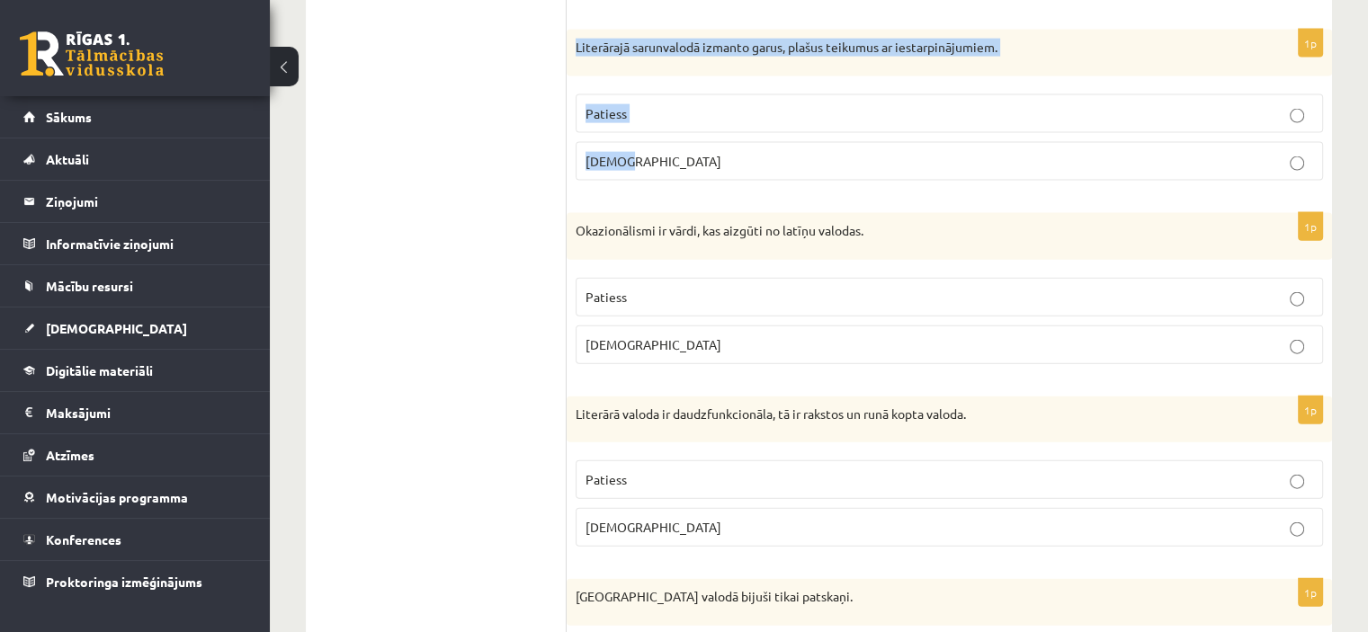
drag, startPoint x: 593, startPoint y: 53, endPoint x: 653, endPoint y: 125, distance: 93.2
click at [653, 125] on div "1p Literārajā sarunvalodā izmanto garus, plašus teikumus ar iestarpinājumiem. P…" at bounding box center [948, 112] width 765 height 165
click at [709, 155] on p "Aplams" at bounding box center [948, 161] width 727 height 19
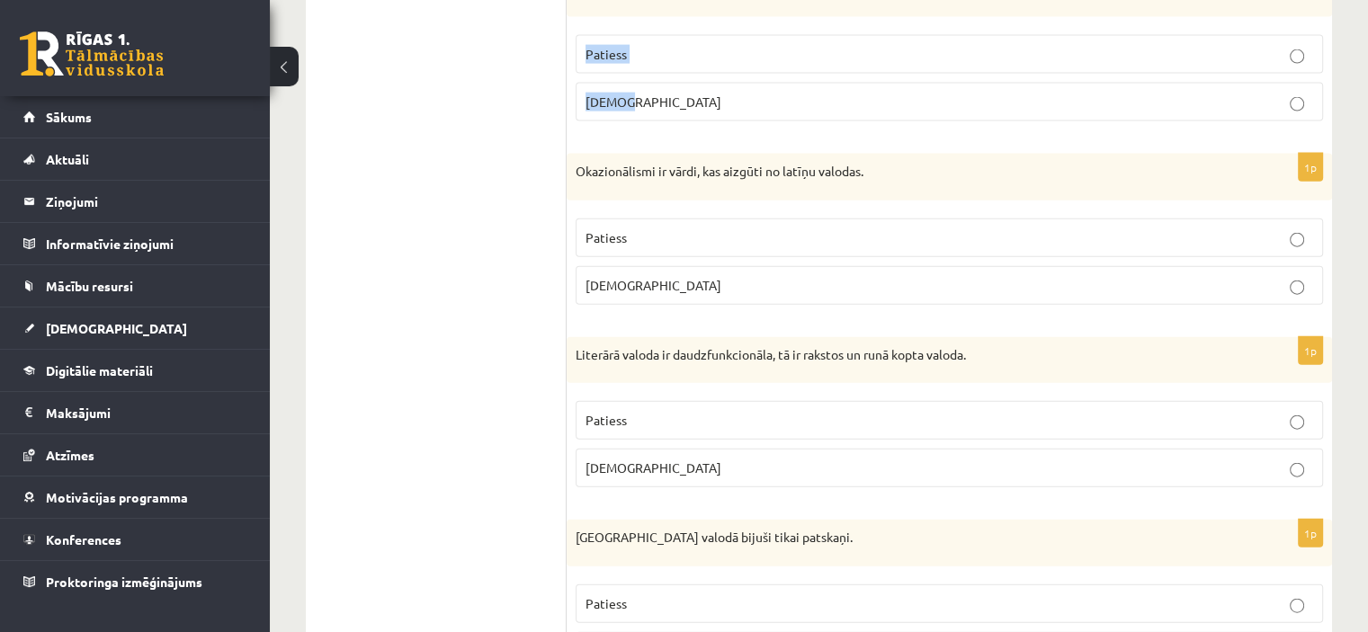
scroll to position [4136, 0]
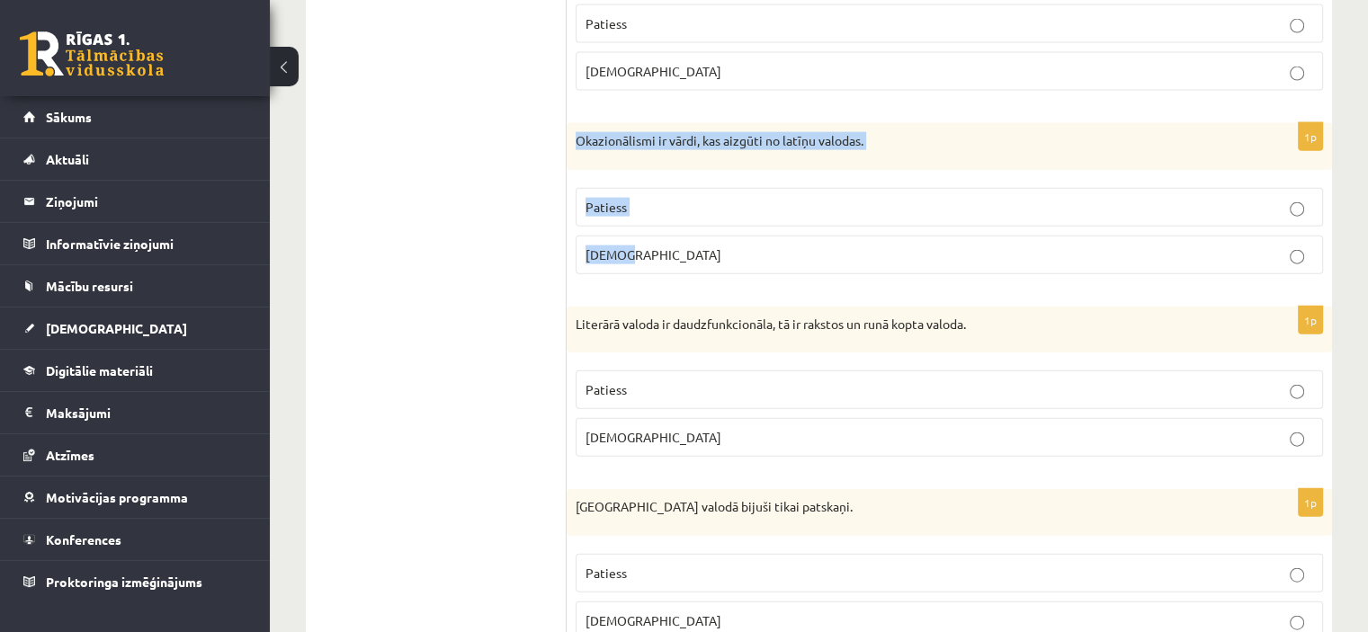
drag, startPoint x: 575, startPoint y: 121, endPoint x: 698, endPoint y: 234, distance: 166.7
click at [698, 234] on div "1p Okazionālismi ir vārdi, kas aizgūti no latīņu valodas. Patiess Aplams" at bounding box center [948, 205] width 765 height 165
click at [637, 245] on p "Aplams" at bounding box center [948, 254] width 727 height 19
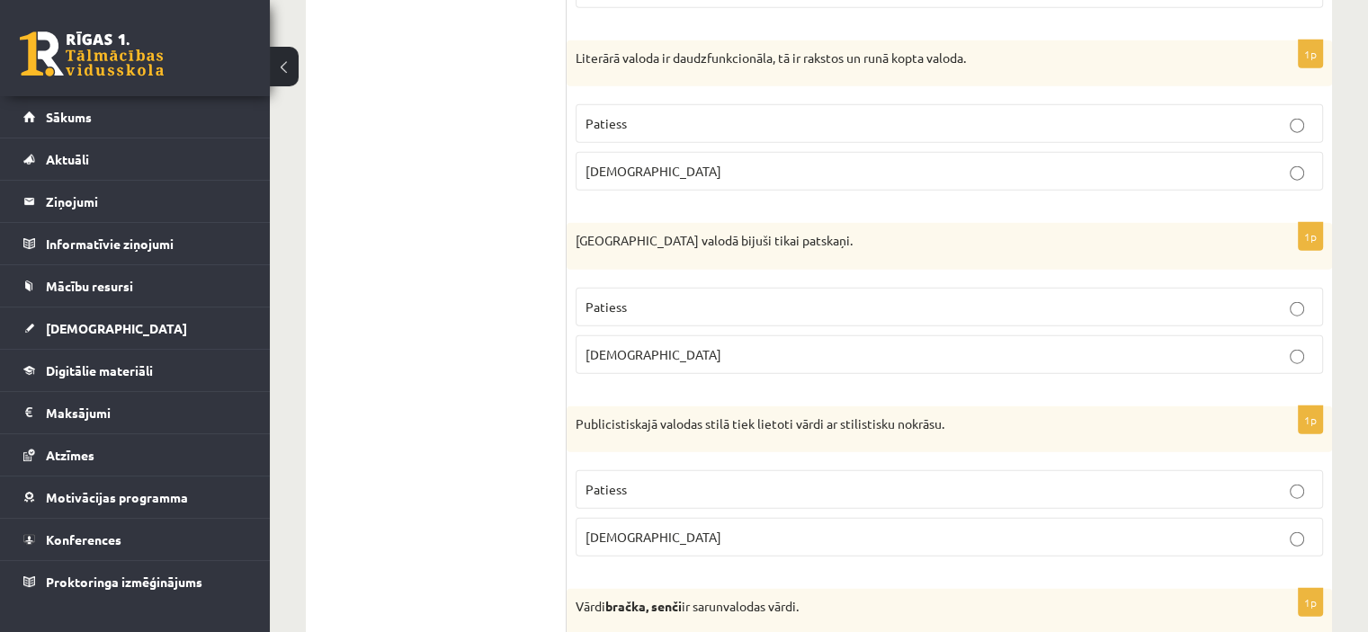
scroll to position [4406, 0]
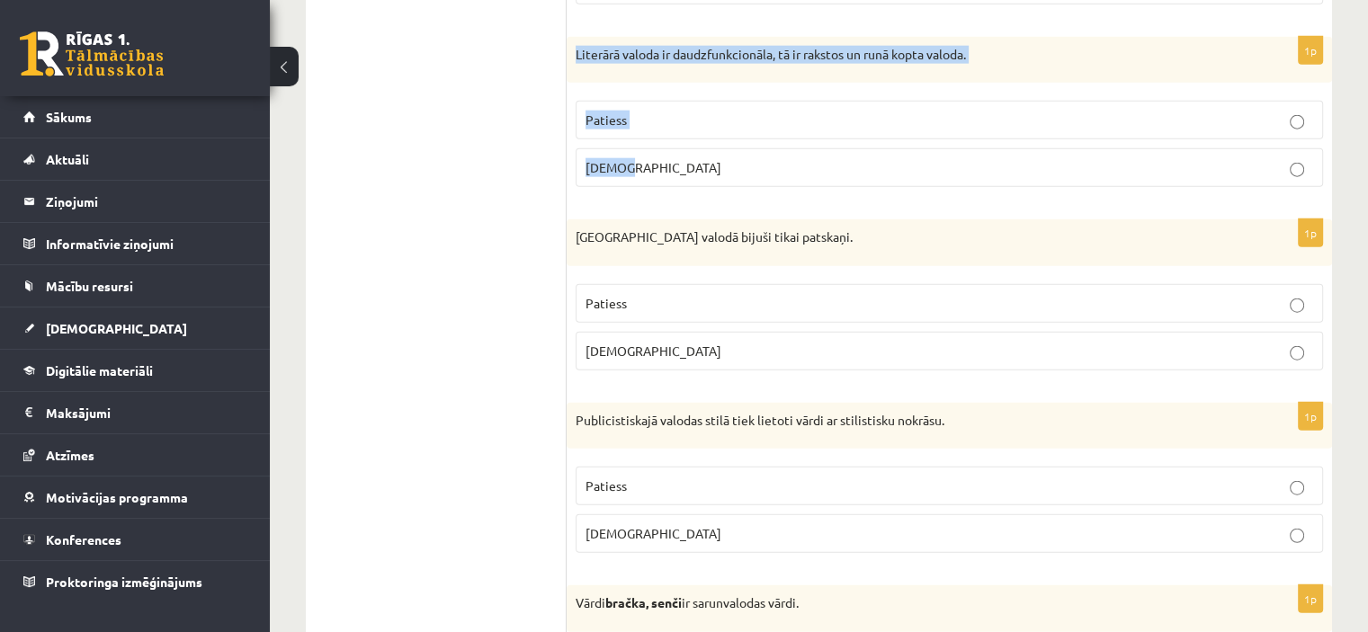
drag, startPoint x: 575, startPoint y: 32, endPoint x: 683, endPoint y: 152, distance: 161.7
click at [683, 152] on div "1p Literārā valoda ir daudzfunkcionāla, tā ir rakstos un runā kopta valoda. Pat…" at bounding box center [948, 119] width 765 height 165
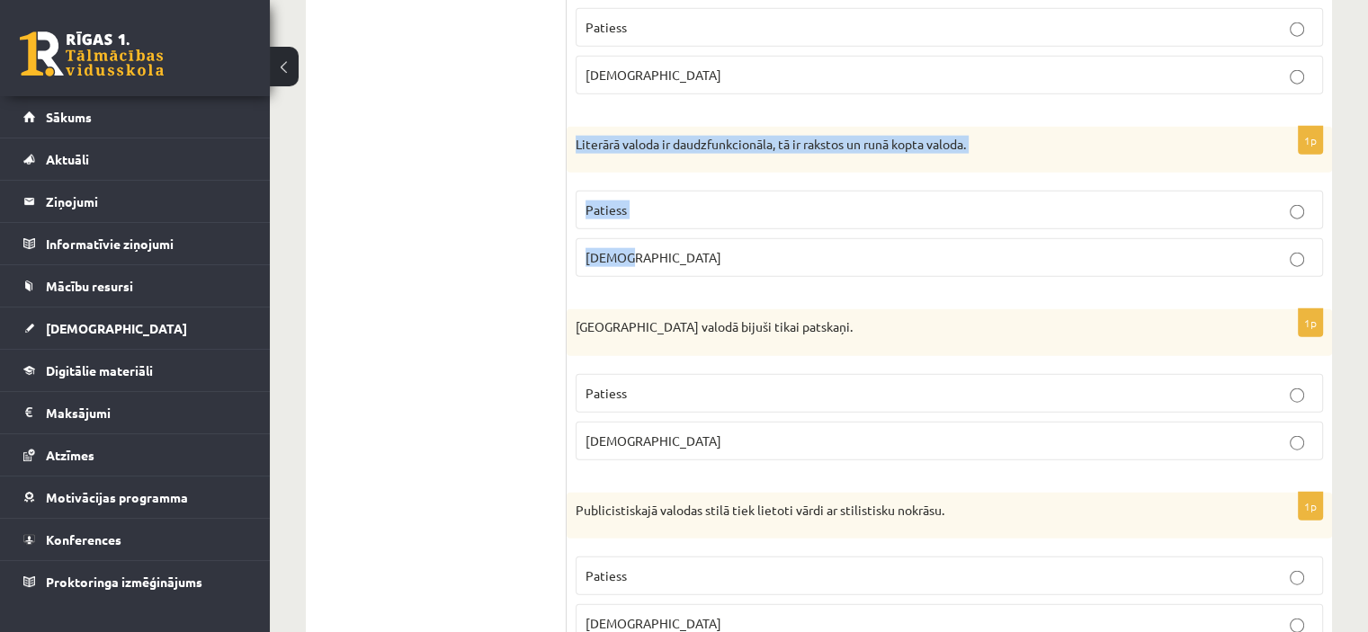
click at [665, 201] on p "Patiess" at bounding box center [948, 210] width 727 height 19
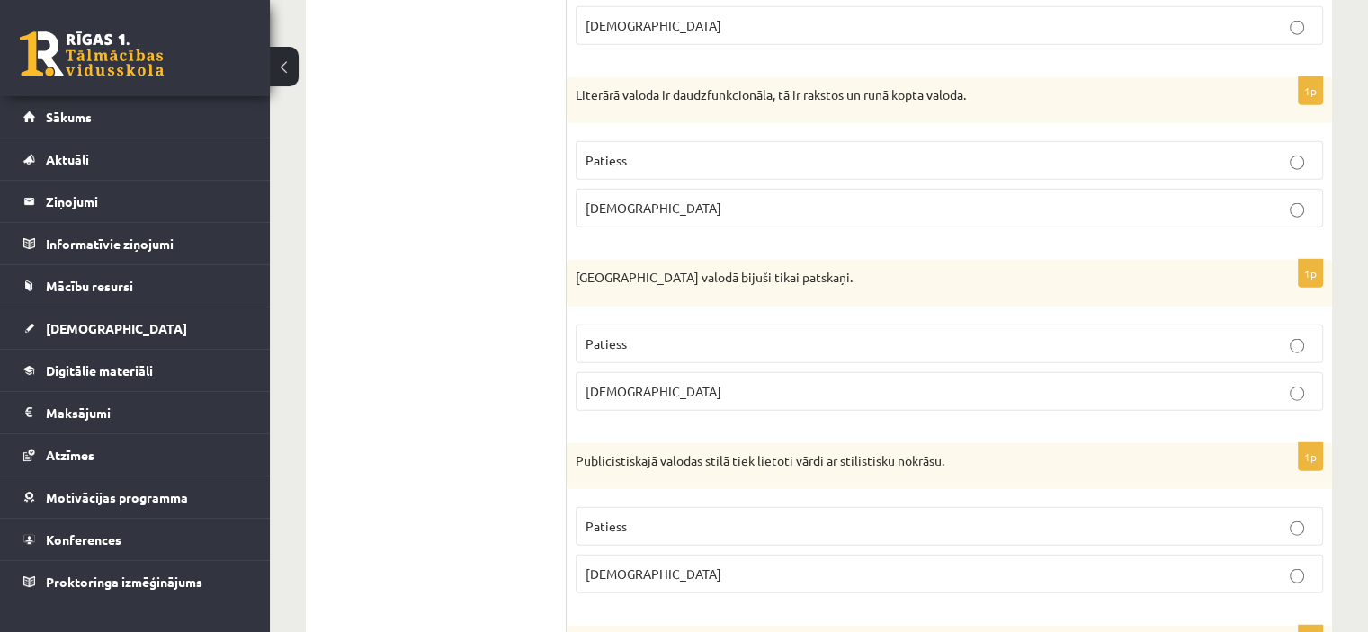
scroll to position [4406, 0]
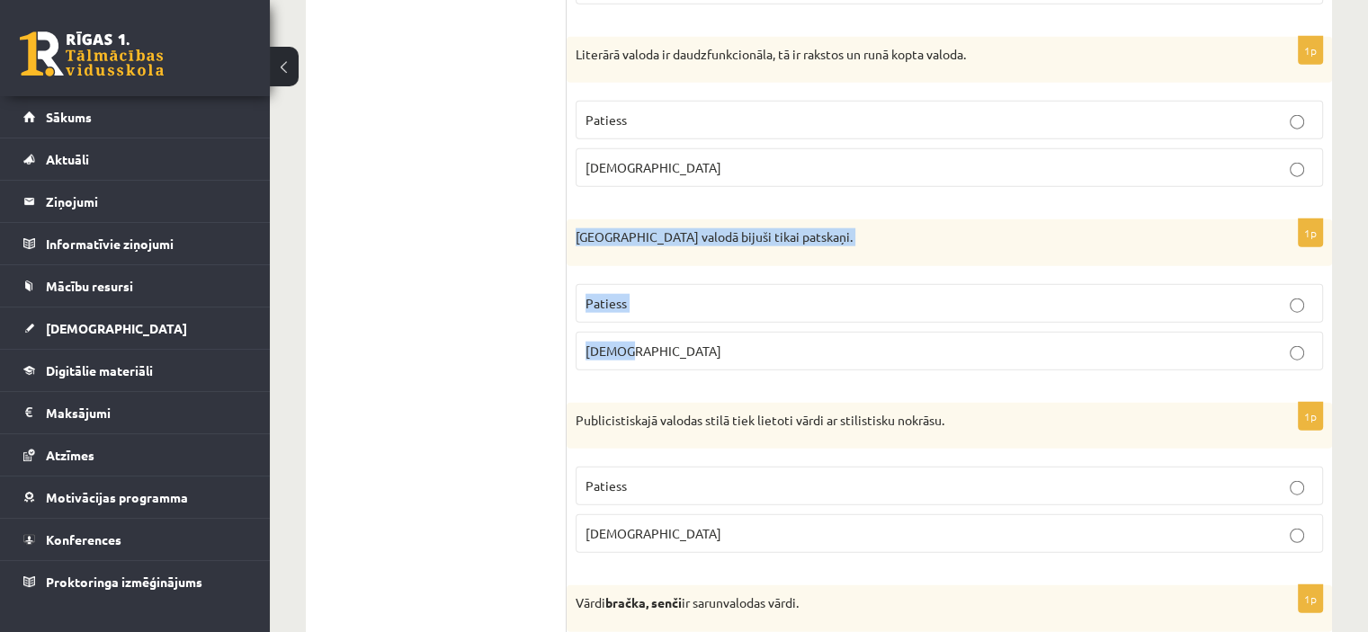
drag, startPoint x: 568, startPoint y: 215, endPoint x: 665, endPoint y: 326, distance: 147.8
click at [665, 326] on div "1p Pirmatnējā valodā bijuši tikai patskaņi. Patiess Aplams" at bounding box center [948, 301] width 765 height 165
click at [637, 342] on p "Aplams" at bounding box center [948, 351] width 727 height 19
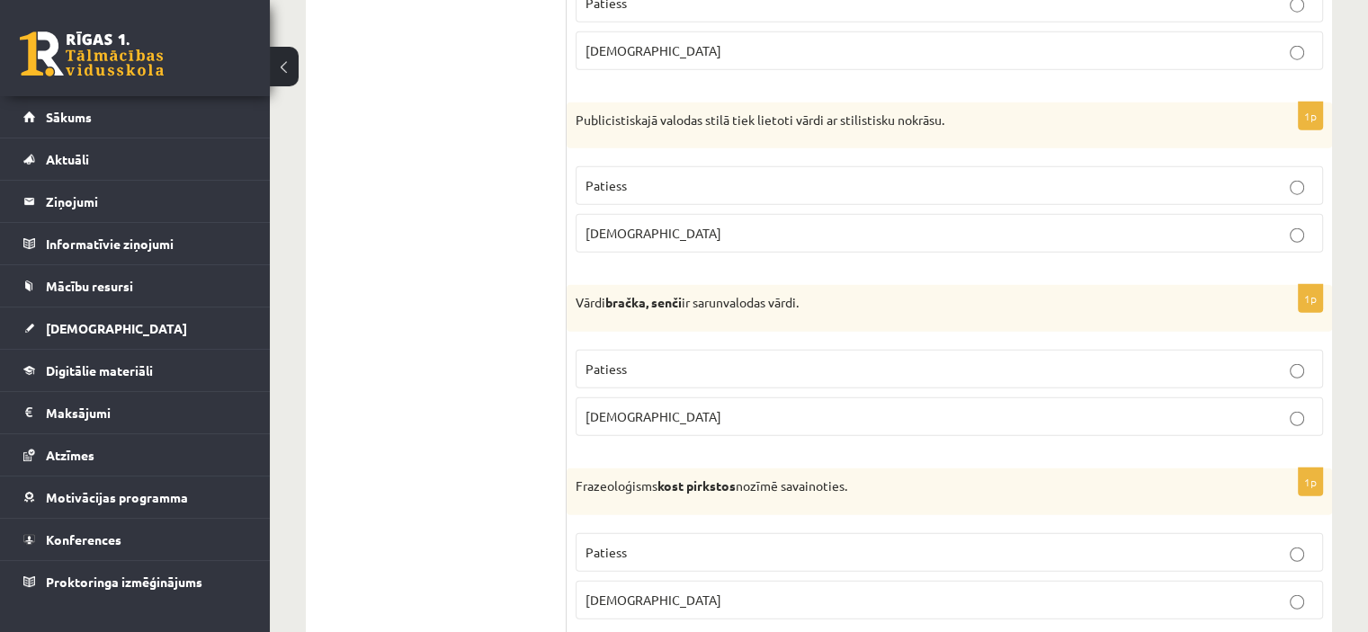
scroll to position [4675, 0]
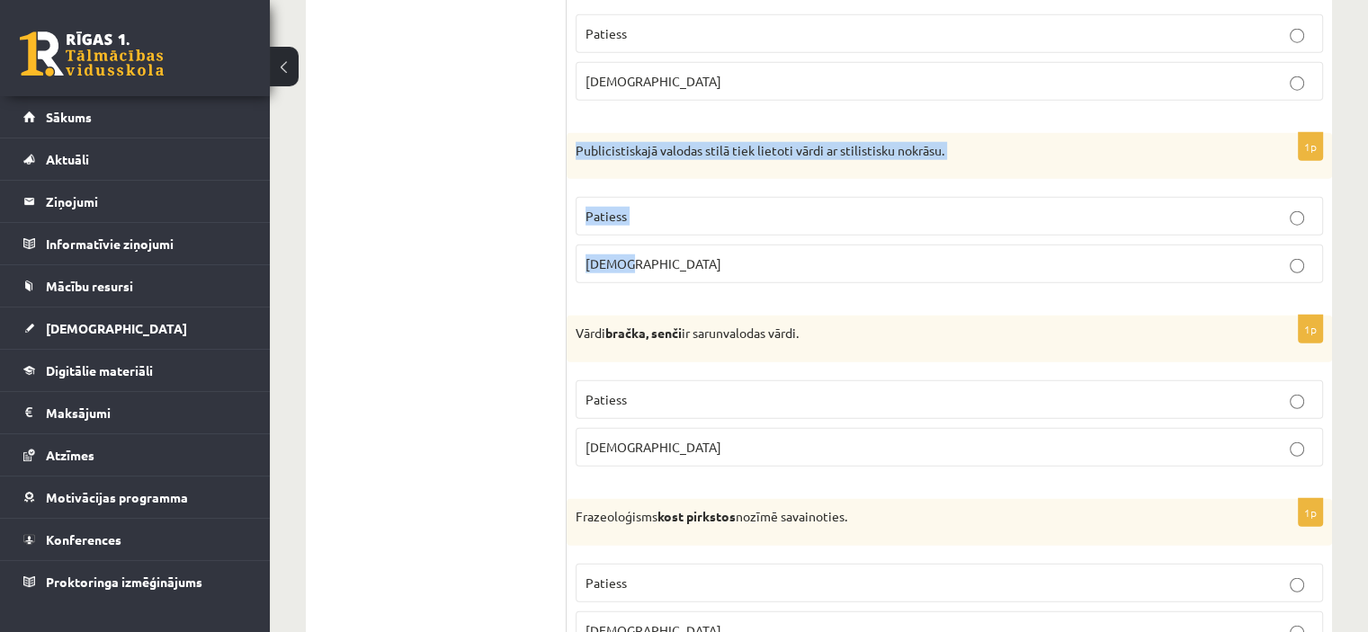
drag, startPoint x: 571, startPoint y: 125, endPoint x: 649, endPoint y: 227, distance: 128.9
click at [649, 227] on div "1p Publicistiskajā valodas stilā tiek lietoti vārdi ar stilistisku nokrāsu. Pat…" at bounding box center [948, 215] width 765 height 165
click at [719, 207] on p "Patiess" at bounding box center [948, 216] width 727 height 19
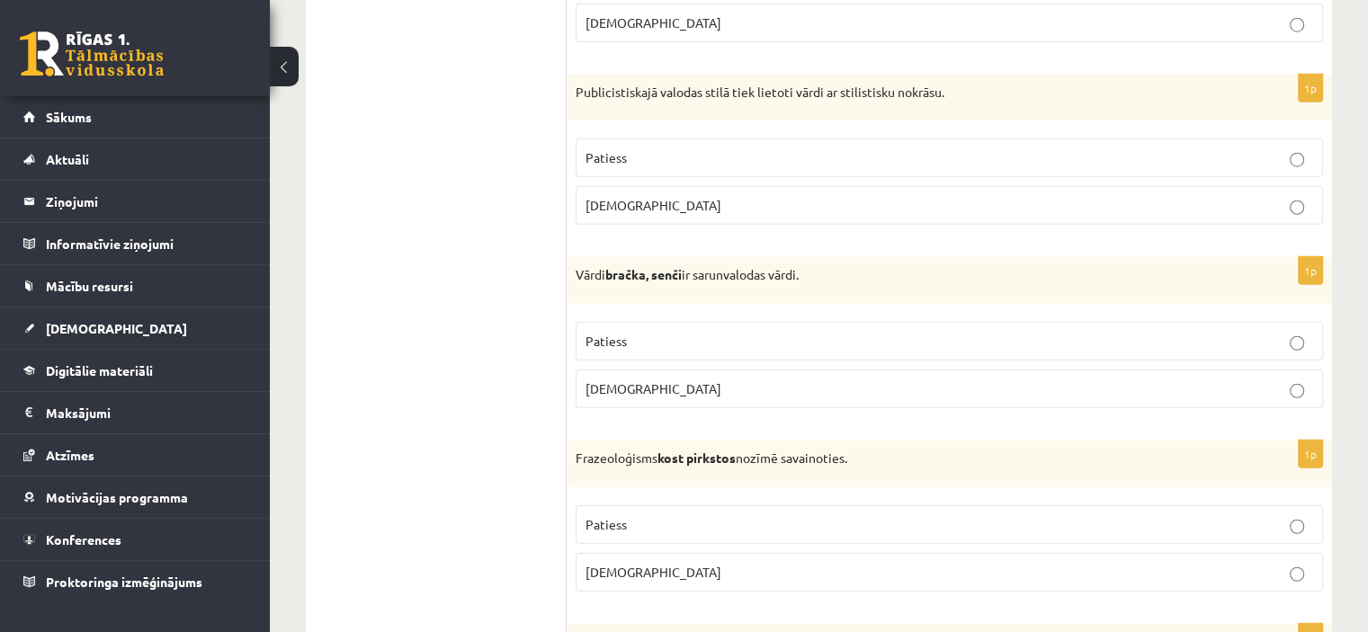
scroll to position [4765, 0]
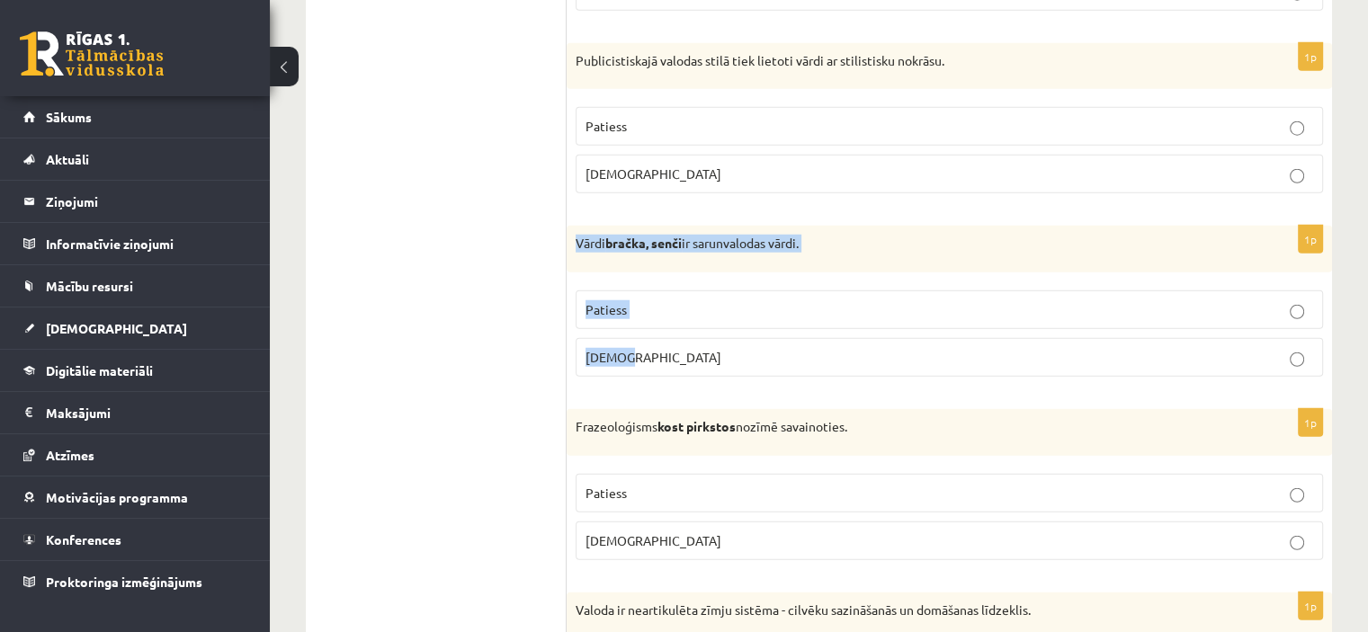
drag, startPoint x: 568, startPoint y: 219, endPoint x: 673, endPoint y: 322, distance: 146.9
click at [673, 321] on div "1p Vārdi bračka, senči ir sarunvalodas vārdi. Patiess Aplams" at bounding box center [948, 308] width 765 height 165
click at [653, 300] on p "Patiess" at bounding box center [948, 309] width 727 height 19
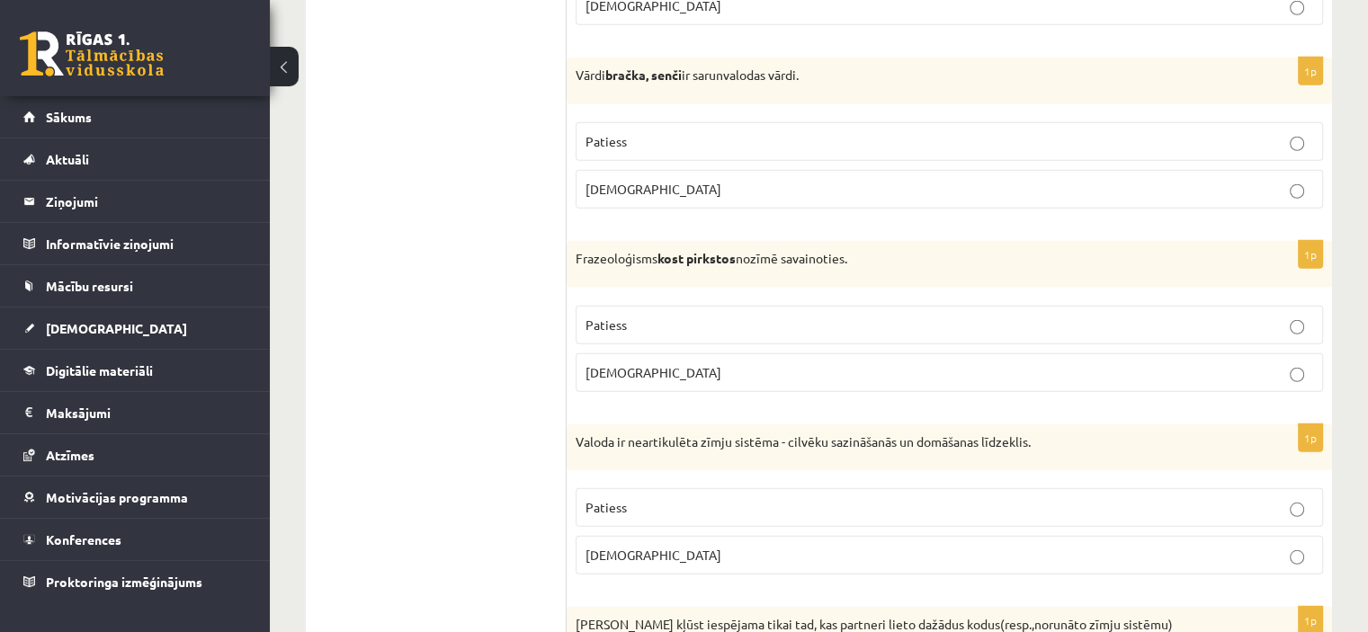
scroll to position [4945, 0]
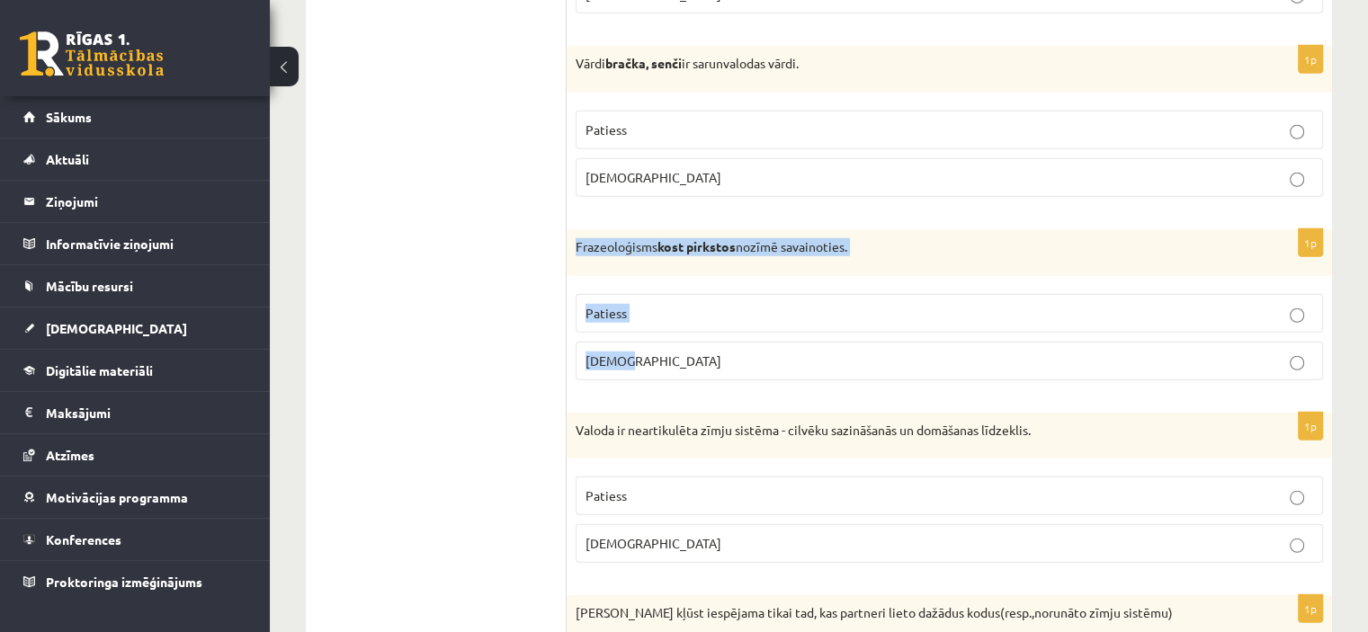
drag, startPoint x: 568, startPoint y: 226, endPoint x: 686, endPoint y: 346, distance: 168.5
click at [686, 346] on div "1p Frazeoloģisms kost pirkstos nozīmē savainoties. Patiess Aplams" at bounding box center [948, 311] width 765 height 165
click at [633, 352] on p "Aplams" at bounding box center [948, 361] width 727 height 19
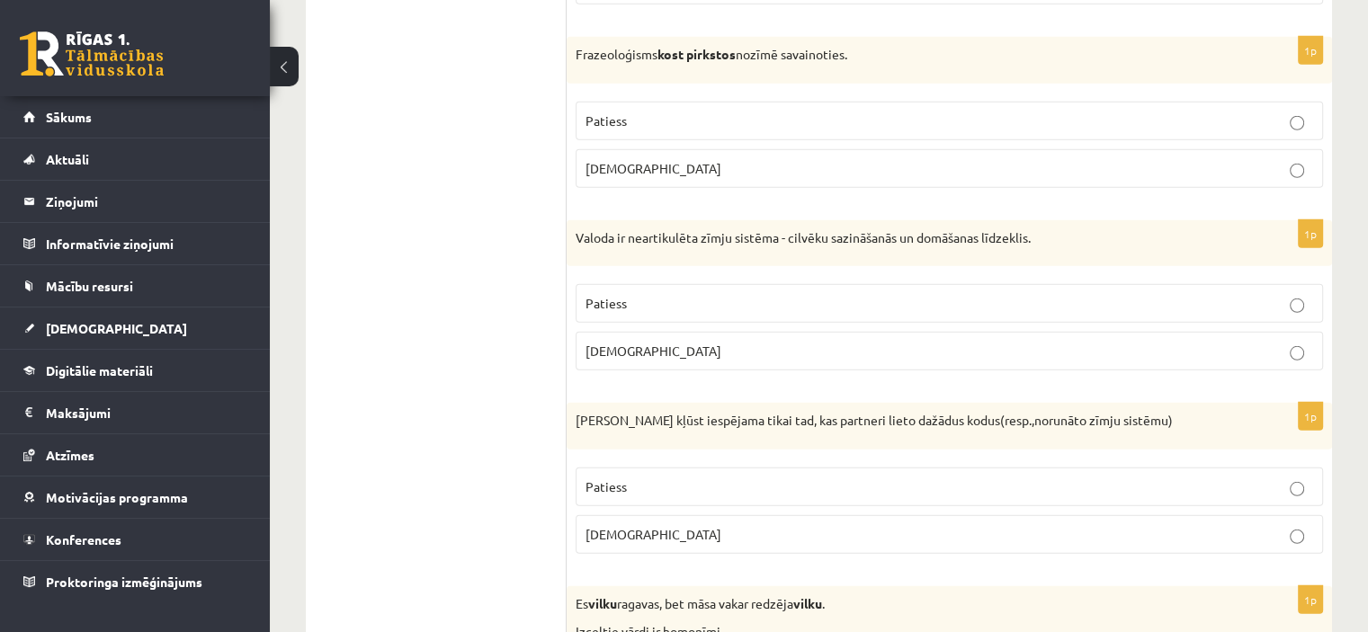
scroll to position [5305, 0]
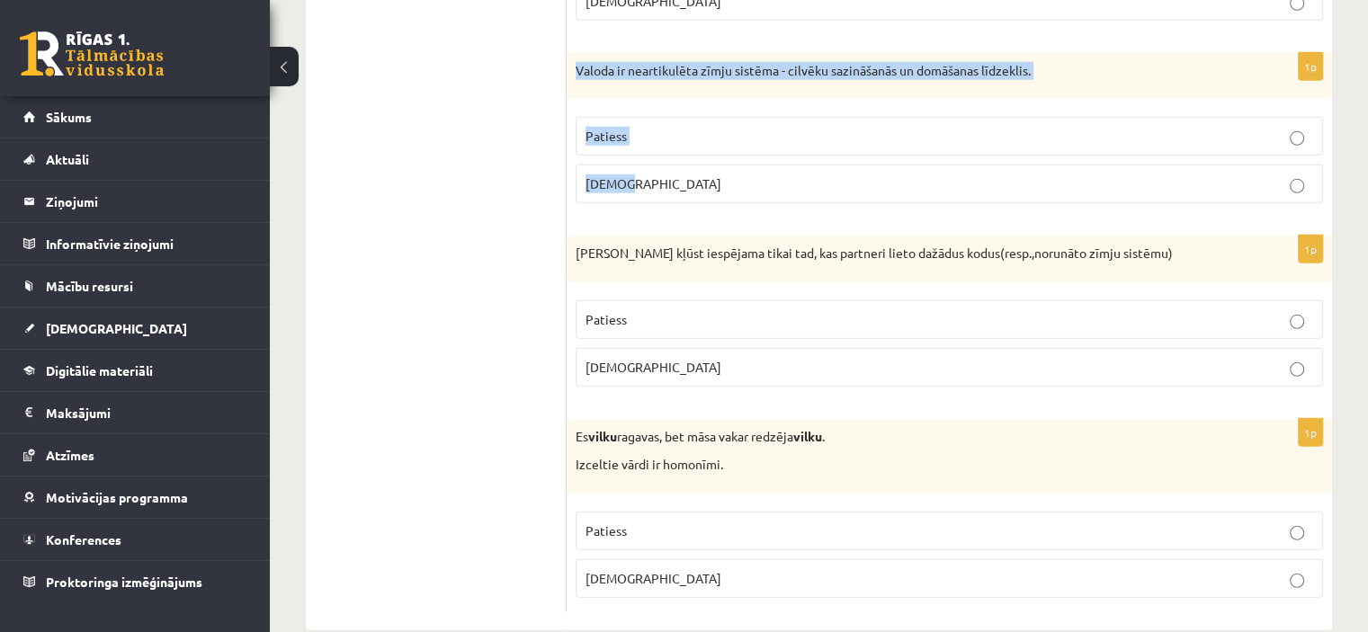
drag, startPoint x: 569, startPoint y: 46, endPoint x: 654, endPoint y: 145, distance: 130.1
click at [654, 145] on div "1p Valoda ir neartikulēta zīmju sistēma - cilvēku sazināšanās un domāšanas līdz…" at bounding box center [948, 135] width 765 height 165
click at [663, 174] on p "Aplams" at bounding box center [948, 183] width 727 height 19
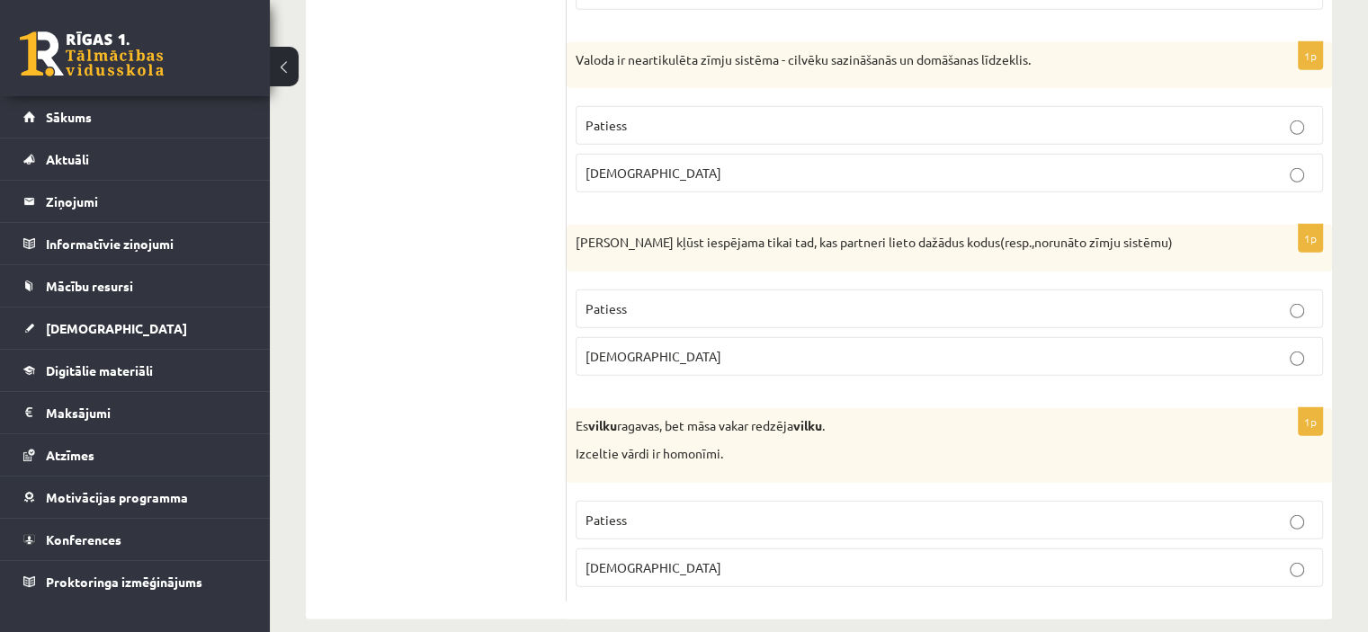
scroll to position [5317, 0]
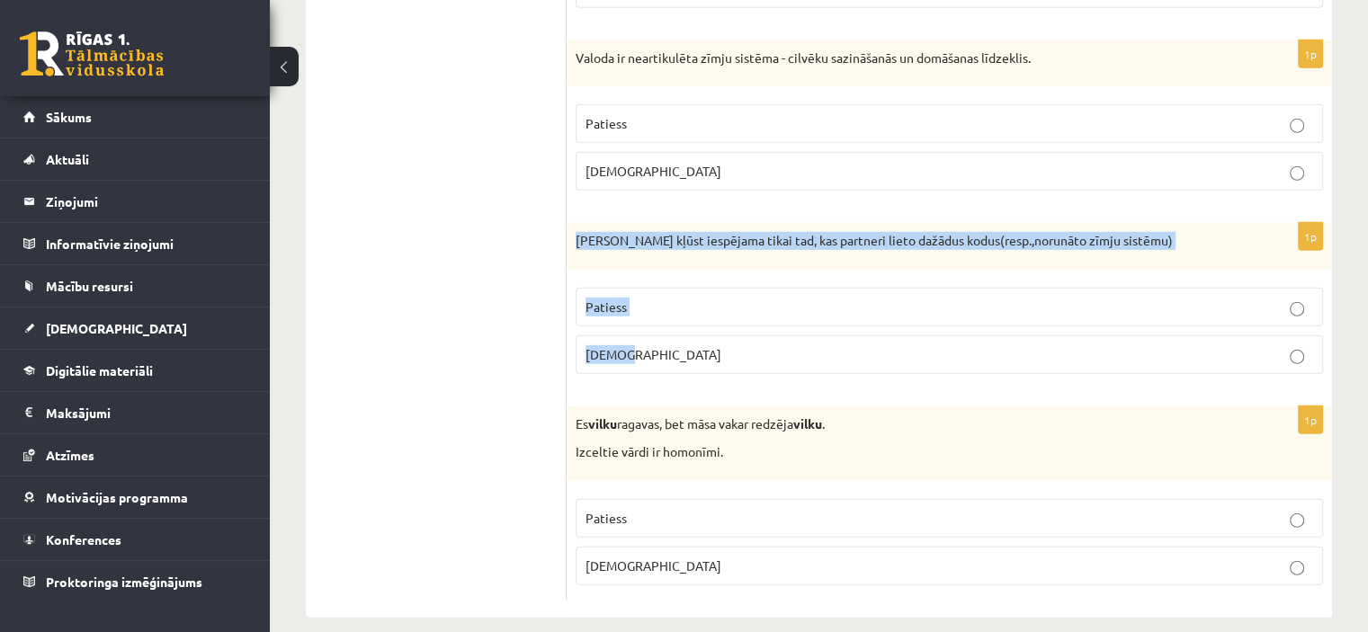
drag, startPoint x: 572, startPoint y: 214, endPoint x: 670, endPoint y: 337, distance: 157.4
click at [670, 337] on div "1p Saziņa kļūst iespējama tikai tad, kas partneri lieto dažādus kodus(resp.,nor…" at bounding box center [948, 305] width 765 height 165
drag, startPoint x: 640, startPoint y: 339, endPoint x: 647, endPoint y: 348, distance: 11.5
click at [641, 345] on p "Aplams" at bounding box center [948, 354] width 727 height 19
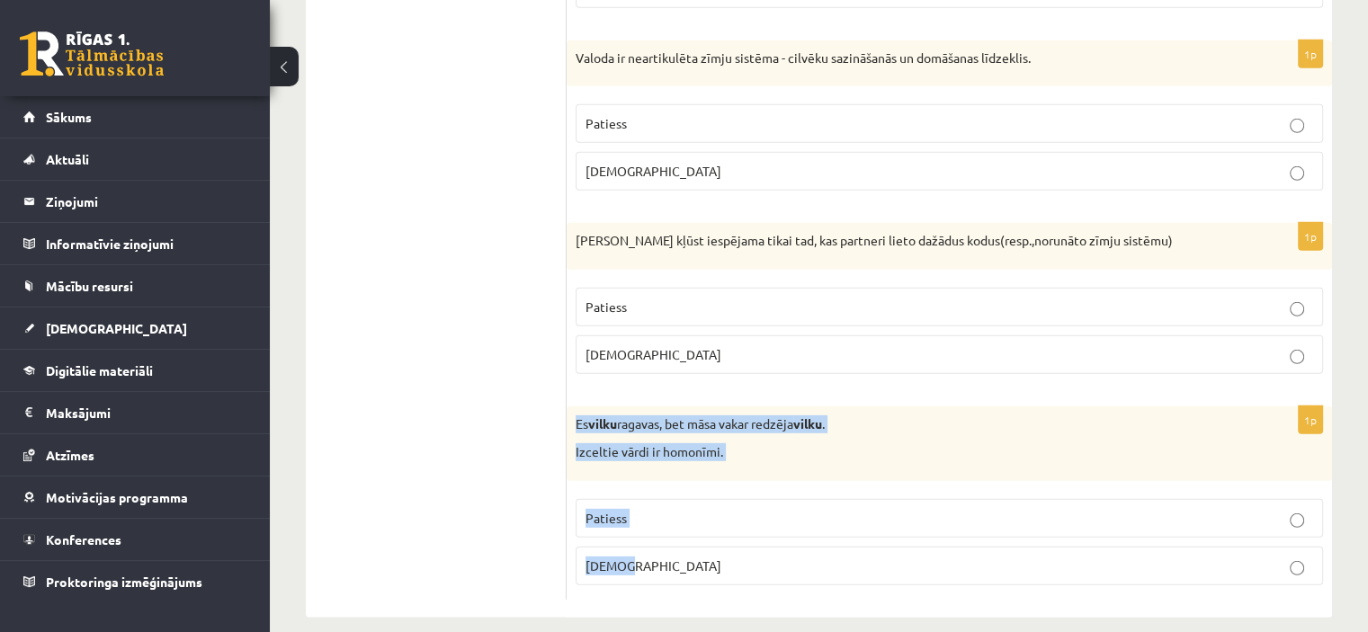
drag, startPoint x: 568, startPoint y: 402, endPoint x: 673, endPoint y: 535, distance: 169.6
click at [673, 535] on div "1p Es vilku ragavas, bet māsa vakar redzēja vilku . Izceltie vārdi ir homonīmi.…" at bounding box center [948, 502] width 765 height 193
click at [656, 509] on p "Patiess" at bounding box center [948, 518] width 727 height 19
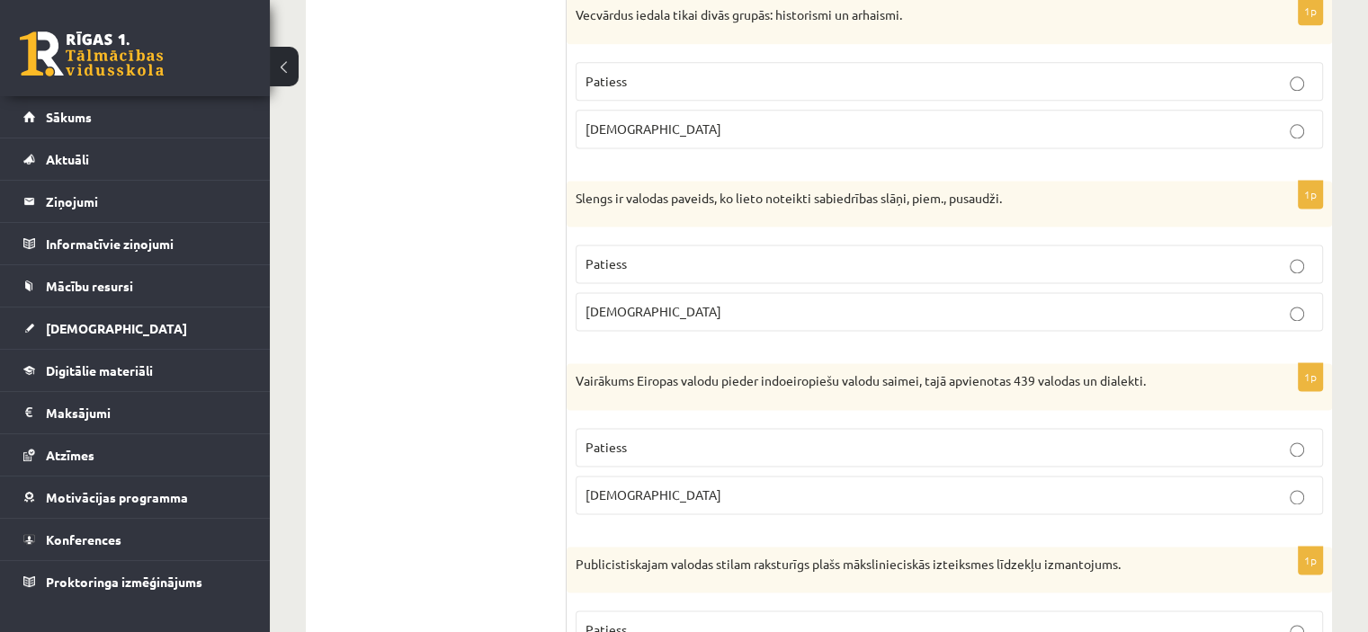
scroll to position [0, 0]
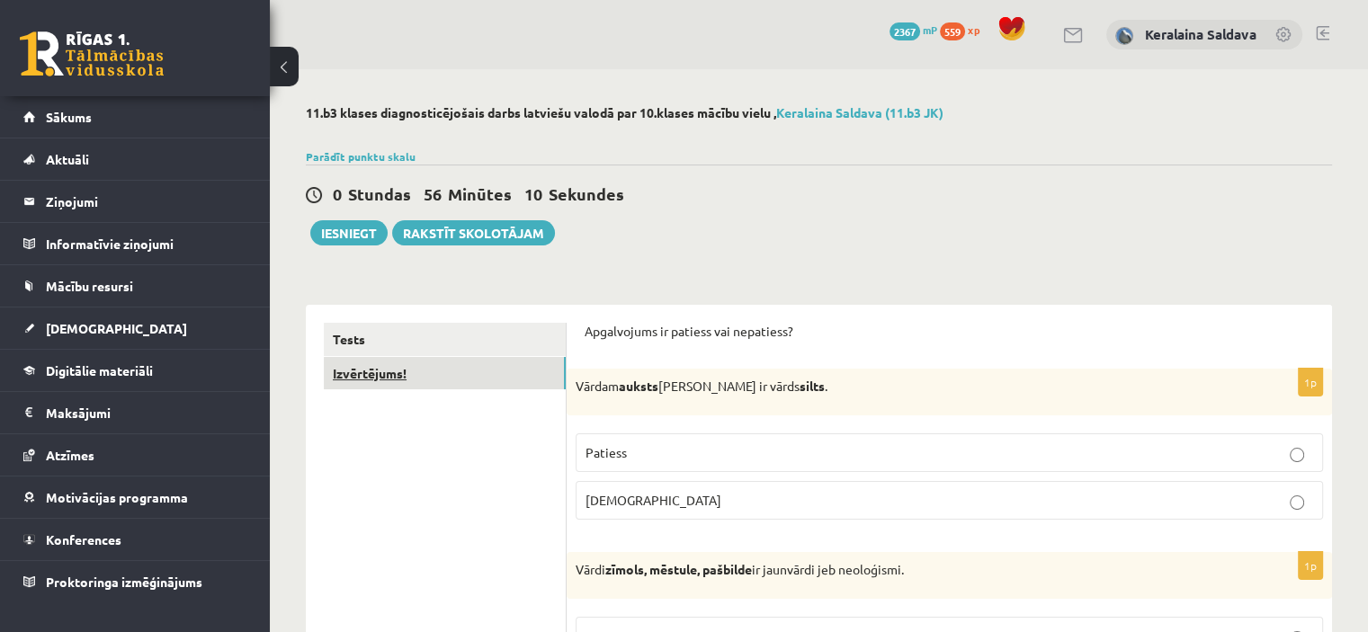
click at [403, 379] on link "Izvērtējums!" at bounding box center [445, 373] width 242 height 33
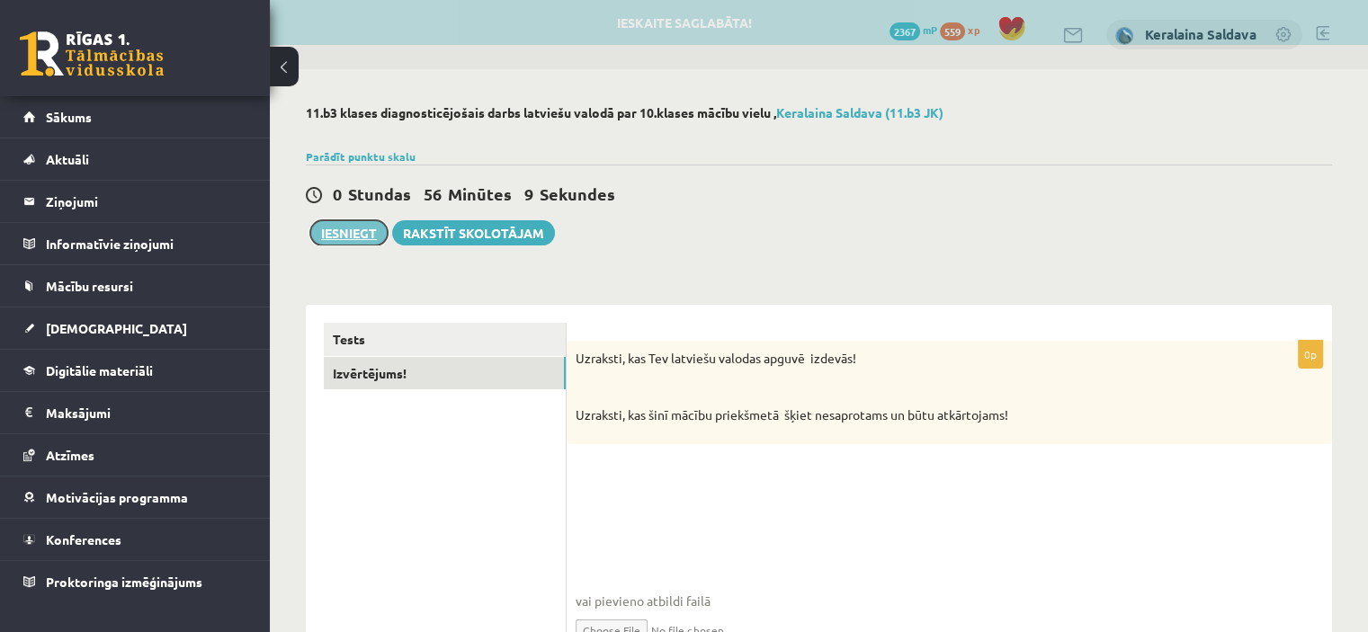
click at [344, 236] on button "Iesniegt" at bounding box center [348, 232] width 77 height 25
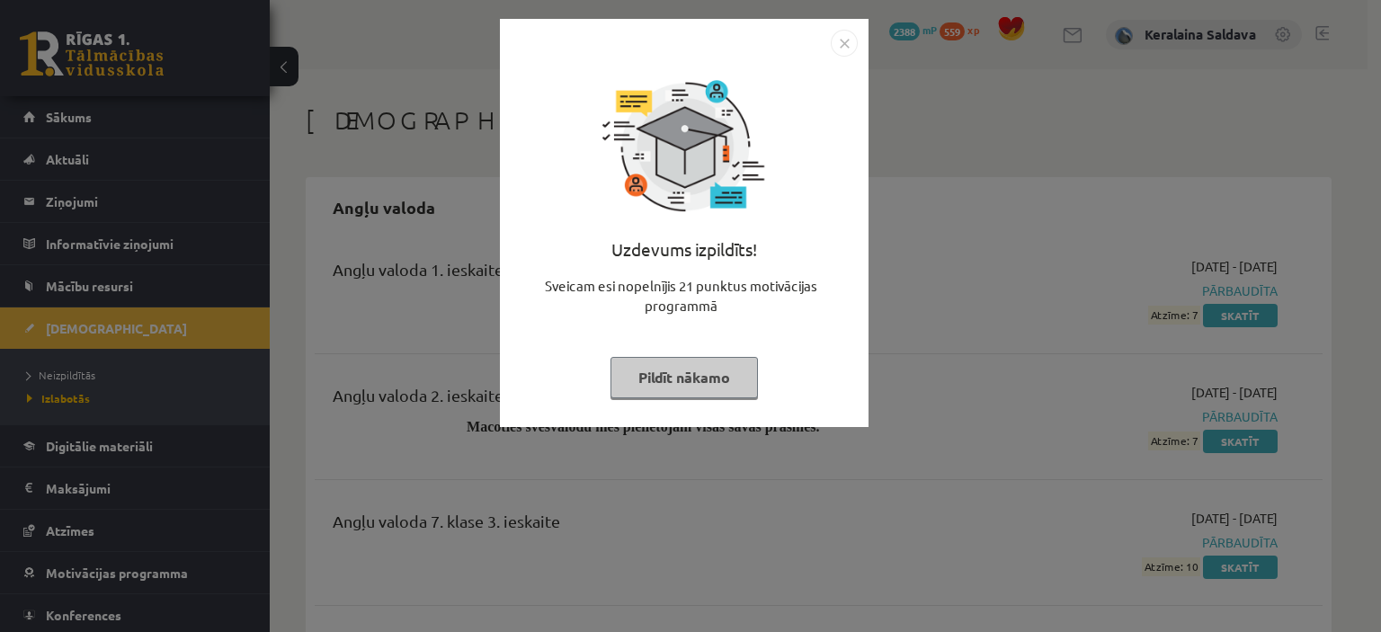
click at [847, 25] on div "Uzdevums izpildīts! Sveicam esi nopelnījis 21 punktus motivācijas programmā Pil…" at bounding box center [684, 223] width 369 height 408
click at [845, 35] on img "Close" at bounding box center [844, 43] width 27 height 27
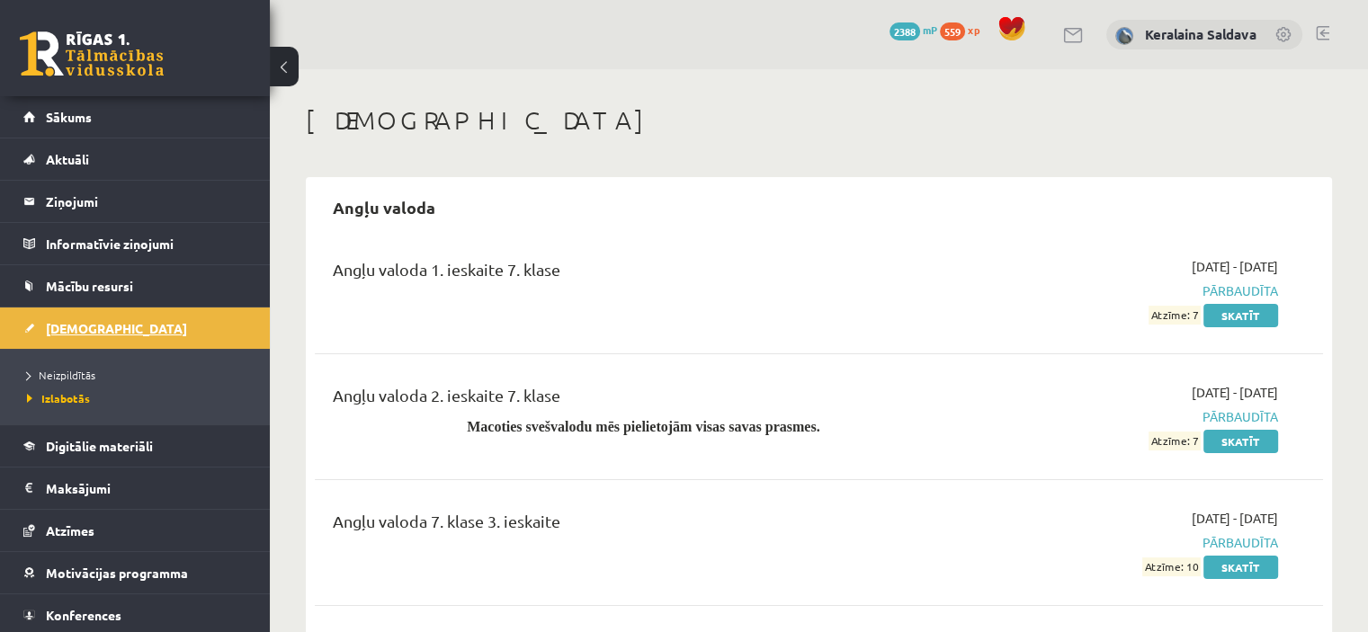
click at [87, 322] on span "[DEMOGRAPHIC_DATA]" at bounding box center [116, 328] width 141 height 16
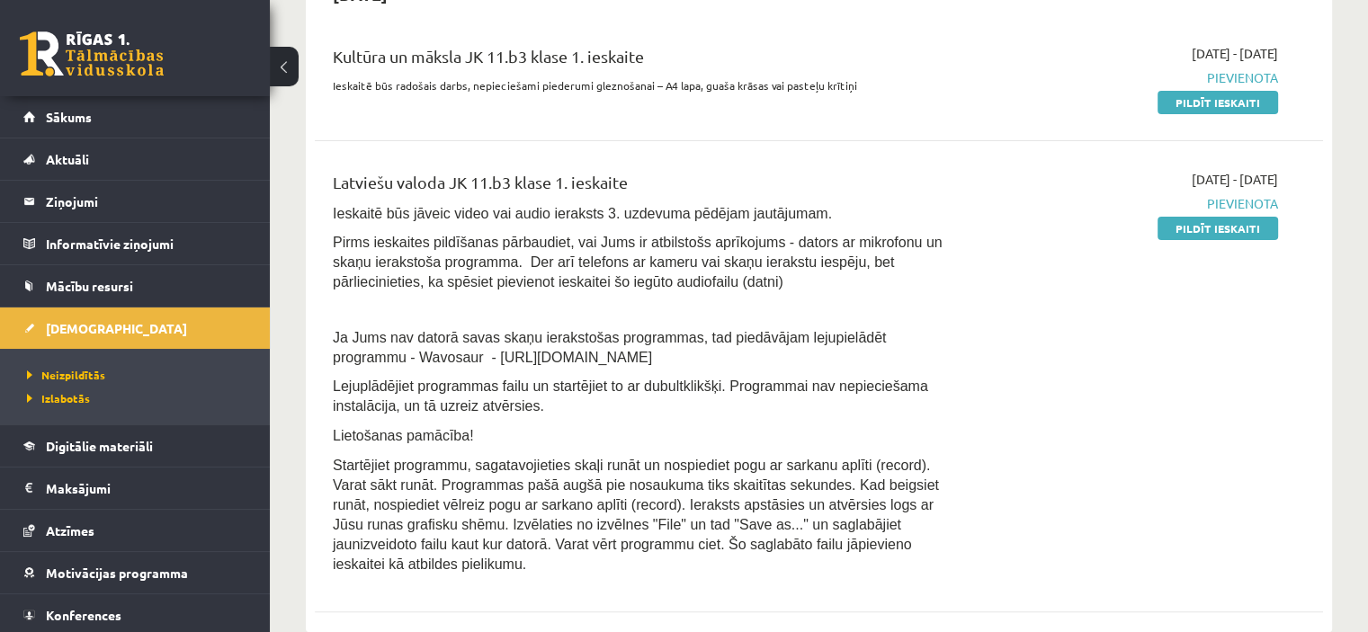
scroll to position [450, 0]
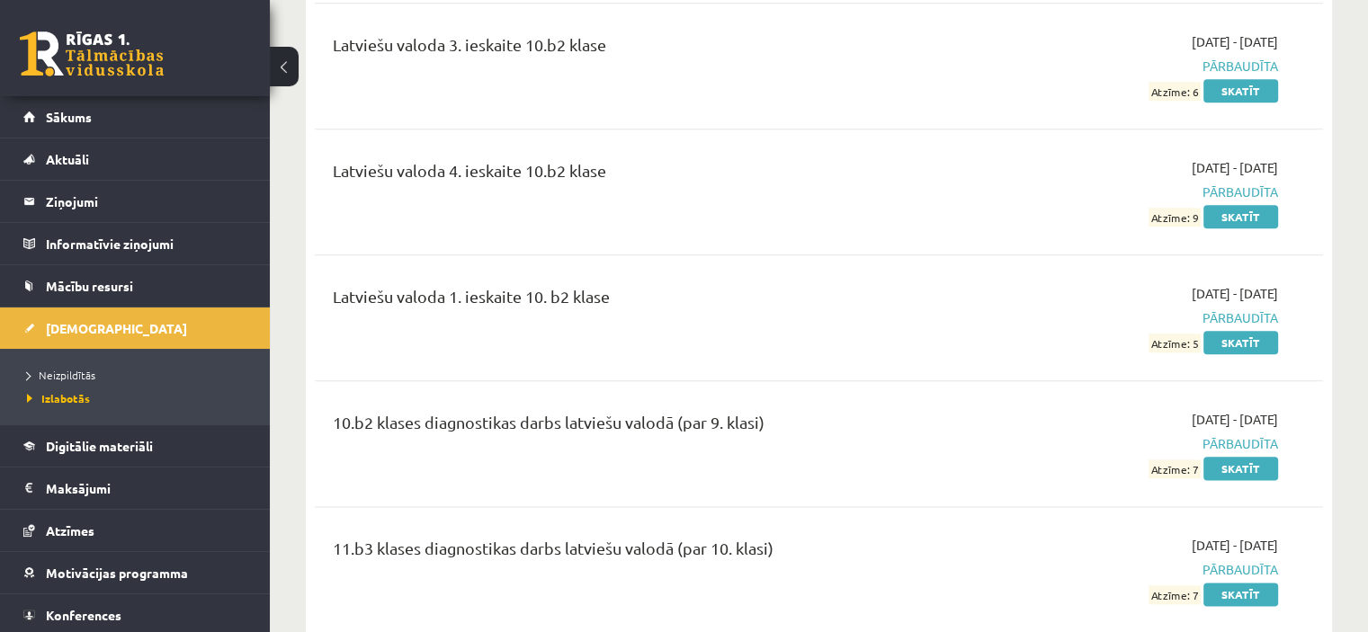
scroll to position [15731, 0]
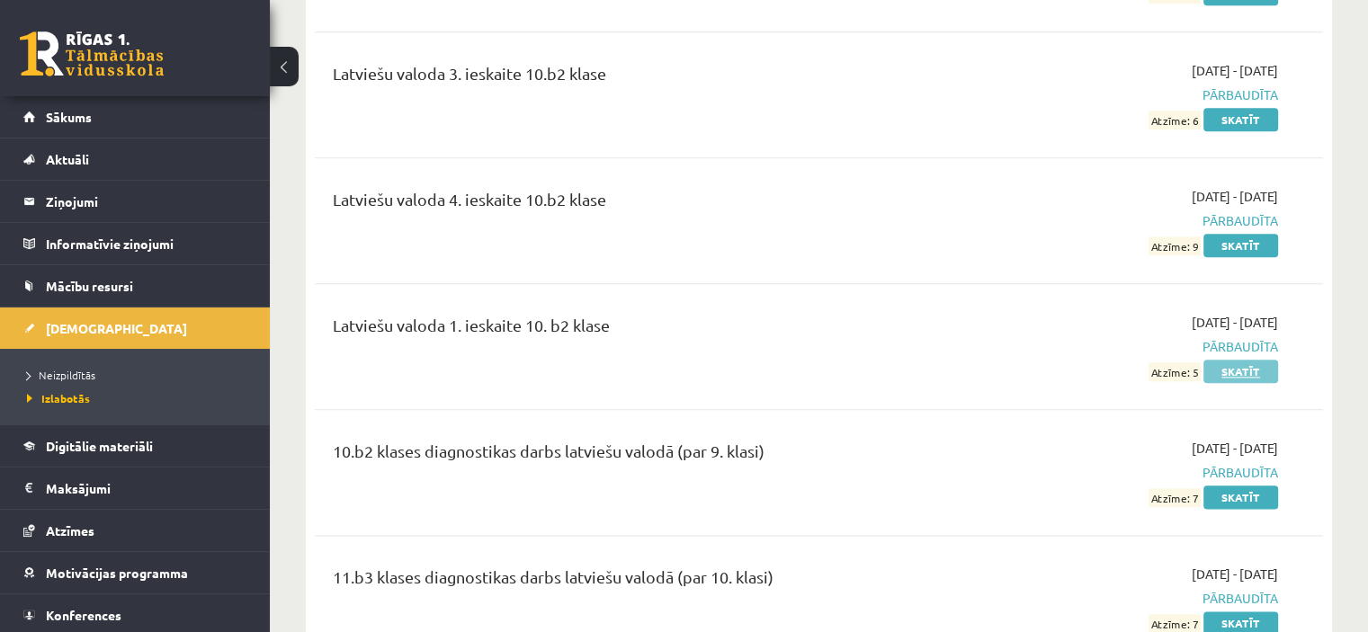
click at [1226, 360] on link "Skatīt" at bounding box center [1240, 371] width 75 height 23
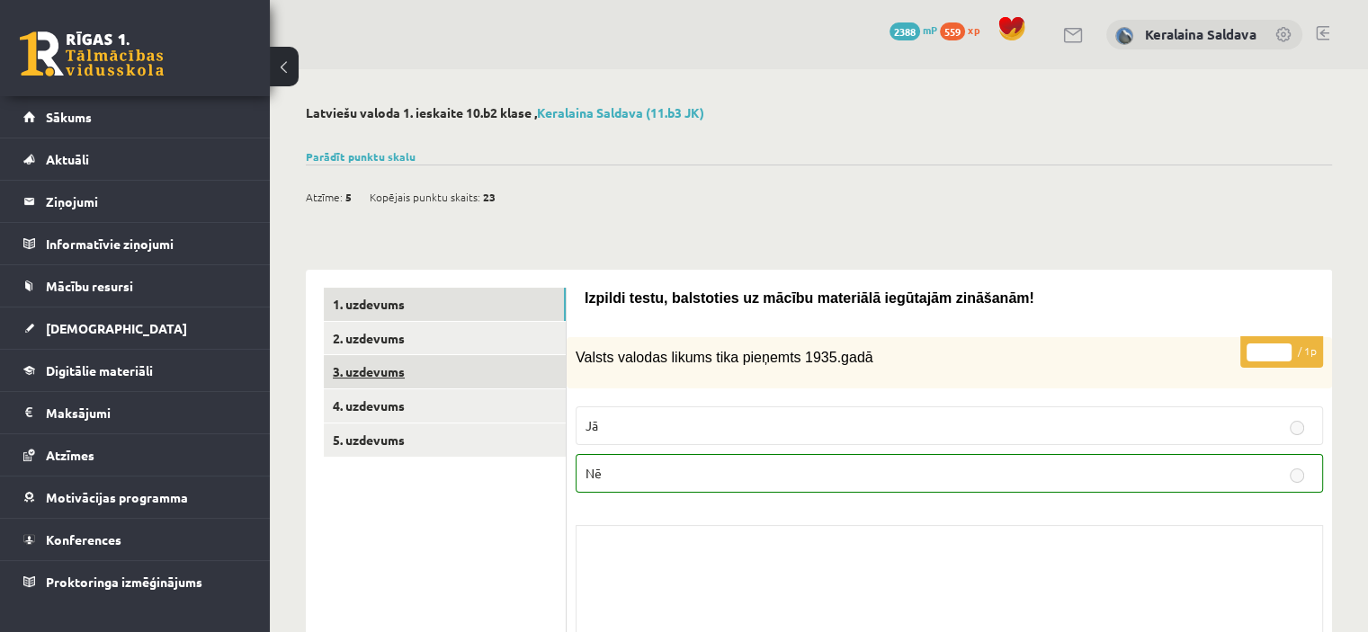
click at [392, 385] on link "3. uzdevums" at bounding box center [445, 371] width 242 height 33
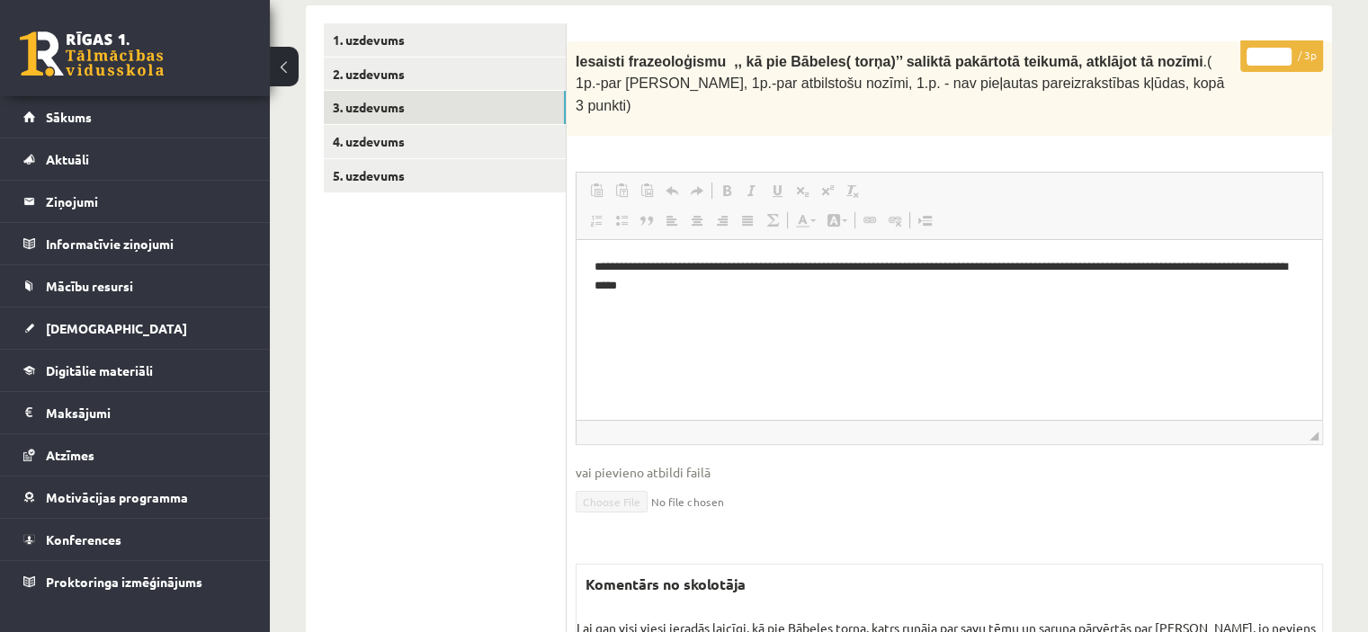
scroll to position [234, 0]
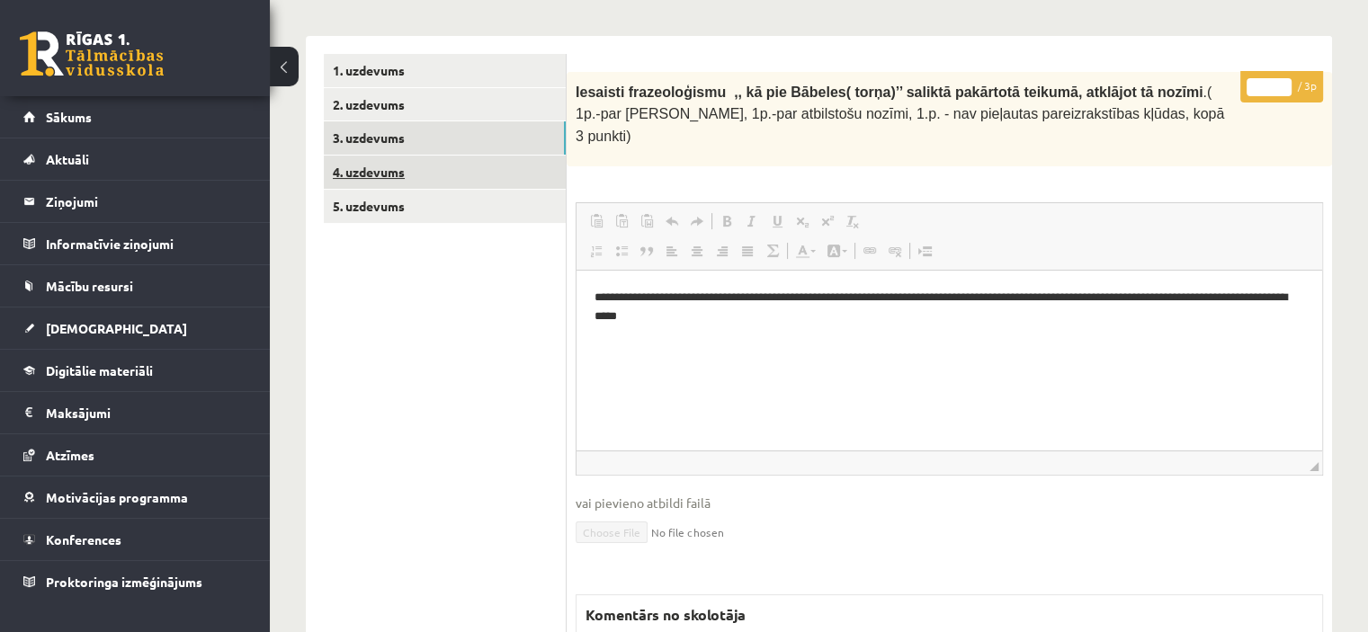
click at [420, 175] on link "4. uzdevums" at bounding box center [445, 172] width 242 height 33
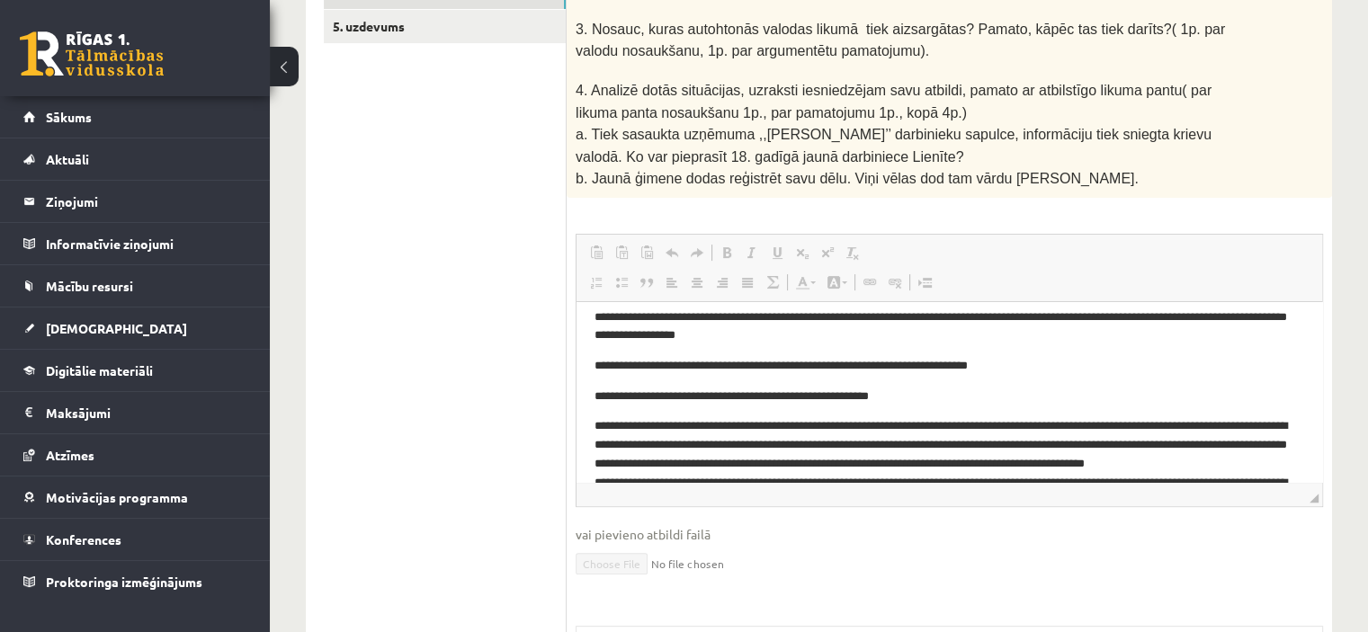
scroll to position [90, 0]
